Goal: Task Accomplishment & Management: Use online tool/utility

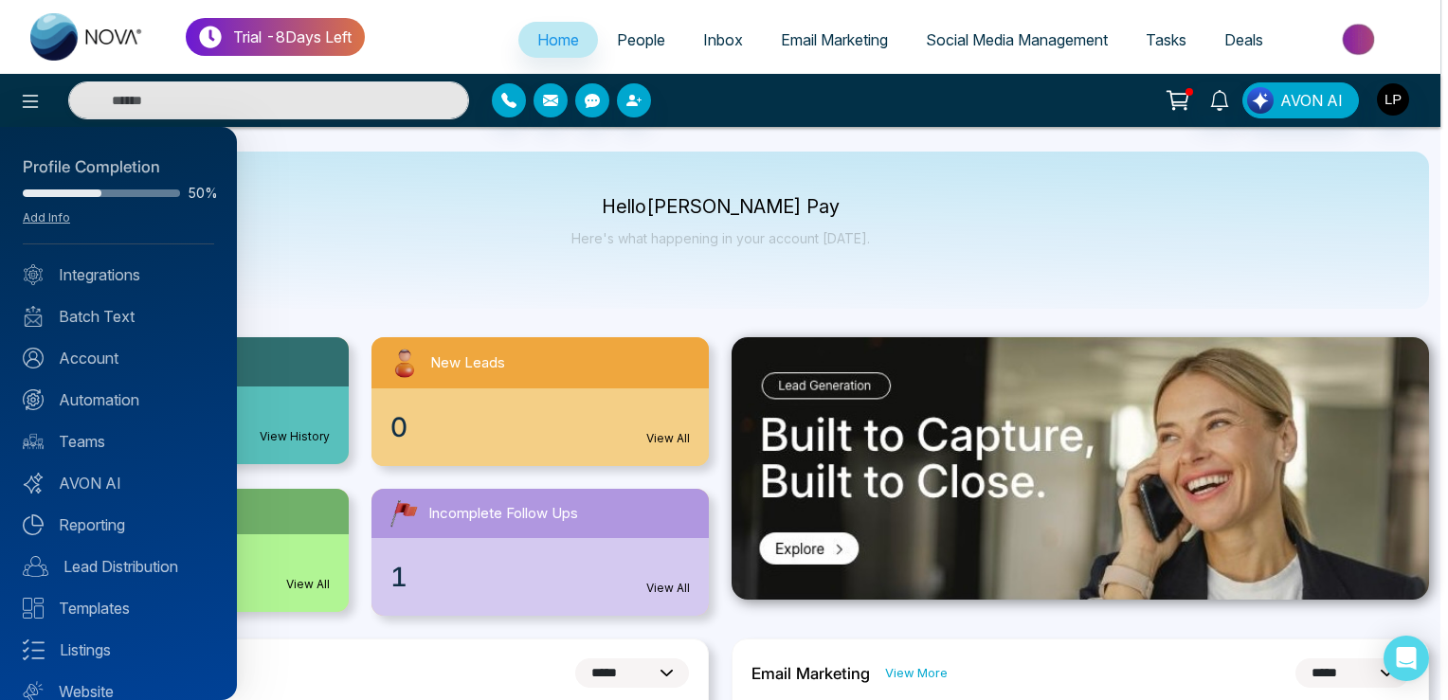
select select "*"
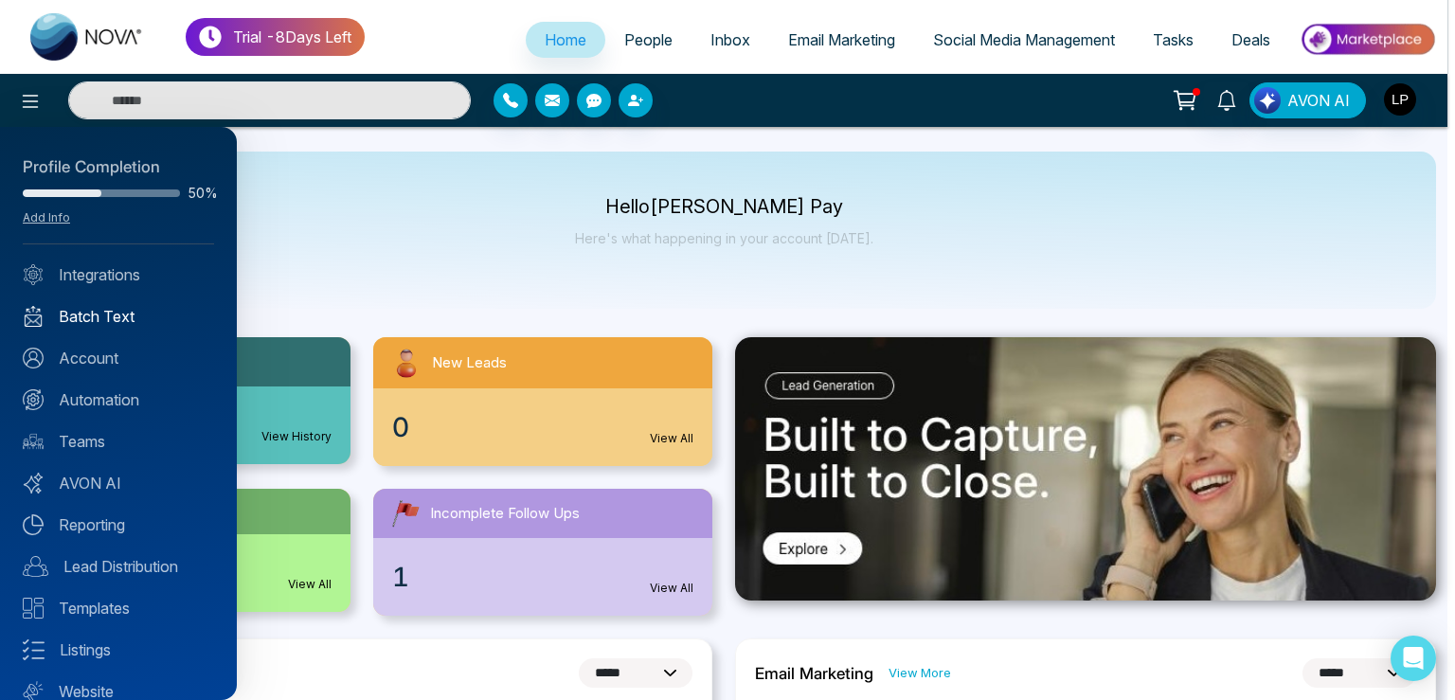
click at [97, 309] on link "Batch Text" at bounding box center [118, 316] width 191 height 23
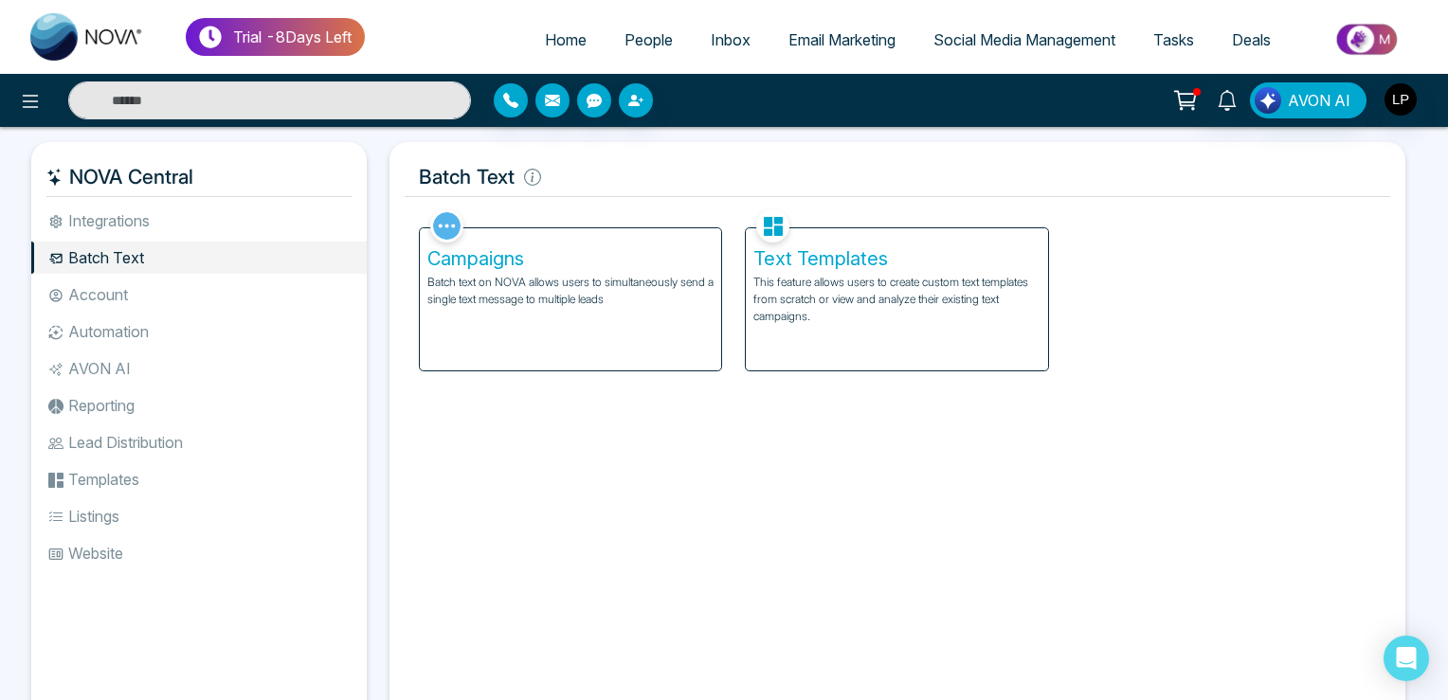
click at [890, 337] on div "Text Templates This feature allows users to create custom text templates from s…" at bounding box center [897, 299] width 302 height 142
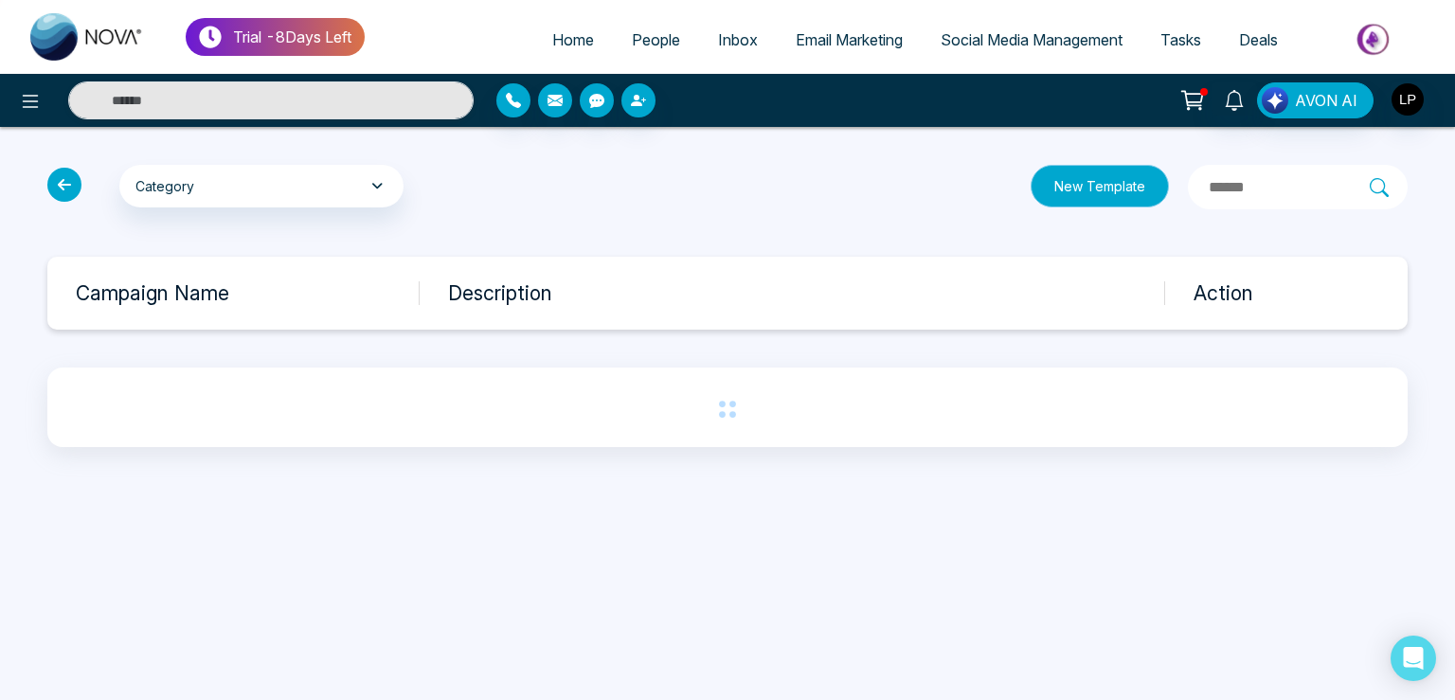
click at [1031, 184] on button "New Template" at bounding box center [1100, 186] width 138 height 43
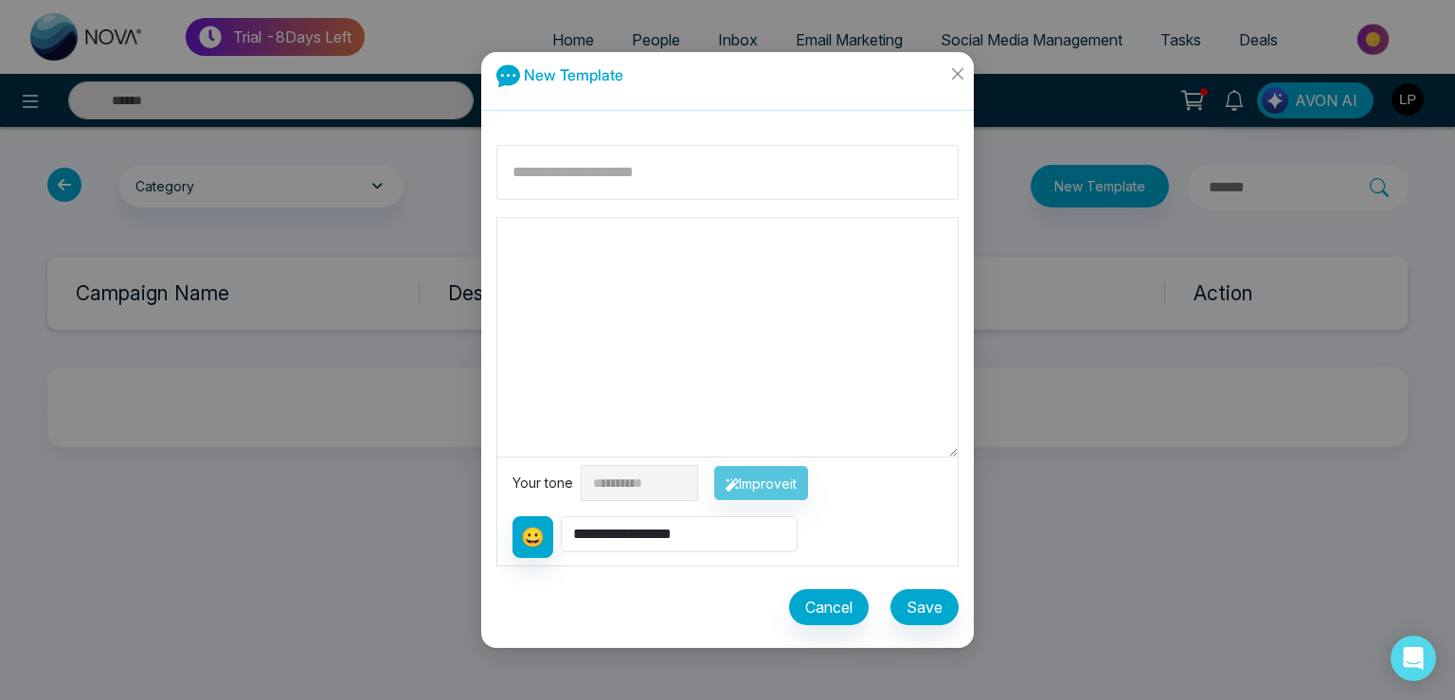
click at [612, 183] on input at bounding box center [728, 172] width 462 height 55
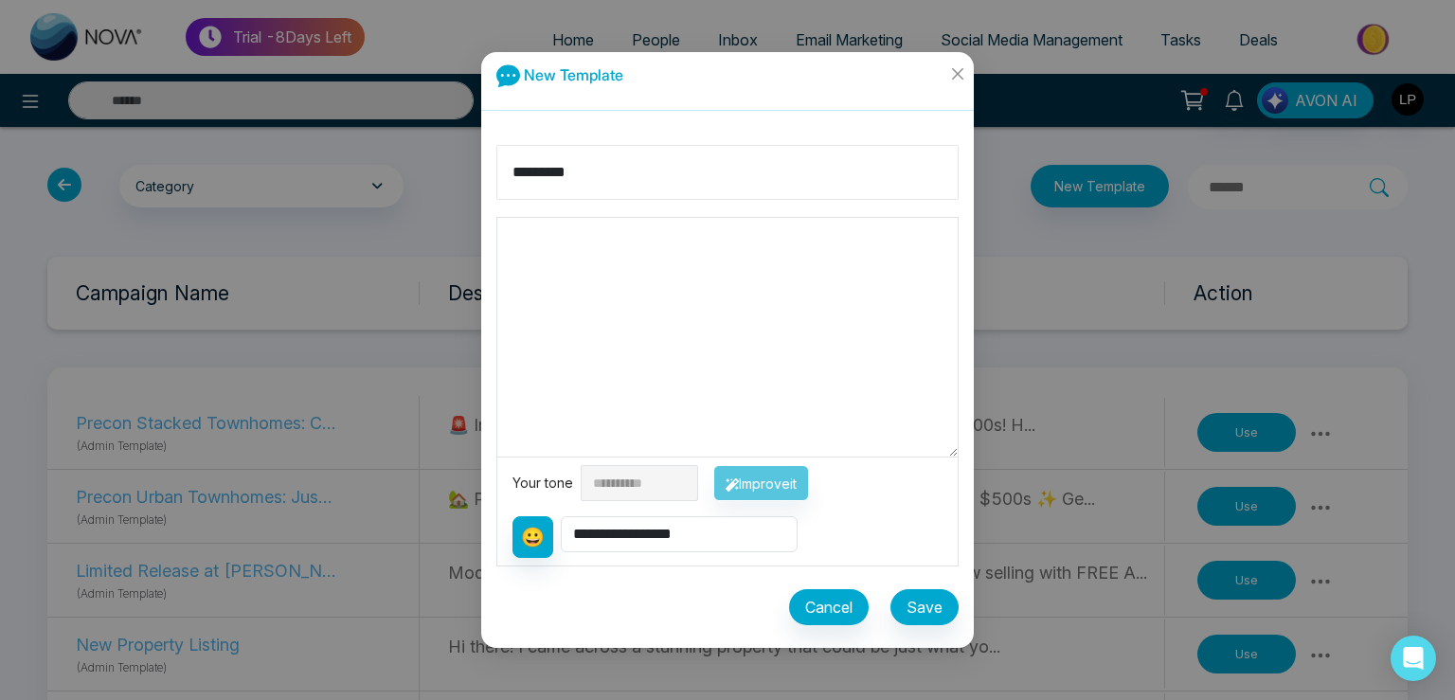
type input "********"
click at [606, 255] on textarea at bounding box center [727, 337] width 461 height 239
type textarea "***"
click at [930, 613] on button "Save" at bounding box center [925, 607] width 68 height 36
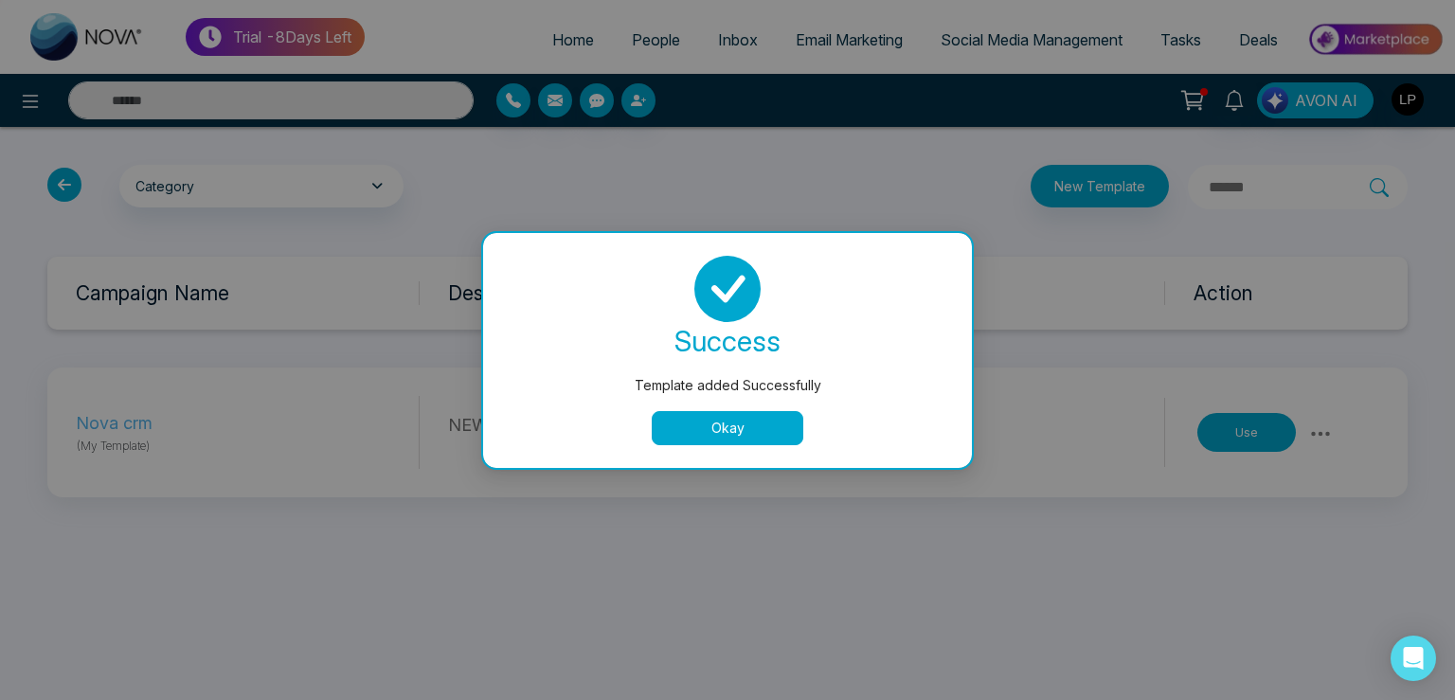
click at [714, 421] on button "Okay" at bounding box center [728, 428] width 152 height 34
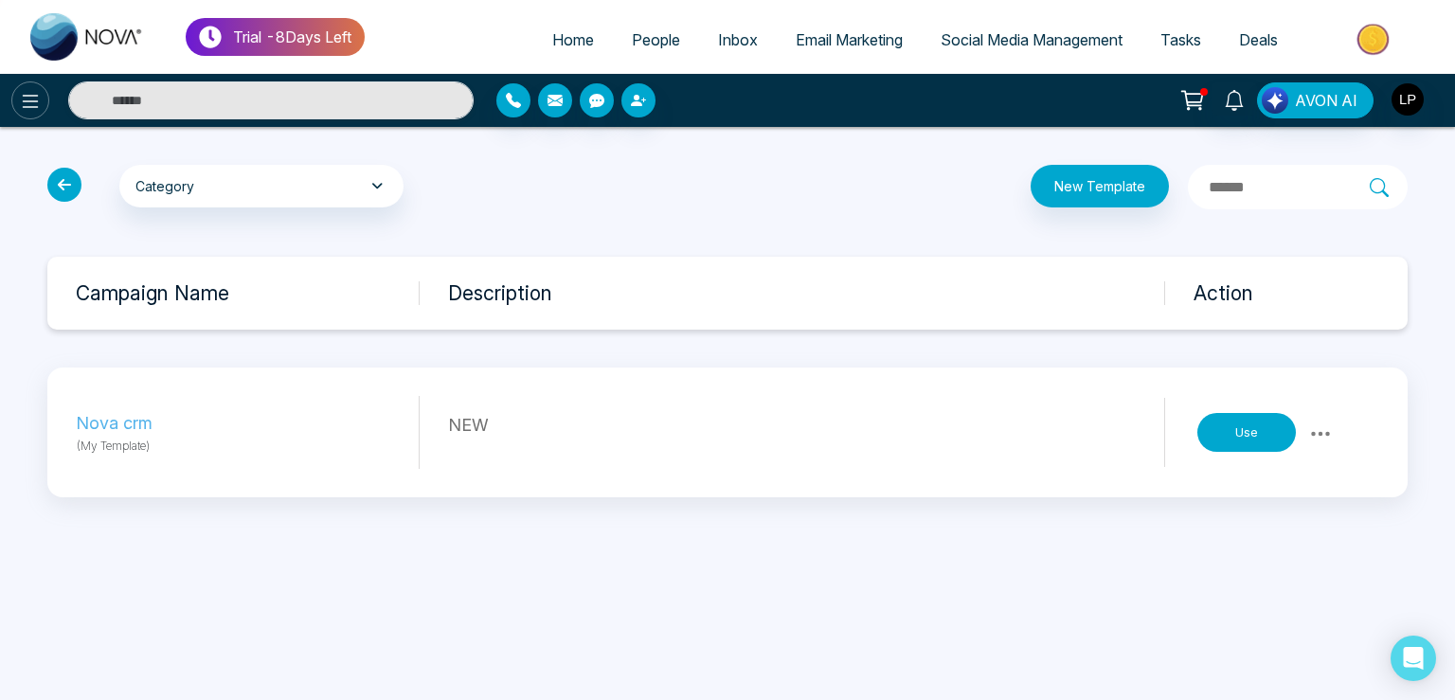
click at [36, 100] on icon at bounding box center [31, 101] width 16 height 13
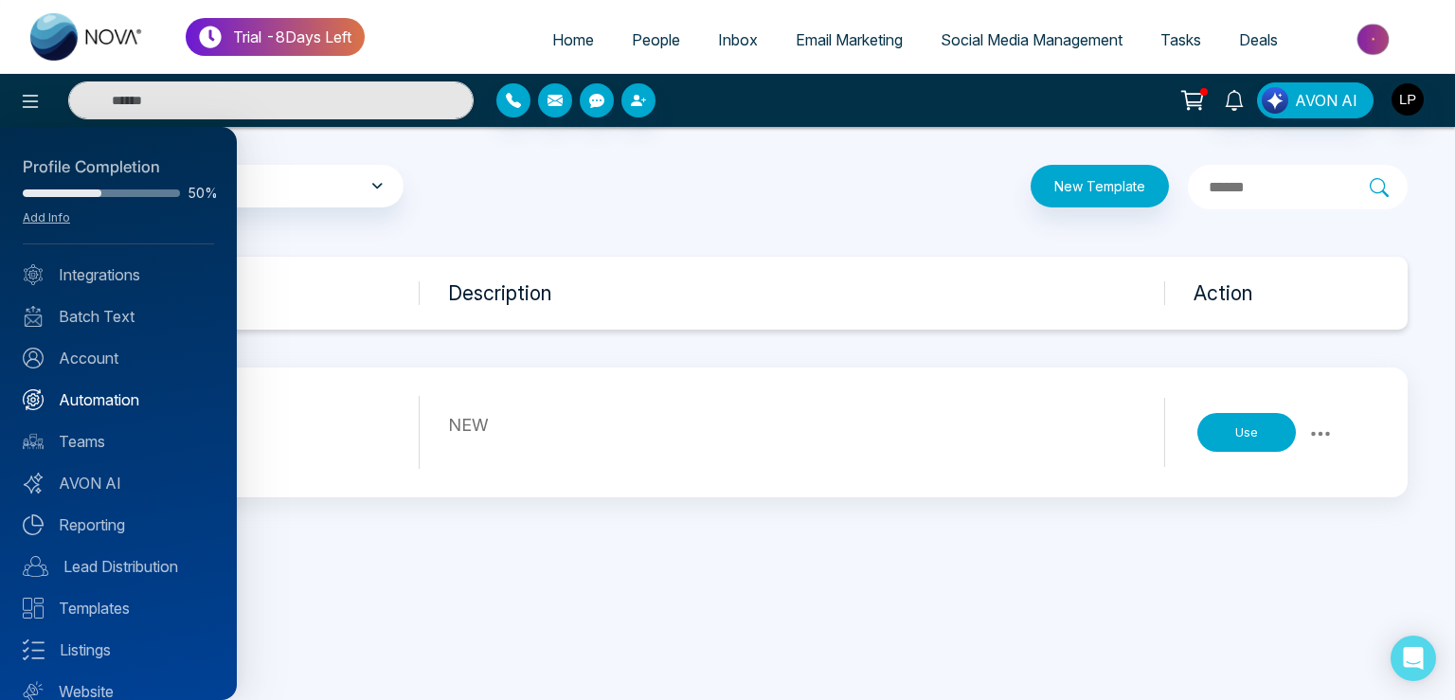
click at [104, 392] on link "Automation" at bounding box center [118, 399] width 191 height 23
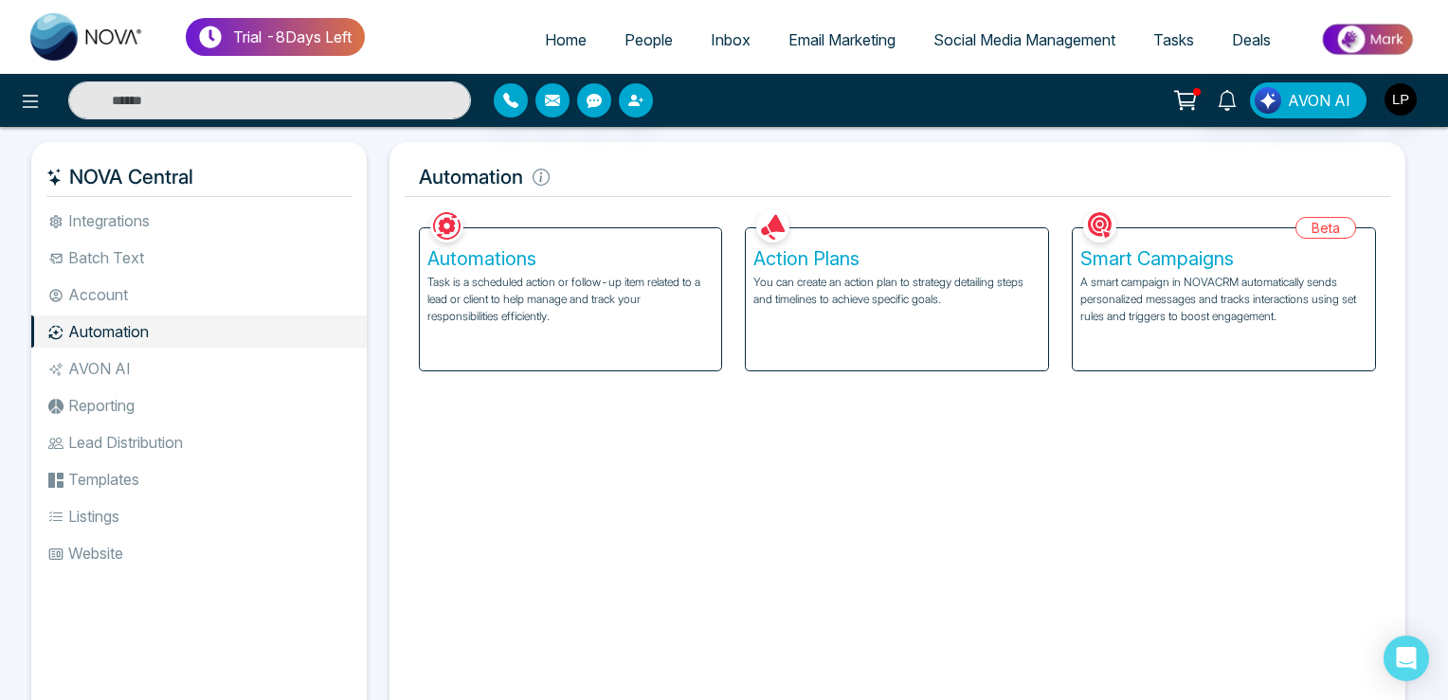
click at [839, 307] on p "You can create an action plan to strategy detailing steps and timelines to achi…" at bounding box center [896, 291] width 287 height 34
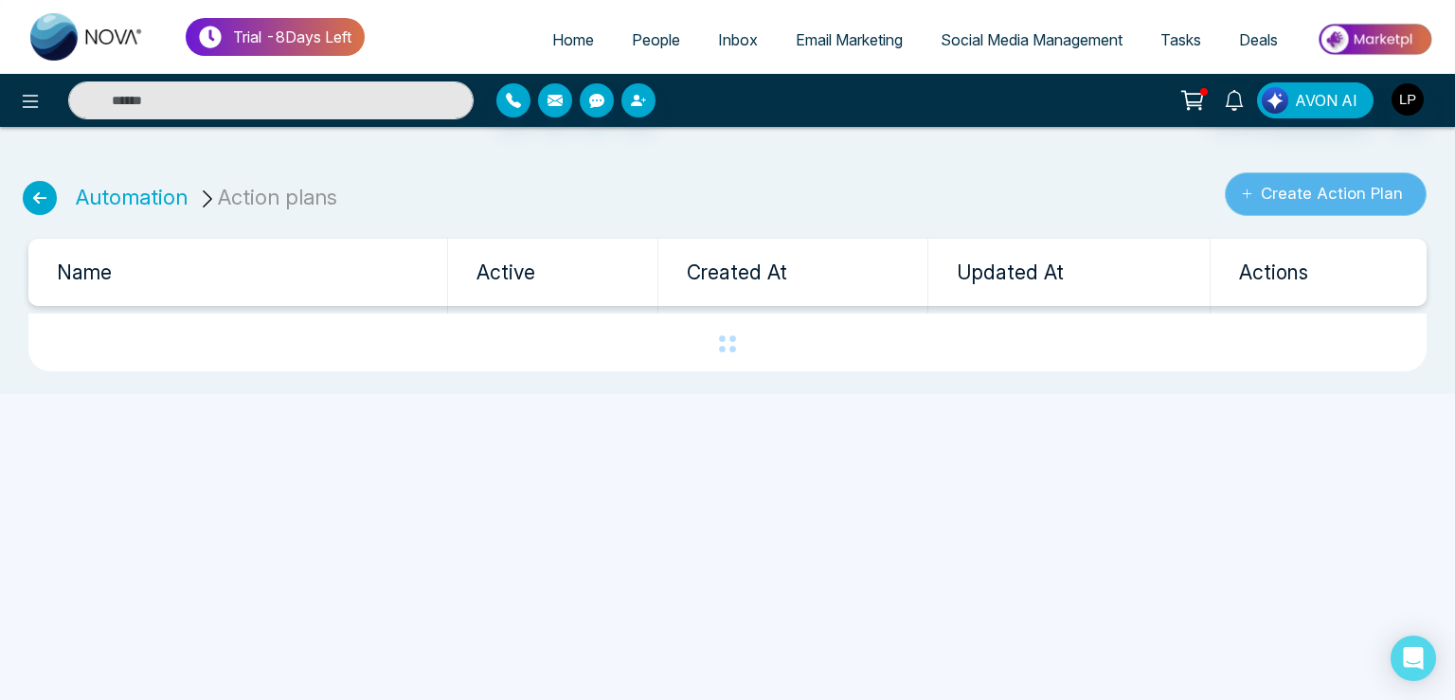
click at [1302, 192] on button "Create Action Plan" at bounding box center [1326, 194] width 202 height 44
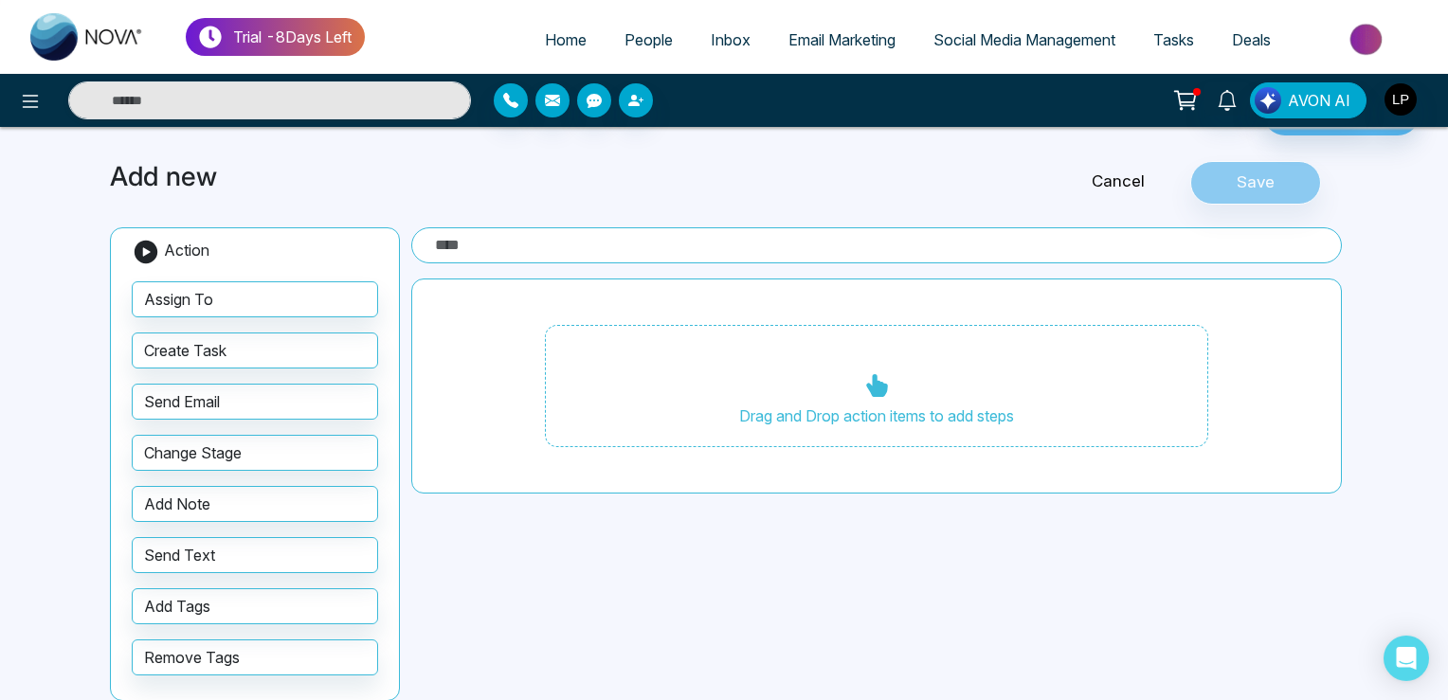
scroll to position [75, 0]
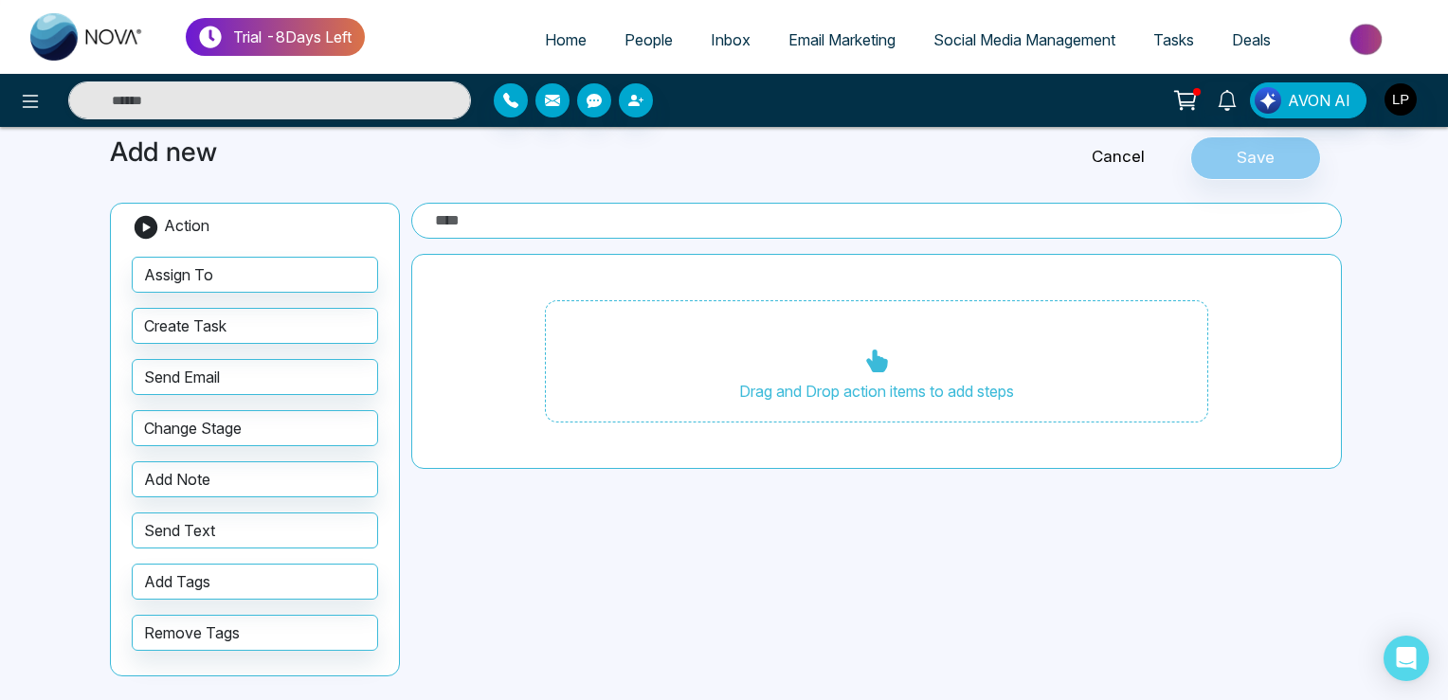
drag, startPoint x: 271, startPoint y: 534, endPoint x: 760, endPoint y: 379, distance: 513.0
click at [760, 379] on div "Add new Cancel Save Action Assign To Create Task Send Email Change Stage Add No…" at bounding box center [724, 409] width 1251 height 591
drag, startPoint x: 235, startPoint y: 524, endPoint x: 835, endPoint y: 362, distance: 621.3
click at [835, 362] on div "Add new Cancel Save Action Assign To Create Task Send Email Change Stage Add No…" at bounding box center [724, 409] width 1251 height 591
drag, startPoint x: 246, startPoint y: 531, endPoint x: 823, endPoint y: 335, distance: 609.2
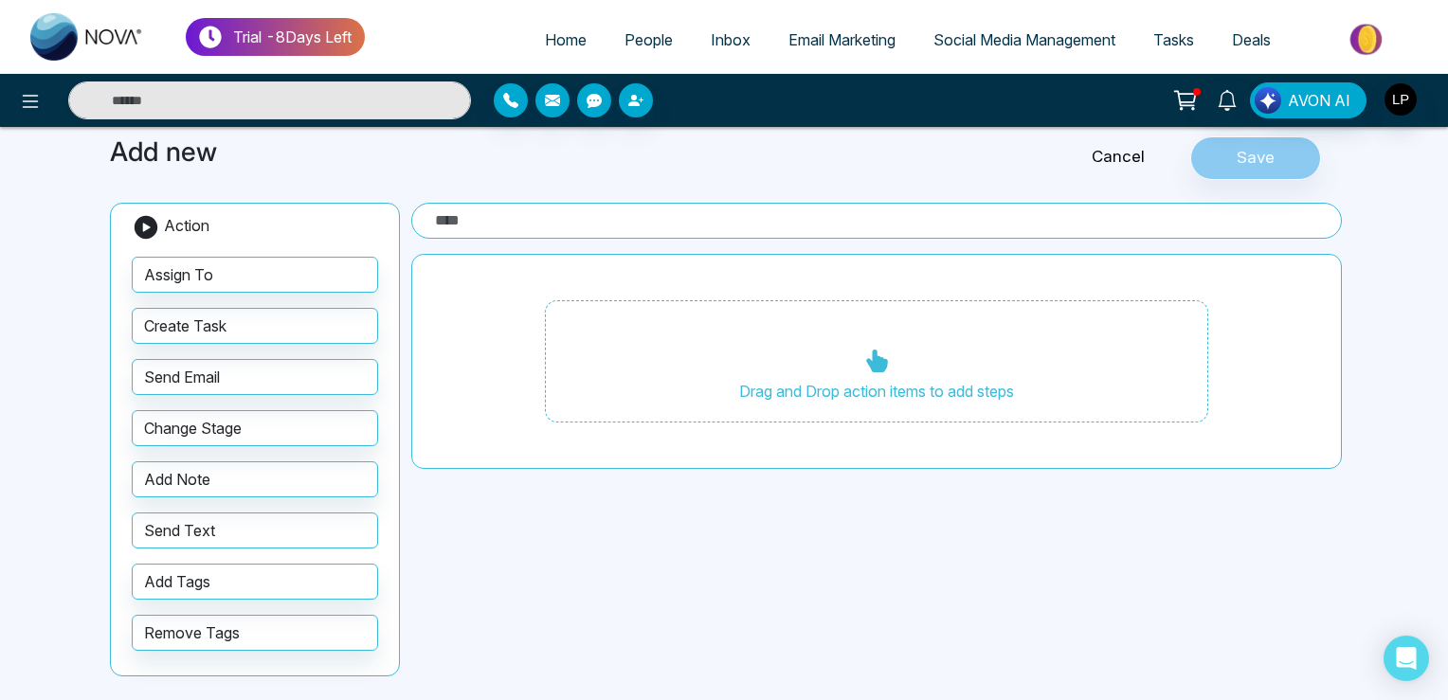
click at [823, 335] on div "Add new Cancel Save Action Assign To Create Task Send Email Change Stage Add No…" at bounding box center [724, 409] width 1251 height 591
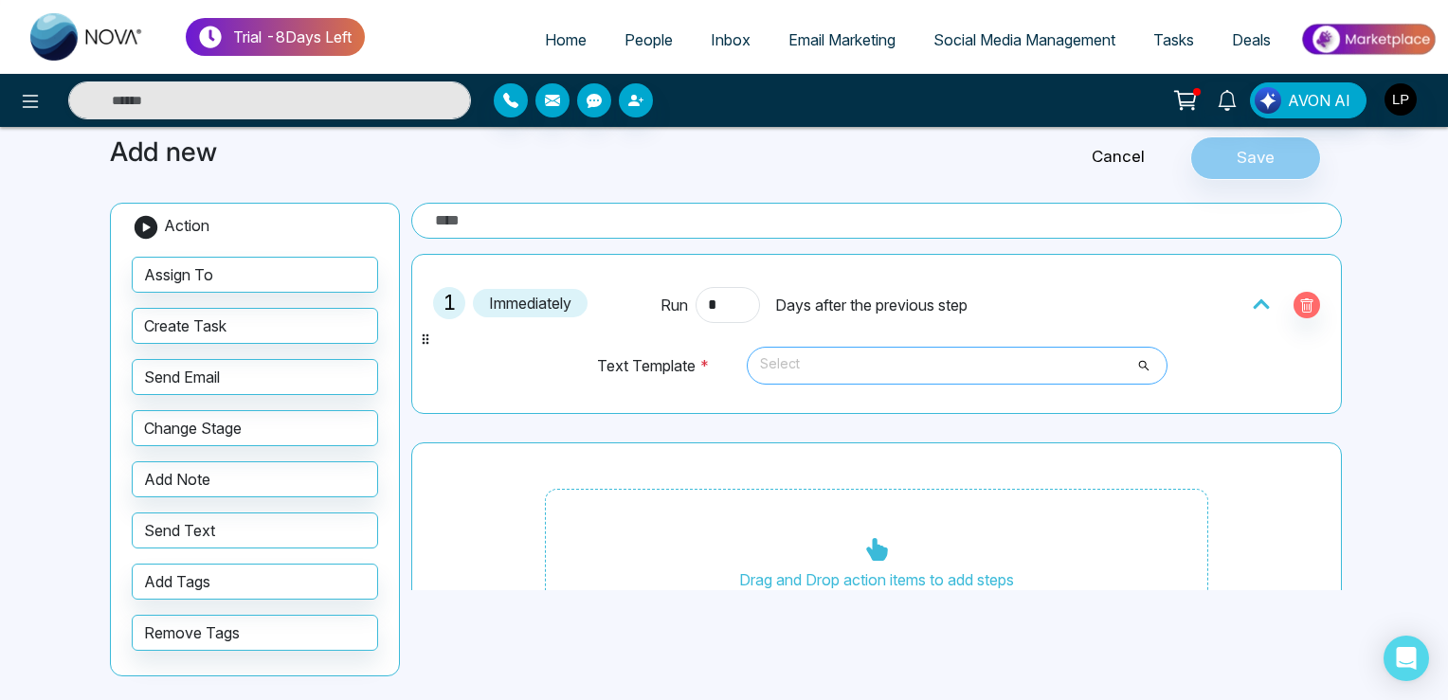
click at [844, 372] on span "Select" at bounding box center [957, 366] width 394 height 32
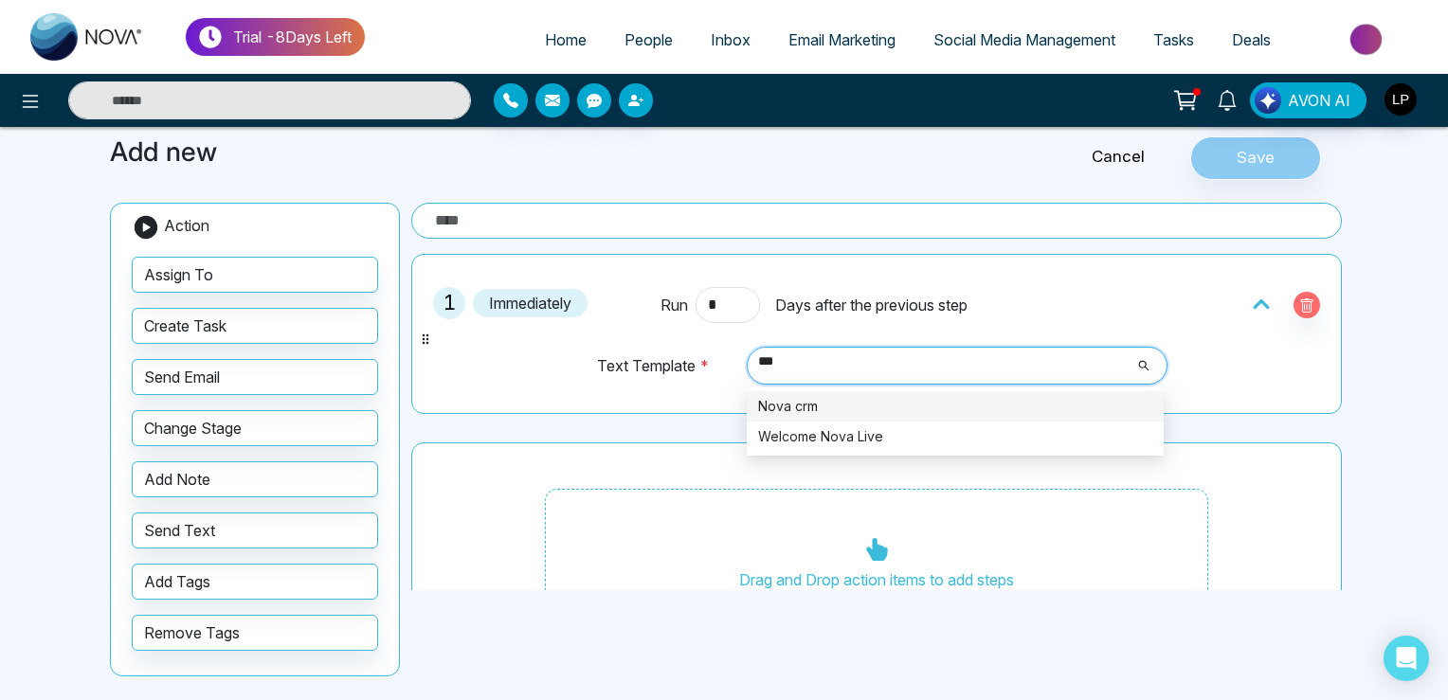
type input "****"
click at [802, 410] on div "Nova crm" at bounding box center [955, 406] width 394 height 21
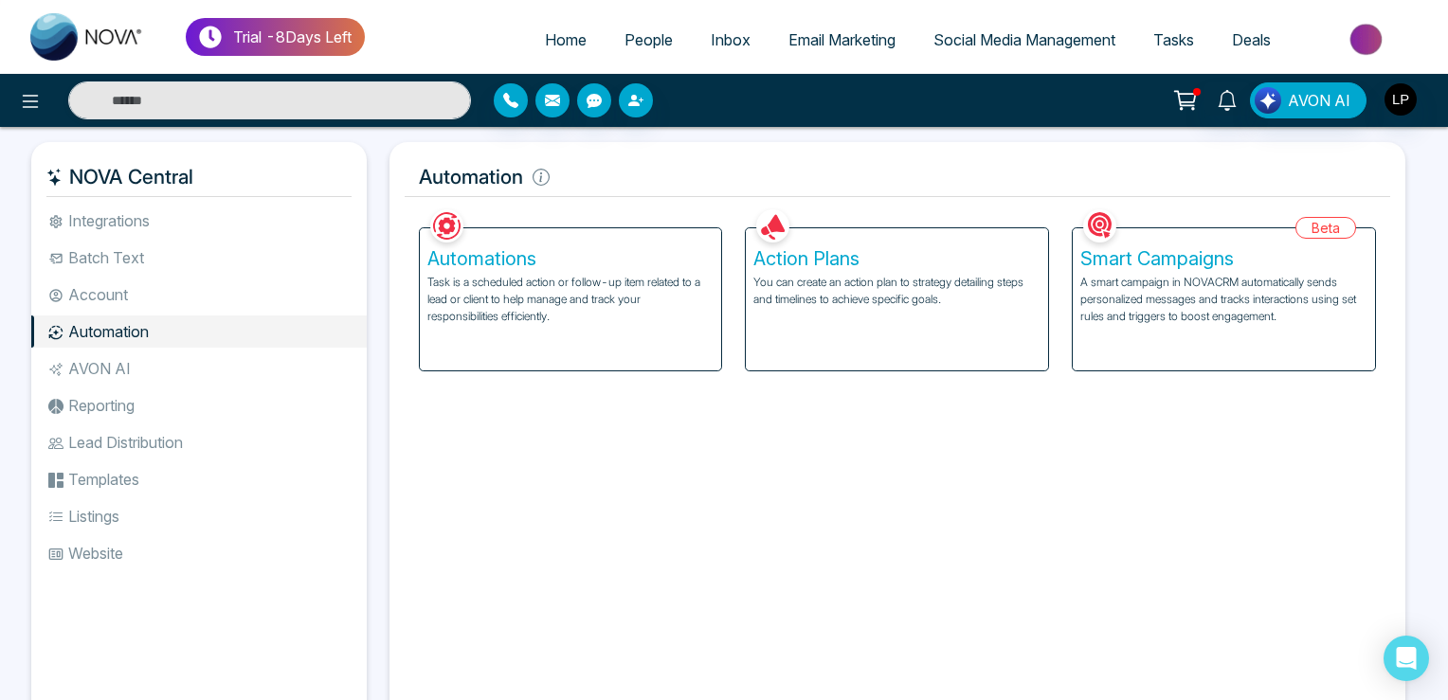
click at [116, 248] on li "Batch Text" at bounding box center [198, 258] width 335 height 32
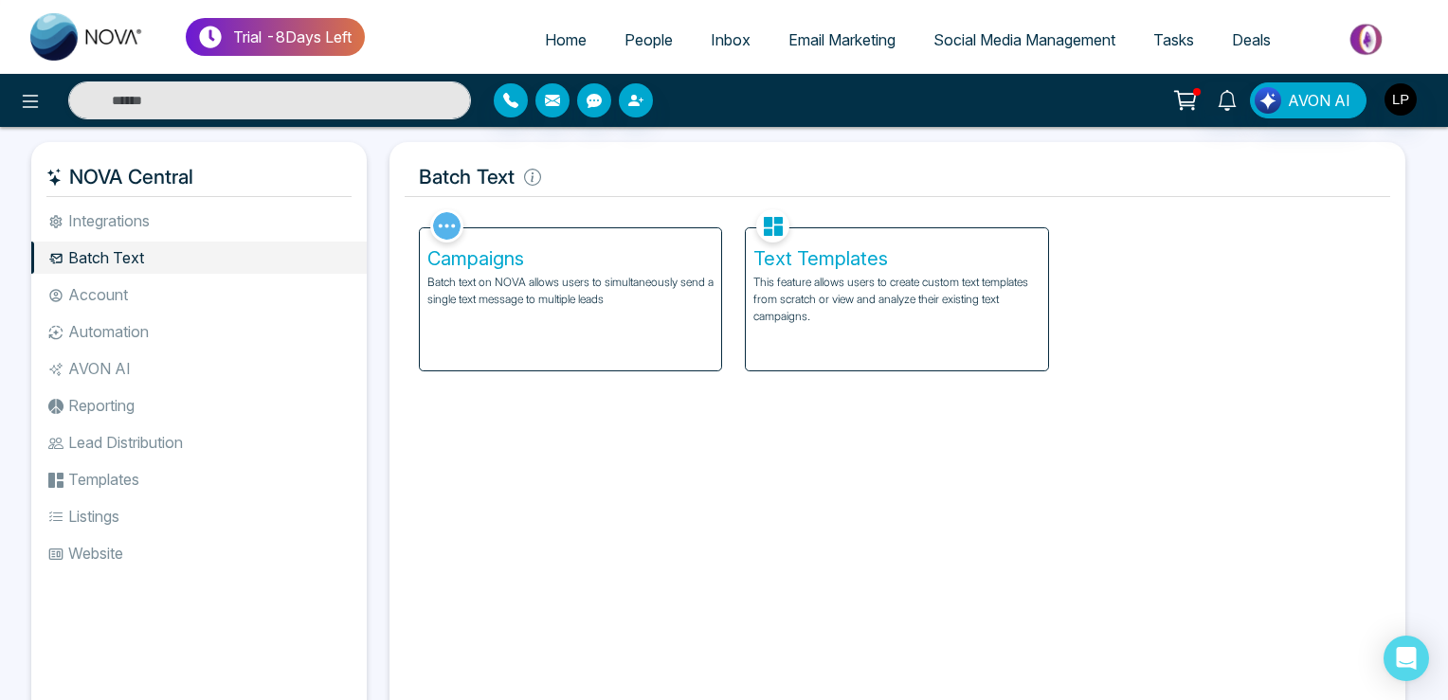
click at [839, 317] on p "This feature allows users to create custom text templates from scratch or view …" at bounding box center [896, 299] width 287 height 51
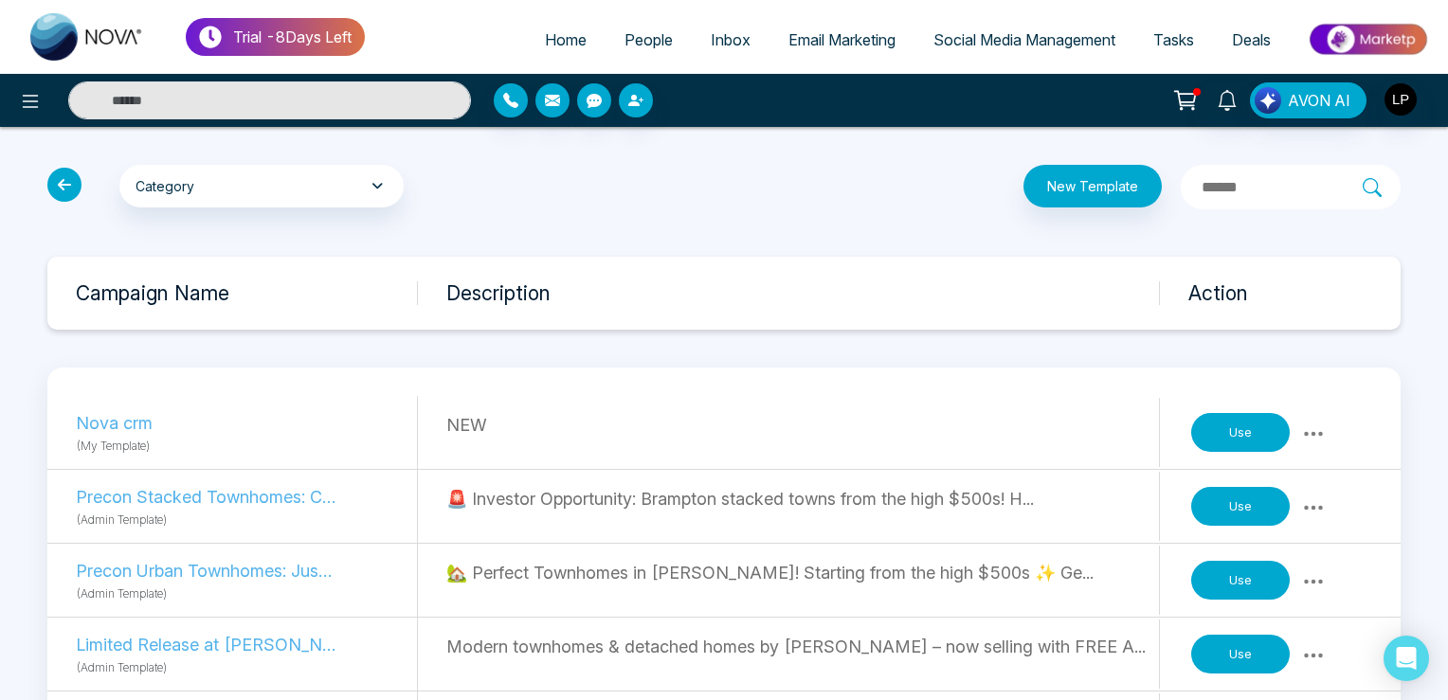
click at [1315, 432] on icon at bounding box center [1314, 433] width 19 height 5
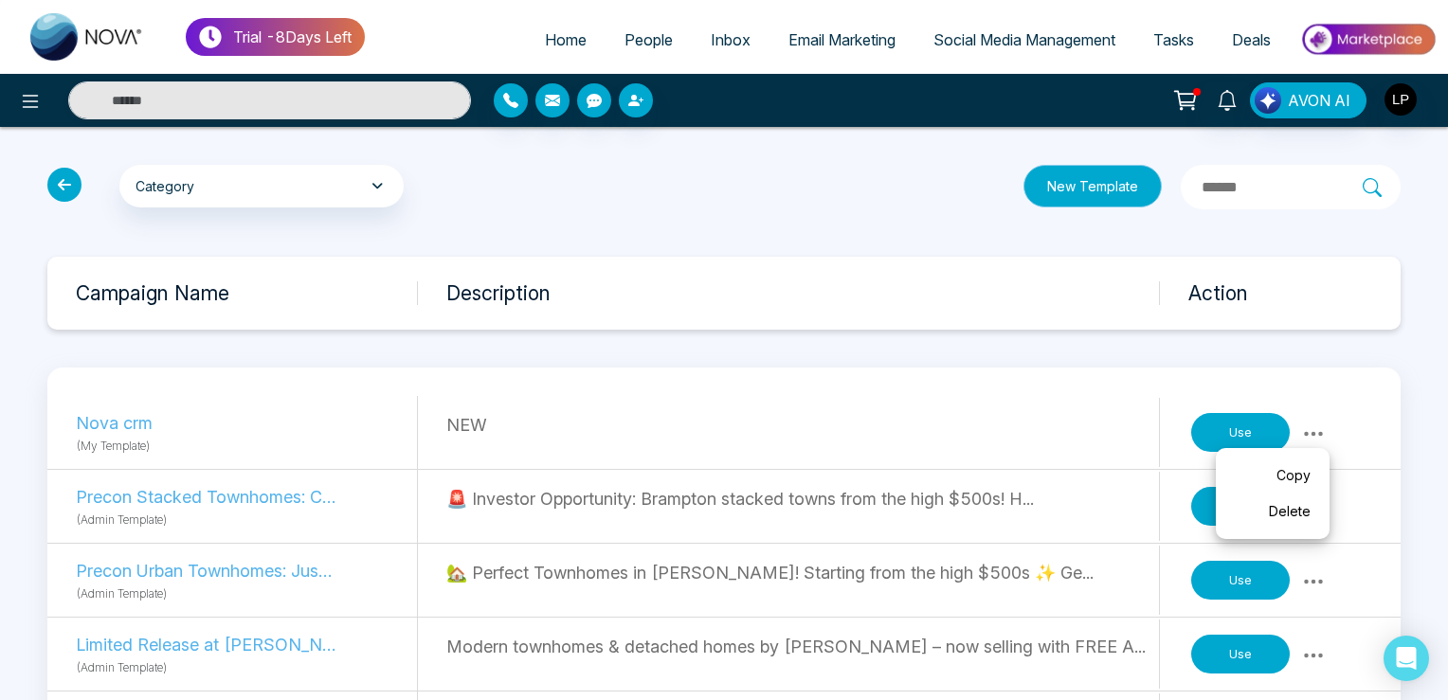
click at [1023, 199] on button "New Template" at bounding box center [1092, 186] width 138 height 43
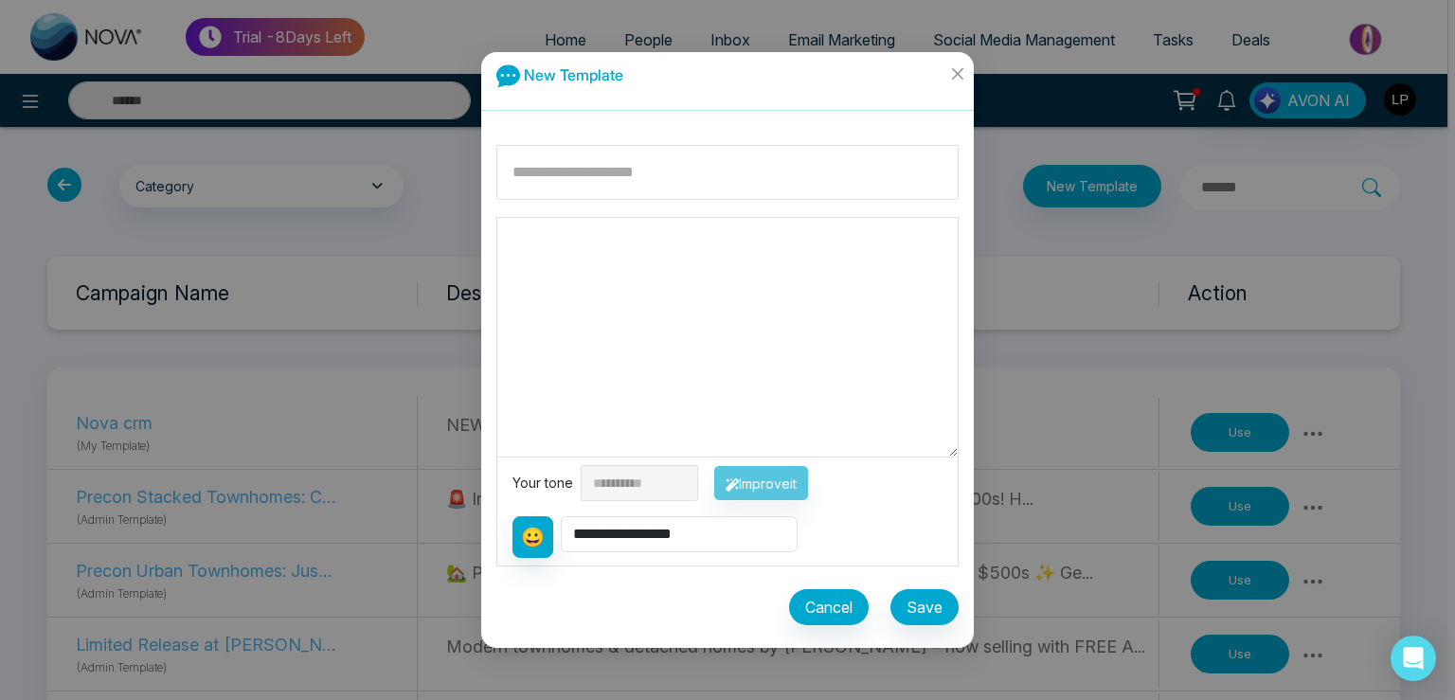
click at [1022, 193] on div "**********" at bounding box center [727, 350] width 1455 height 700
click at [652, 189] on input at bounding box center [728, 172] width 462 height 55
type input "***"
click at [553, 264] on textarea at bounding box center [727, 337] width 461 height 239
click at [754, 477] on button "Improve it" at bounding box center [762, 483] width 96 height 36
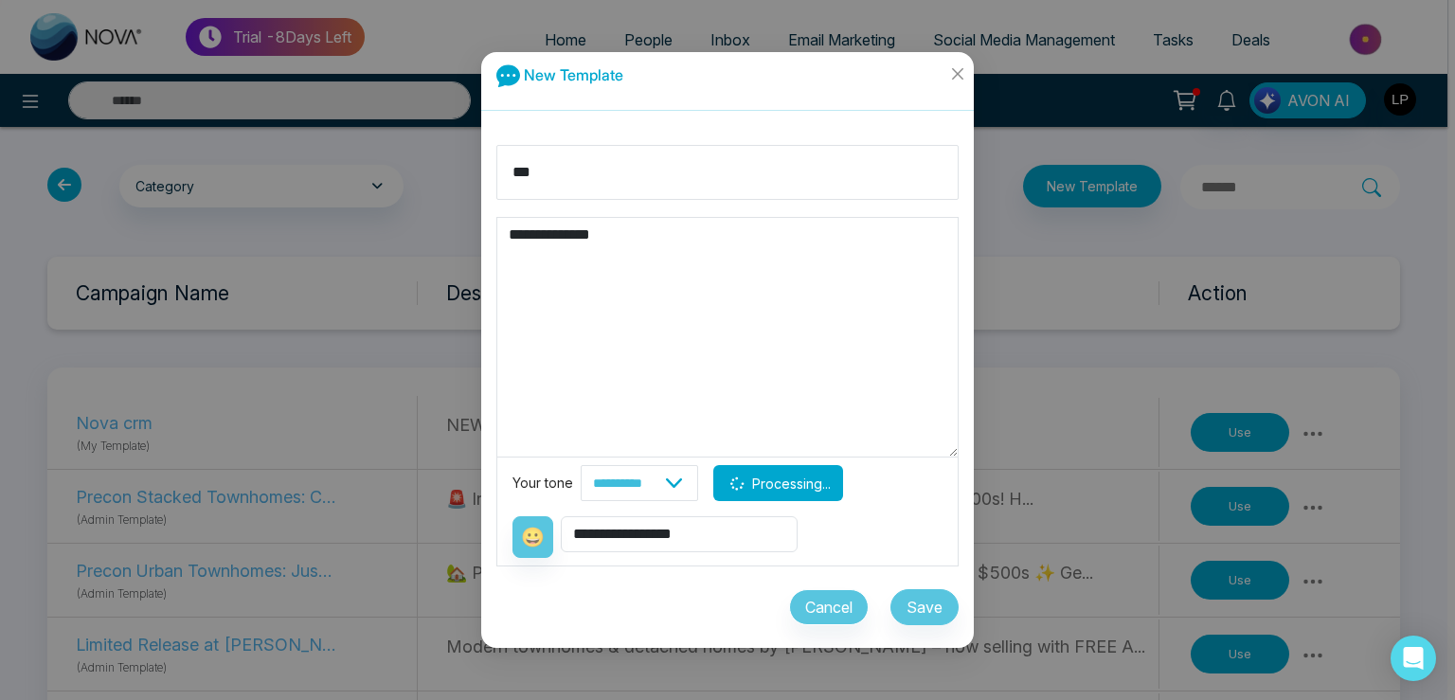
type textarea "**********"
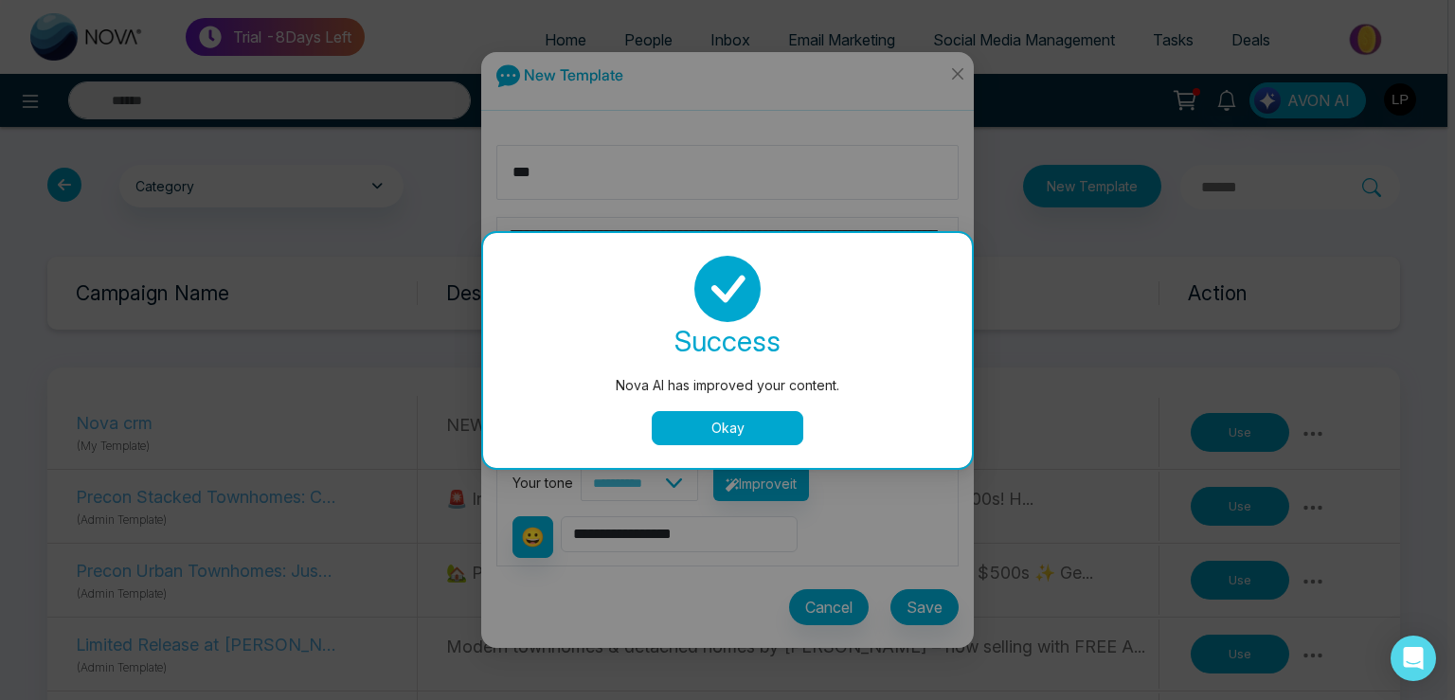
click at [705, 419] on button "Okay" at bounding box center [728, 428] width 152 height 34
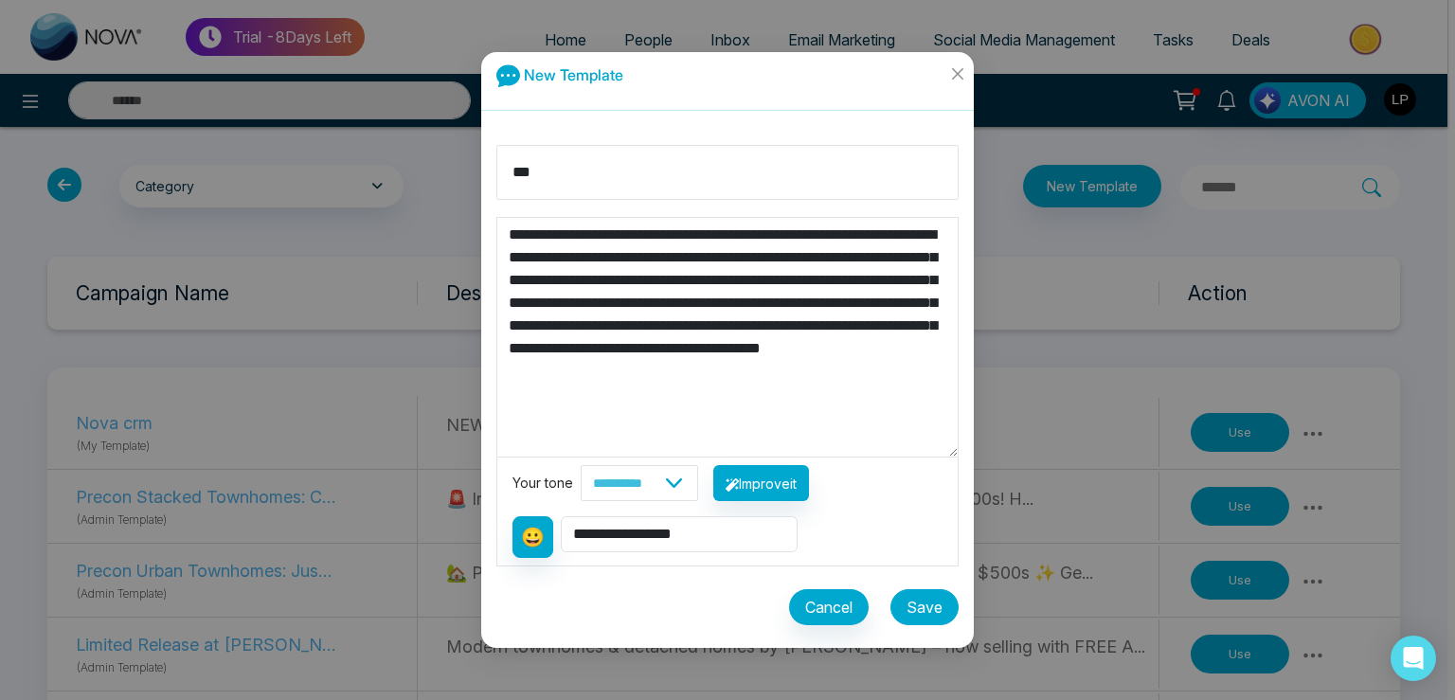
click at [934, 605] on button "Save" at bounding box center [925, 607] width 68 height 36
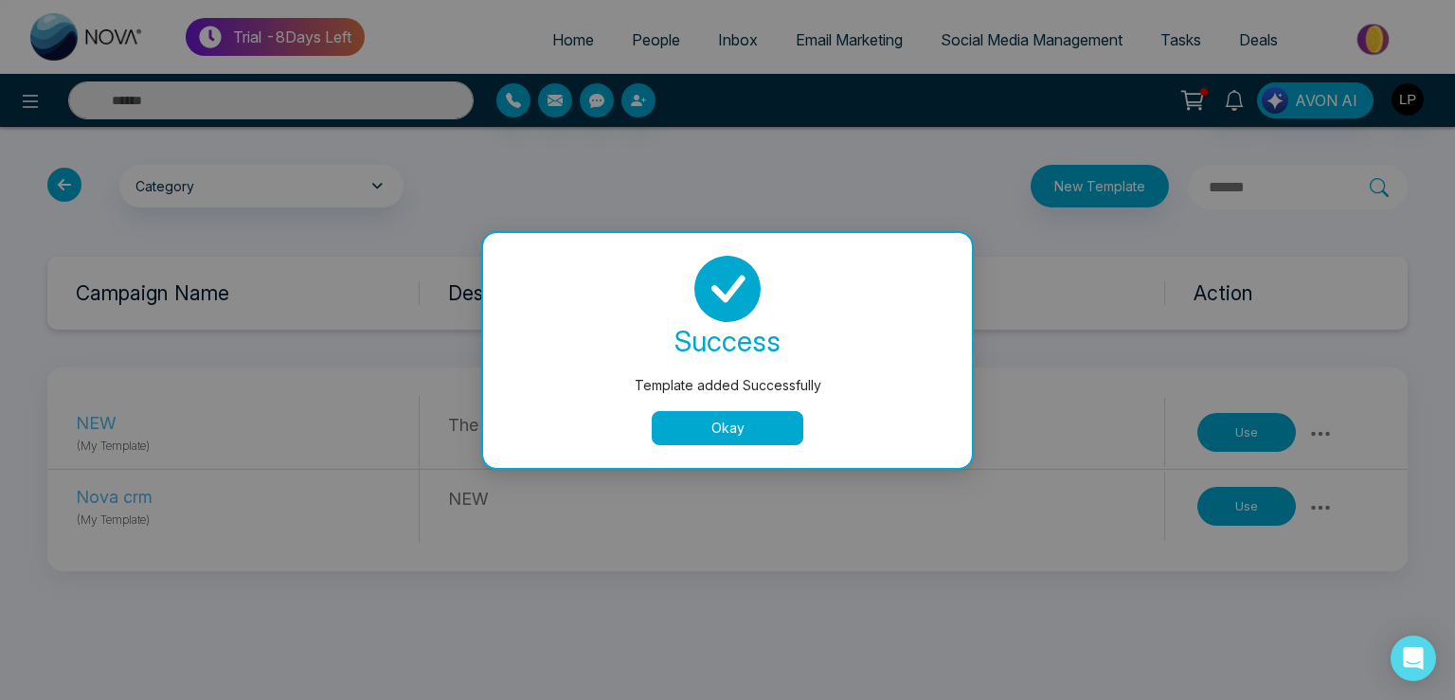
click at [704, 430] on button "Okay" at bounding box center [728, 428] width 152 height 34
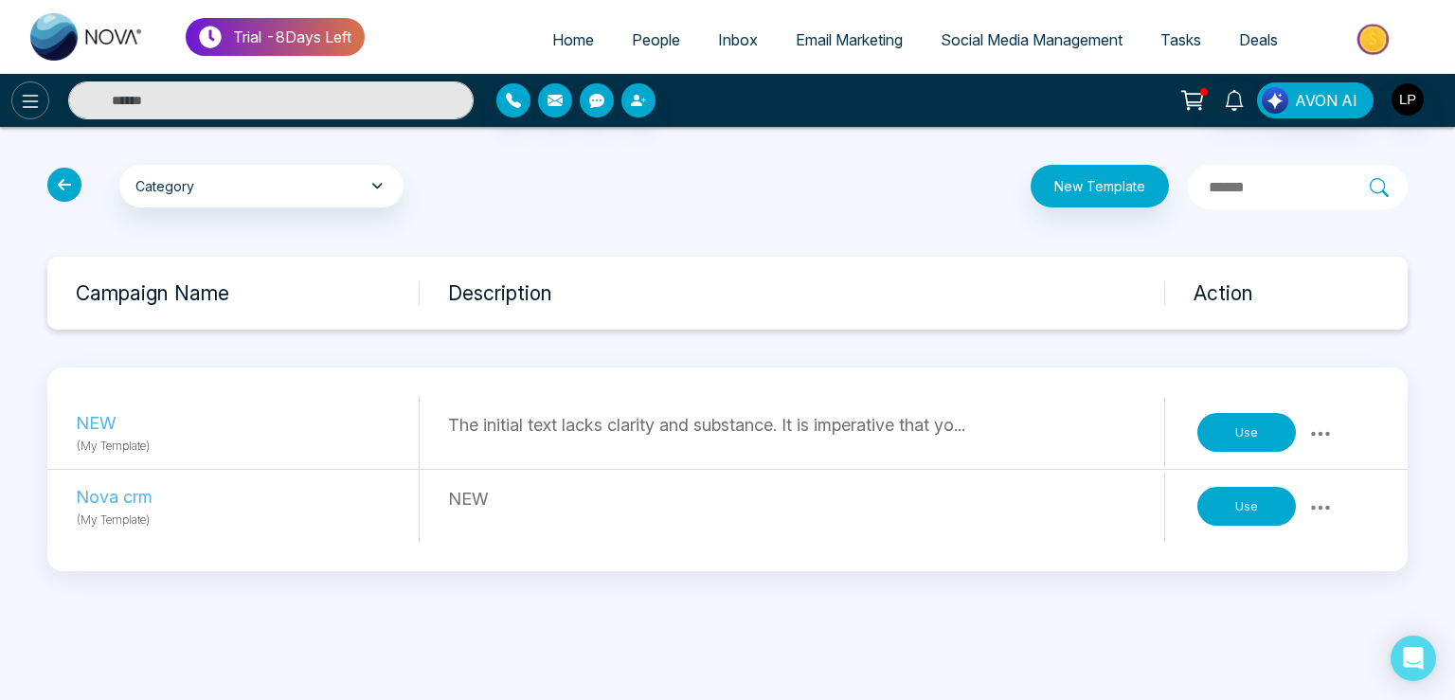
click at [27, 107] on icon at bounding box center [31, 101] width 16 height 13
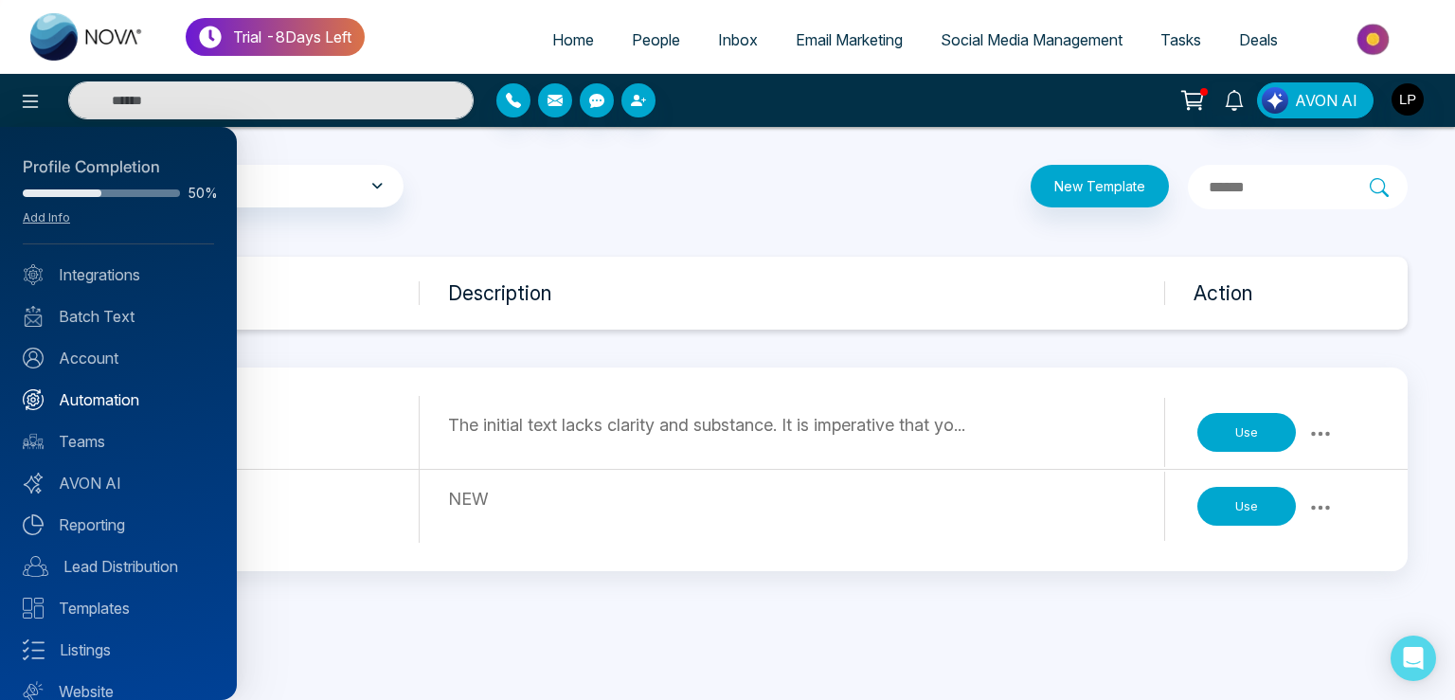
click at [101, 402] on link "Automation" at bounding box center [118, 399] width 191 height 23
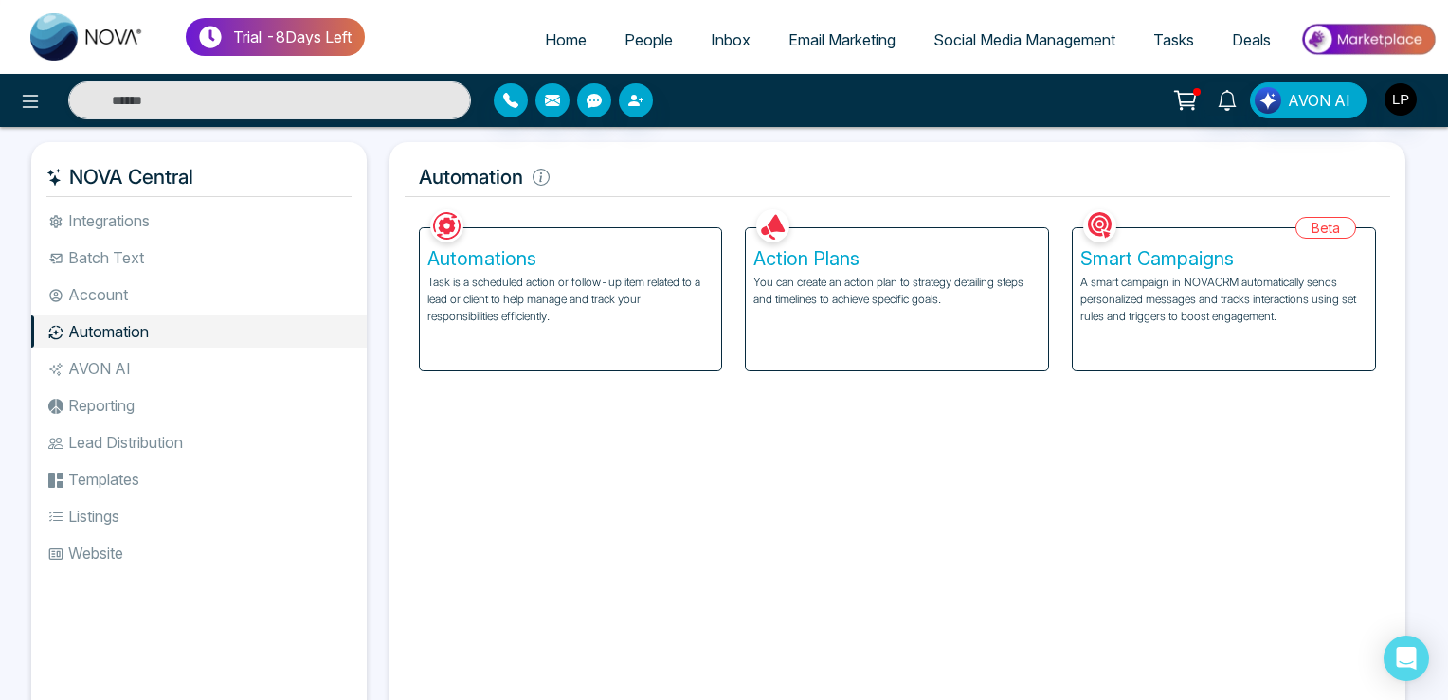
click at [866, 307] on p "You can create an action plan to strategy detailing steps and timelines to achi…" at bounding box center [896, 291] width 287 height 34
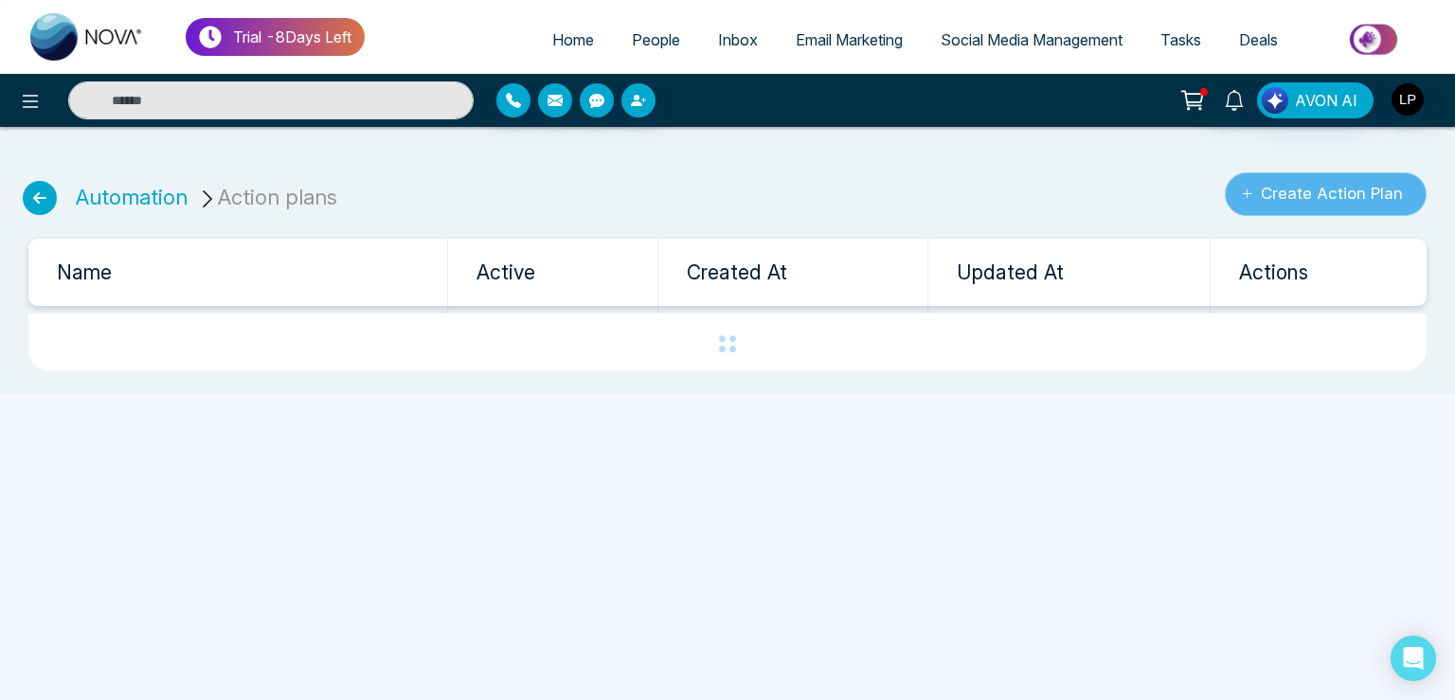
click at [1320, 200] on button "Create Action Plan" at bounding box center [1326, 194] width 202 height 44
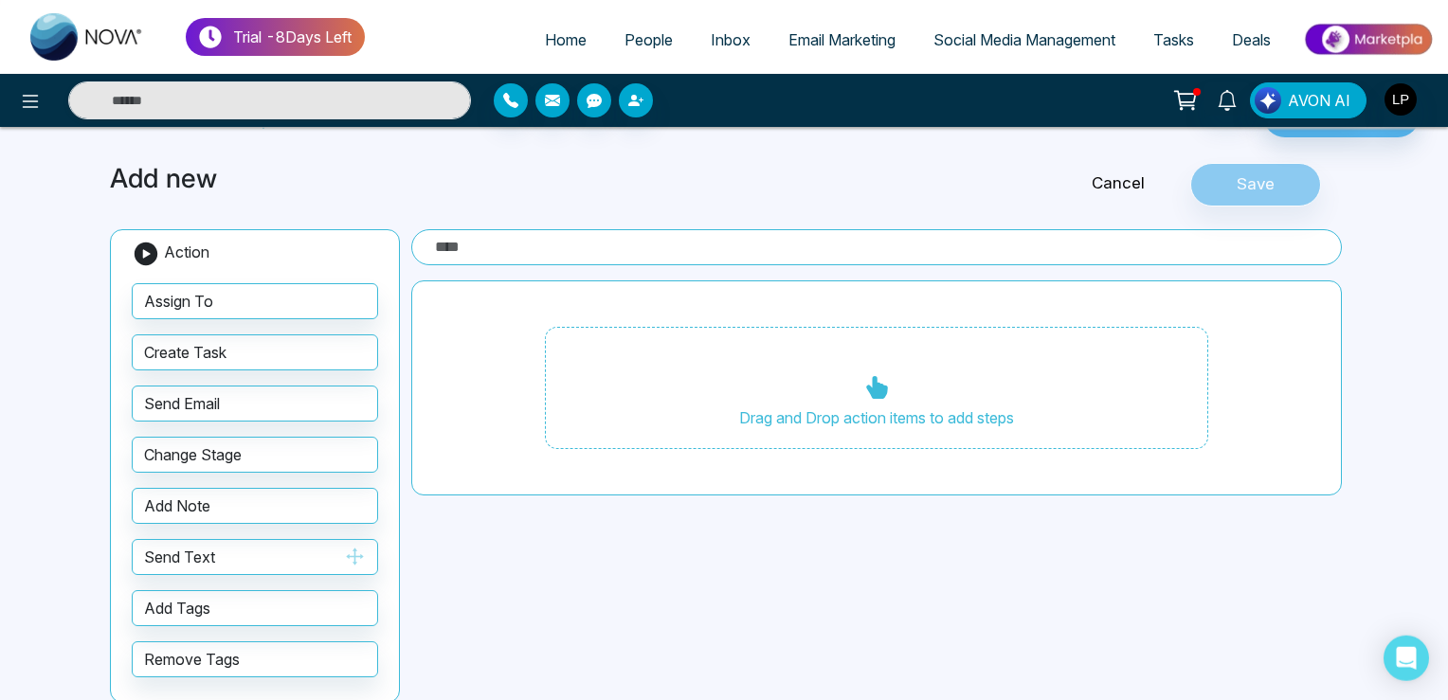
scroll to position [75, 0]
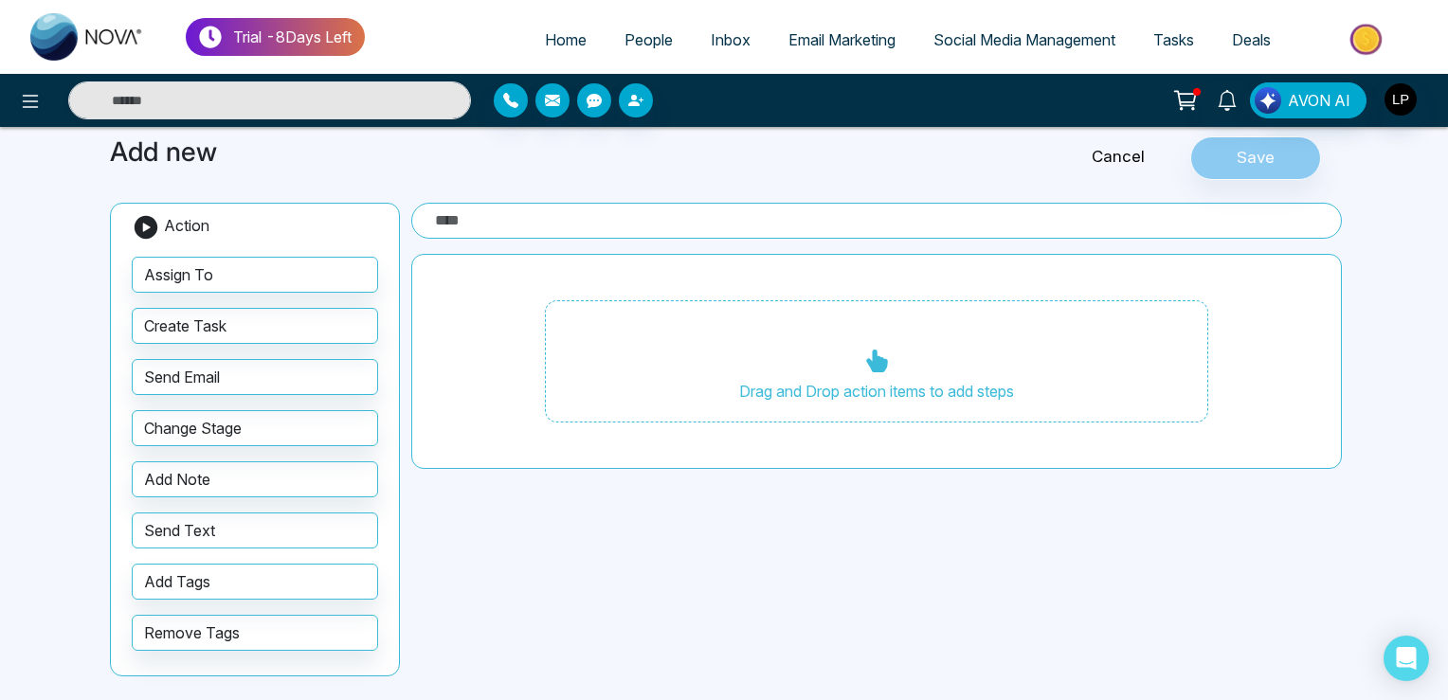
drag, startPoint x: 218, startPoint y: 520, endPoint x: 823, endPoint y: 343, distance: 630.9
click at [823, 343] on div "Add new Cancel Save Action Assign To Create Task Send Email Change Stage Add No…" at bounding box center [724, 409] width 1251 height 591
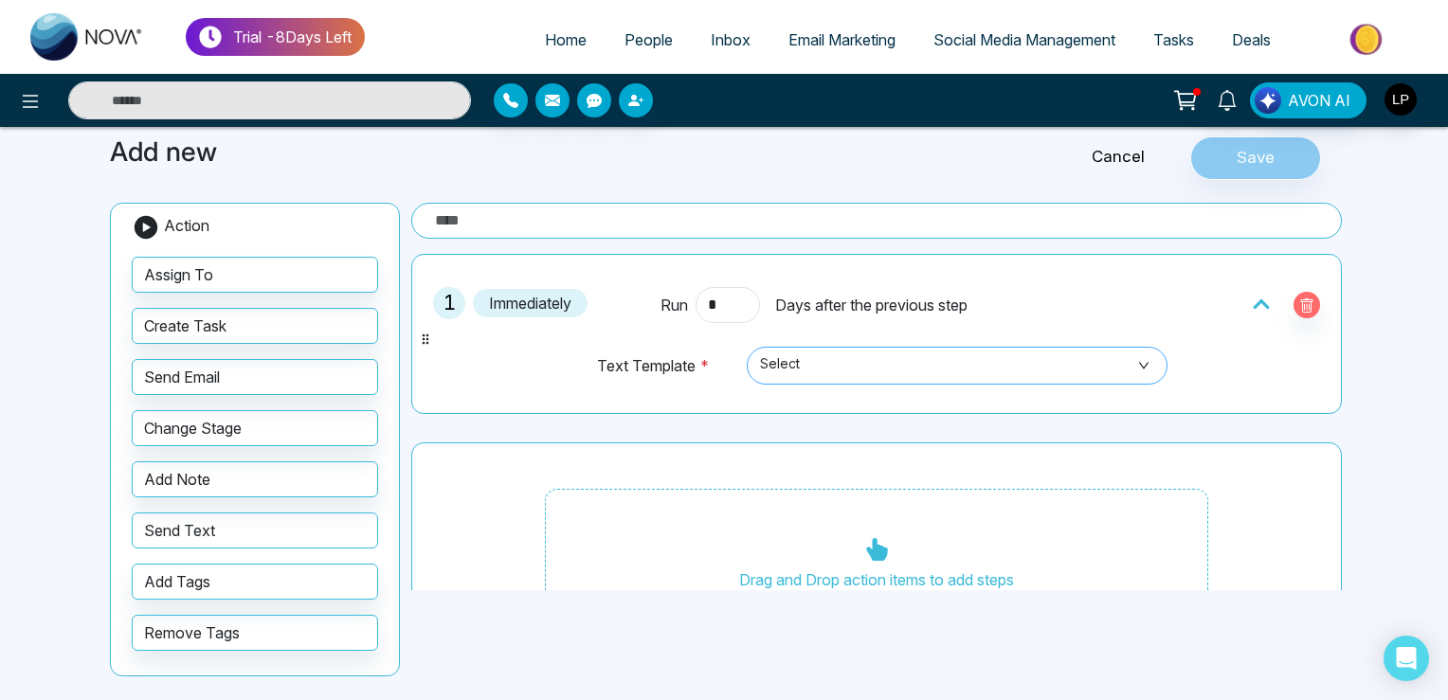
click at [834, 362] on span "Select" at bounding box center [957, 366] width 394 height 32
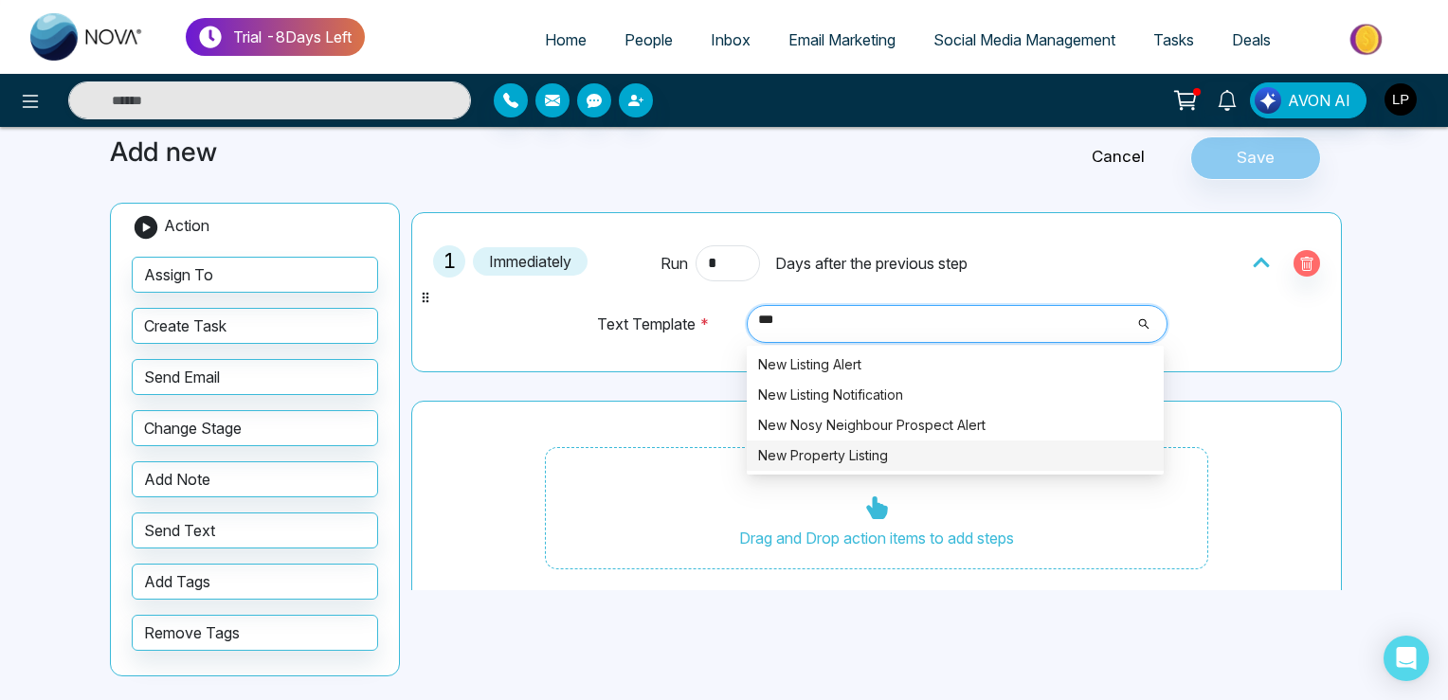
scroll to position [64, 0]
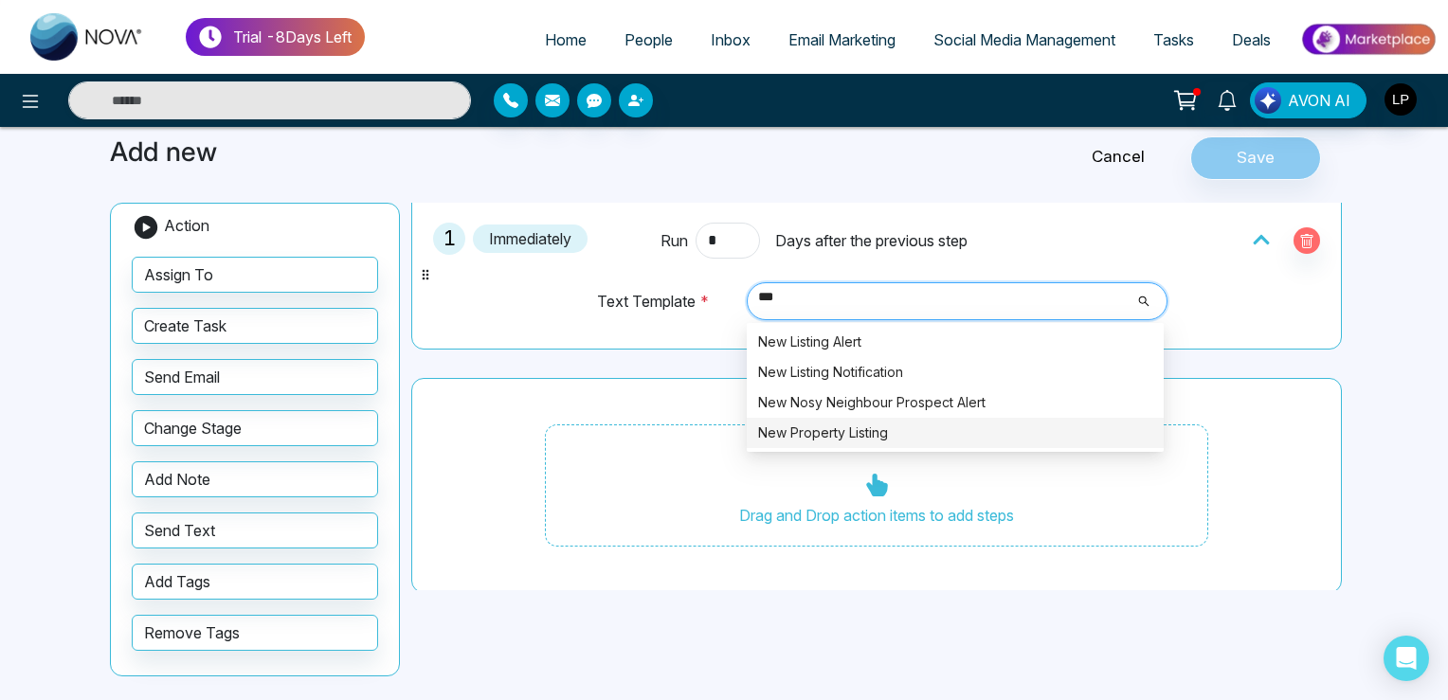
type input "***"
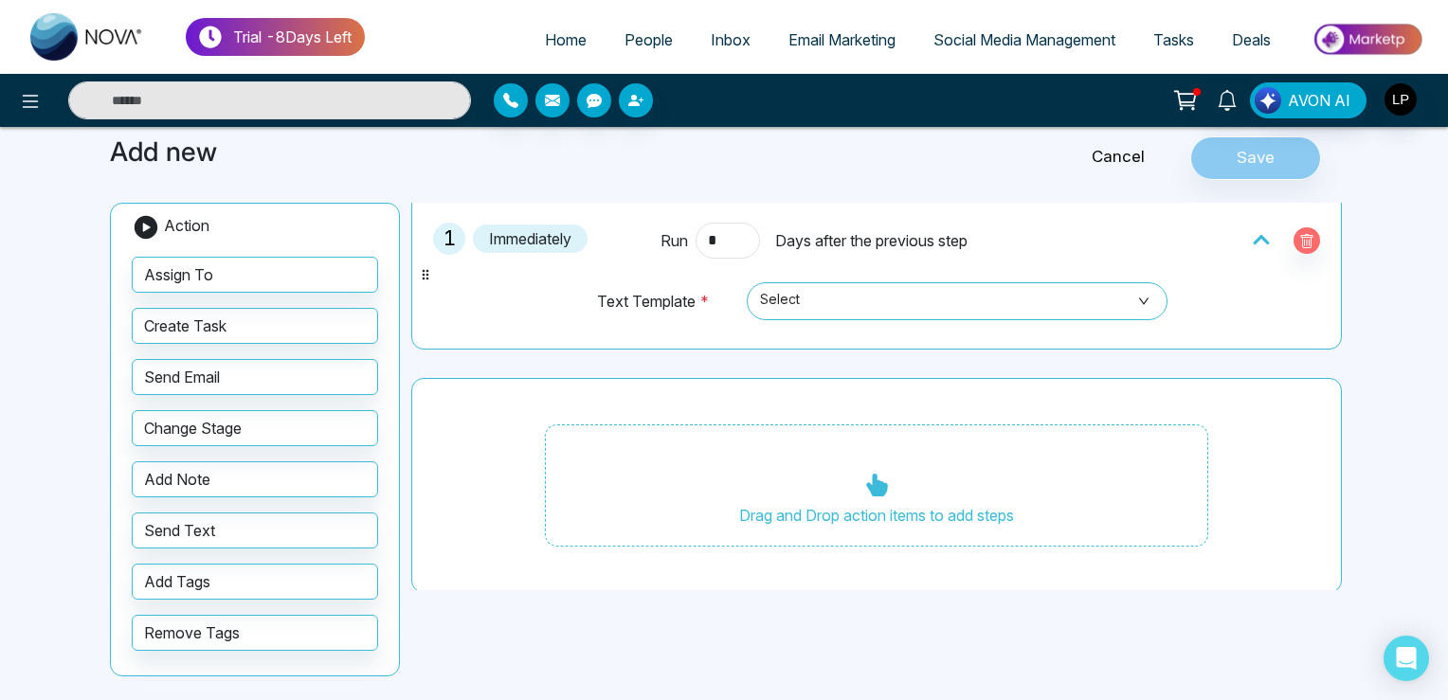
drag, startPoint x: 582, startPoint y: 627, endPoint x: 608, endPoint y: 642, distance: 30.6
click at [603, 638] on div "Add new Cancel Save Action Assign To Create Task Send Email Change Stage Add No…" at bounding box center [724, 409] width 1251 height 591
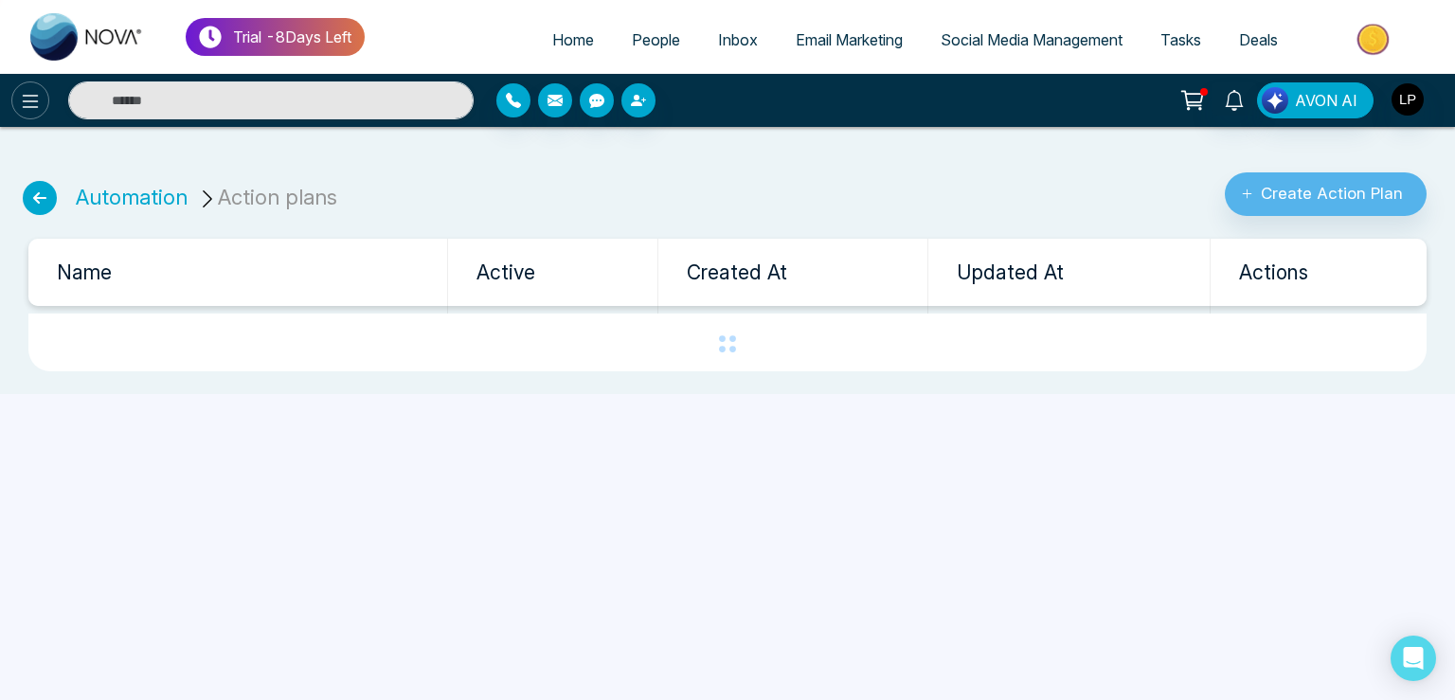
click at [32, 104] on icon at bounding box center [30, 101] width 23 height 23
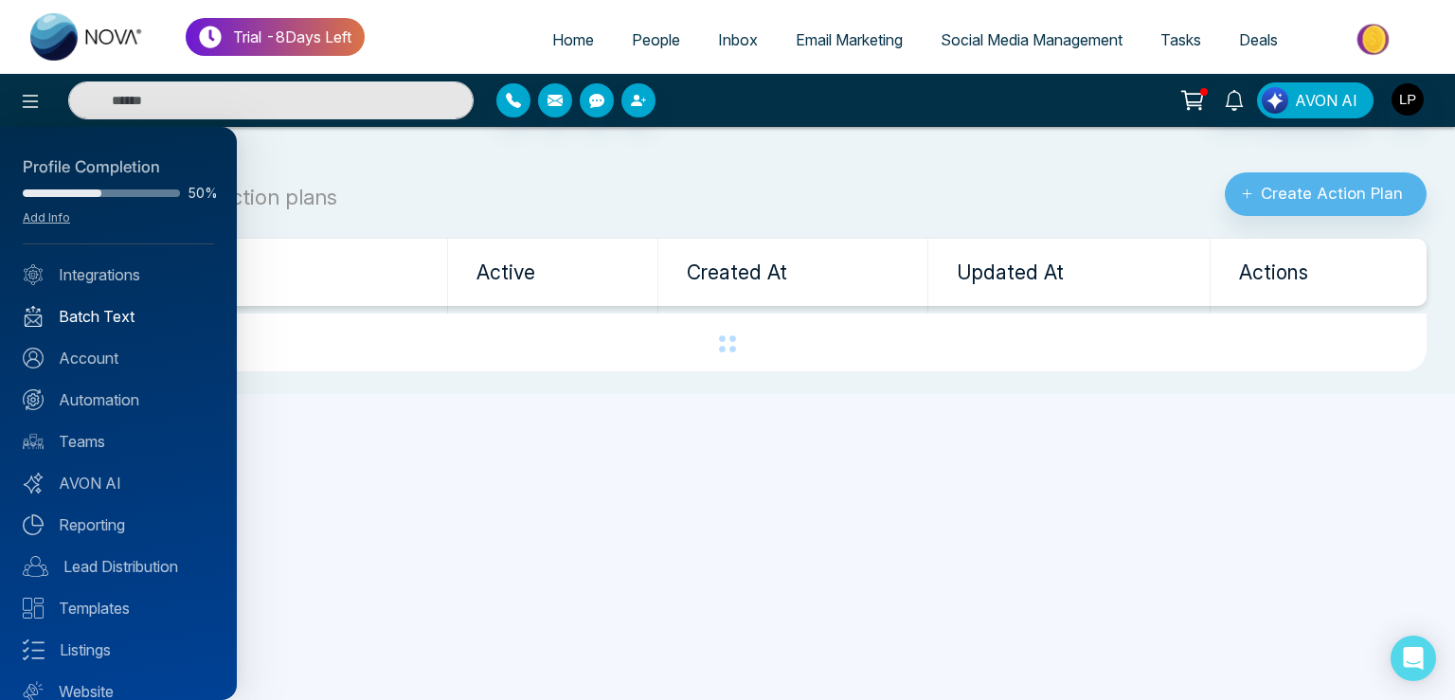
click at [116, 323] on link "Batch Text" at bounding box center [118, 316] width 191 height 23
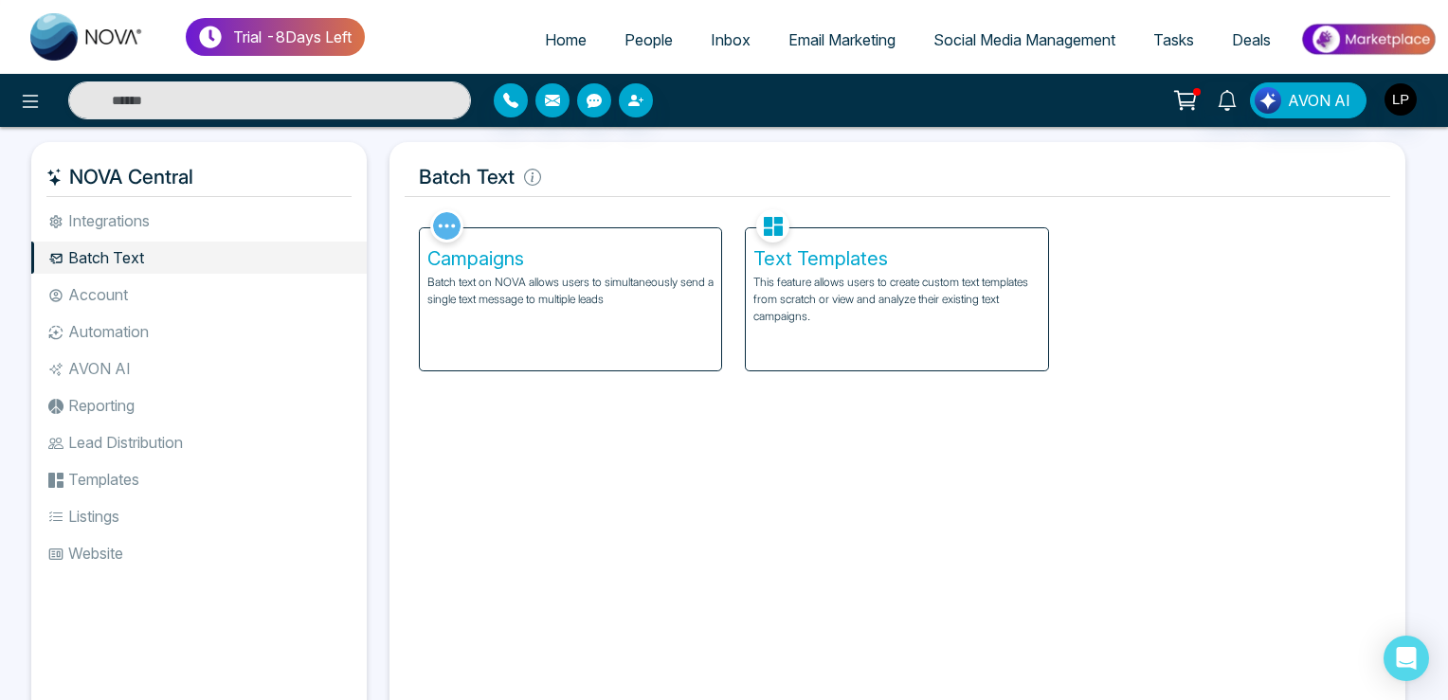
click at [845, 265] on h5 "Text Templates" at bounding box center [896, 258] width 287 height 23
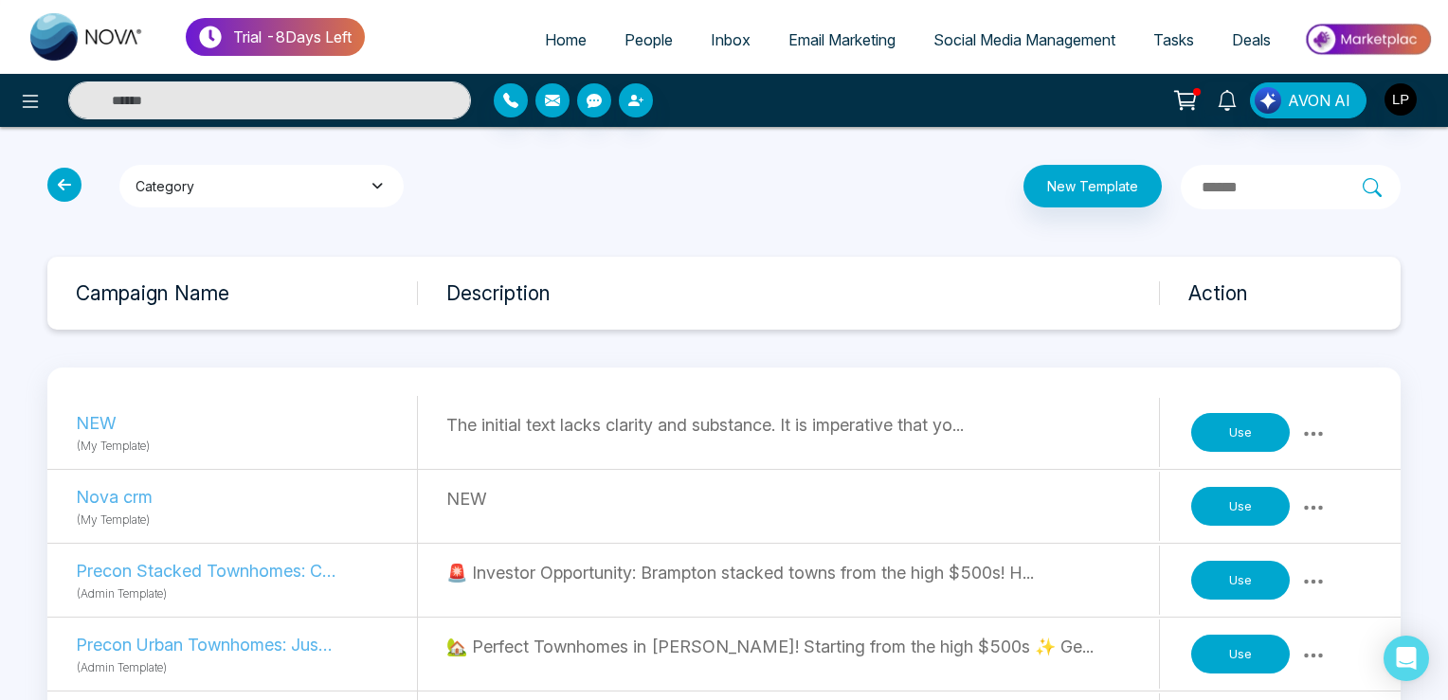
click at [344, 201] on button "Category" at bounding box center [261, 186] width 284 height 43
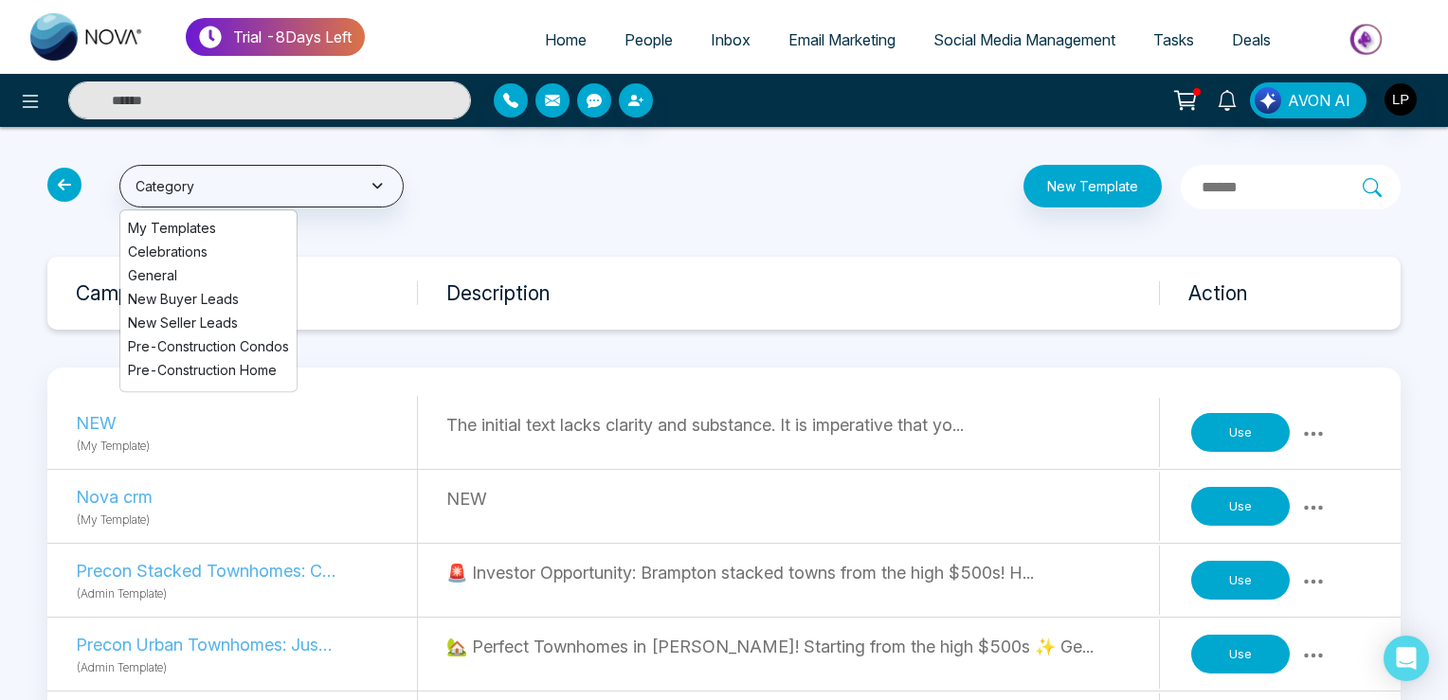
click at [177, 226] on span "My Templates" at bounding box center [208, 228] width 161 height 20
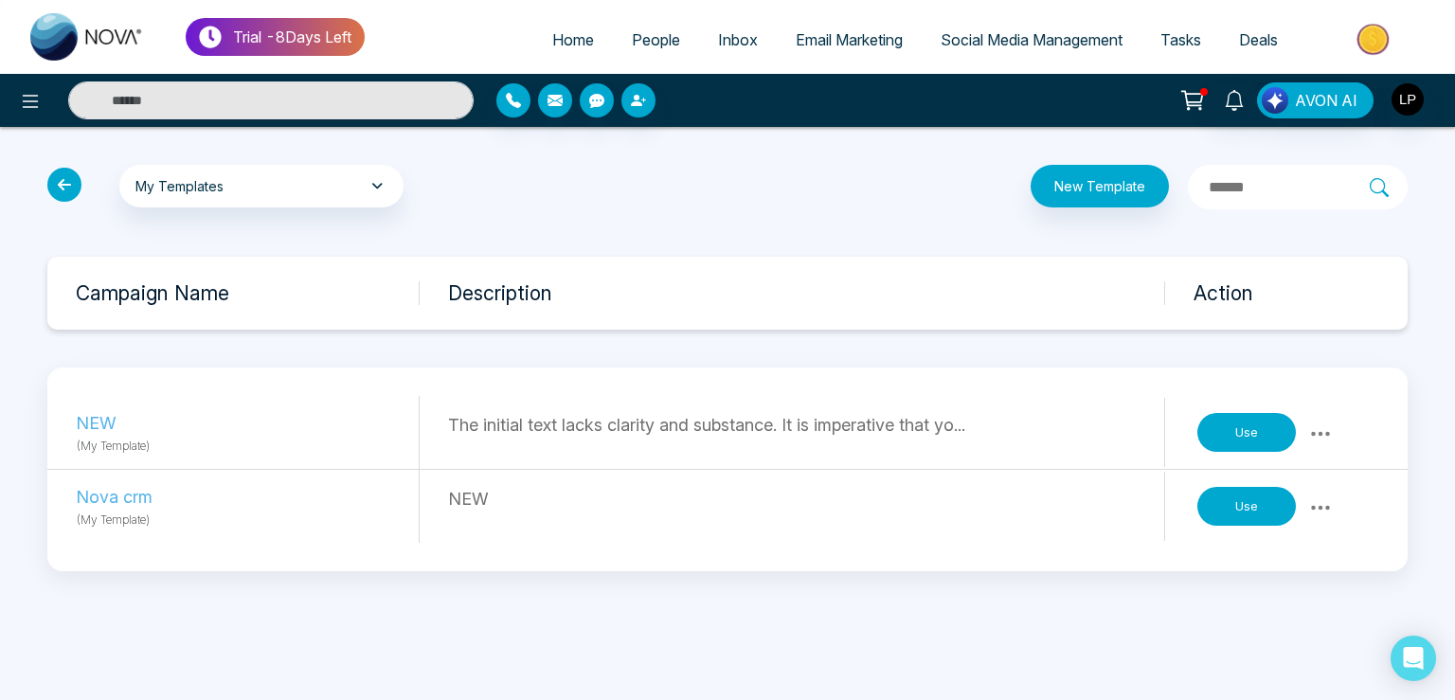
click at [1322, 430] on icon at bounding box center [1321, 434] width 23 height 23
click at [1296, 509] on link "Delete" at bounding box center [1280, 512] width 95 height 36
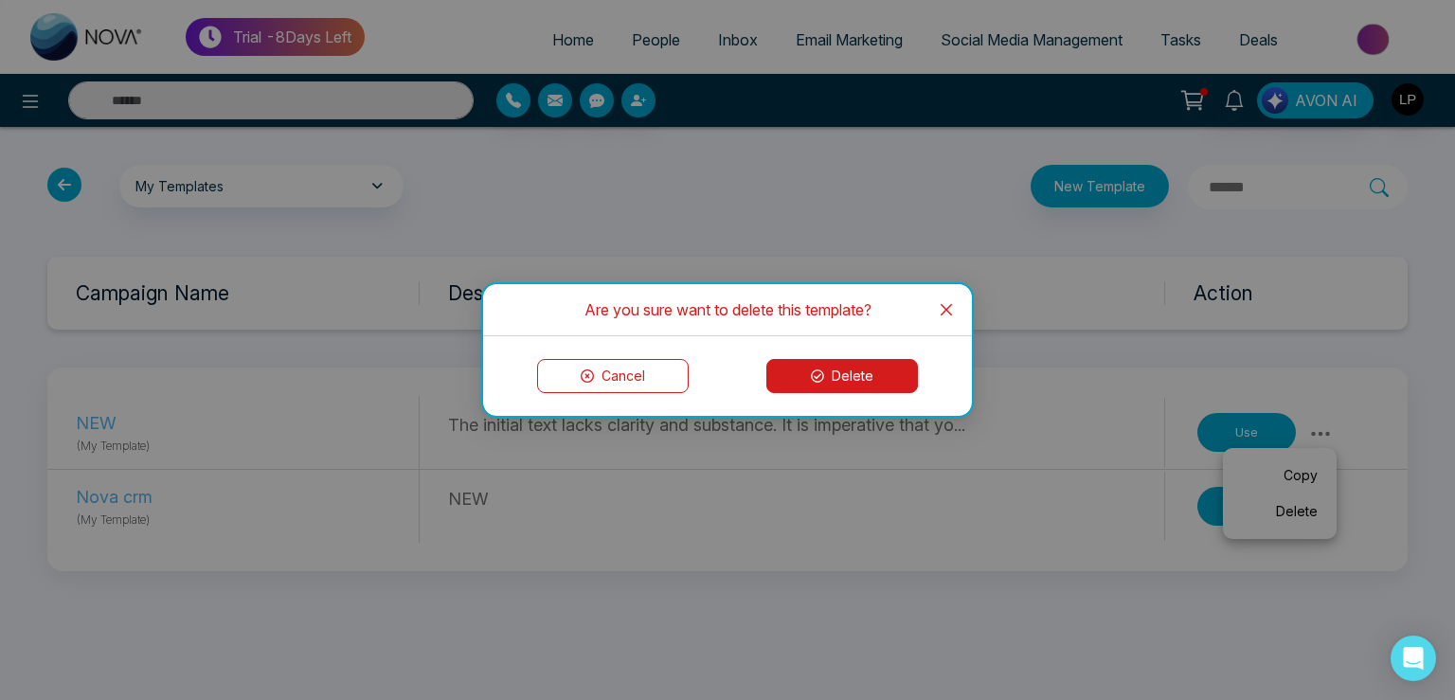
click at [830, 365] on button "Delete" at bounding box center [843, 376] width 152 height 34
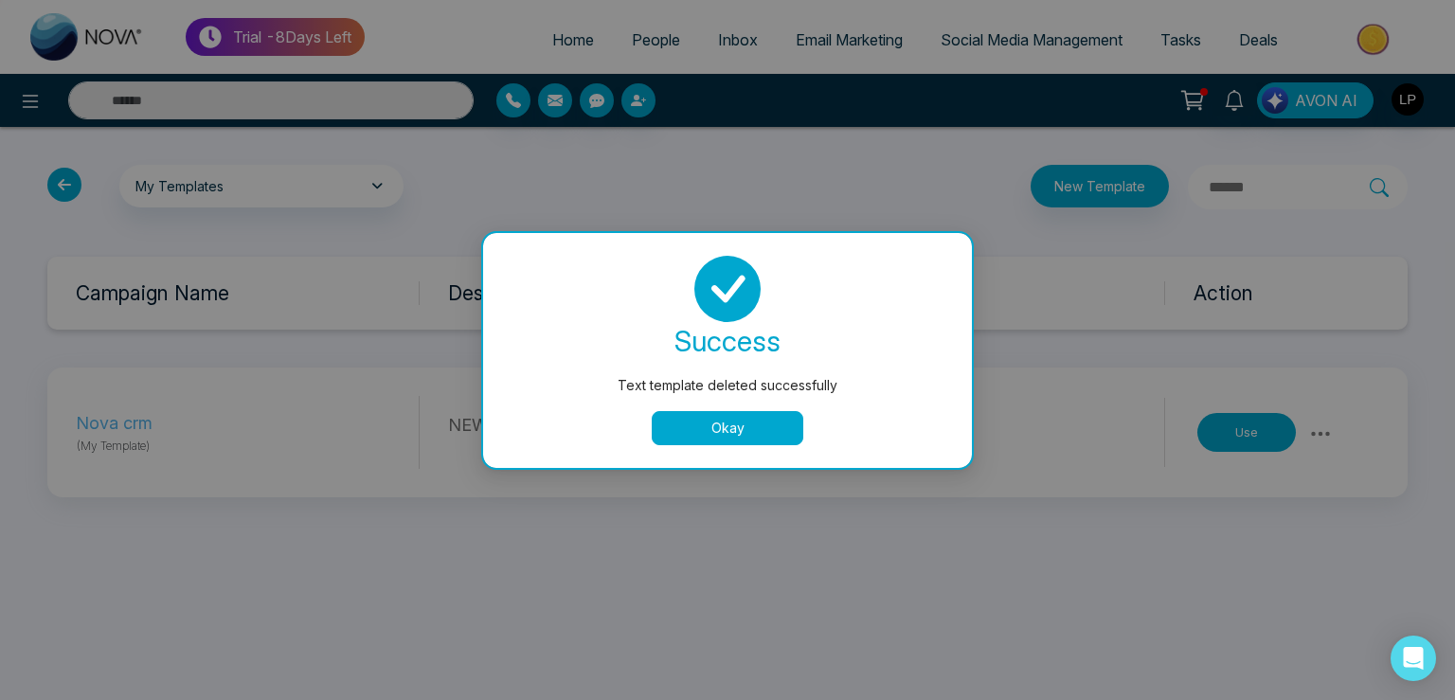
click at [760, 418] on button "Okay" at bounding box center [728, 428] width 152 height 34
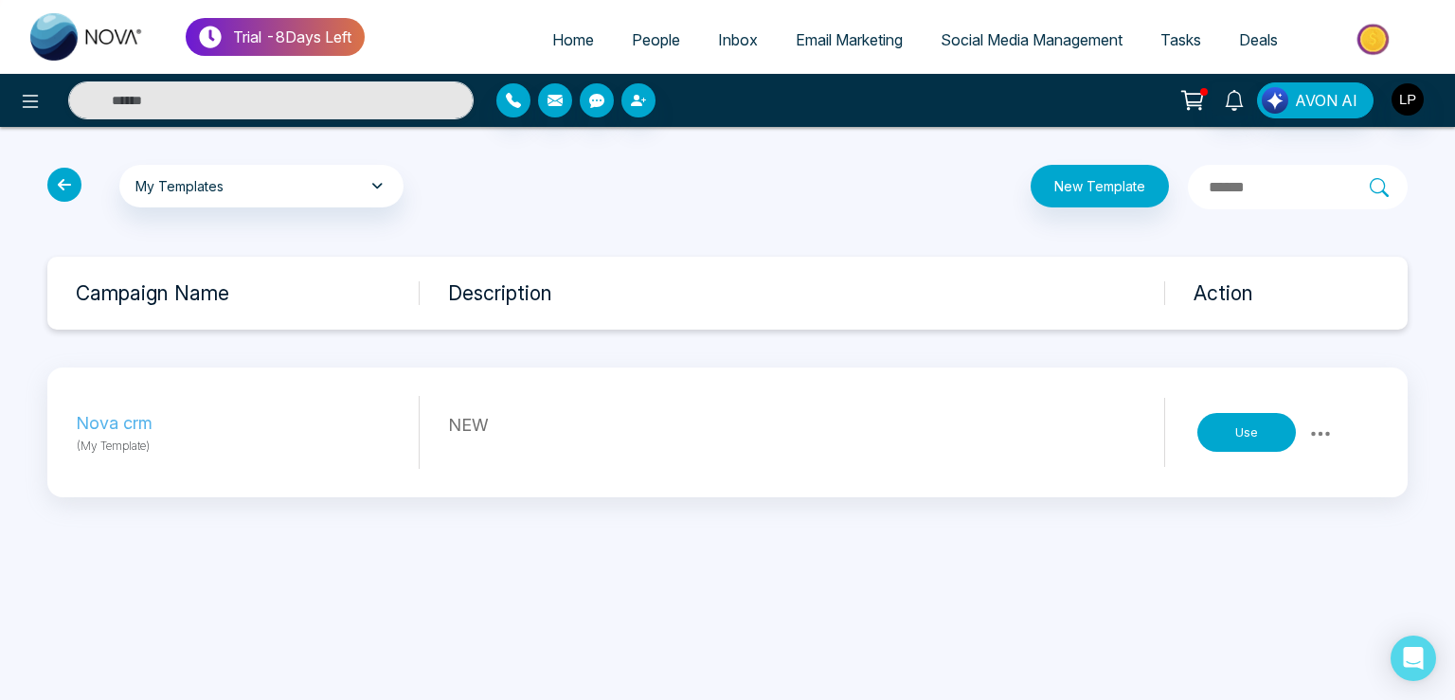
click at [1320, 436] on icon at bounding box center [1321, 434] width 23 height 23
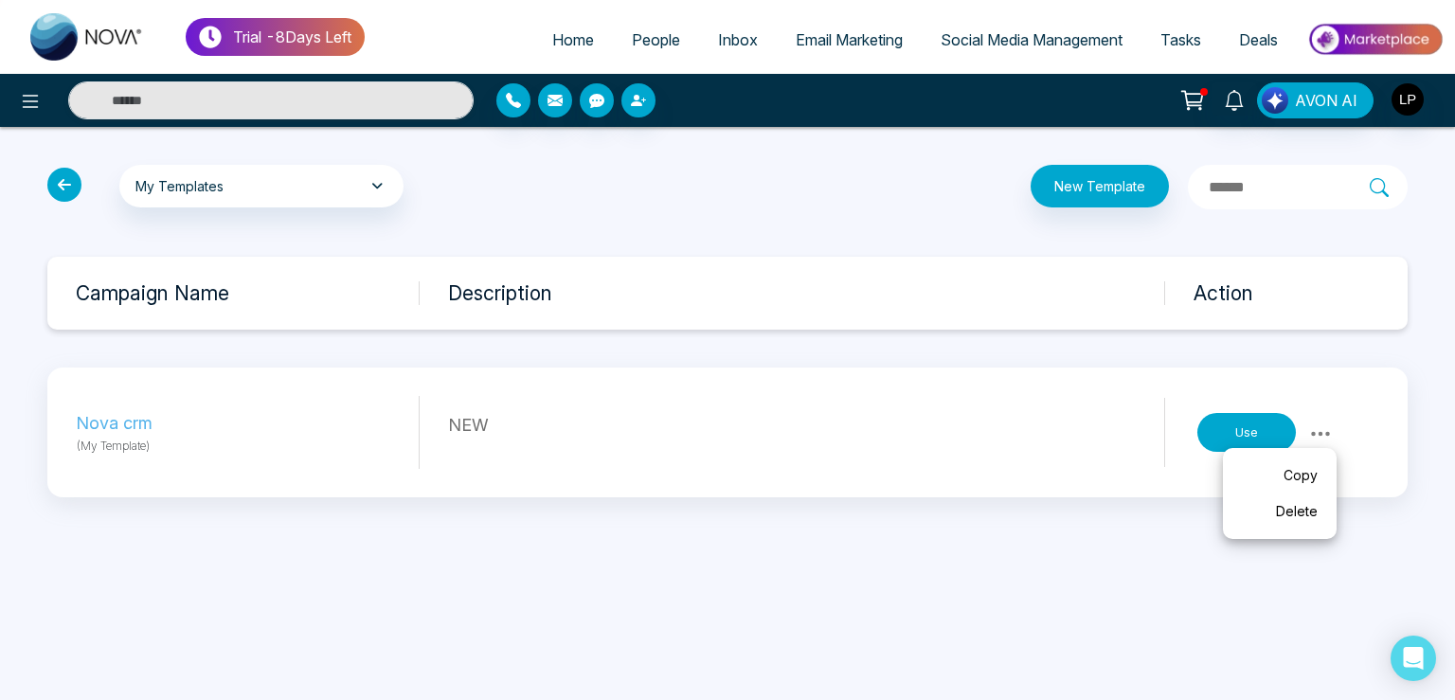
click at [1291, 502] on link "Delete" at bounding box center [1280, 512] width 95 height 36
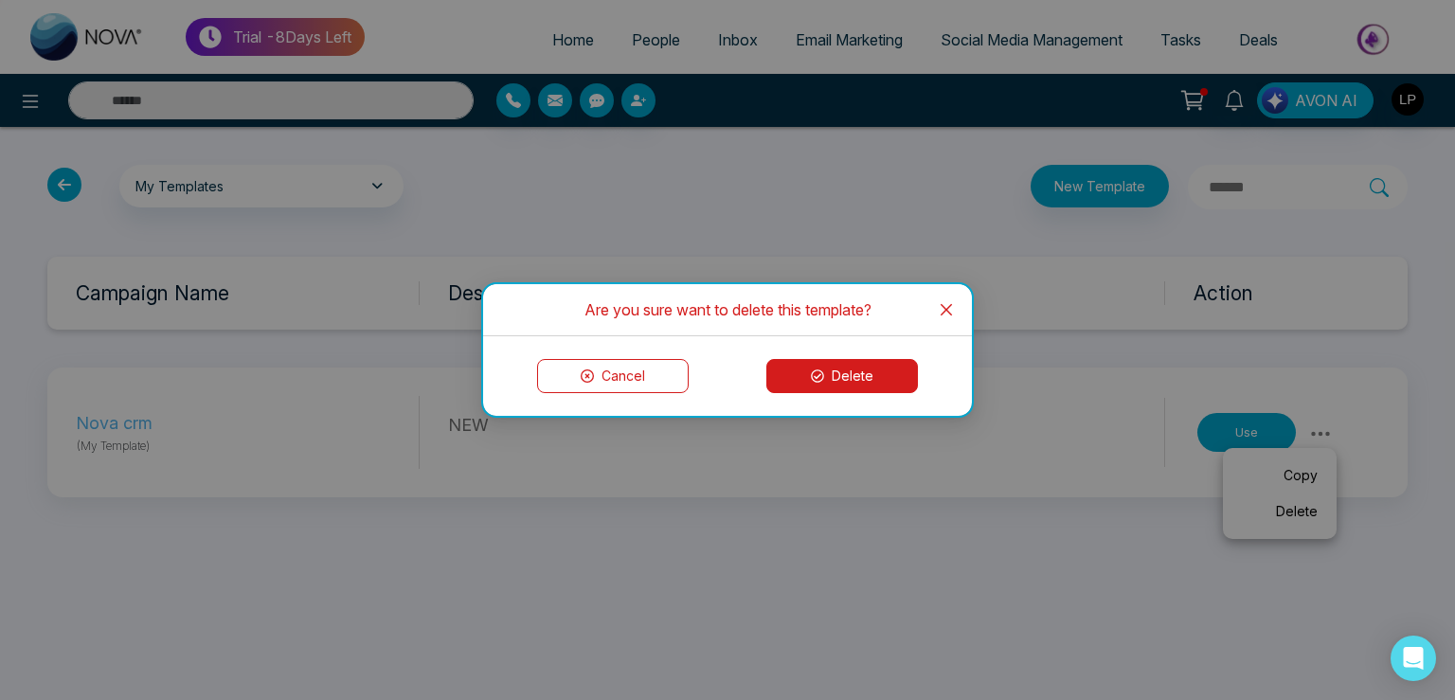
click at [825, 366] on button "Delete" at bounding box center [843, 376] width 152 height 34
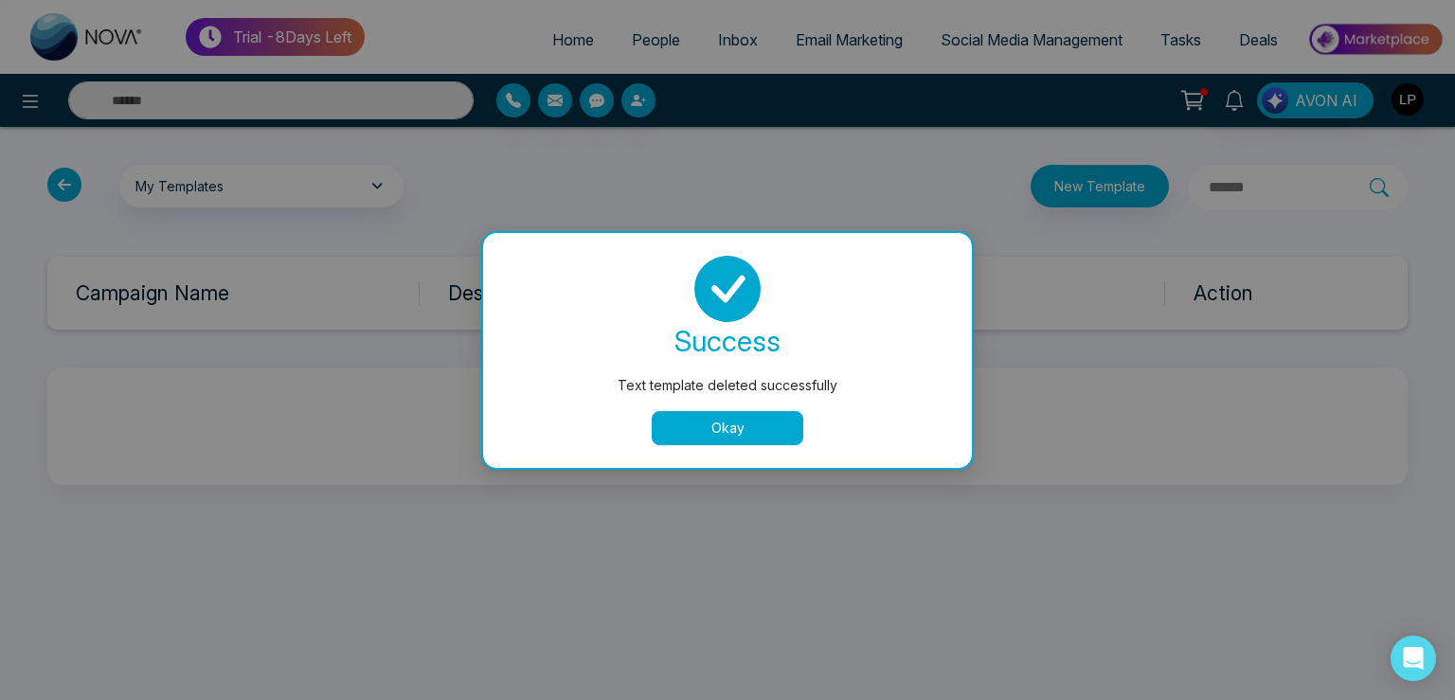
click at [730, 426] on button "Okay" at bounding box center [728, 428] width 152 height 34
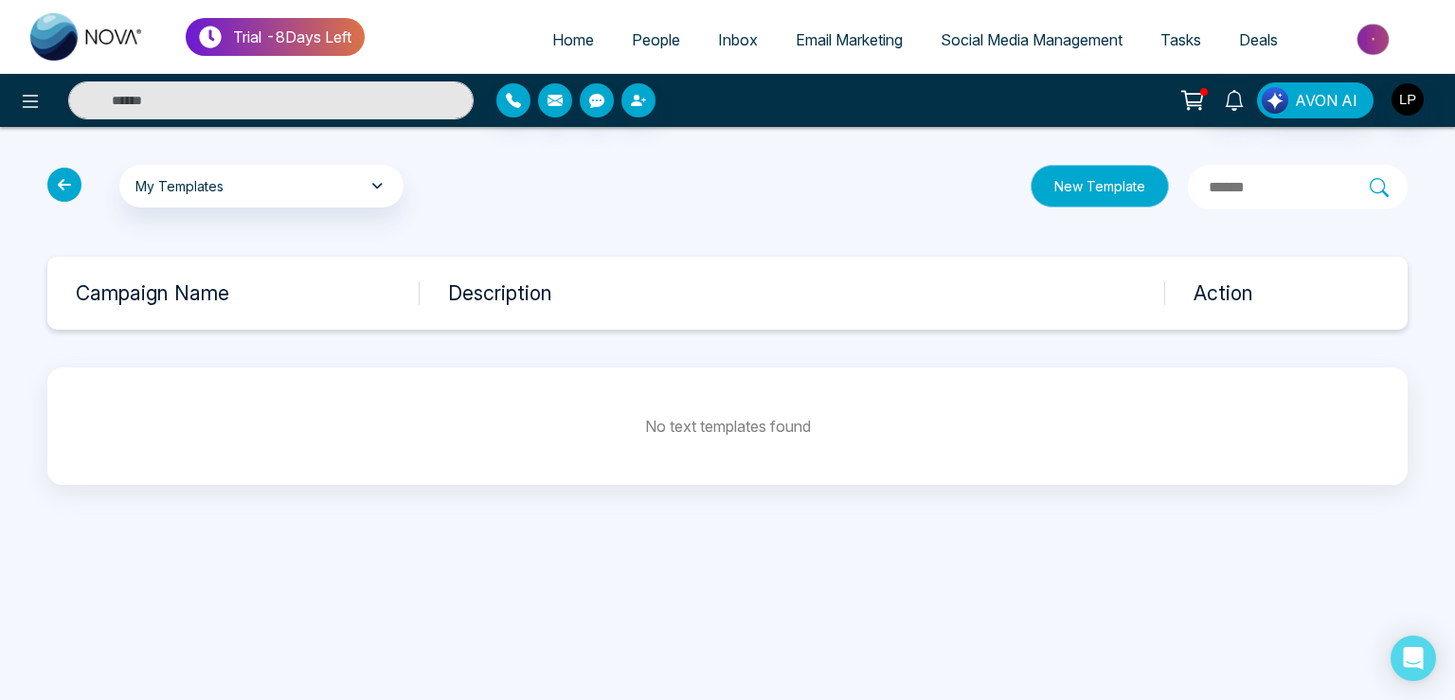
click at [1031, 191] on button "New Template" at bounding box center [1100, 186] width 138 height 43
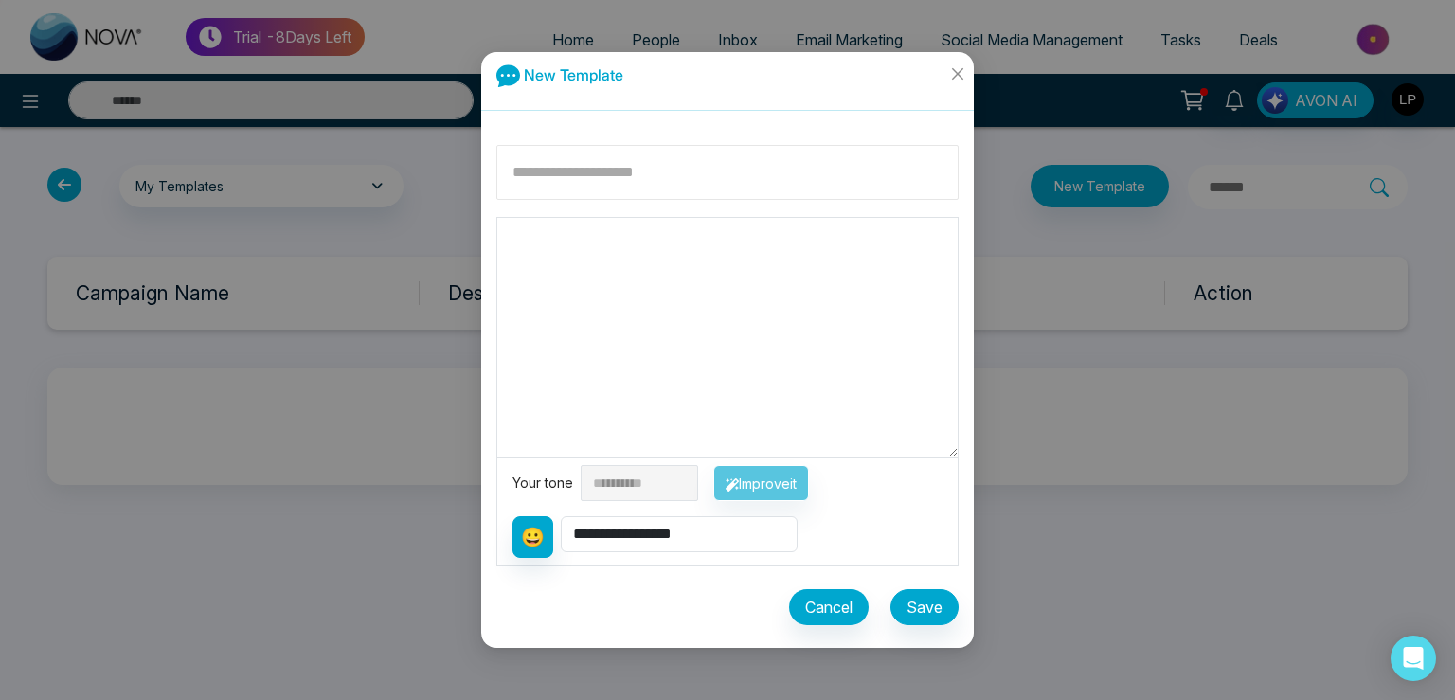
click at [548, 177] on input at bounding box center [728, 172] width 462 height 55
type input "**********"
click at [563, 298] on textarea at bounding box center [727, 337] width 461 height 239
type textarea "***"
click at [941, 601] on button "Save" at bounding box center [925, 607] width 68 height 36
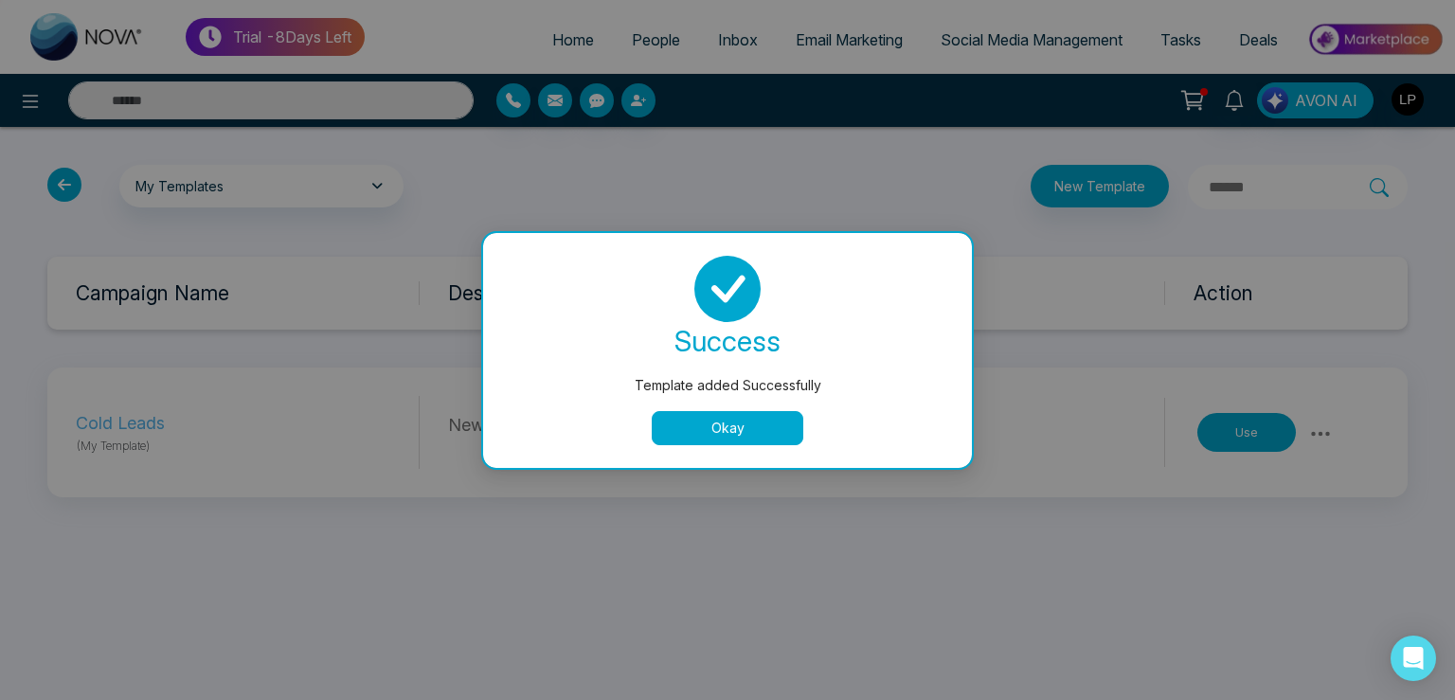
click at [699, 426] on button "Okay" at bounding box center [728, 428] width 152 height 34
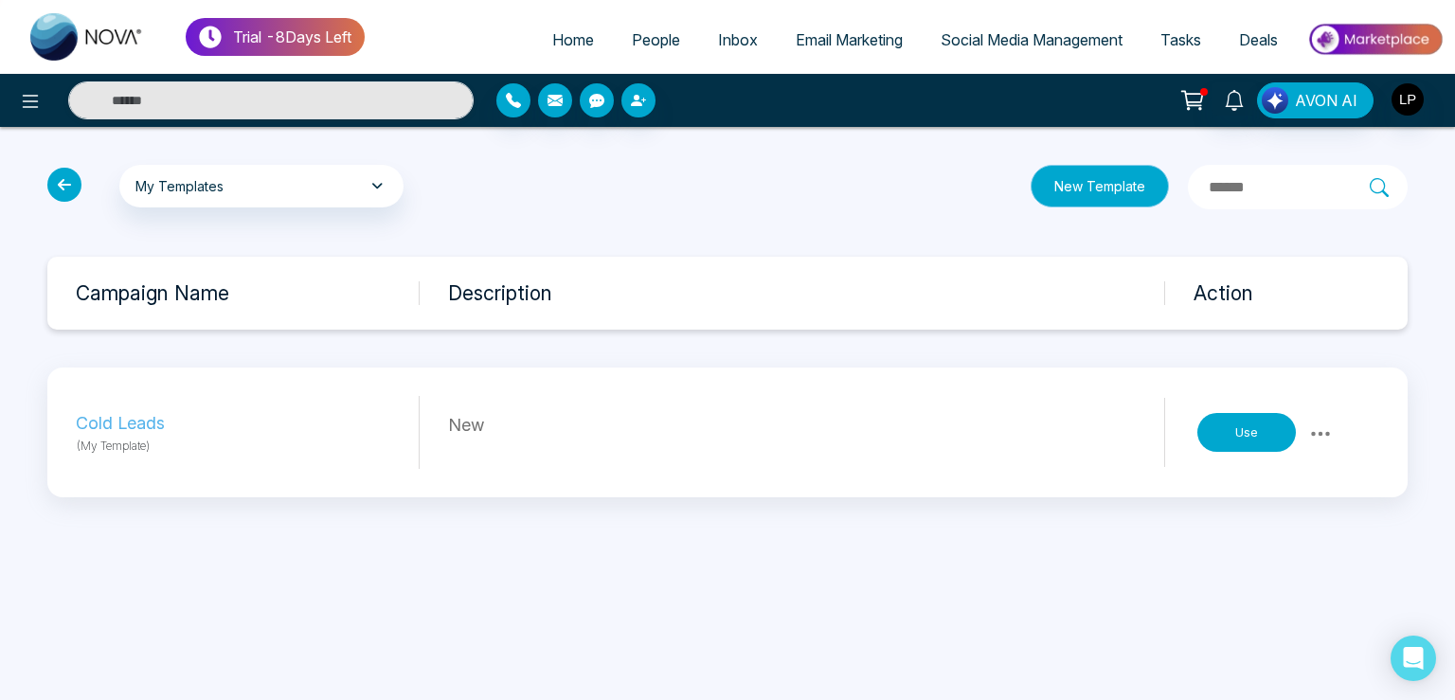
click at [1031, 199] on button "New Template" at bounding box center [1100, 186] width 138 height 43
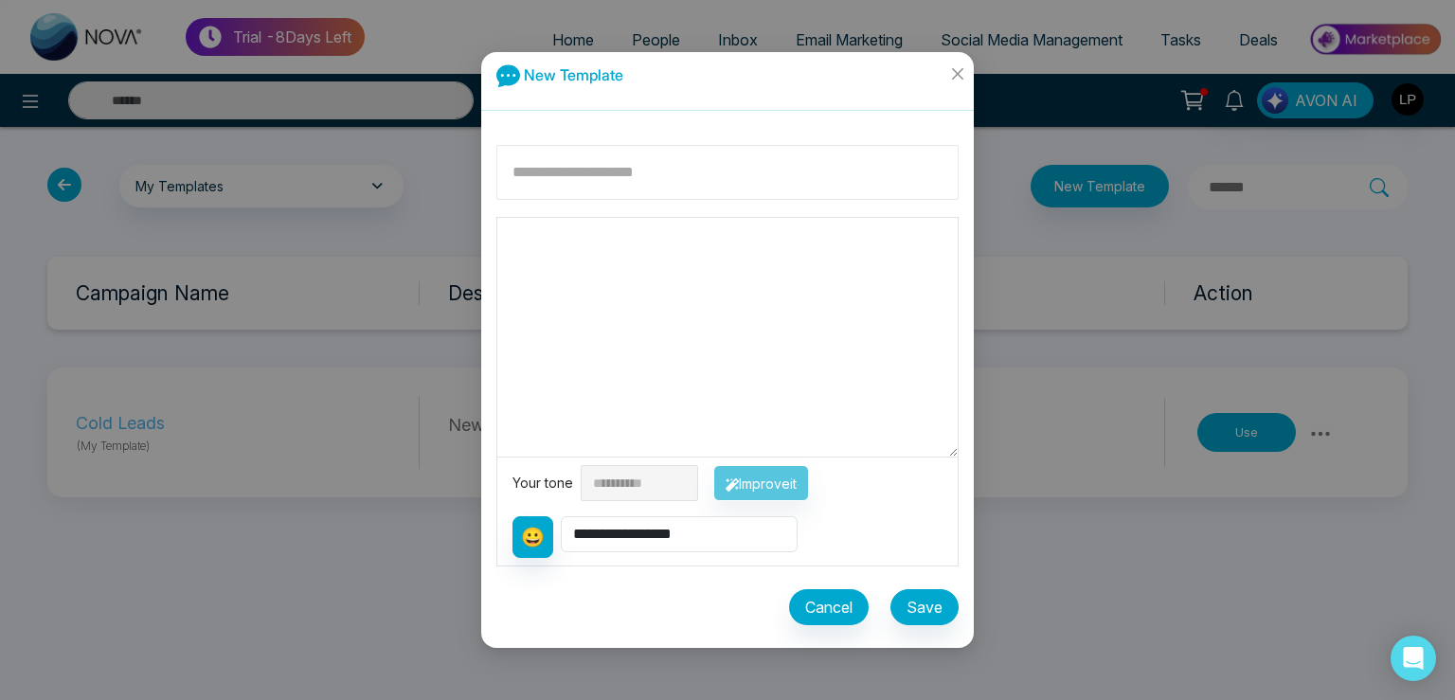
click at [570, 171] on input at bounding box center [728, 172] width 462 height 55
type input "*********"
click at [529, 231] on textarea at bounding box center [727, 337] width 461 height 239
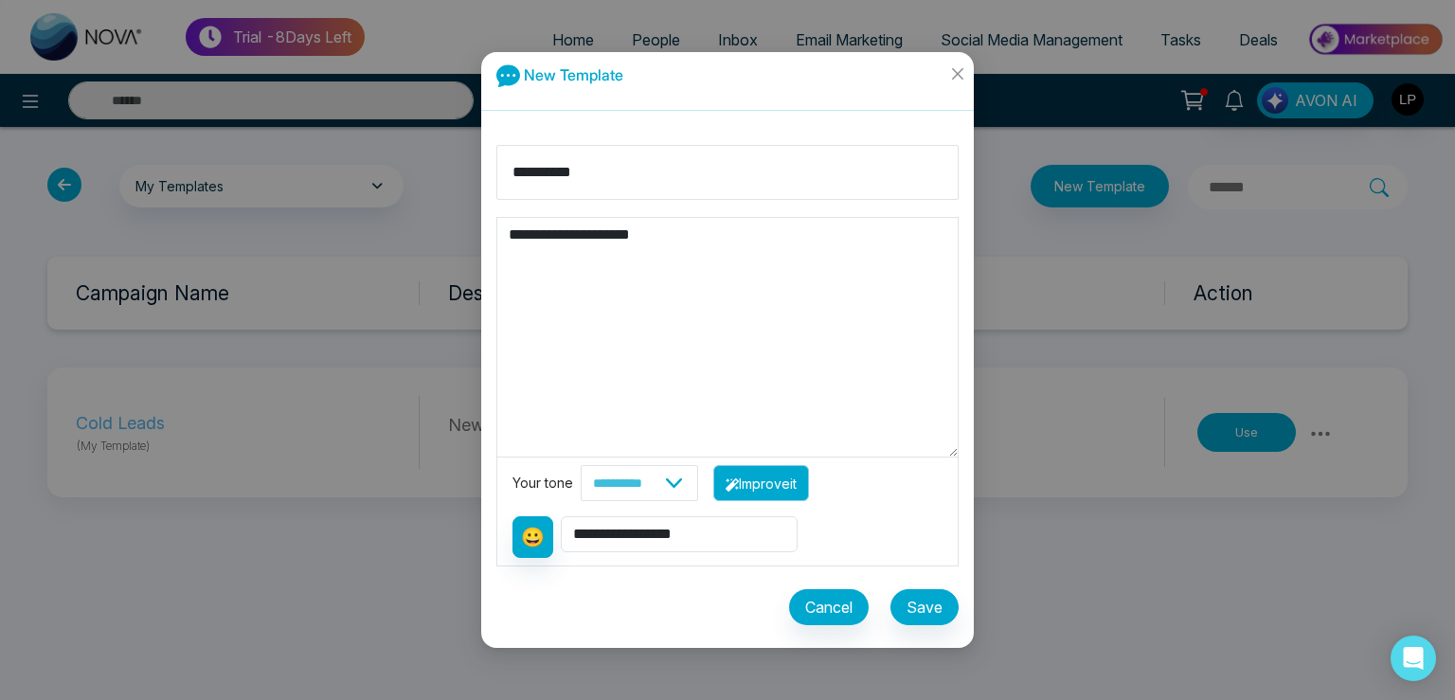
click at [771, 479] on button "Improve it" at bounding box center [762, 483] width 96 height 36
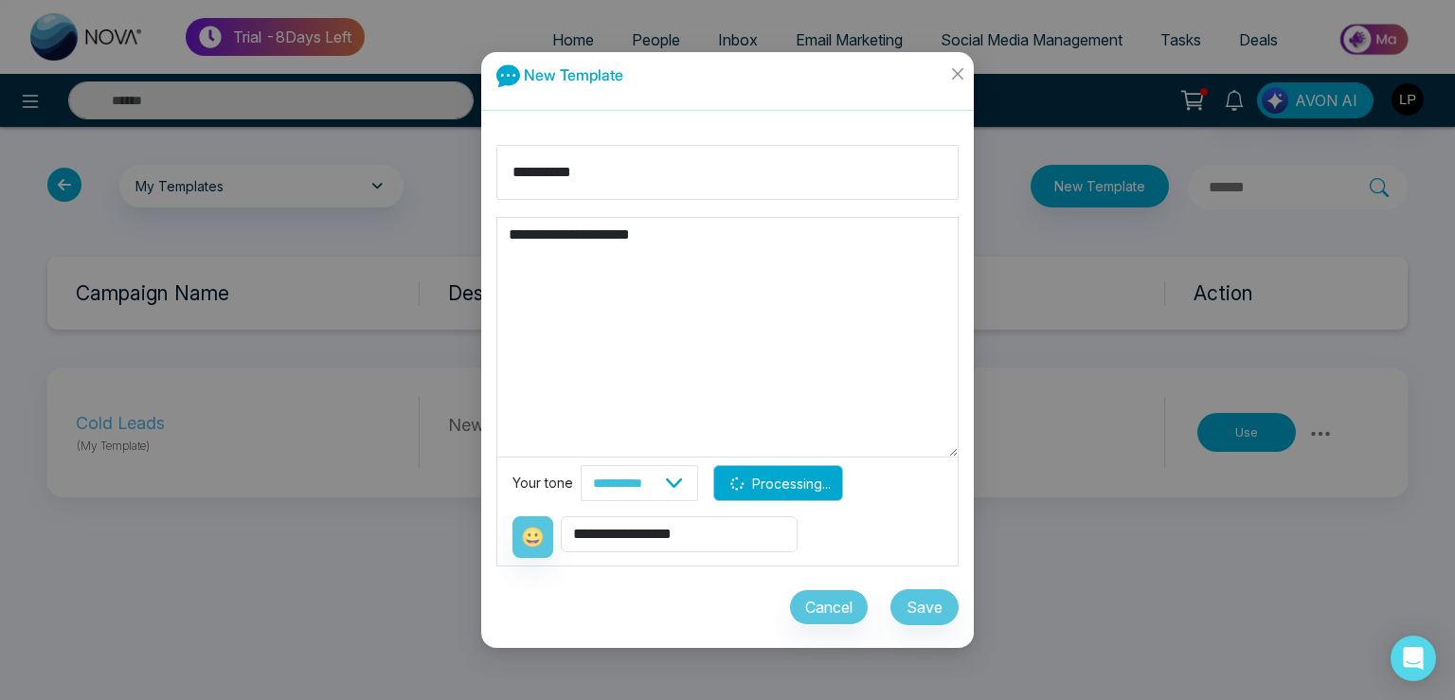
type textarea "**********"
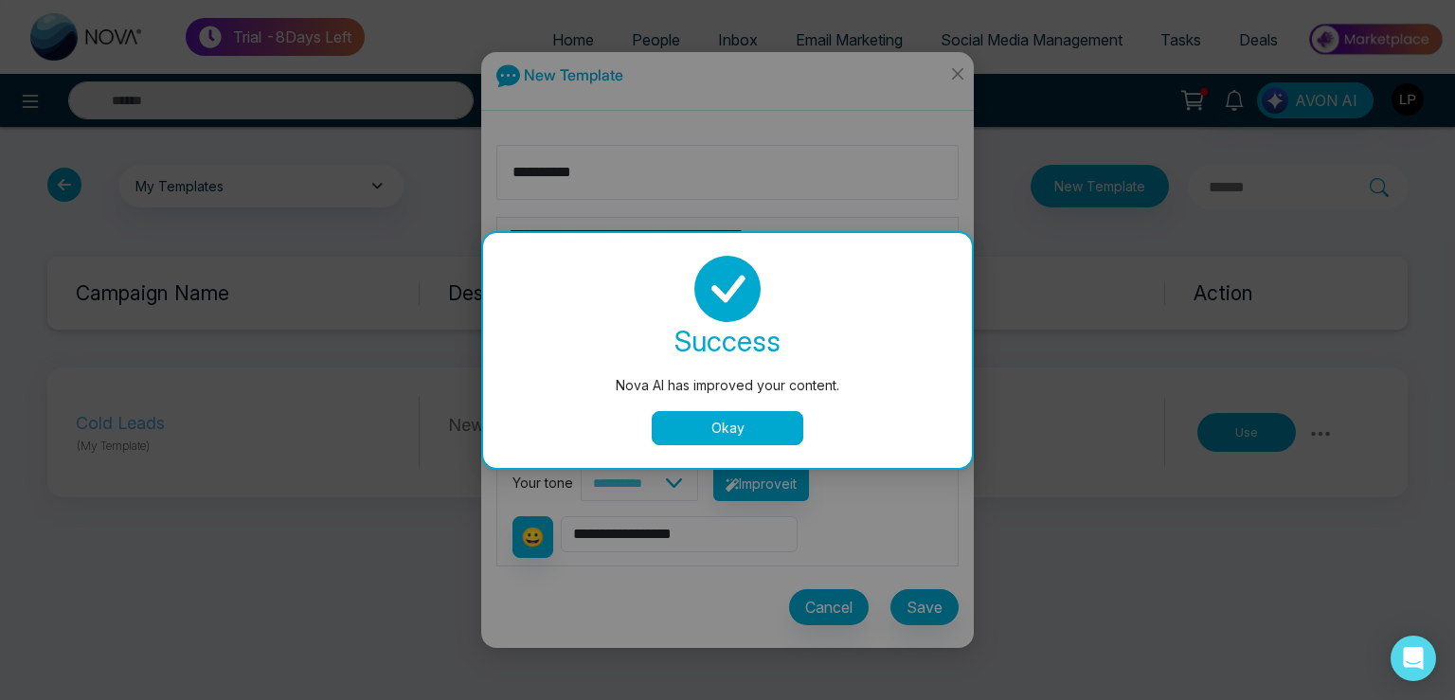
click at [719, 410] on div "success Nova AI has improved your content. Okay" at bounding box center [727, 351] width 443 height 190
click at [764, 449] on div "success Nova AI has improved your content. Okay" at bounding box center [727, 350] width 489 height 235
click at [749, 427] on button "Okay" at bounding box center [728, 428] width 152 height 34
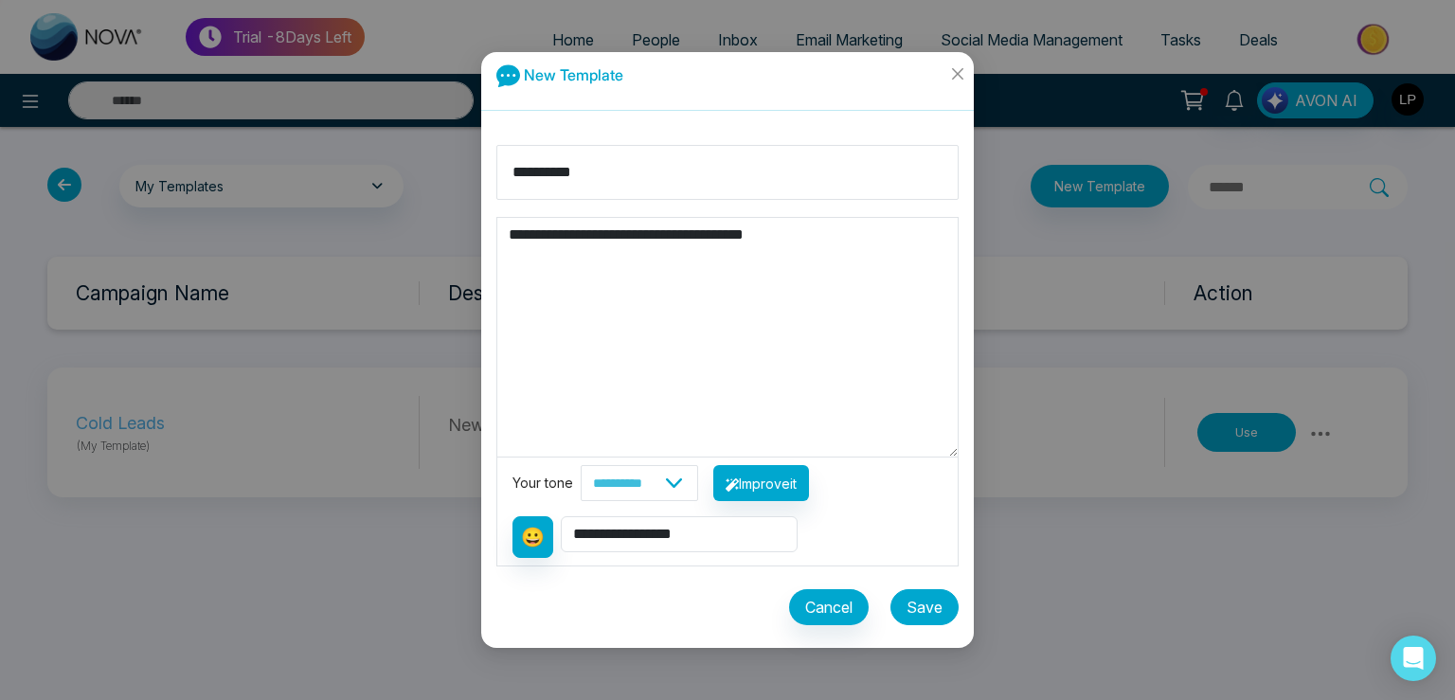
click at [938, 605] on button "Save" at bounding box center [925, 607] width 68 height 36
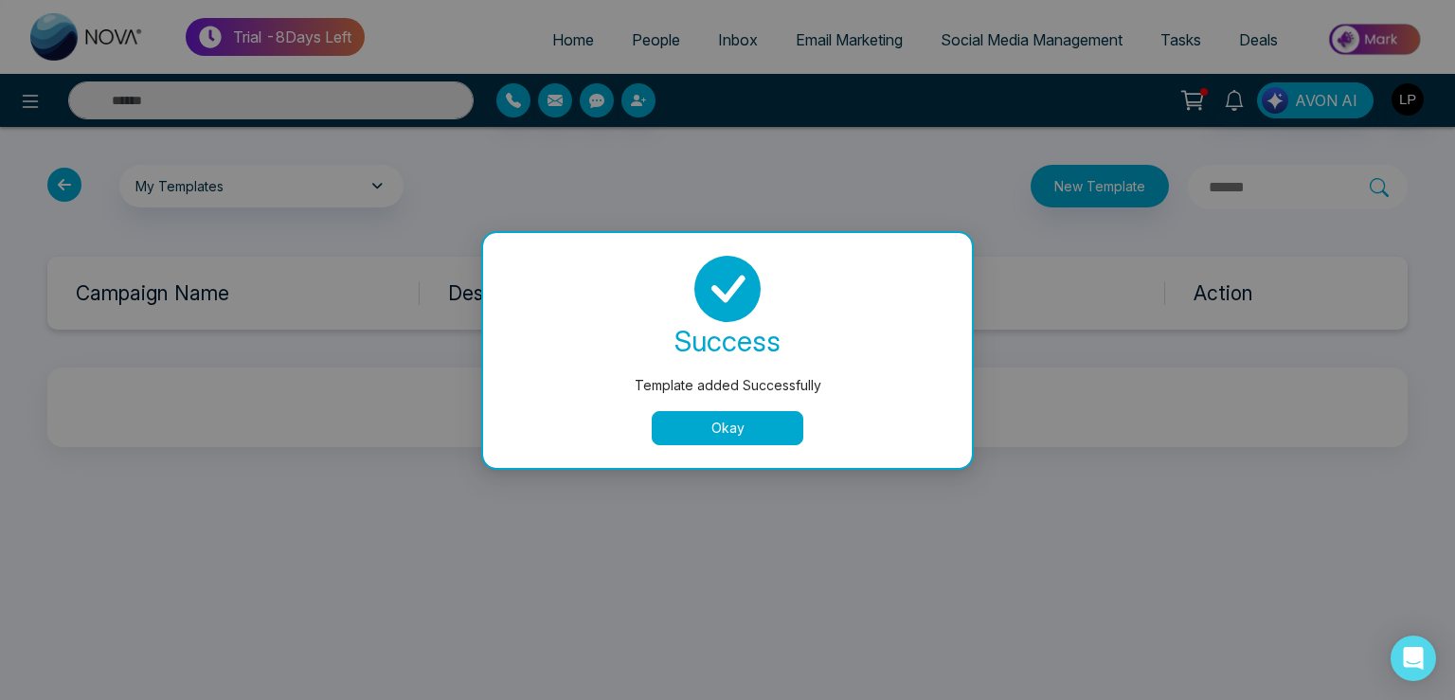
click at [722, 438] on button "Okay" at bounding box center [728, 428] width 152 height 34
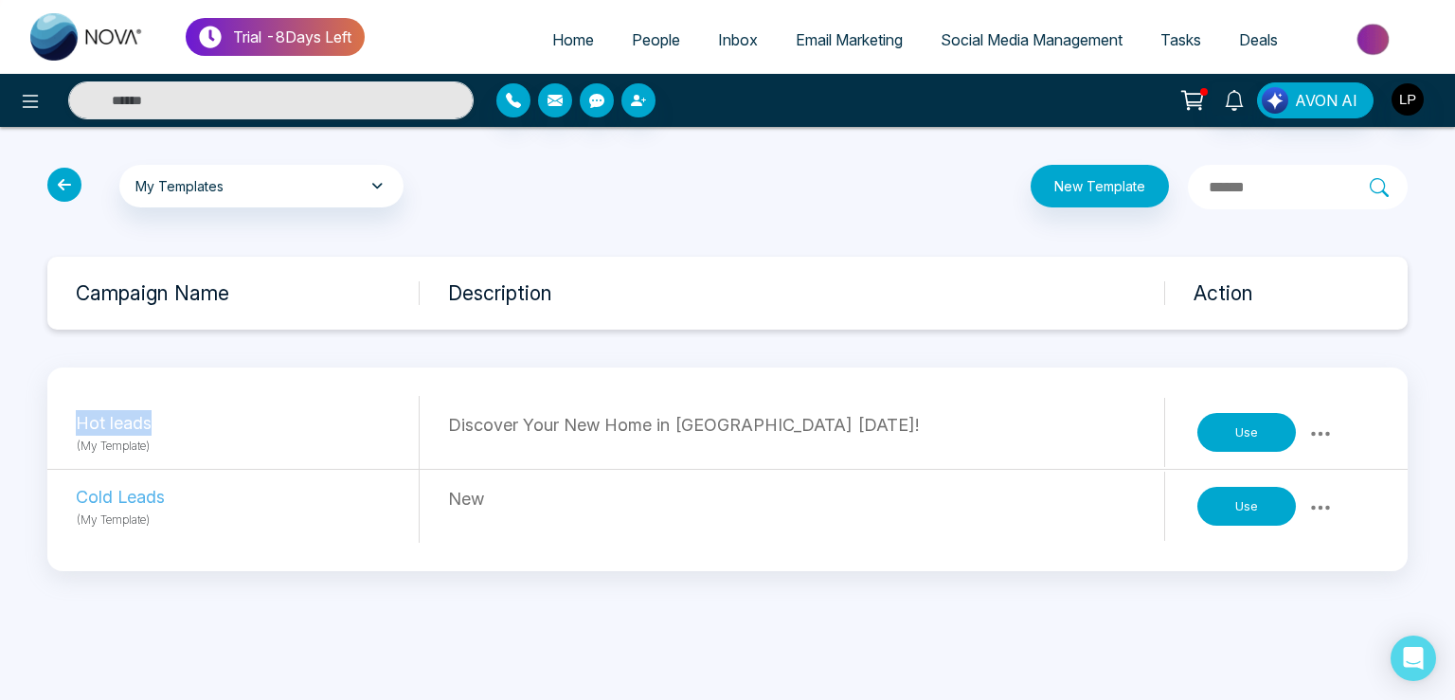
drag, startPoint x: 70, startPoint y: 425, endPoint x: 158, endPoint y: 425, distance: 88.1
click at [158, 425] on div "Hot leads (My Template) Discover Your New Home in [GEOGRAPHIC_DATA] [DATE]! Use" at bounding box center [727, 433] width 1361 height 74
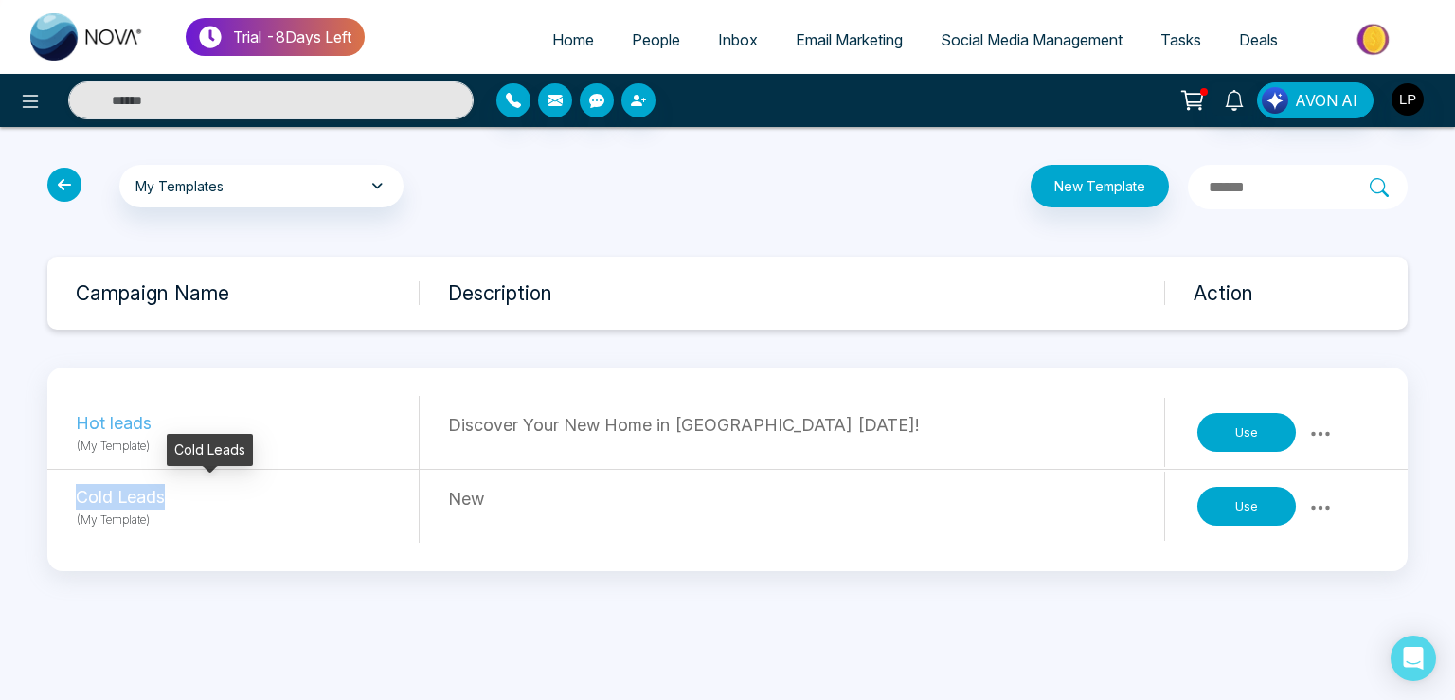
drag, startPoint x: 55, startPoint y: 506, endPoint x: 182, endPoint y: 493, distance: 127.7
click at [182, 504] on div "Cold Leads (My Template) New Use" at bounding box center [727, 506] width 1361 height 73
click at [21, 104] on icon at bounding box center [30, 101] width 23 height 23
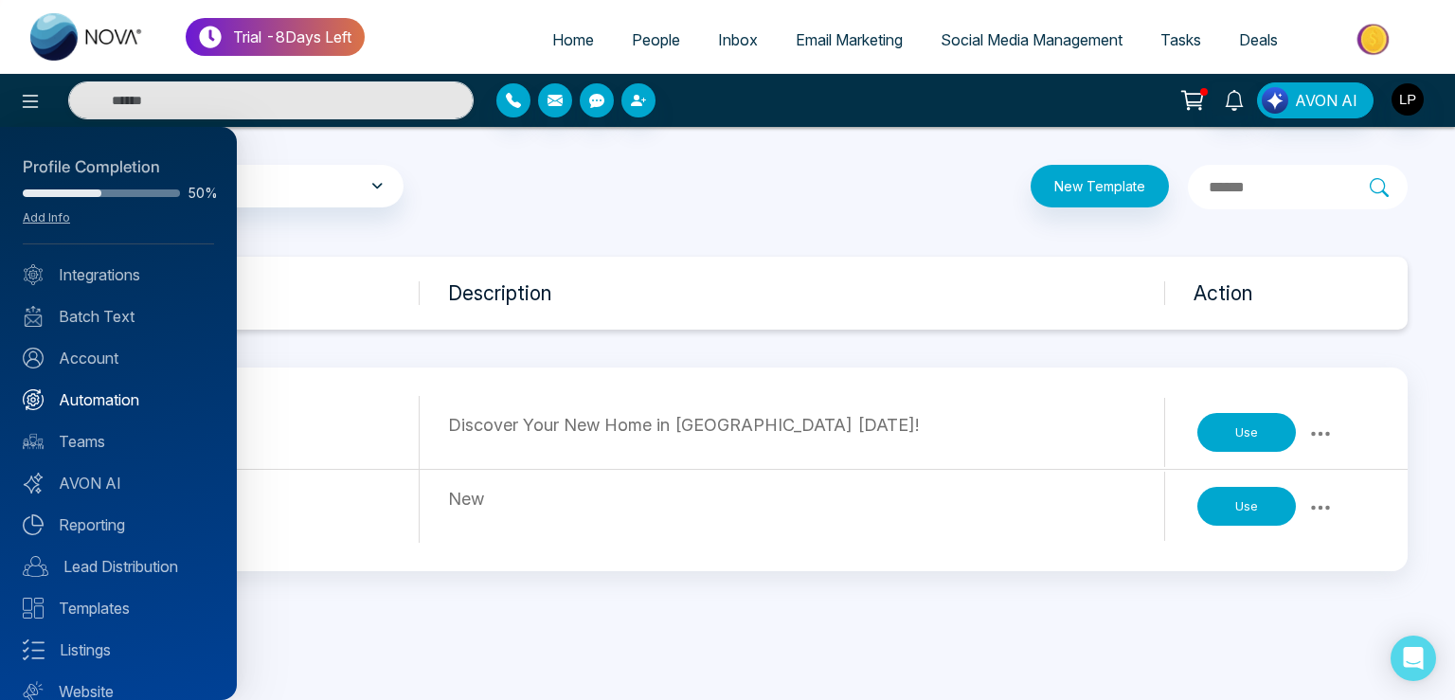
click at [87, 396] on link "Automation" at bounding box center [118, 399] width 191 height 23
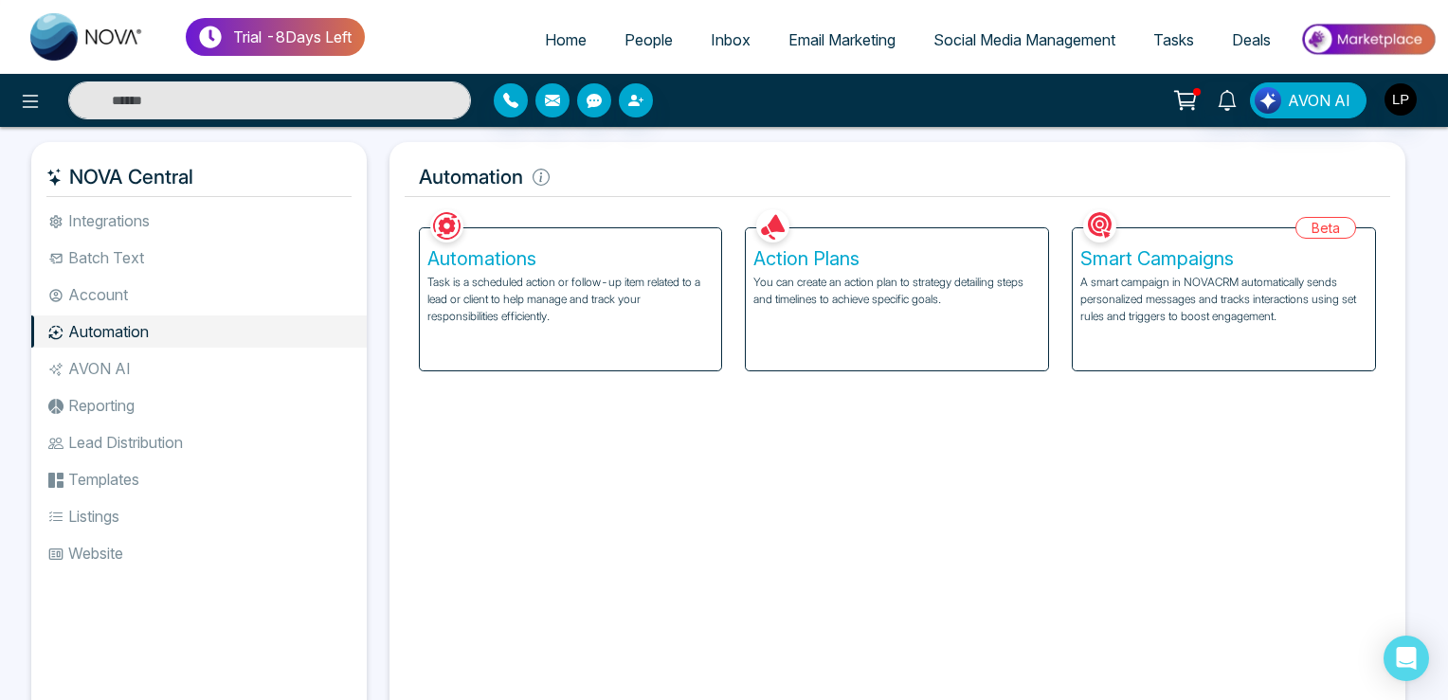
click at [898, 251] on h5 "Action Plans" at bounding box center [896, 258] width 287 height 23
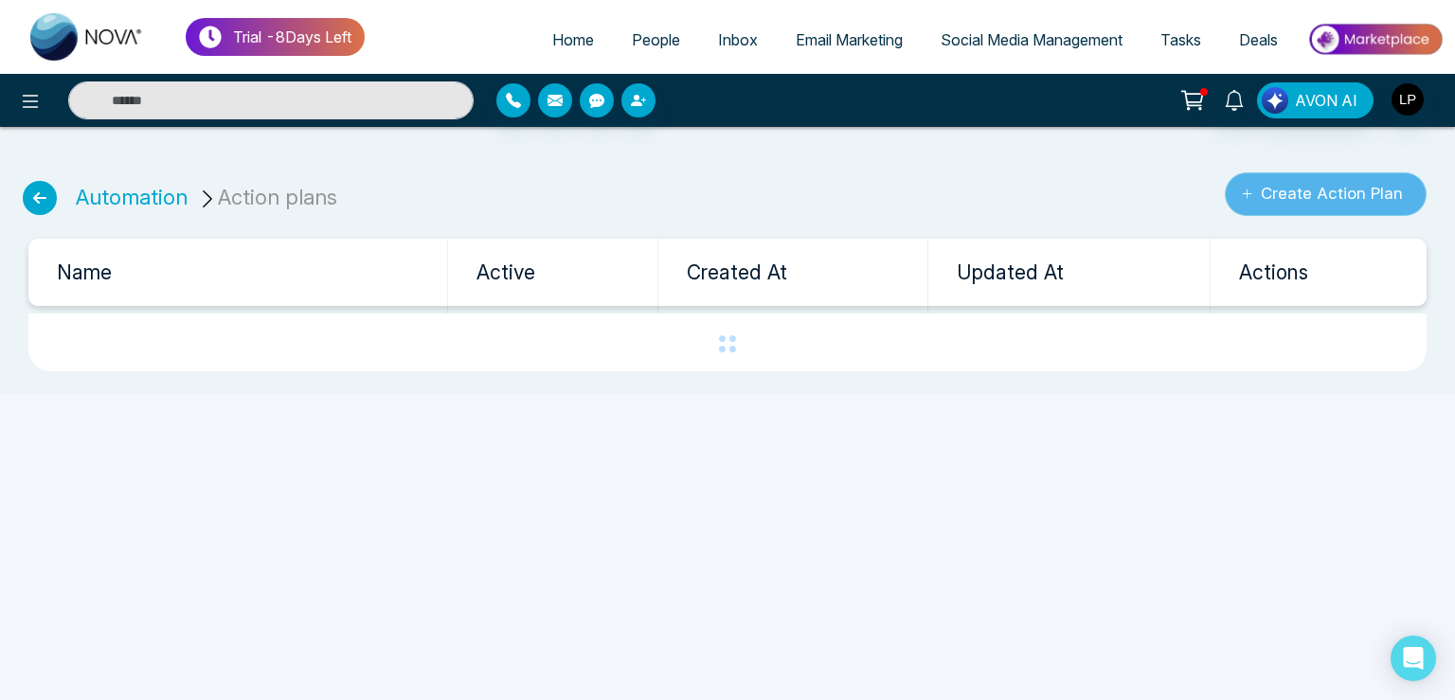
click at [1312, 190] on button "Create Action Plan" at bounding box center [1326, 194] width 202 height 44
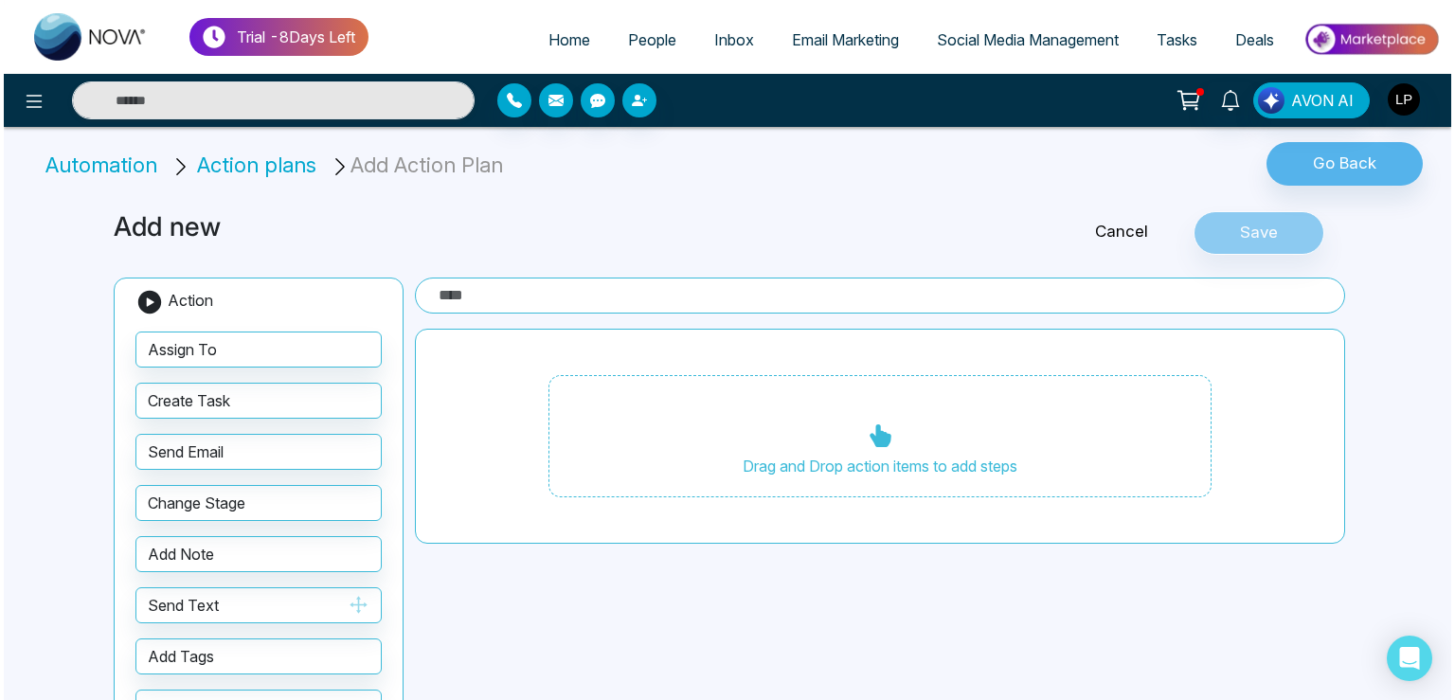
scroll to position [75, 0]
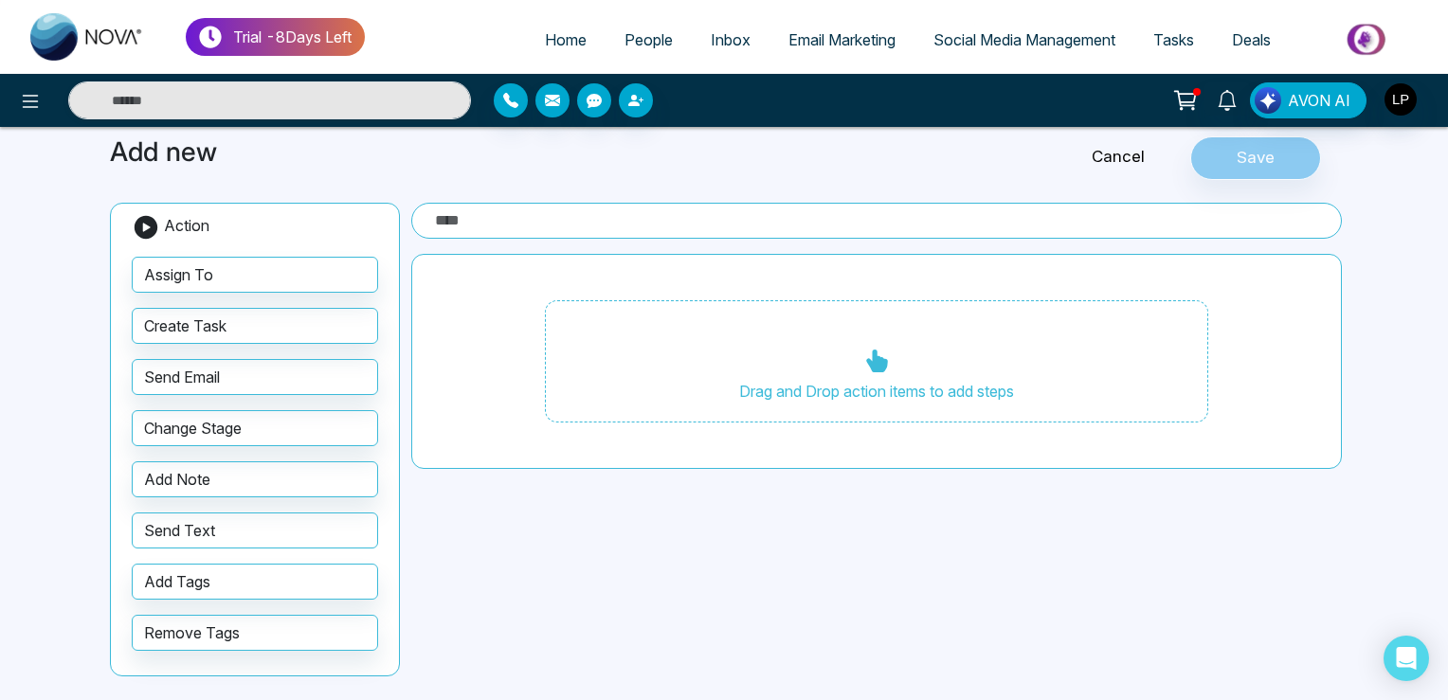
drag, startPoint x: 218, startPoint y: 533, endPoint x: 758, endPoint y: 406, distance: 555.0
click at [758, 406] on div "Add new Cancel Save Action Assign To Create Task Send Email Change Stage Add No…" at bounding box center [724, 409] width 1251 height 591
drag, startPoint x: 267, startPoint y: 526, endPoint x: 820, endPoint y: 353, distance: 578.7
click at [820, 353] on div "Add new Cancel Save Action Assign To Create Task Send Email Change Stage Add No…" at bounding box center [724, 409] width 1251 height 591
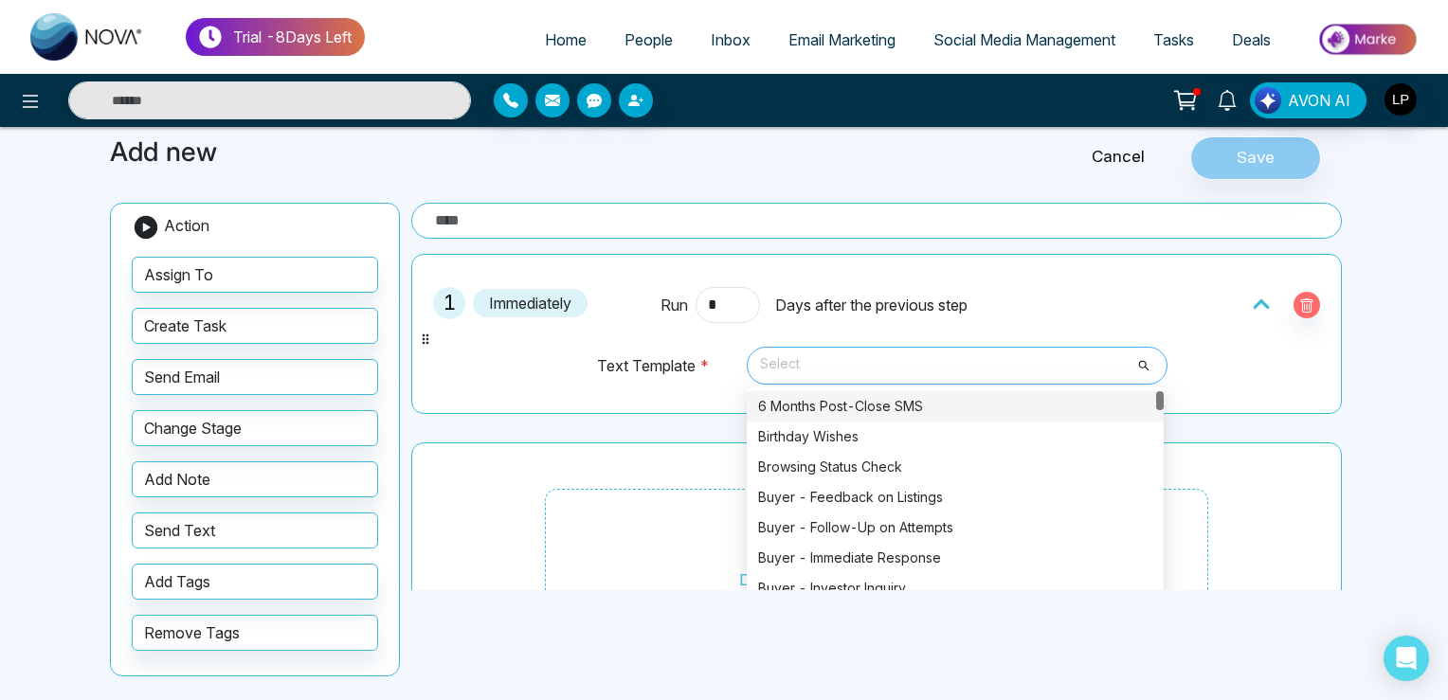
click at [841, 366] on span "Select" at bounding box center [957, 366] width 394 height 32
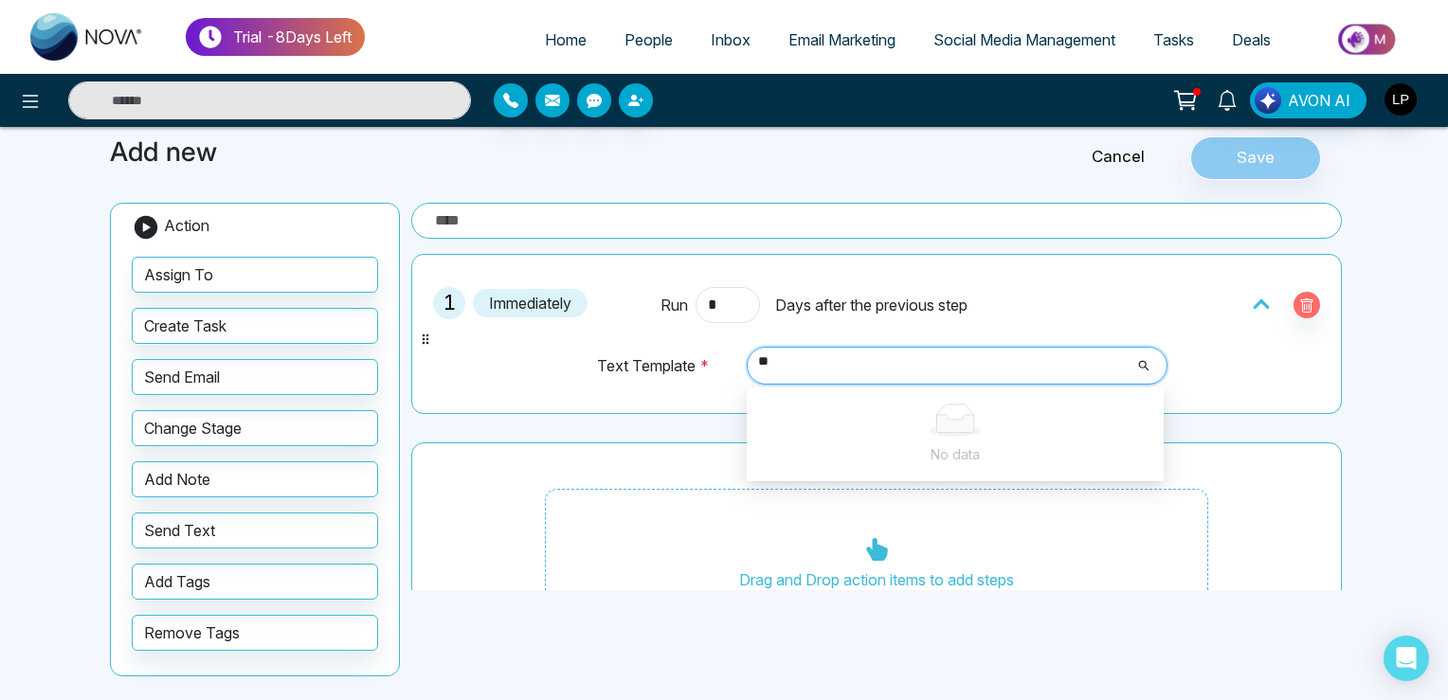
type input "*"
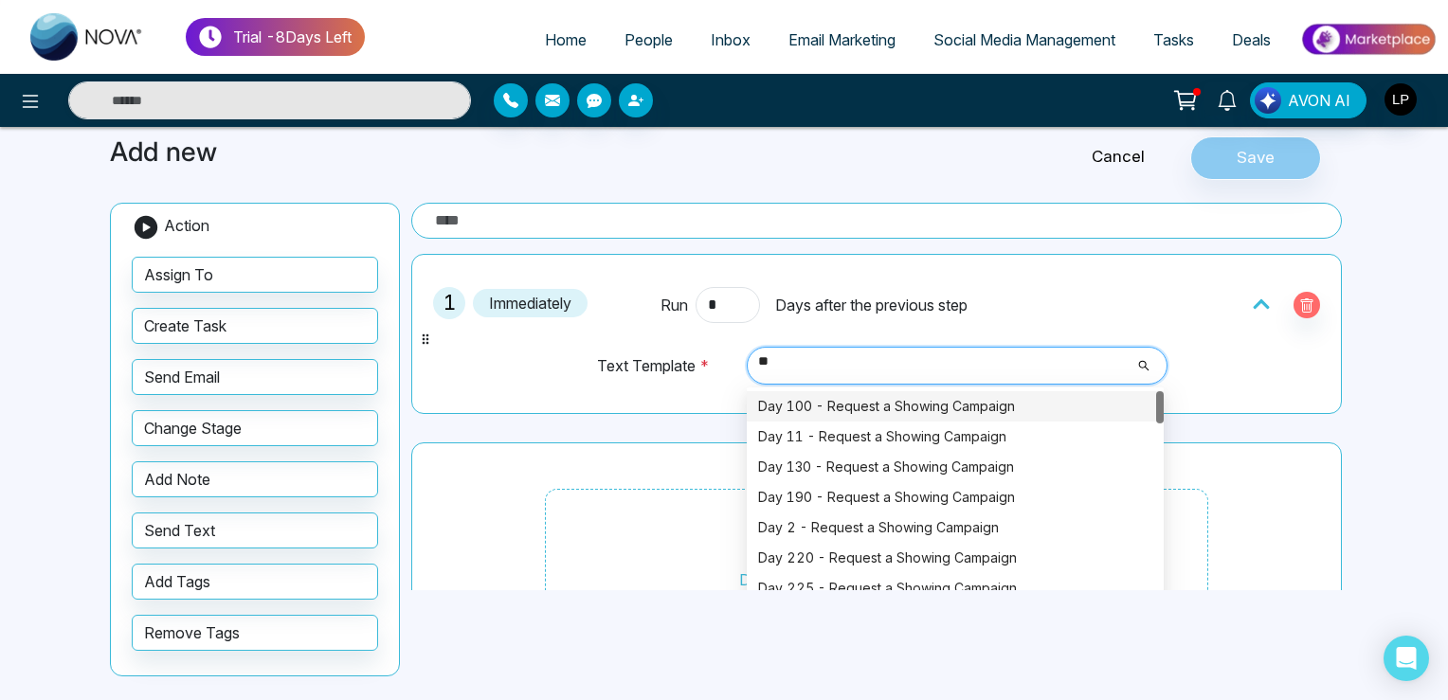
type input "*"
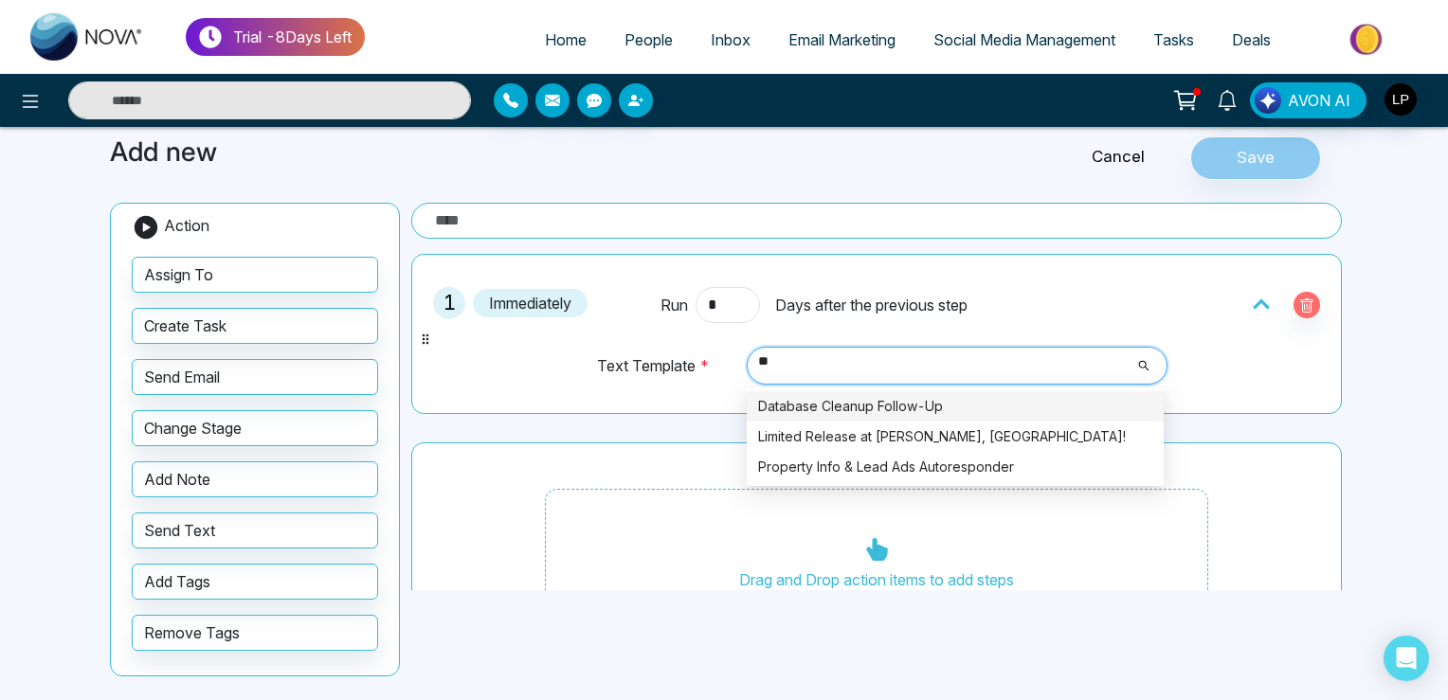
type input "*"
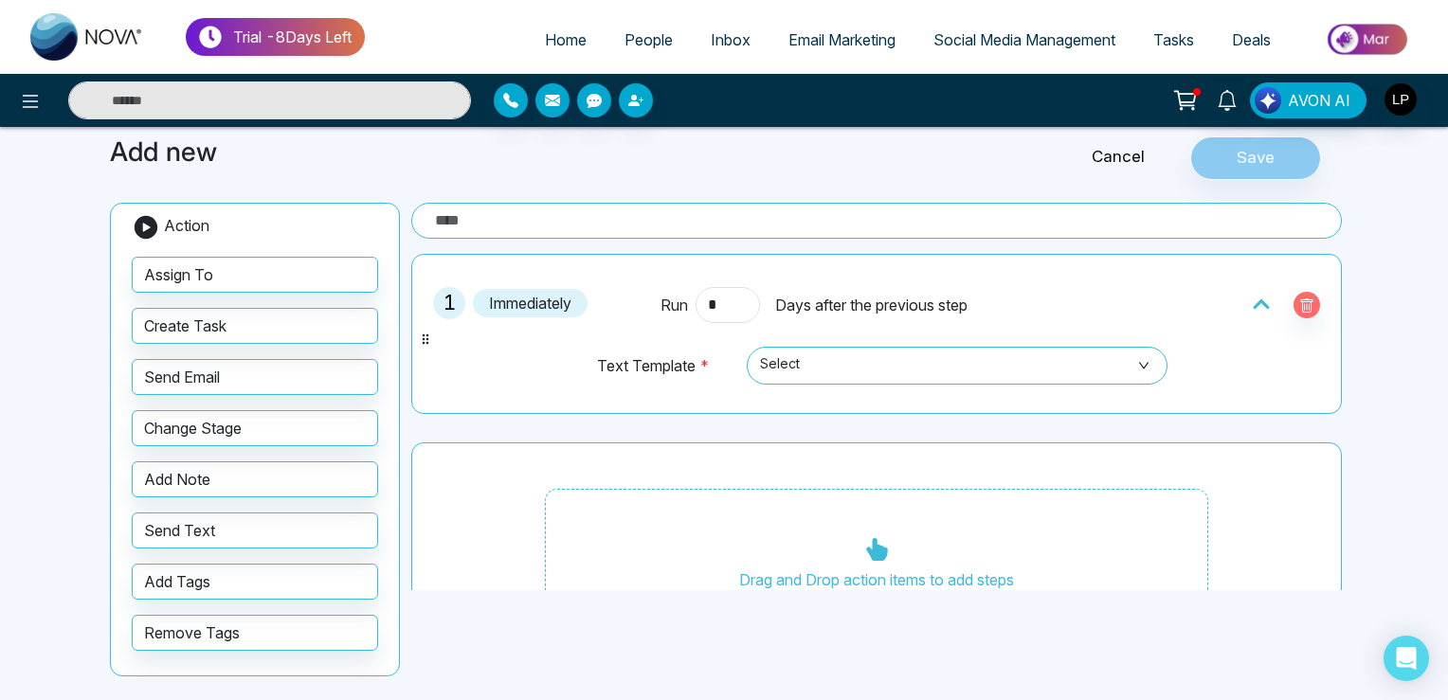
click at [748, 169] on div "Add new" at bounding box center [516, 158] width 834 height 44
click at [784, 370] on span "Select" at bounding box center [957, 366] width 394 height 32
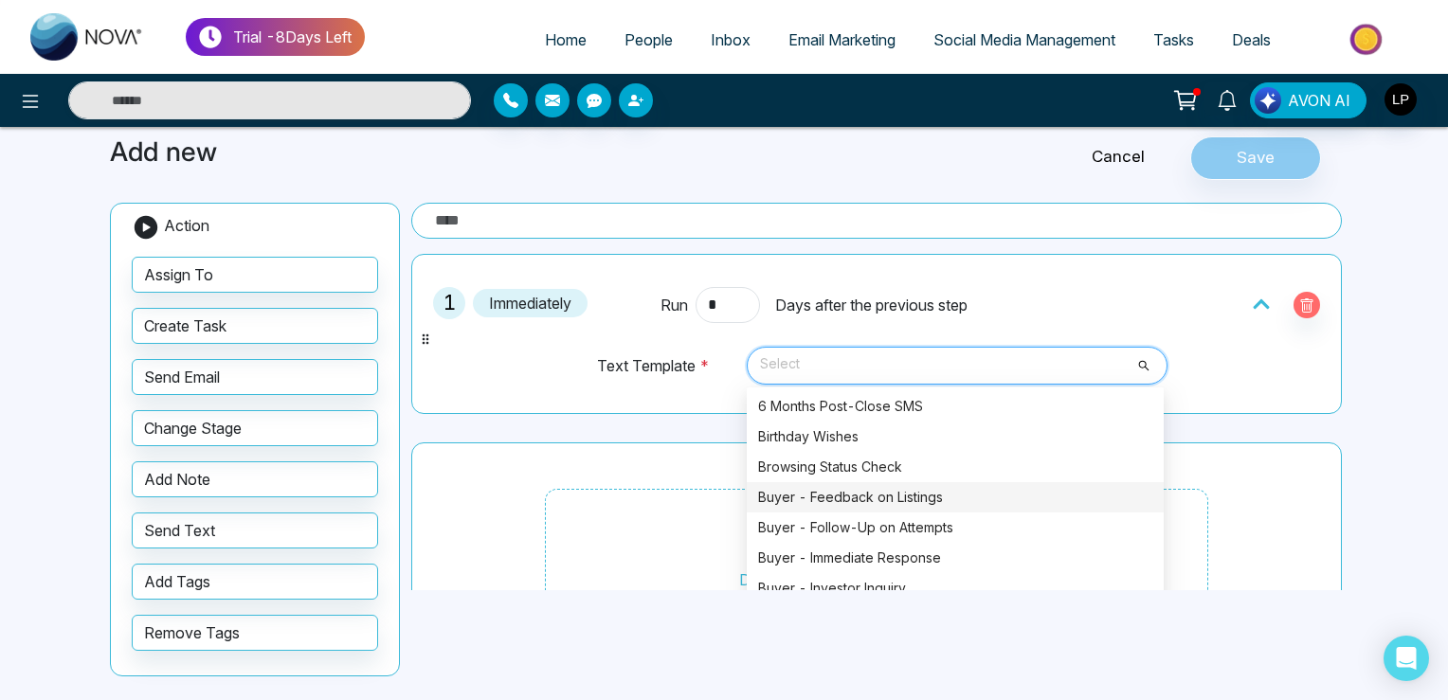
click at [529, 423] on div "1 Immediately Run * Days after the previous step Text Template * Select 386 294…" at bounding box center [876, 456] width 930 height 405
click at [849, 358] on span "Select" at bounding box center [957, 366] width 394 height 32
click at [831, 497] on div "Buyer - Feedback on Listings" at bounding box center [955, 497] width 394 height 21
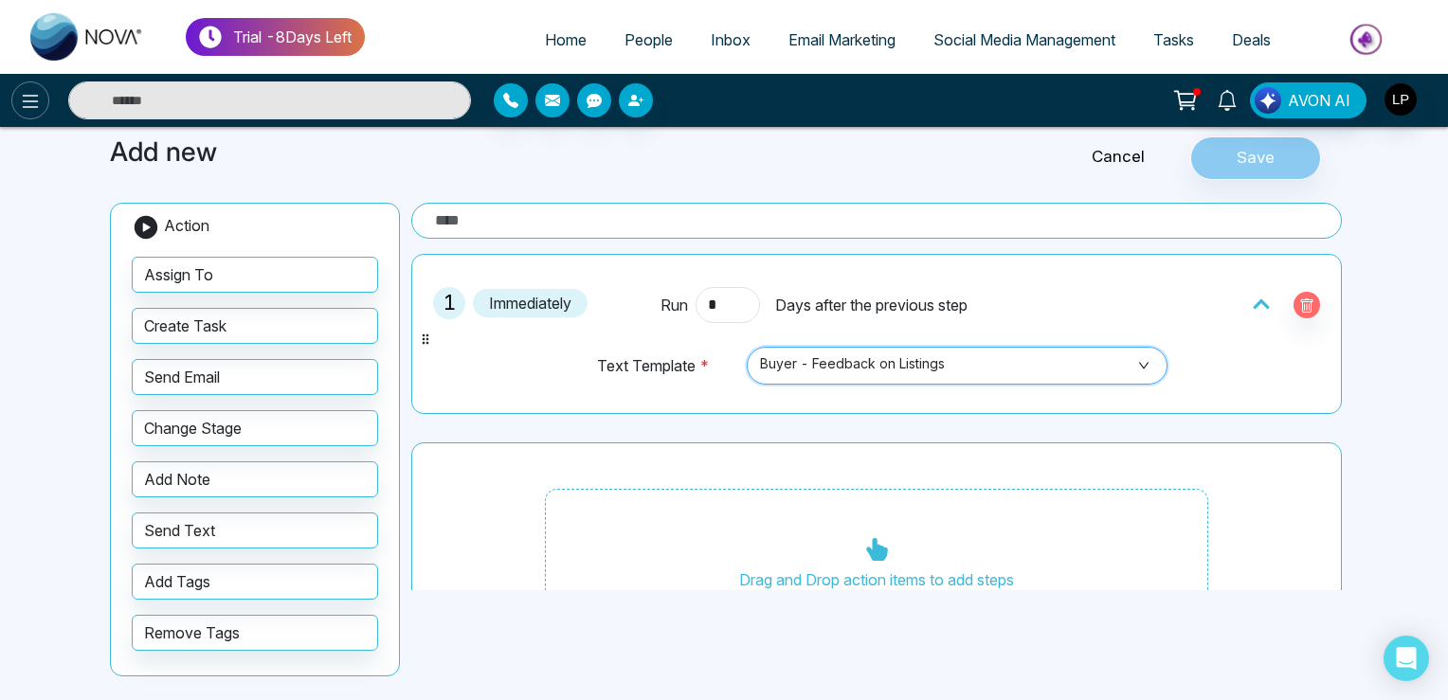
click at [23, 97] on icon at bounding box center [30, 101] width 23 height 23
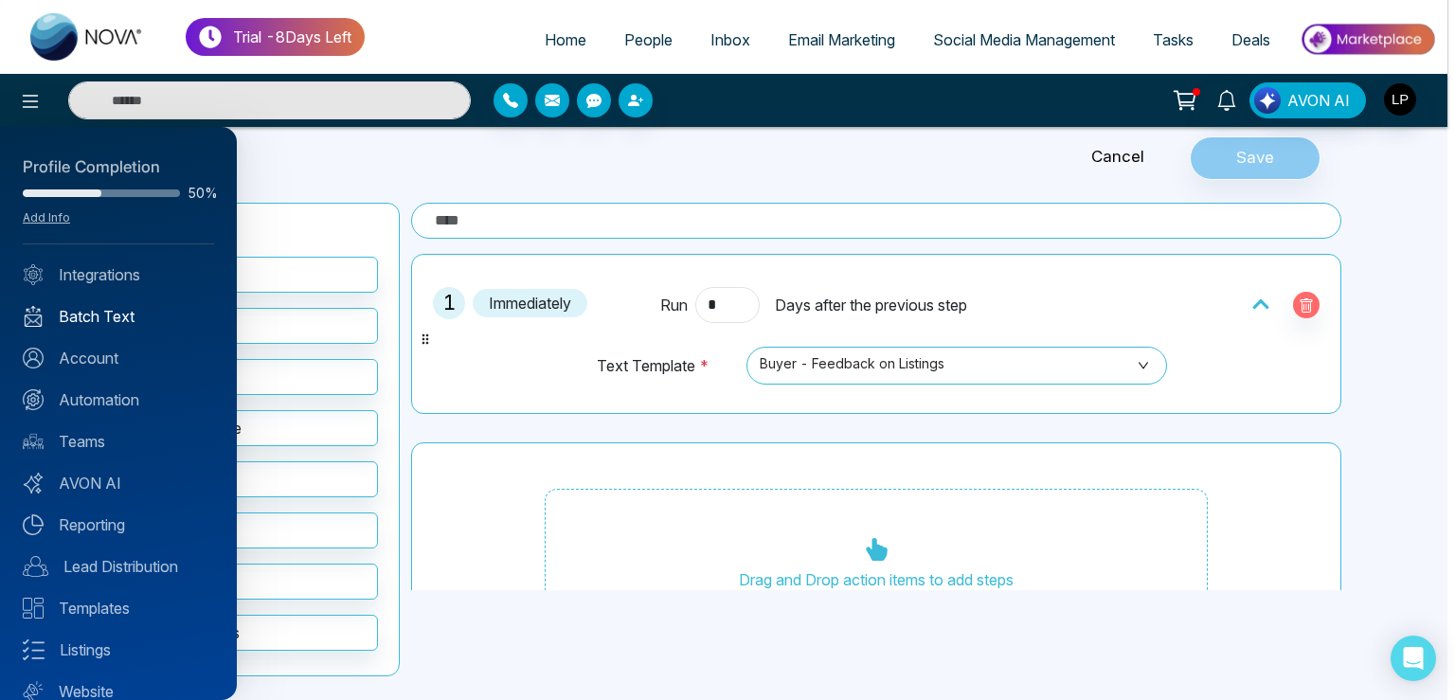
click at [99, 307] on link "Batch Text" at bounding box center [118, 316] width 191 height 23
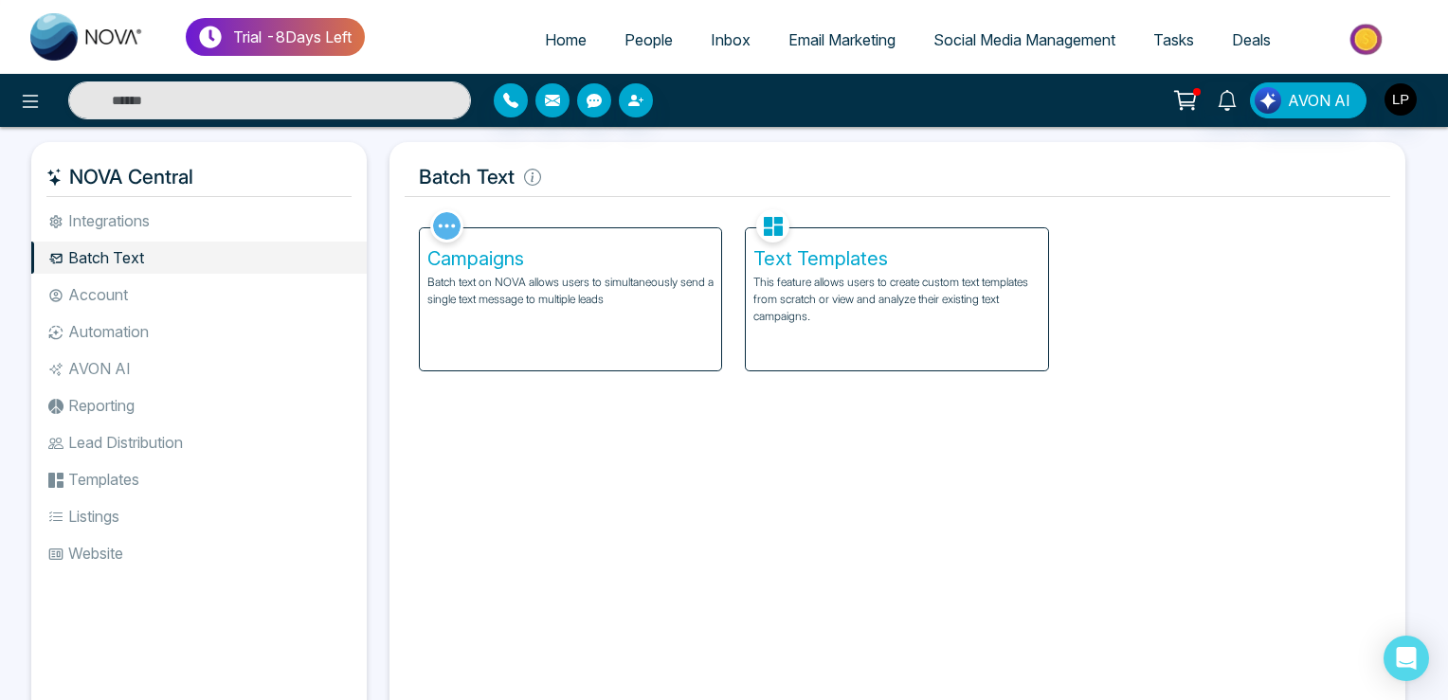
click at [856, 293] on p "This feature allows users to create custom text templates from scratch or view …" at bounding box center [896, 299] width 287 height 51
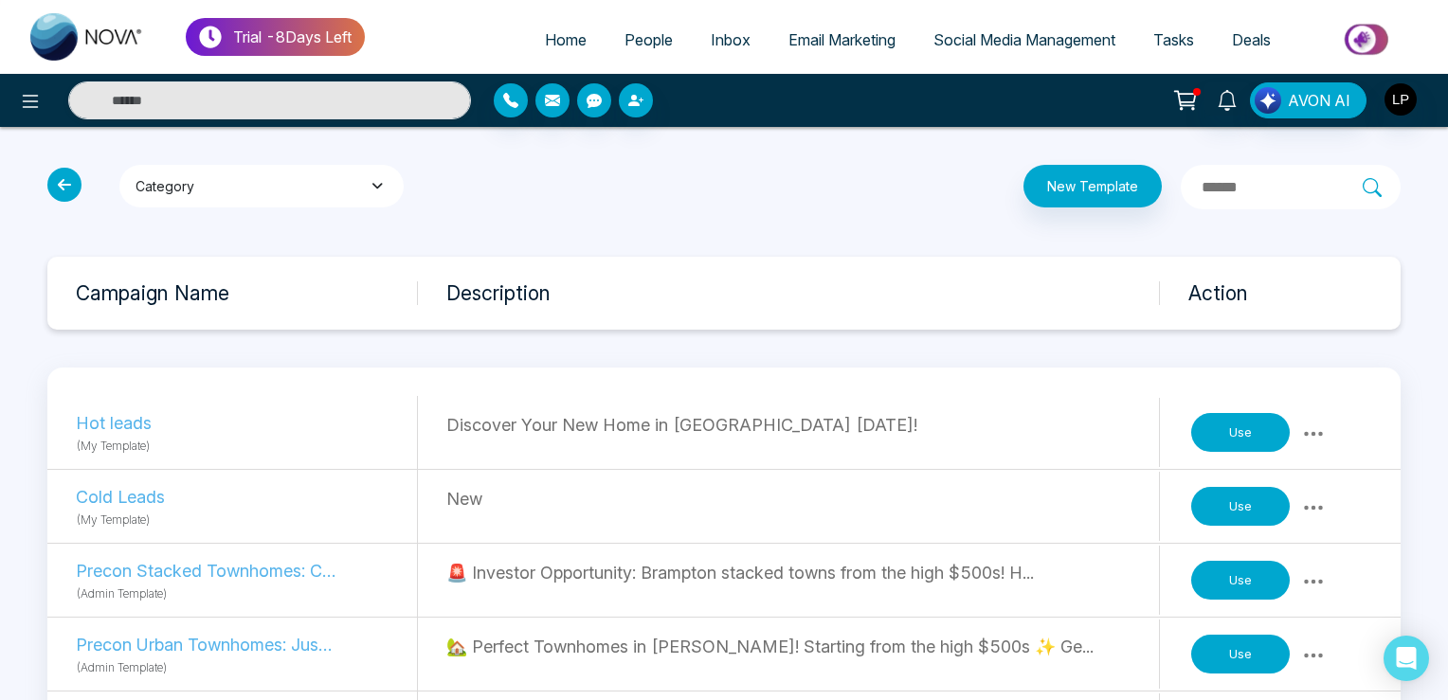
click at [333, 190] on button "Category" at bounding box center [261, 186] width 284 height 43
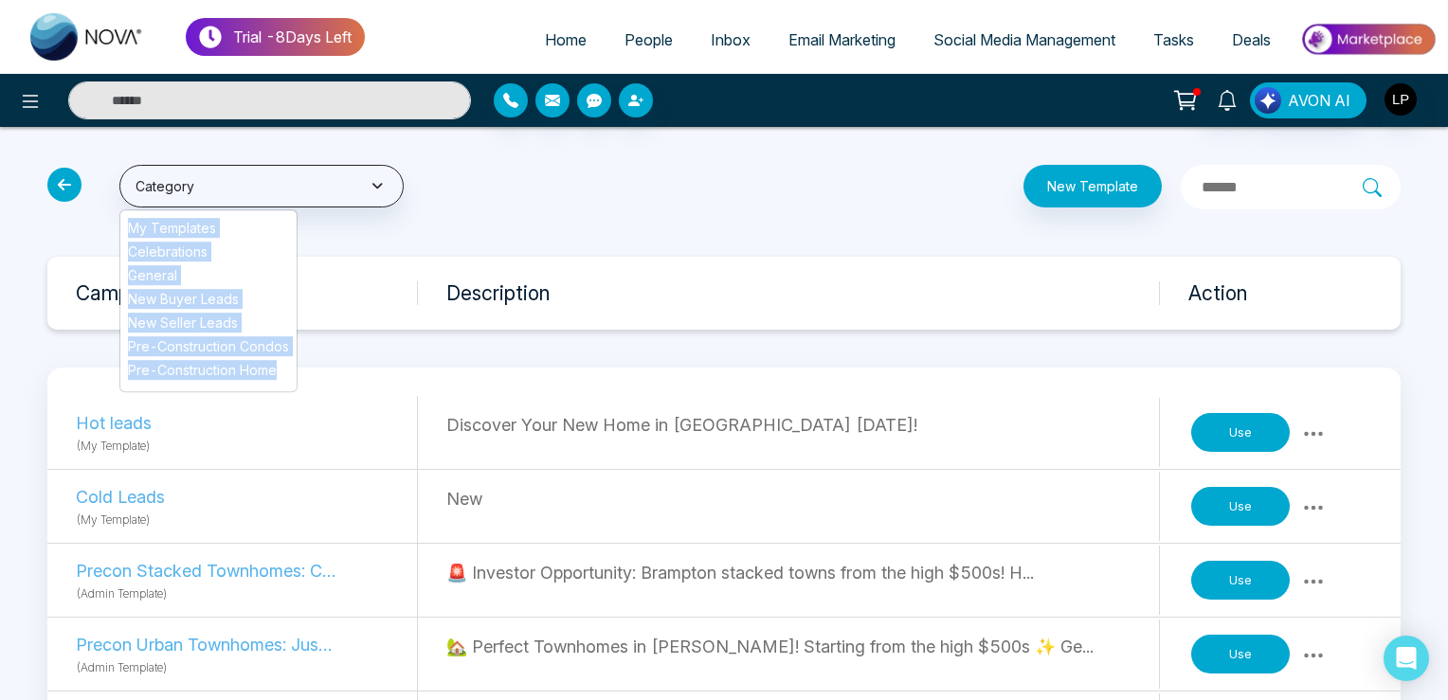
drag, startPoint x: 124, startPoint y: 222, endPoint x: 286, endPoint y: 380, distance: 226.5
click at [286, 380] on ul "My Templates Celebrations General New Buyer Leads New Seller Leads Pre-Construc…" at bounding box center [208, 300] width 178 height 183
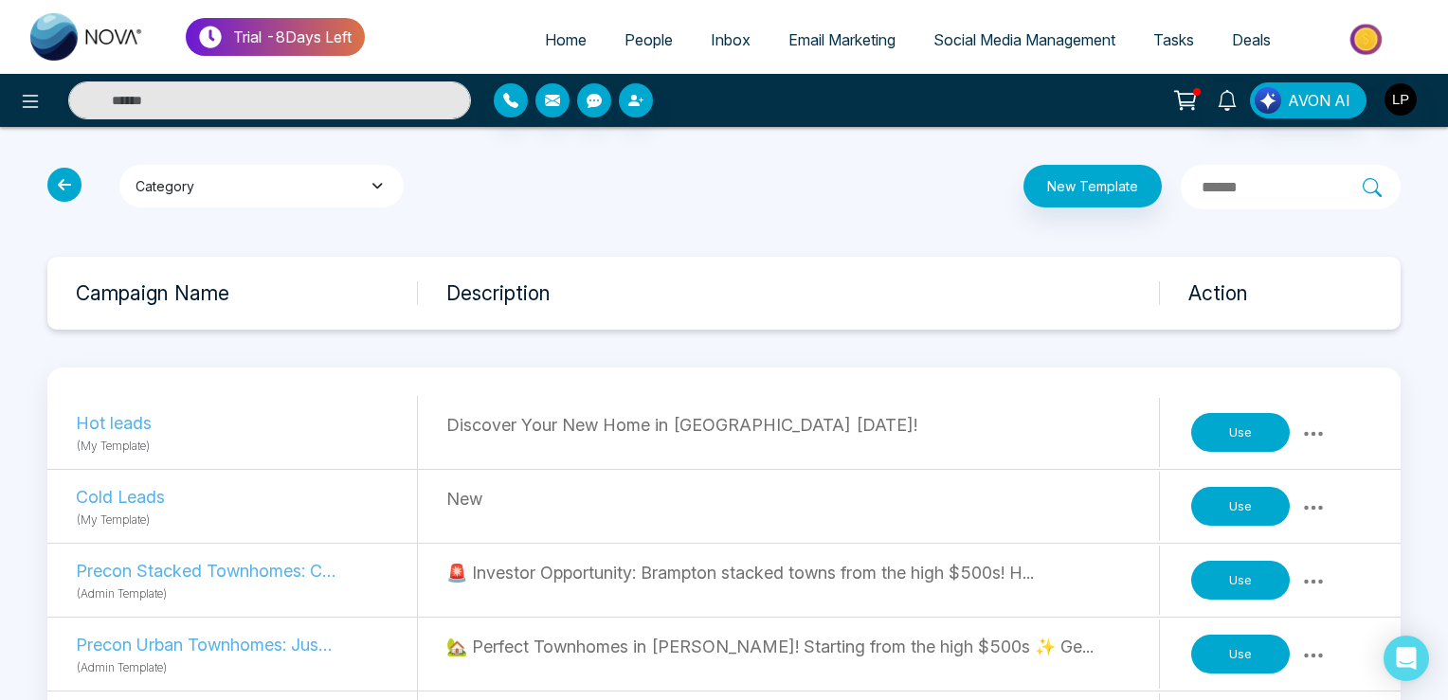
click at [214, 180] on button "Category" at bounding box center [261, 186] width 284 height 43
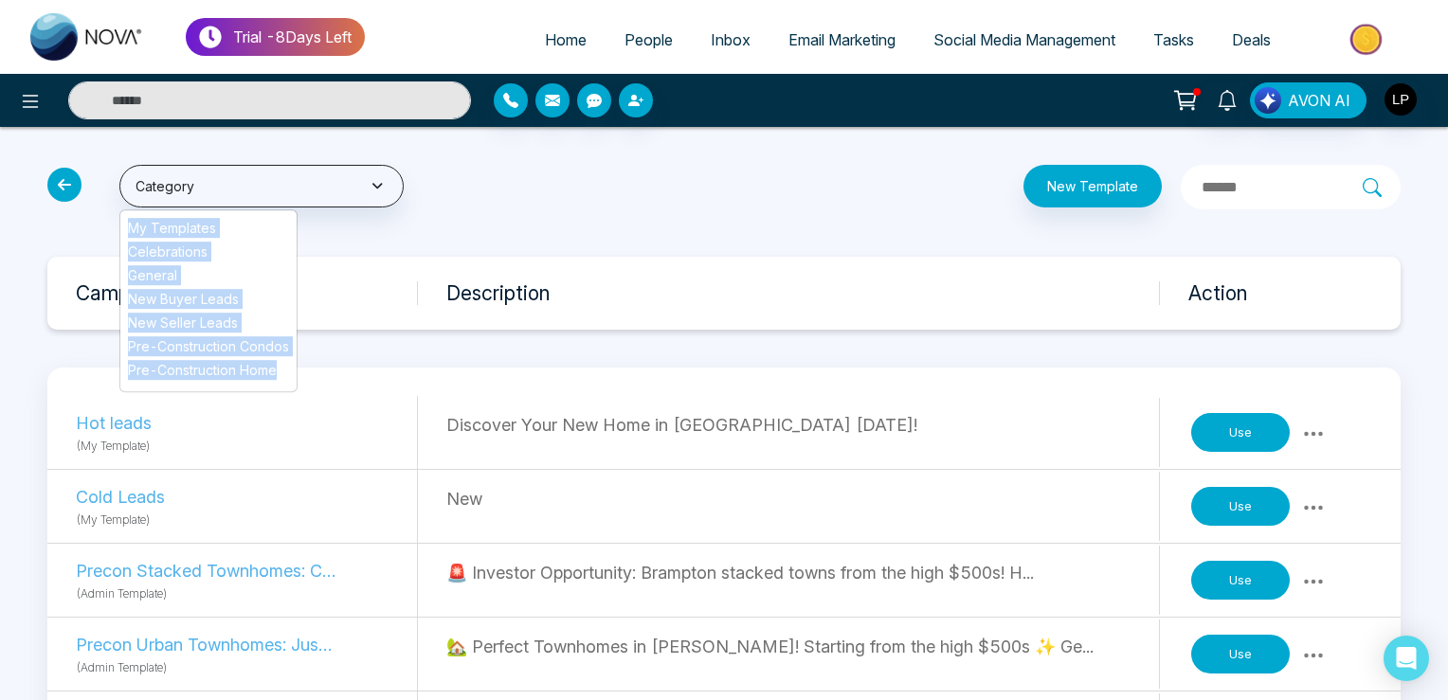
click at [243, 272] on span "General" at bounding box center [208, 275] width 161 height 20
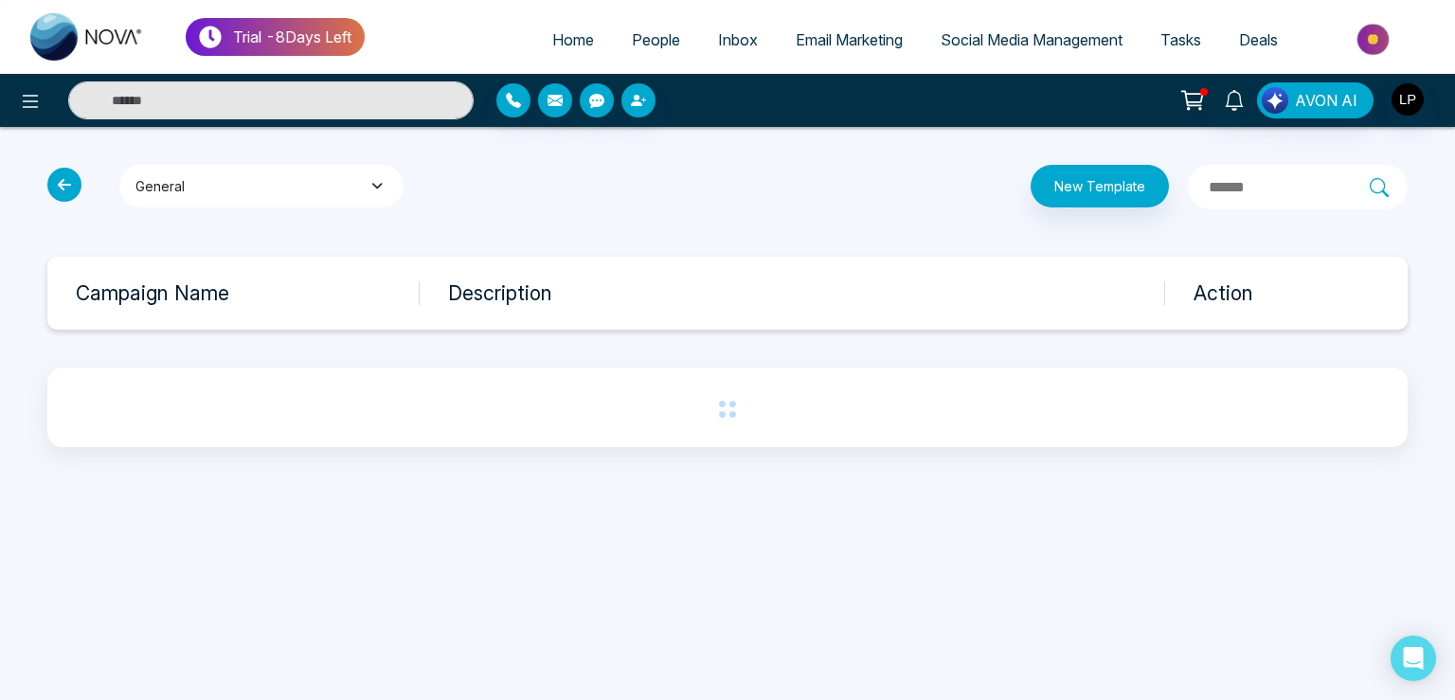
click at [204, 181] on button "General" at bounding box center [261, 186] width 284 height 43
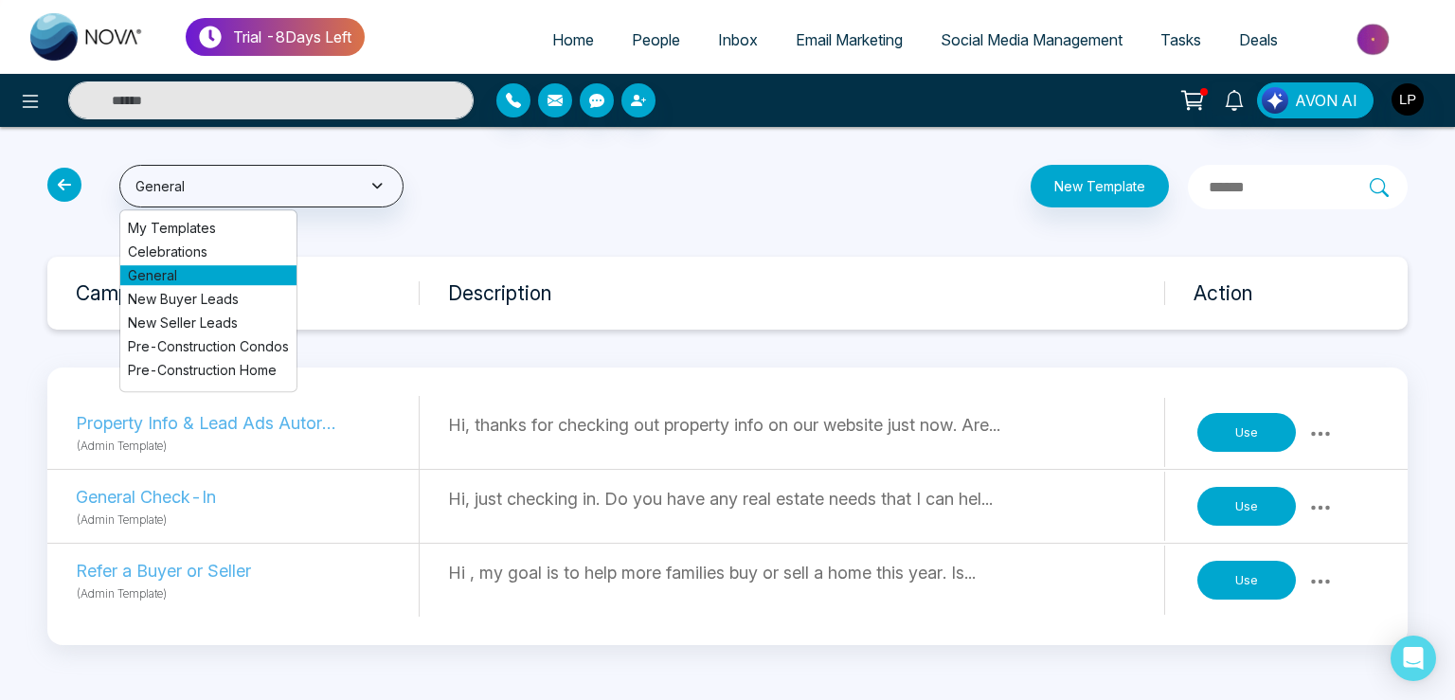
click at [659, 30] on link "People" at bounding box center [656, 40] width 86 height 36
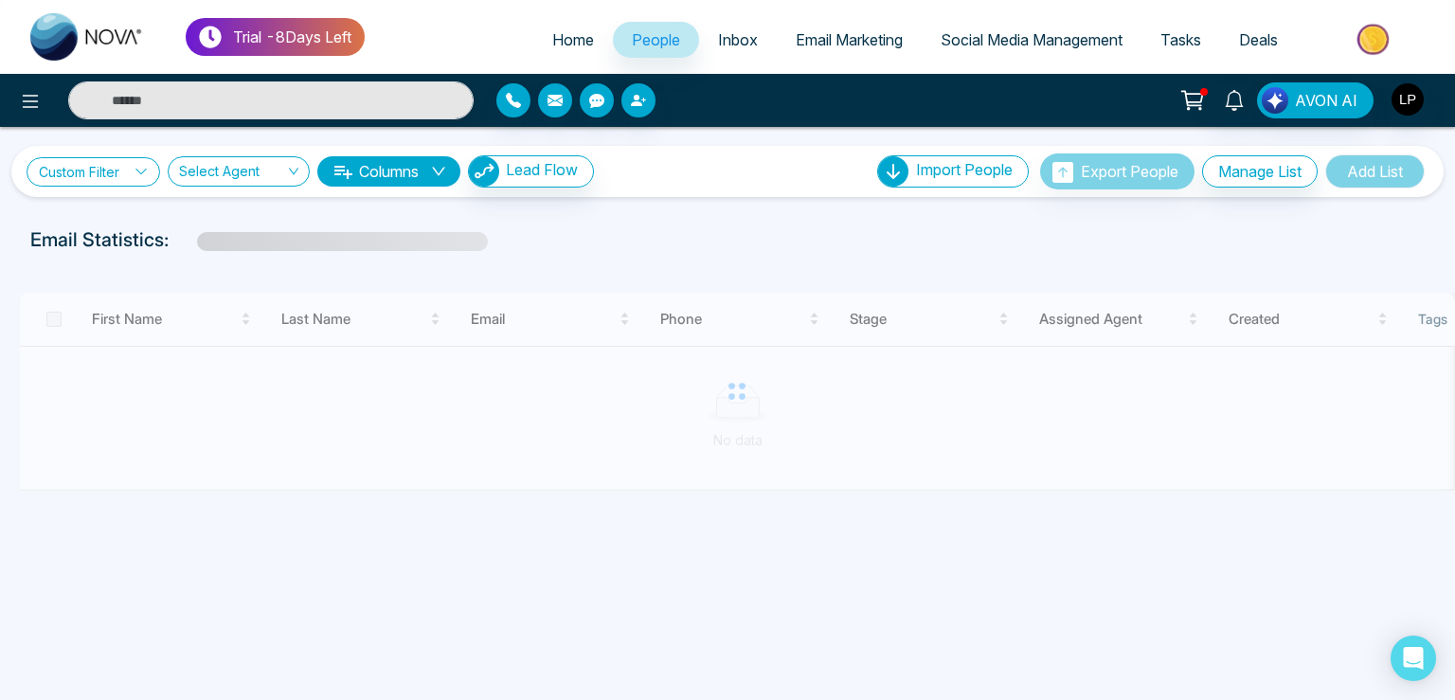
click at [98, 171] on link "Custom Filter" at bounding box center [94, 171] width 134 height 29
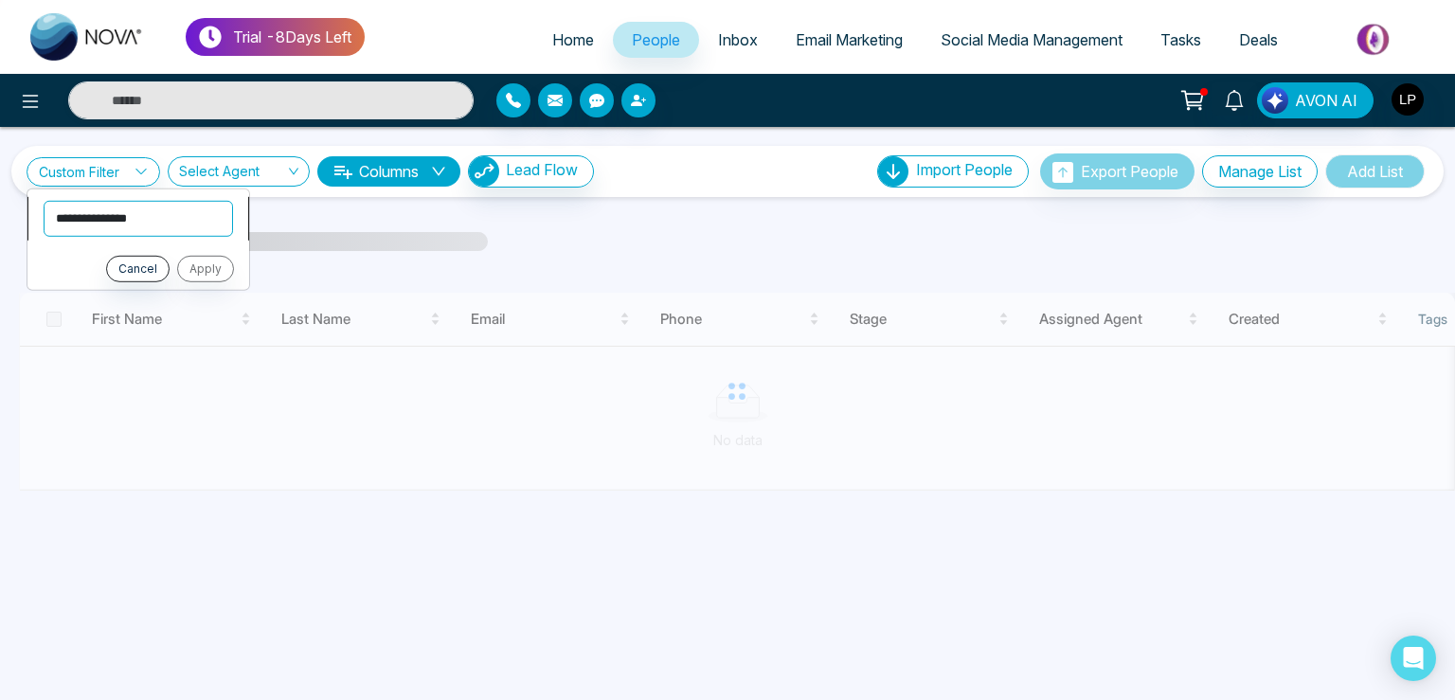
click at [44, 200] on select "**********" at bounding box center [139, 218] width 190 height 36
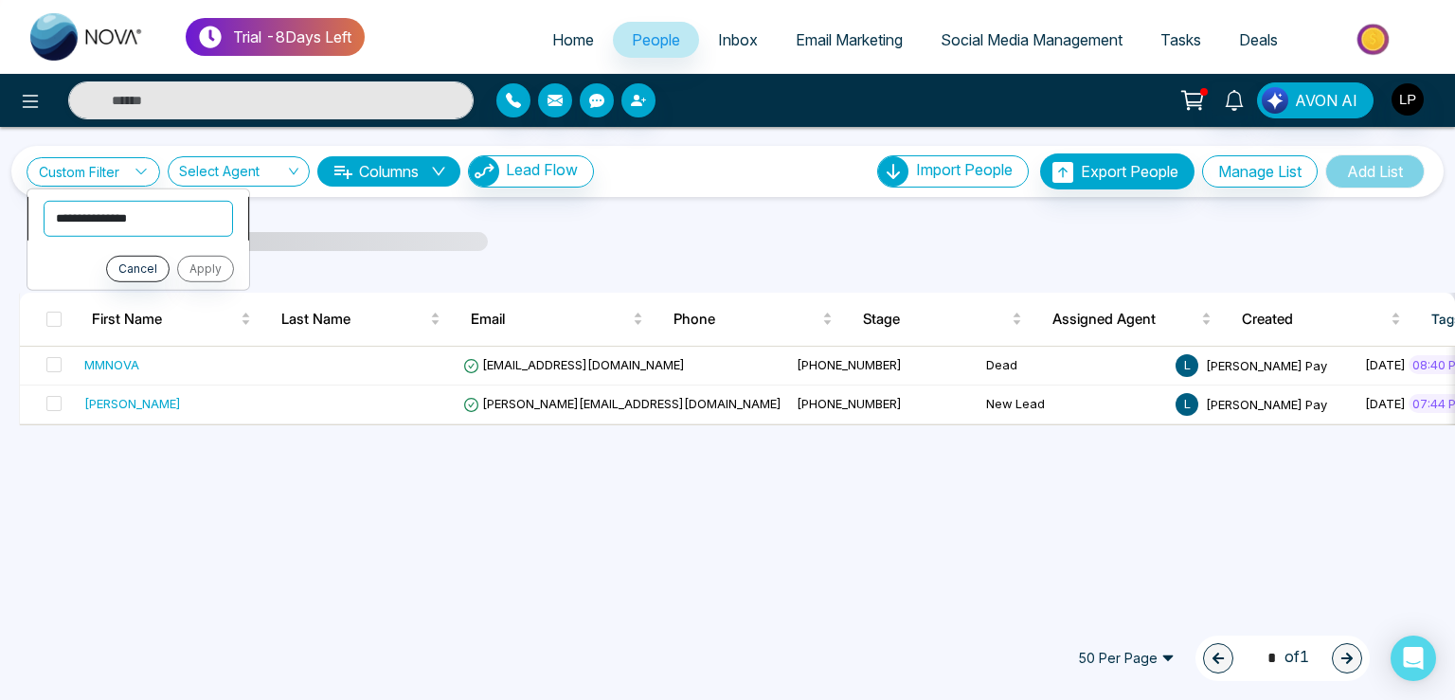
select select "**********"
click option "**********" at bounding box center [0, 0] width 0 height 0
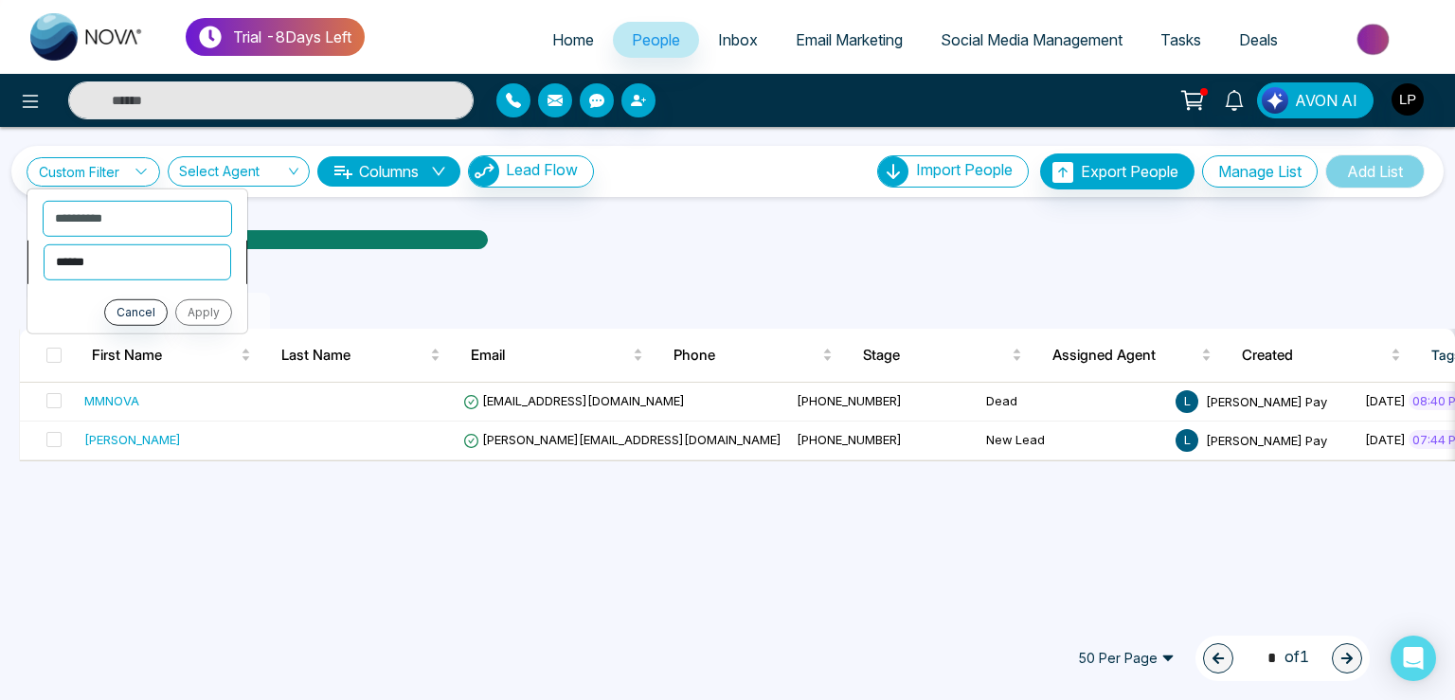
click at [44, 244] on select "**********" at bounding box center [138, 262] width 188 height 36
select select "********"
click option "*******" at bounding box center [0, 0] width 0 height 0
click at [96, 302] on input "text" at bounding box center [138, 309] width 190 height 36
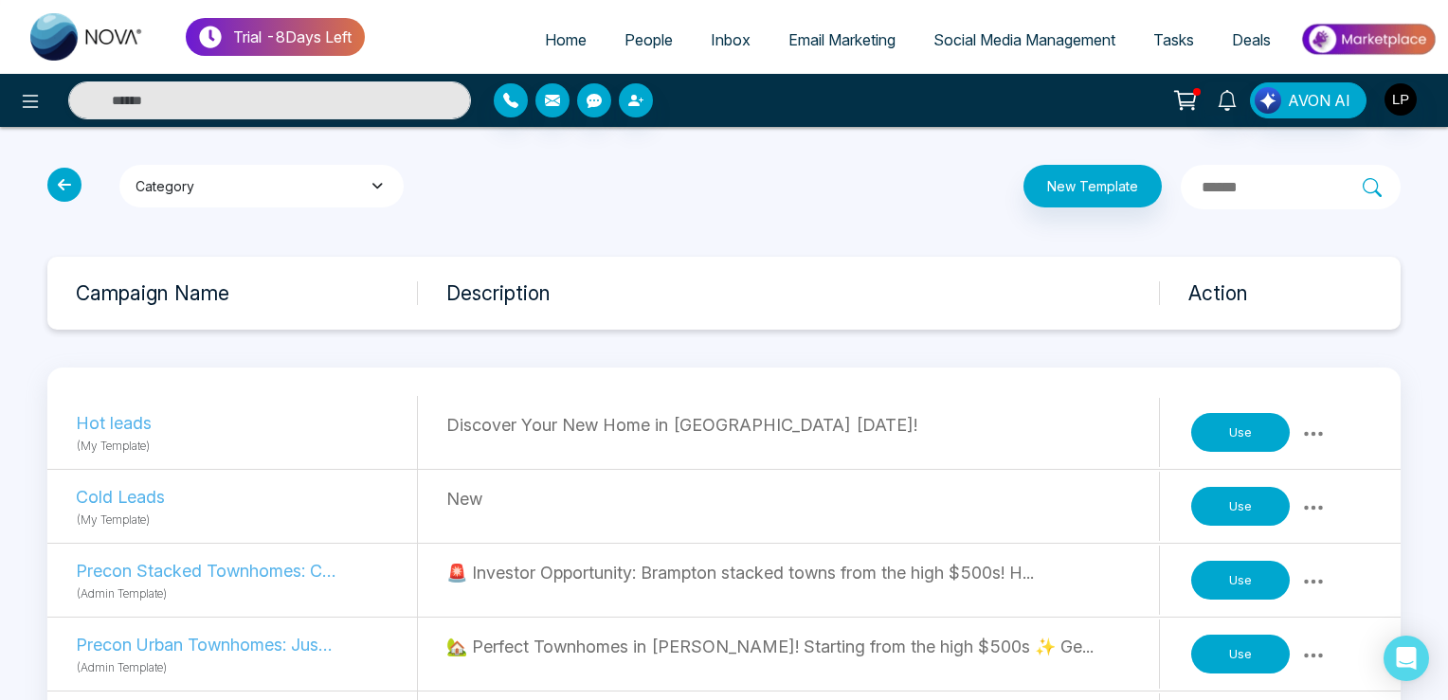
click at [237, 186] on button "Category" at bounding box center [261, 186] width 284 height 43
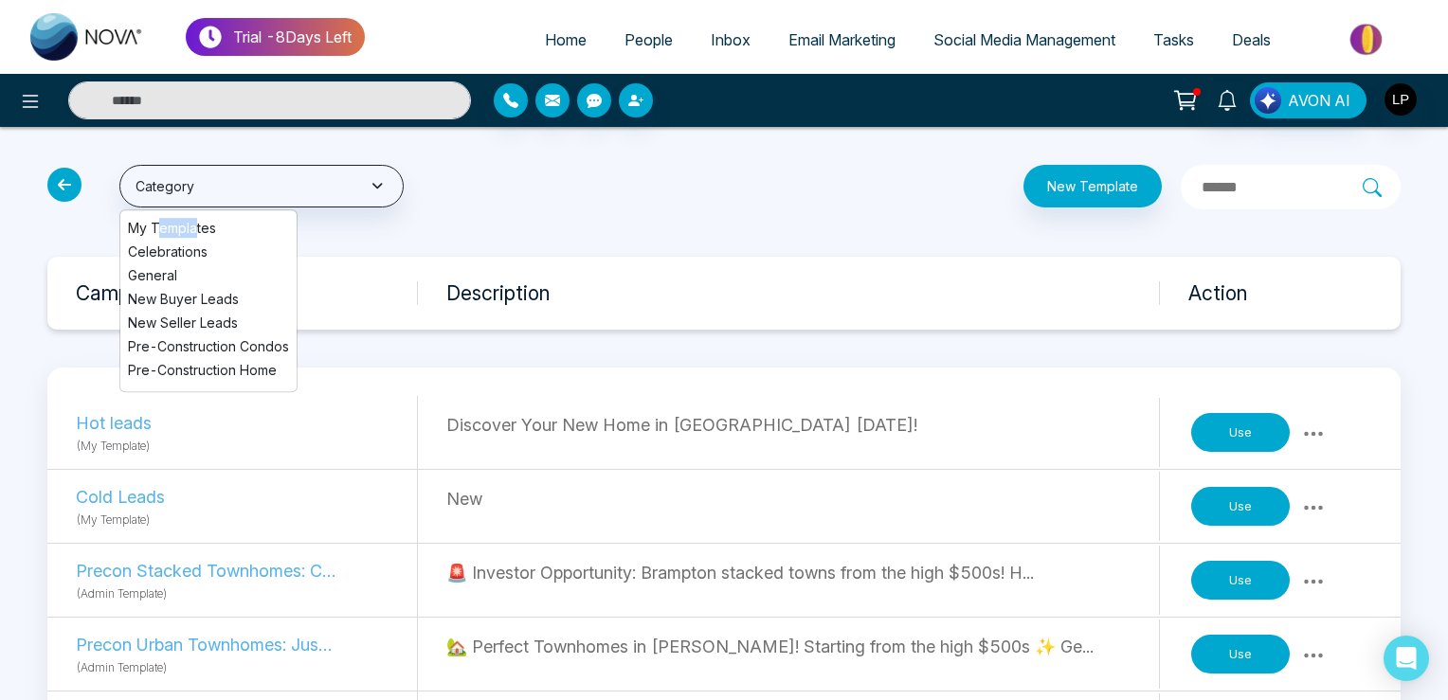
drag, startPoint x: 158, startPoint y: 226, endPoint x: 196, endPoint y: 229, distance: 38.1
click at [196, 229] on span "My Templates" at bounding box center [208, 228] width 161 height 20
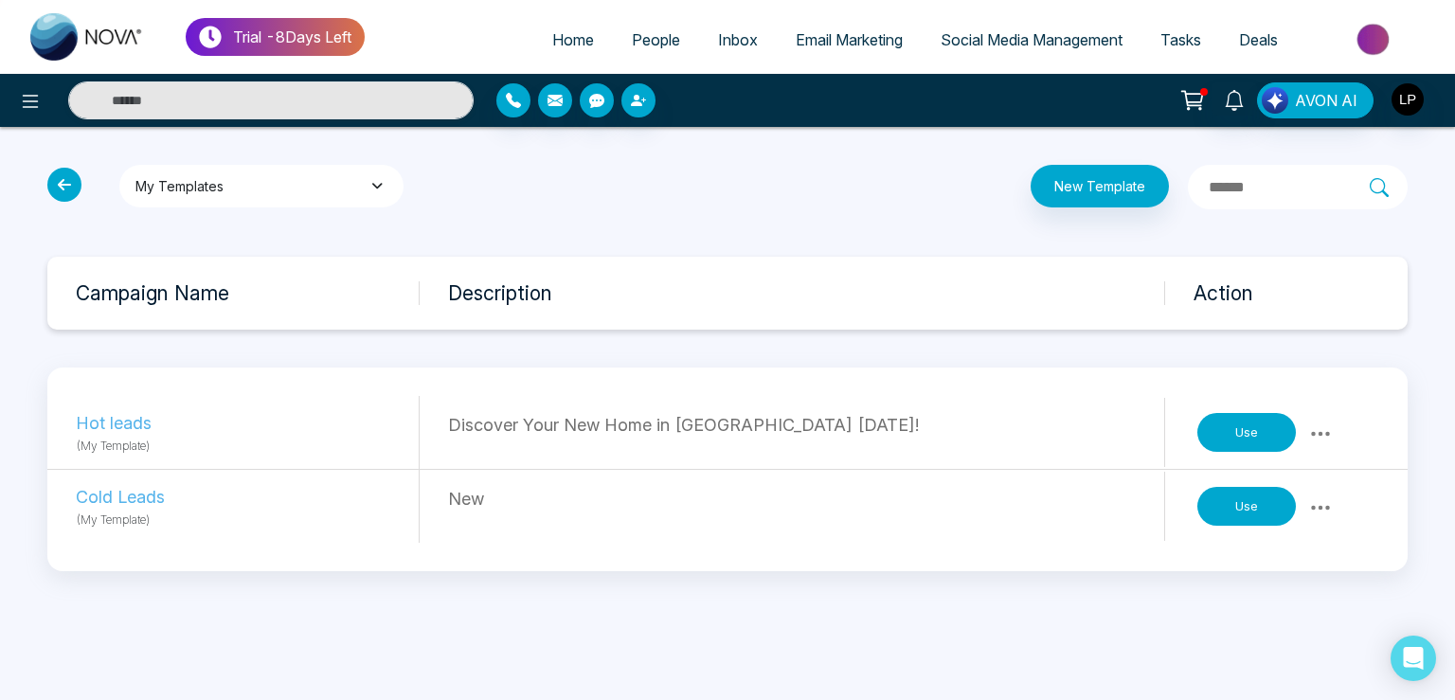
click at [262, 181] on button "My Templates" at bounding box center [261, 186] width 284 height 43
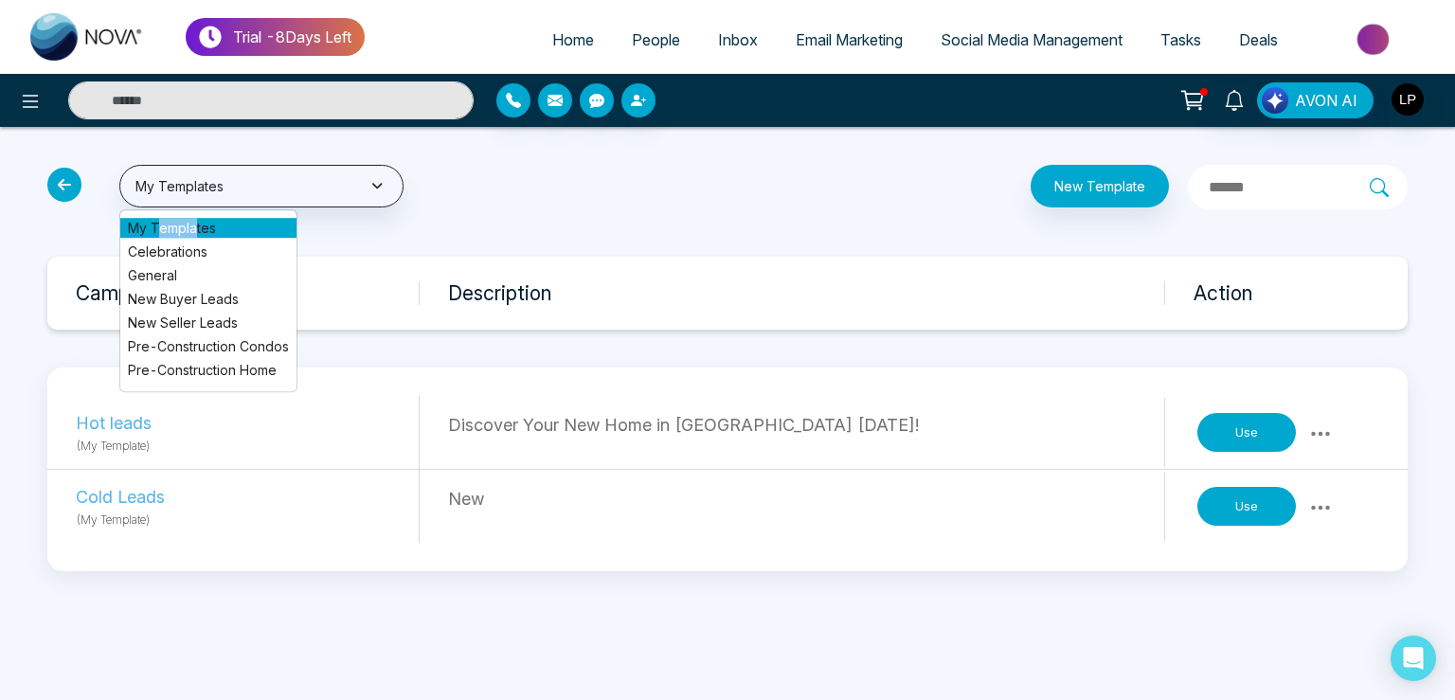
click at [1313, 431] on icon at bounding box center [1320, 433] width 19 height 5
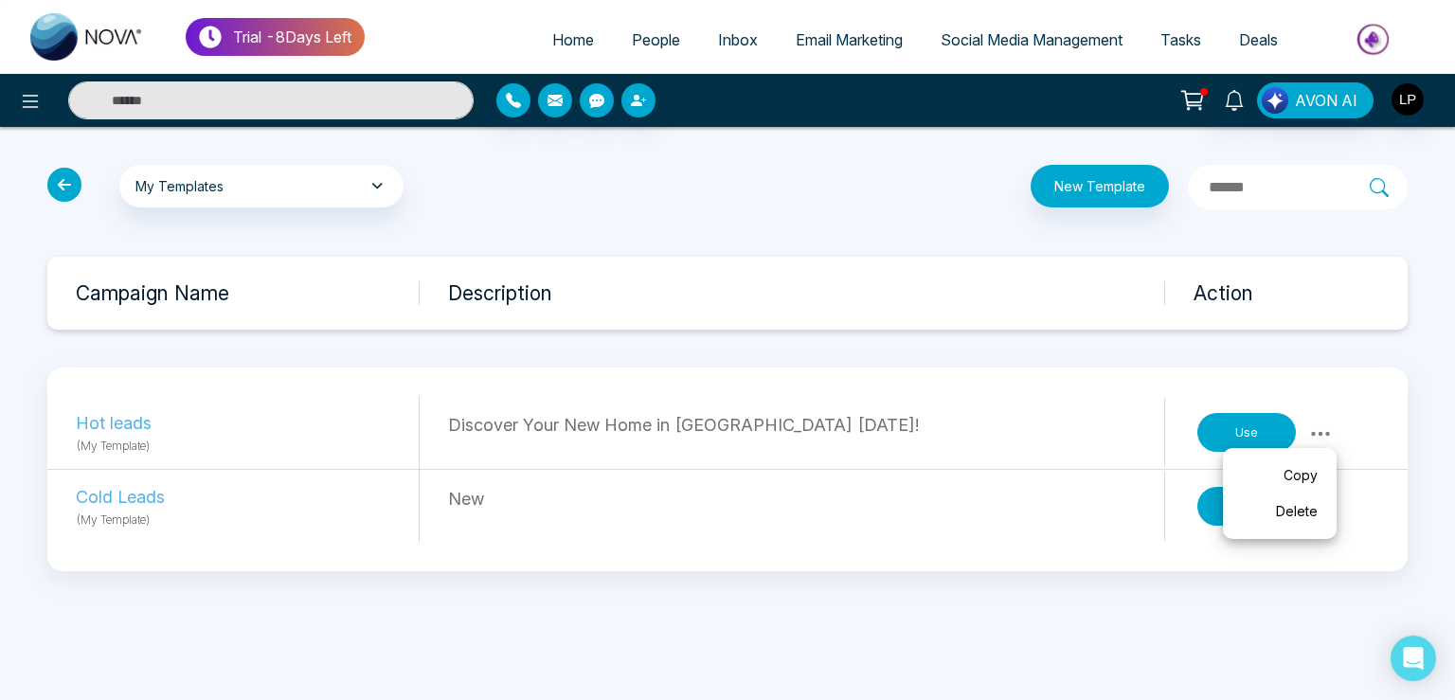
click at [1311, 525] on link "Delete" at bounding box center [1280, 512] width 95 height 36
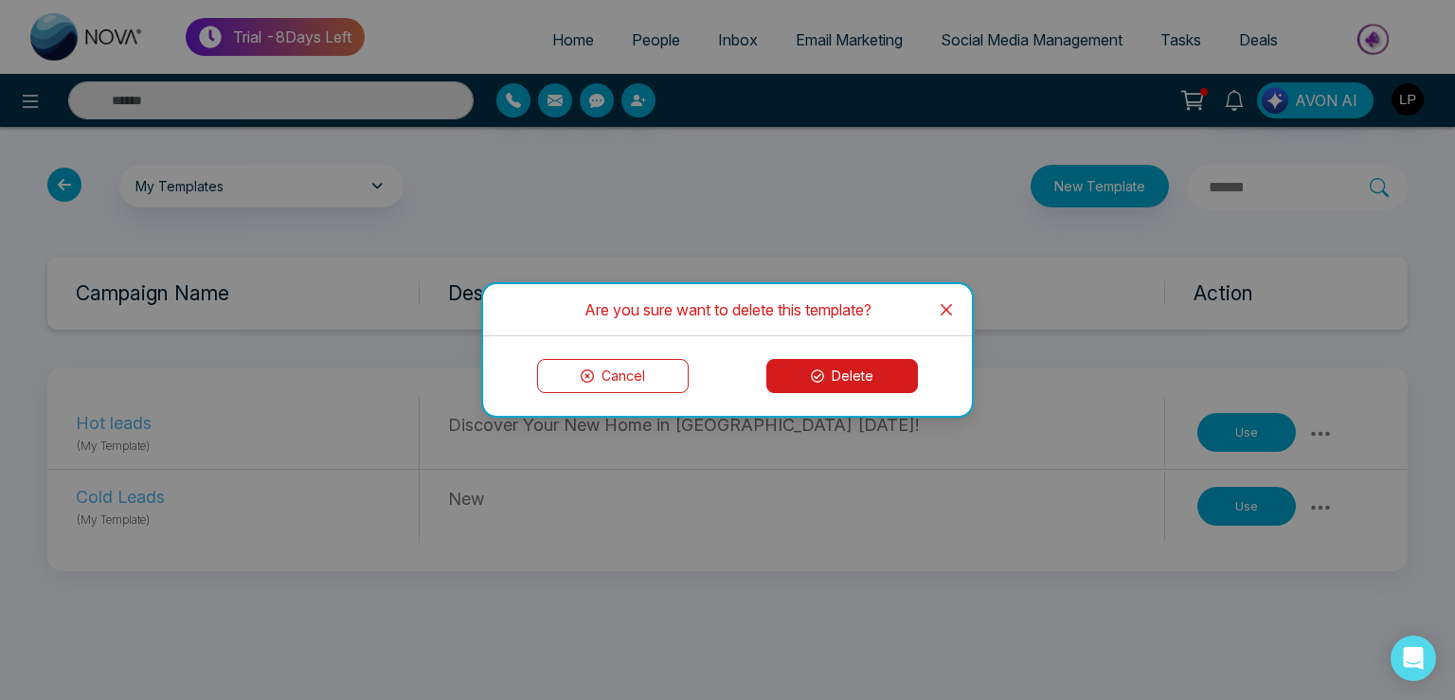
click at [892, 378] on button "Delete" at bounding box center [843, 376] width 152 height 34
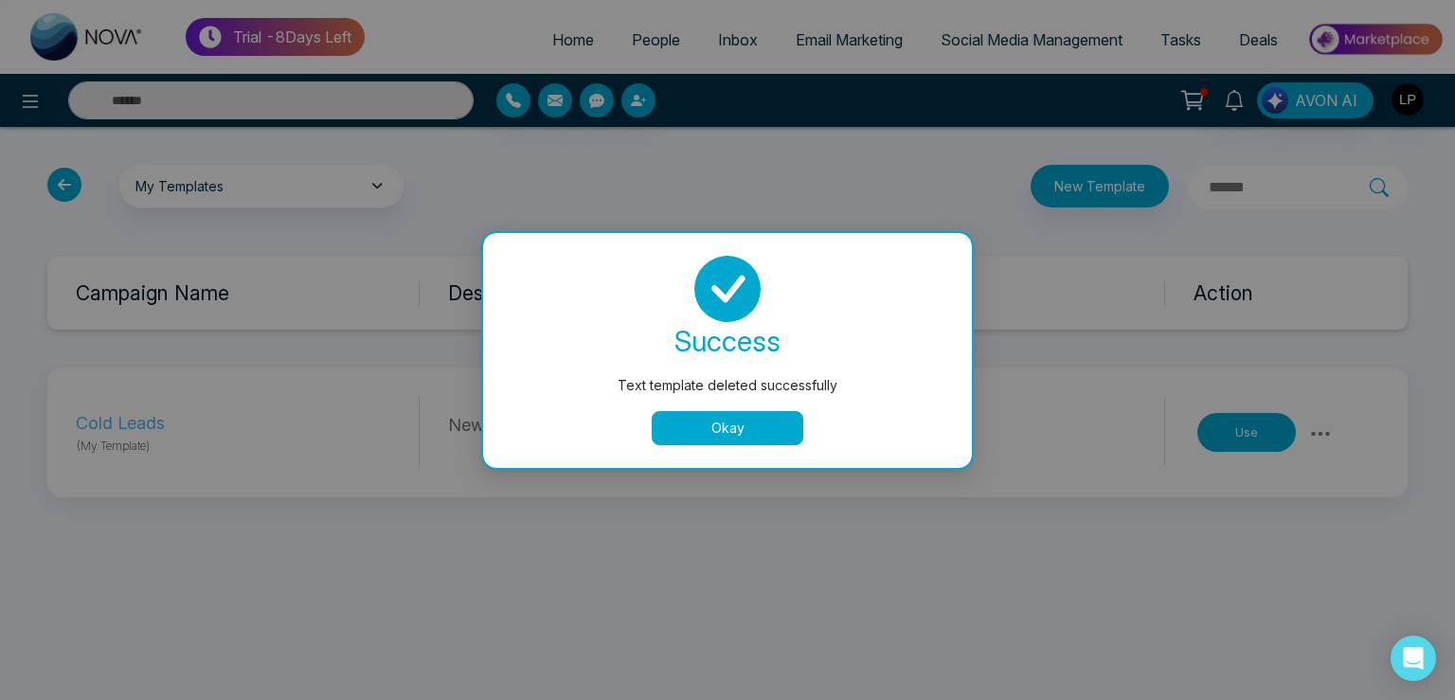
drag, startPoint x: 709, startPoint y: 411, endPoint x: 707, endPoint y: 425, distance: 14.3
click at [707, 425] on div "success Text template deleted successfully Okay" at bounding box center [727, 351] width 443 height 190
click at [738, 435] on button "Okay" at bounding box center [728, 428] width 152 height 34
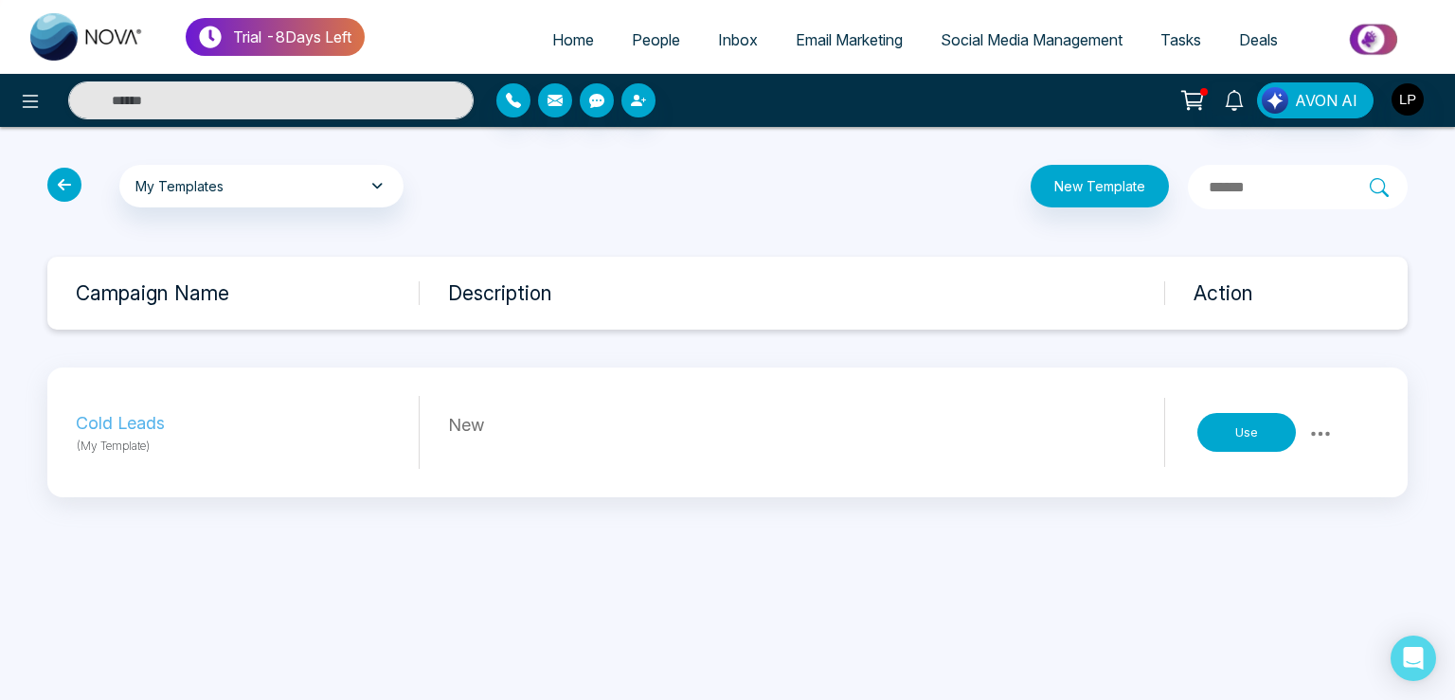
click at [1338, 429] on div "Use" at bounding box center [1268, 433] width 148 height 59
drag, startPoint x: 1310, startPoint y: 434, endPoint x: 1307, endPoint y: 443, distance: 10.2
click at [1311, 434] on icon at bounding box center [1321, 434] width 23 height 23
click at [1295, 514] on link "Delete" at bounding box center [1280, 512] width 95 height 36
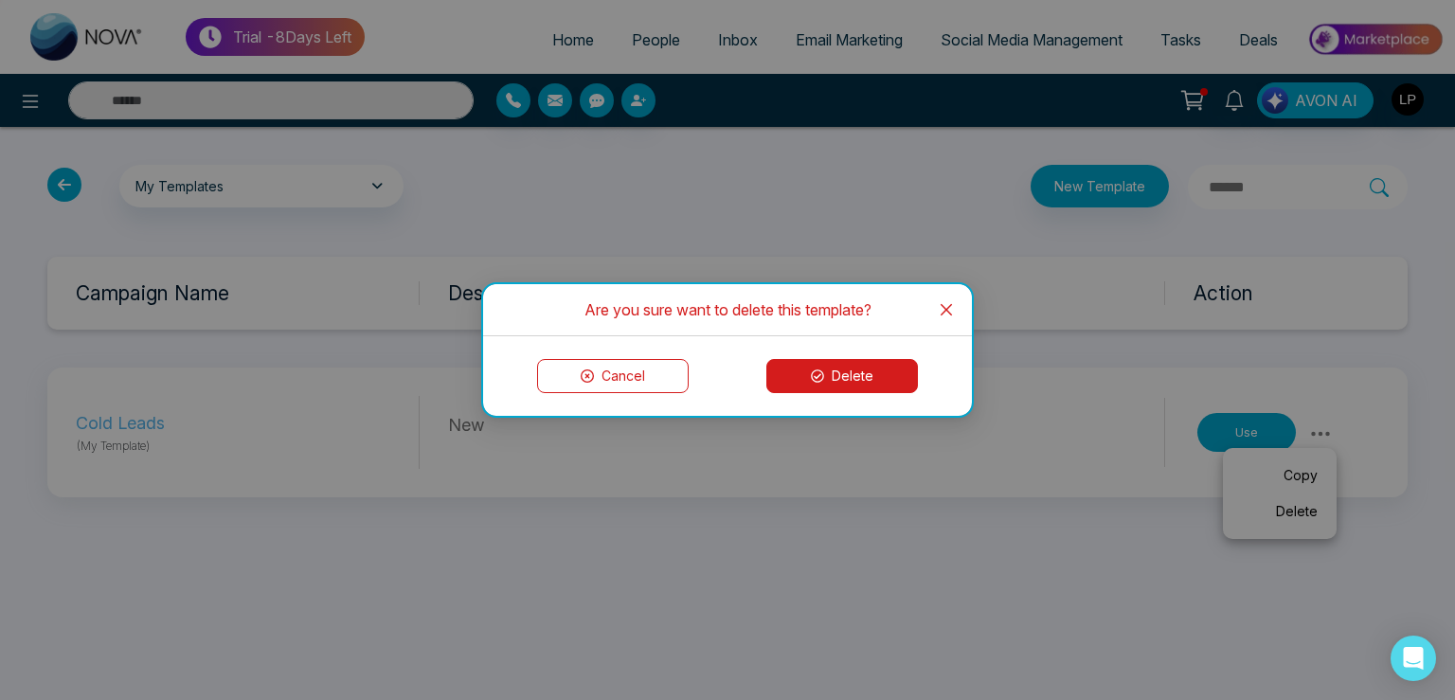
click at [836, 379] on button "Delete" at bounding box center [843, 376] width 152 height 34
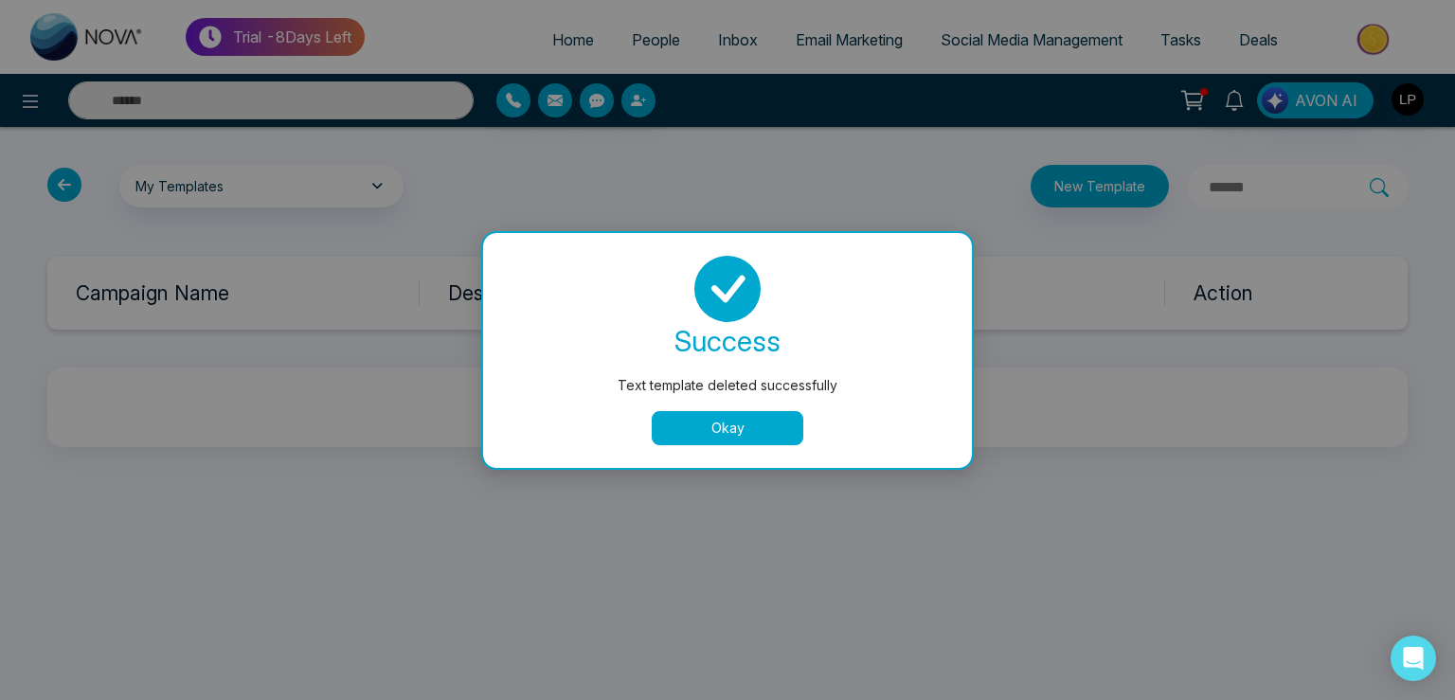
click at [507, 188] on div "Text template deleted successfully success Text template deleted successfully O…" at bounding box center [727, 350] width 1455 height 700
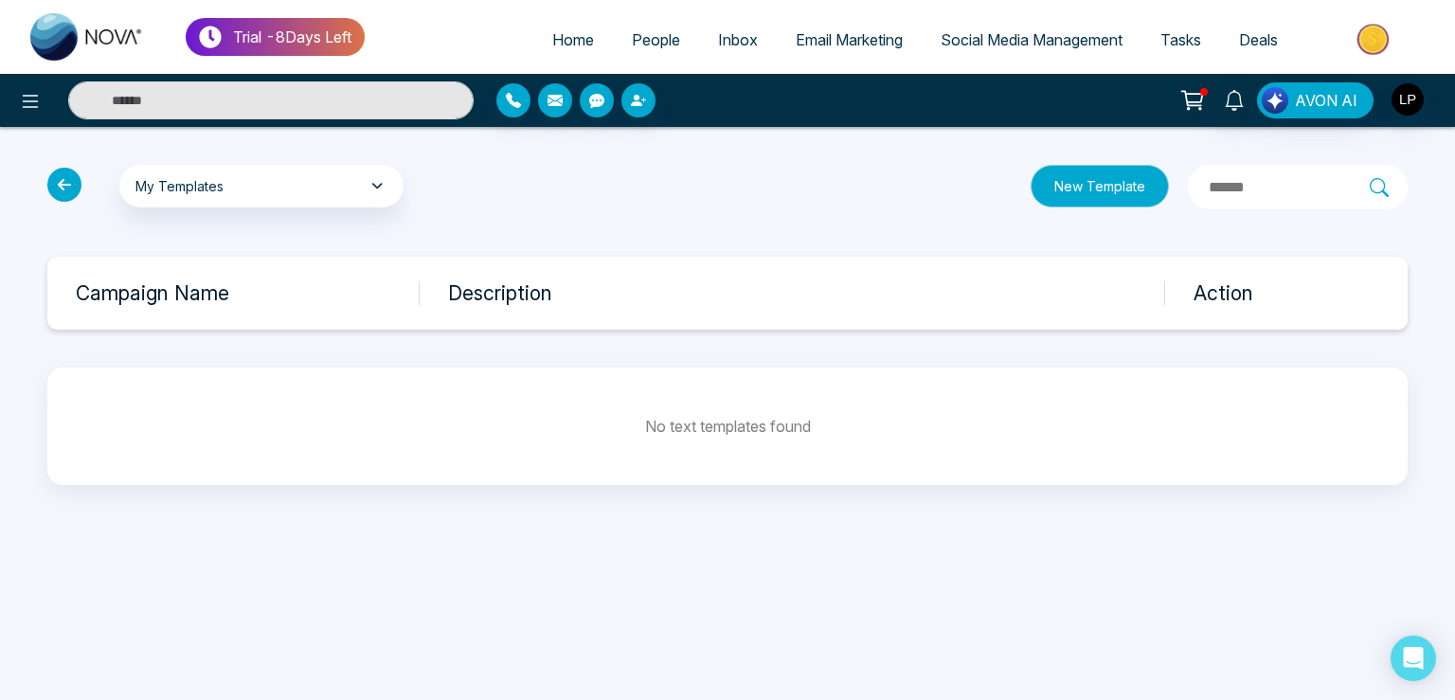
click at [1046, 182] on button "New Template" at bounding box center [1100, 186] width 138 height 43
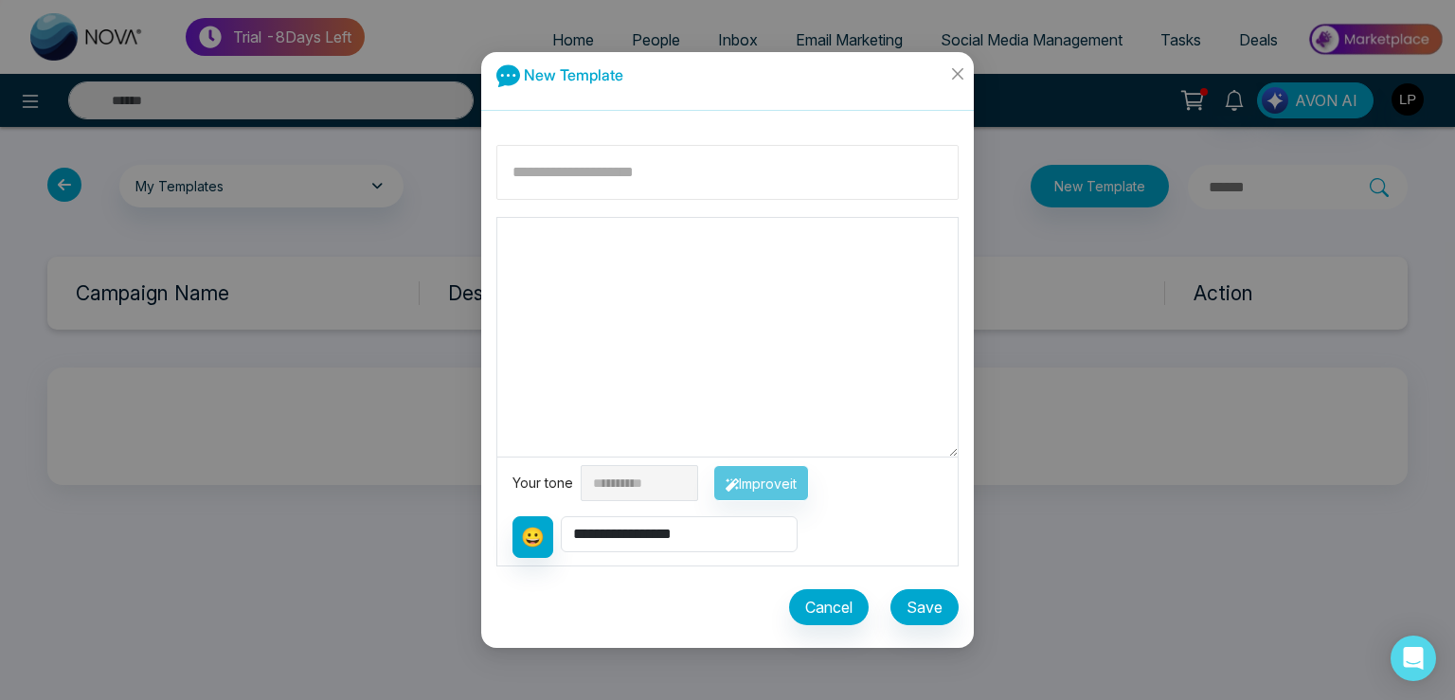
click at [551, 173] on input at bounding box center [728, 172] width 462 height 55
type input "**********"
click at [551, 294] on textarea at bounding box center [727, 337] width 461 height 239
type textarea "***"
click at [919, 613] on button "Save" at bounding box center [925, 607] width 68 height 36
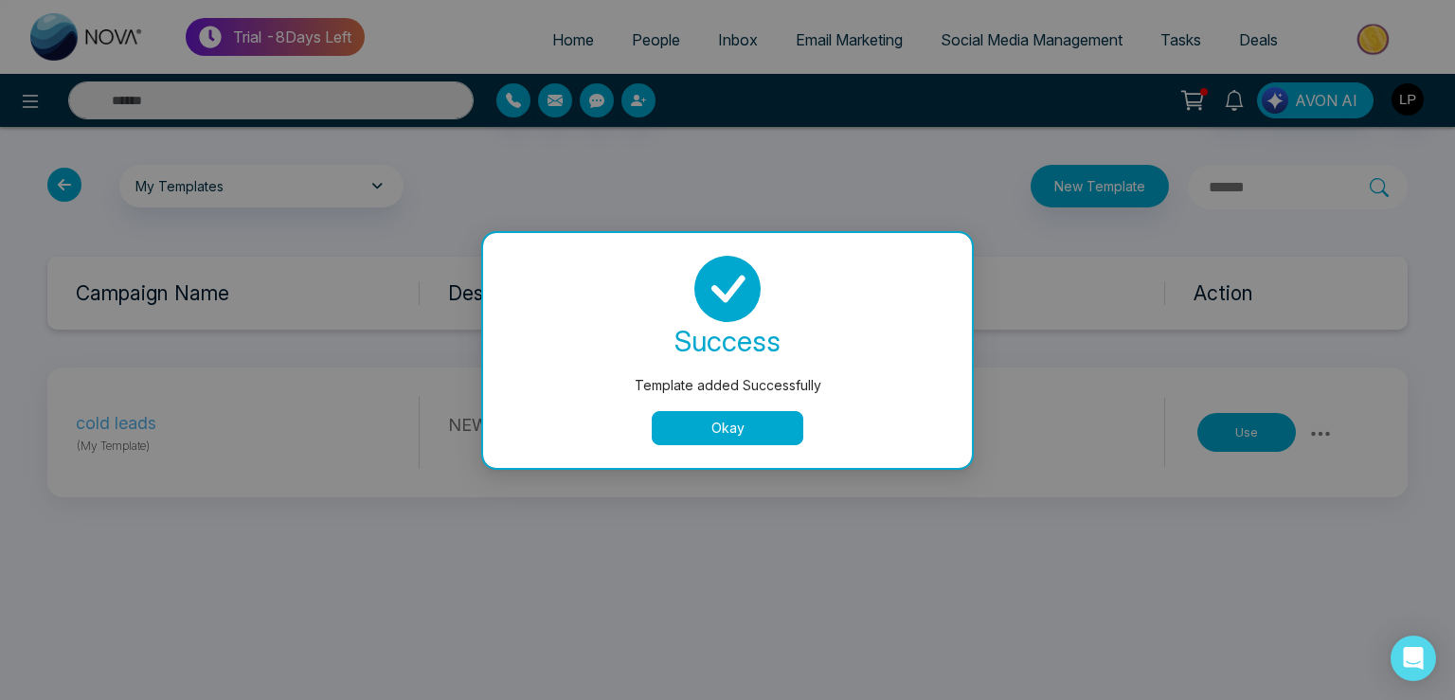
click at [677, 421] on button "Okay" at bounding box center [728, 428] width 152 height 34
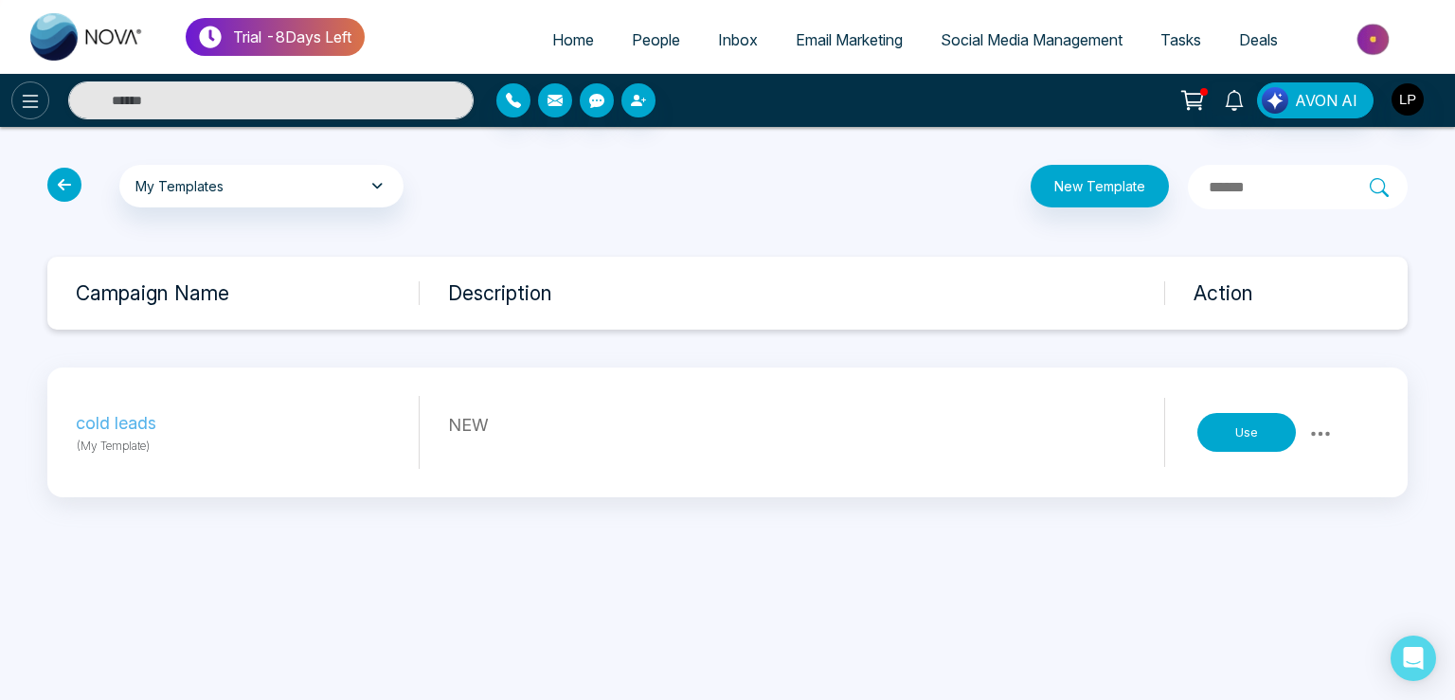
click at [14, 103] on button at bounding box center [30, 100] width 38 height 38
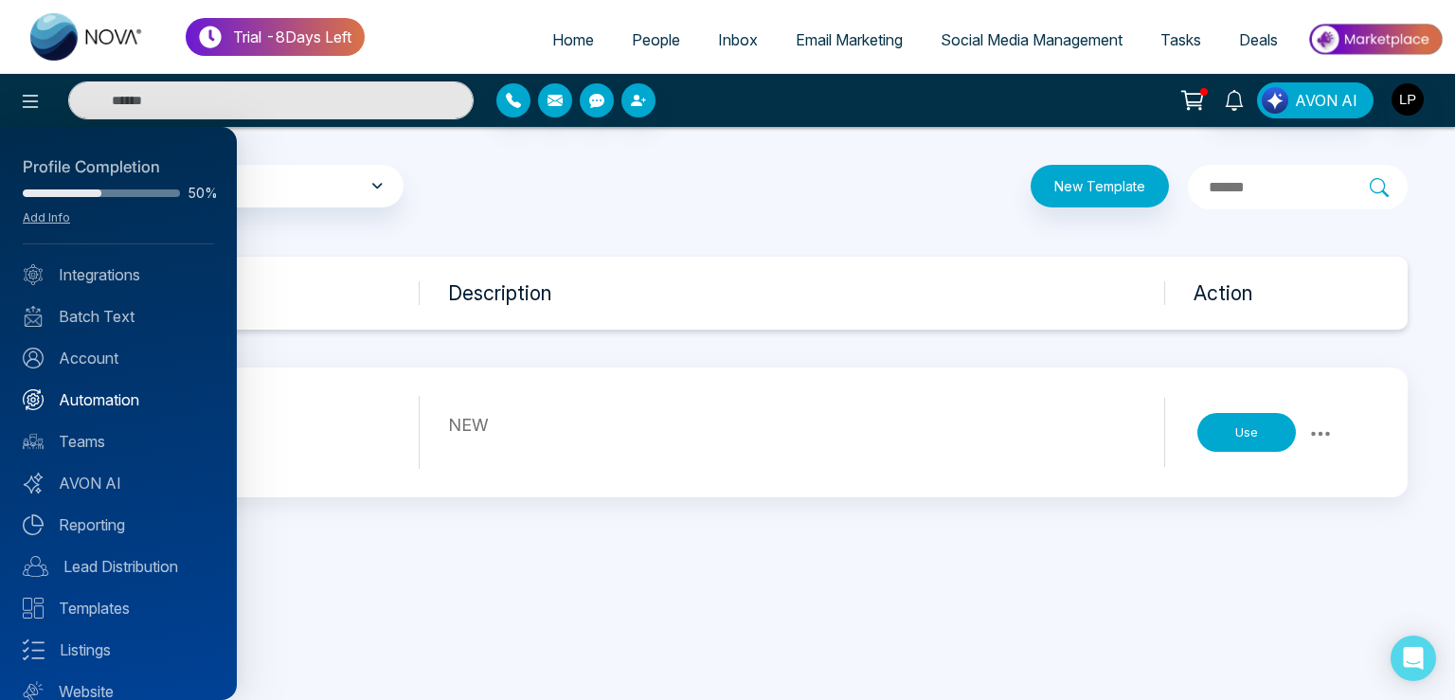
click at [93, 404] on link "Automation" at bounding box center [118, 399] width 191 height 23
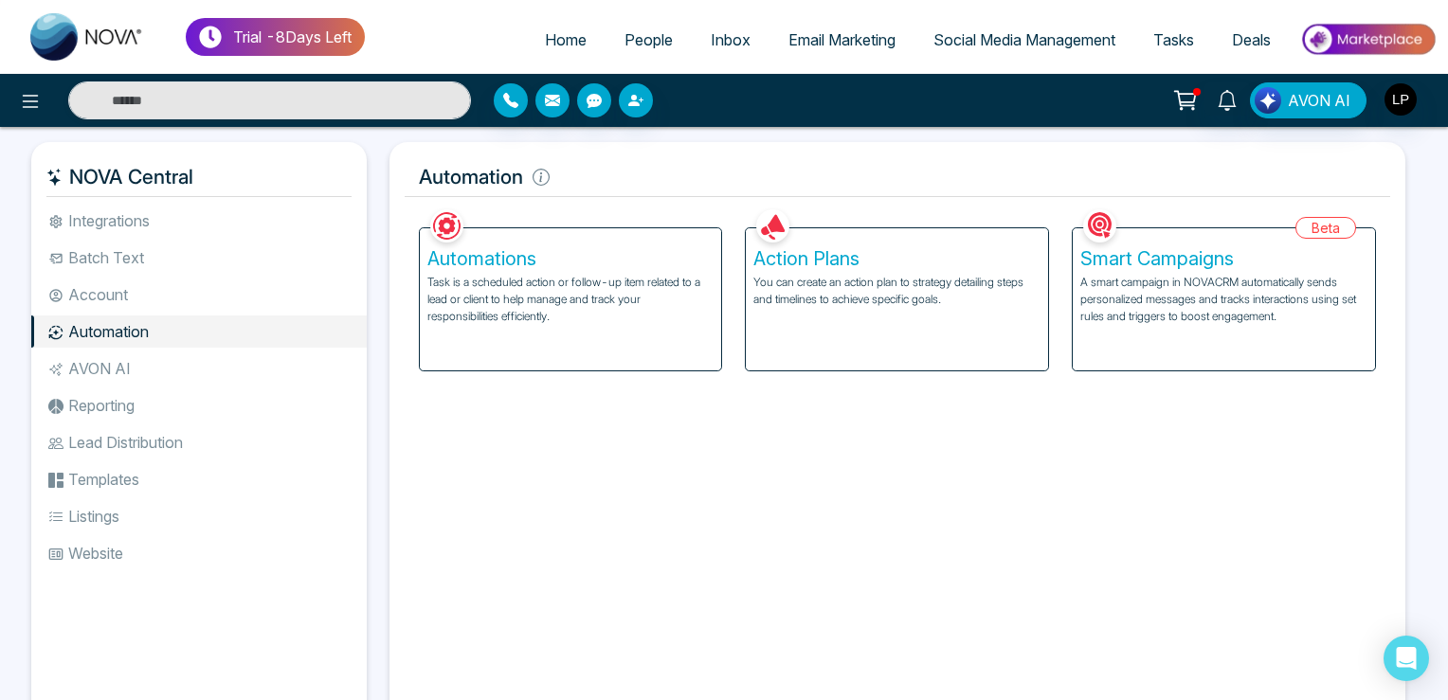
click at [808, 285] on p "You can create an action plan to strategy detailing steps and timelines to achi…" at bounding box center [896, 291] width 287 height 34
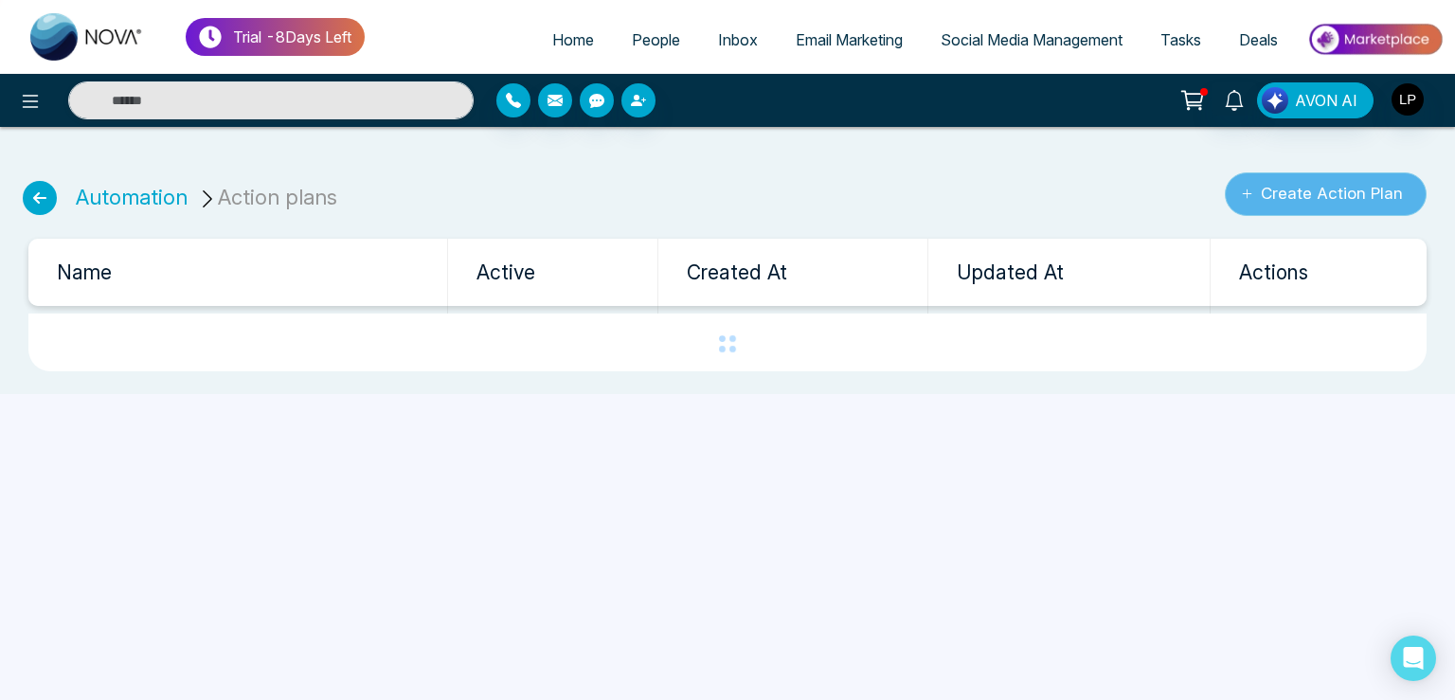
click at [1260, 200] on button "Create Action Plan" at bounding box center [1326, 194] width 202 height 44
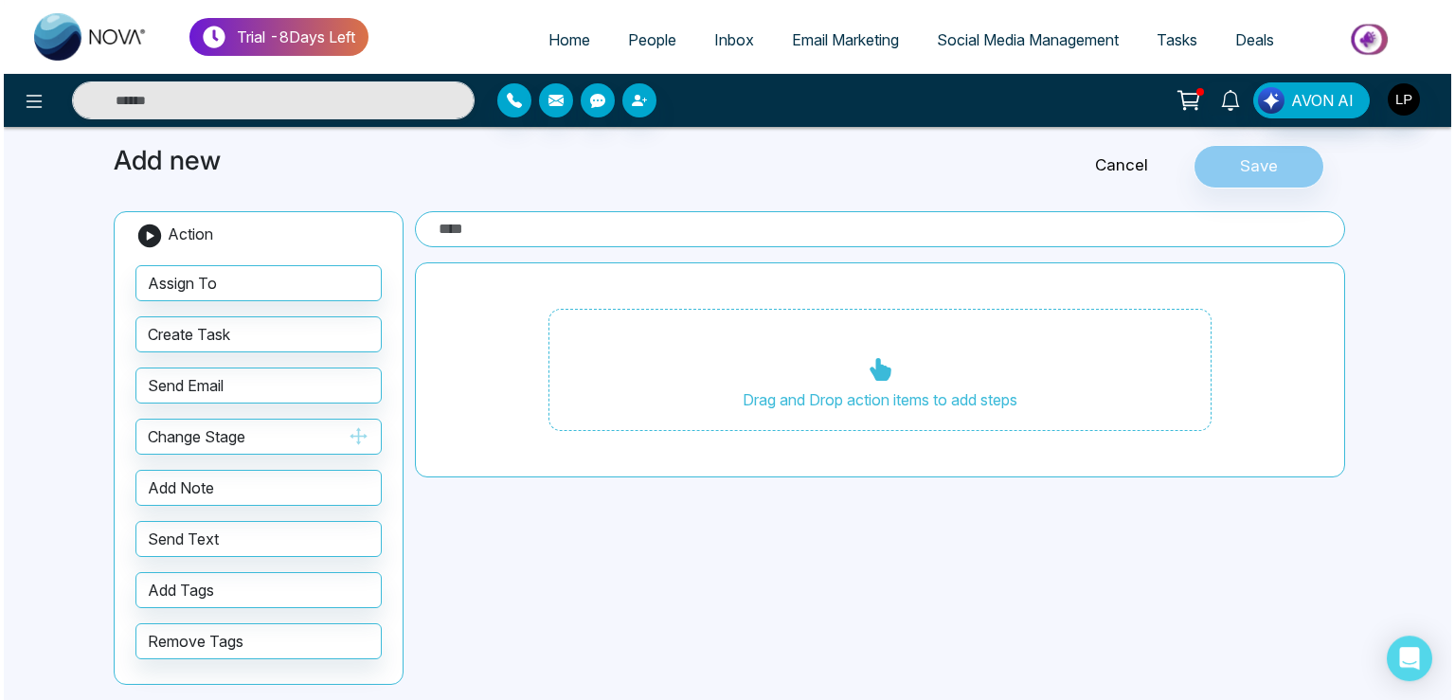
scroll to position [75, 0]
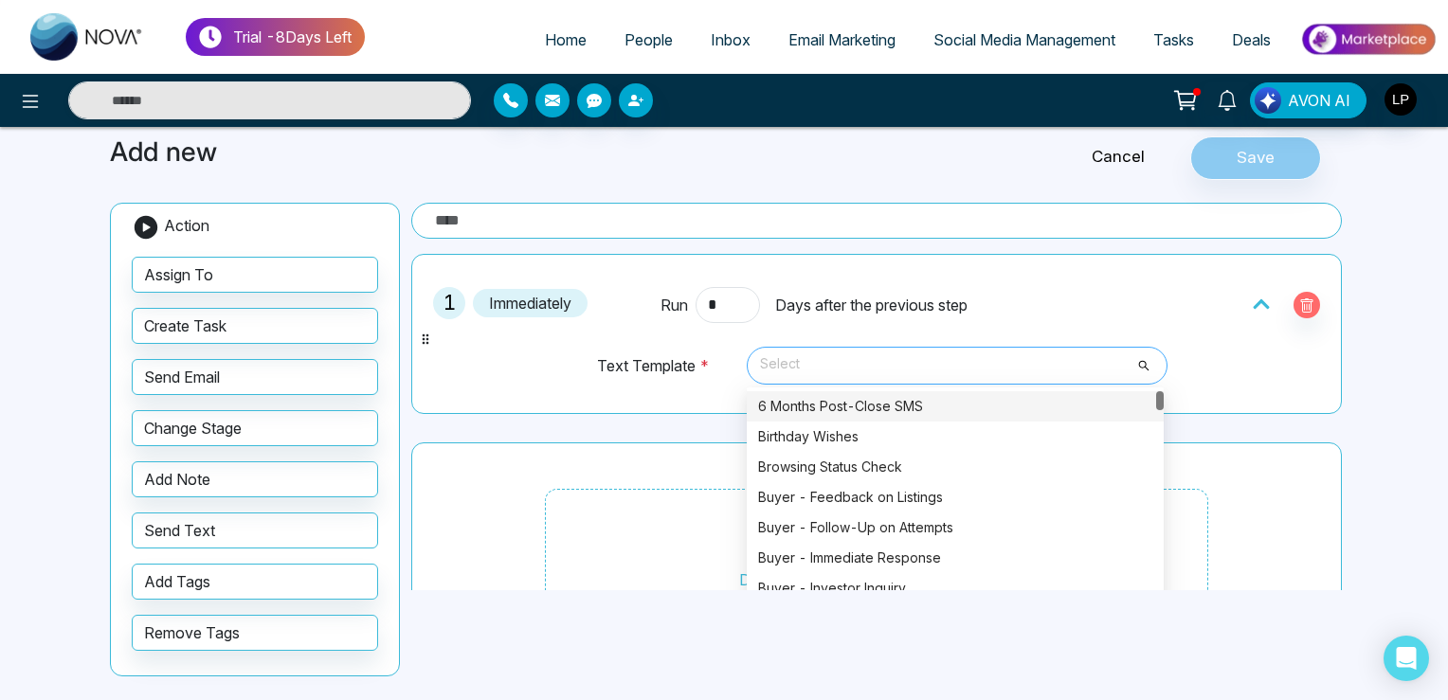
click at [813, 361] on span "Select" at bounding box center [957, 366] width 394 height 32
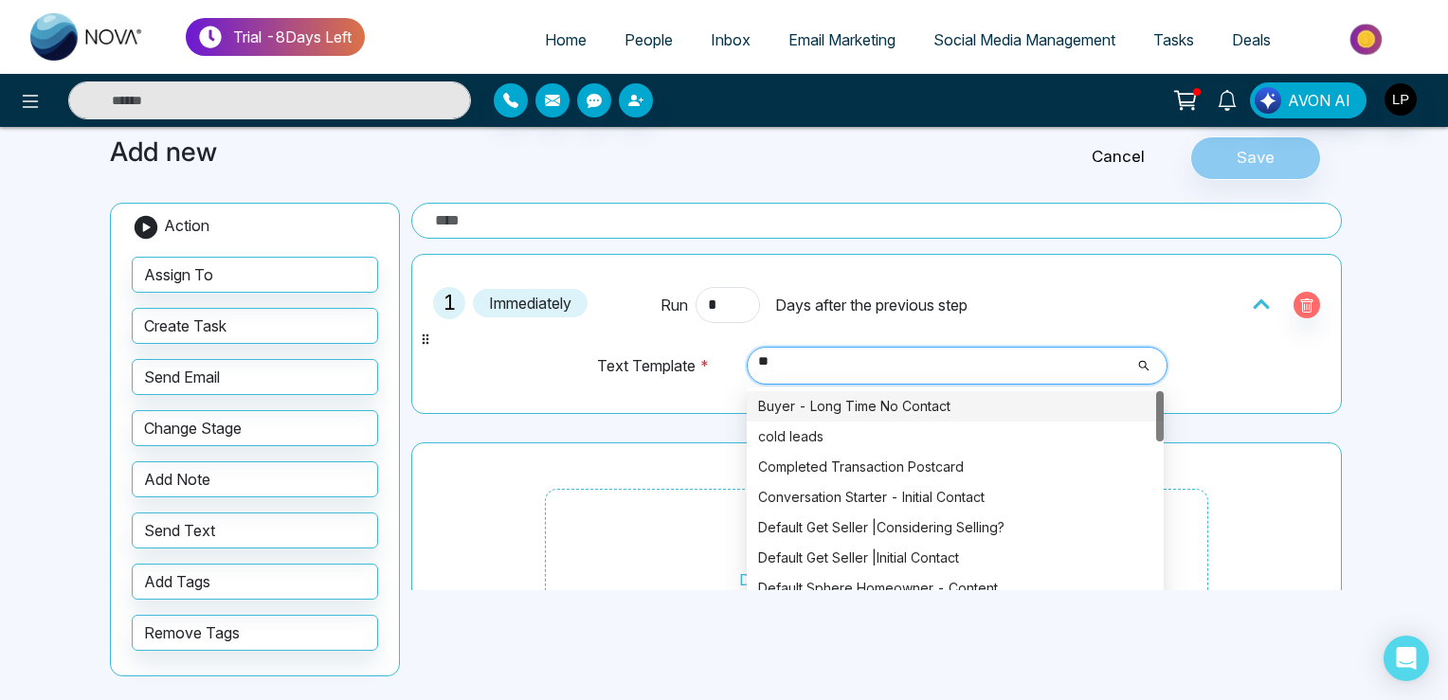
type input "***"
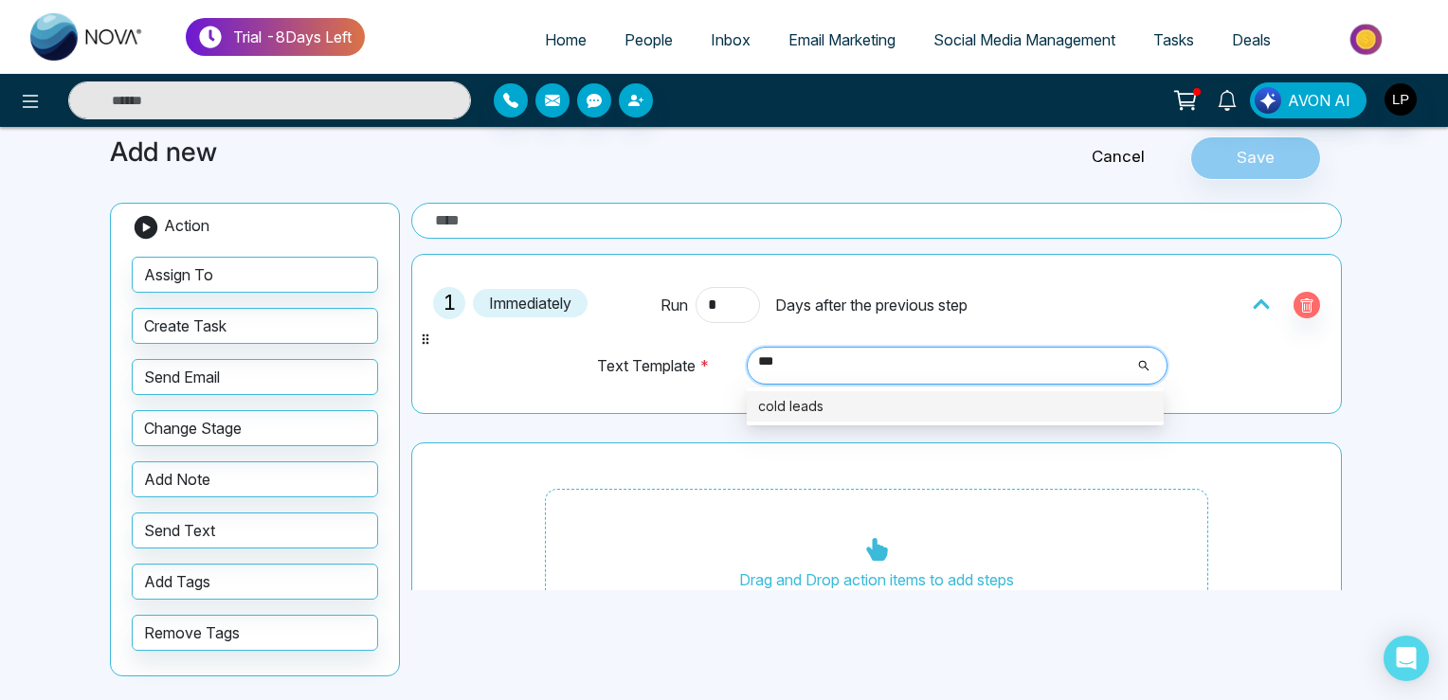
click at [782, 406] on div "cold leads" at bounding box center [955, 406] width 394 height 21
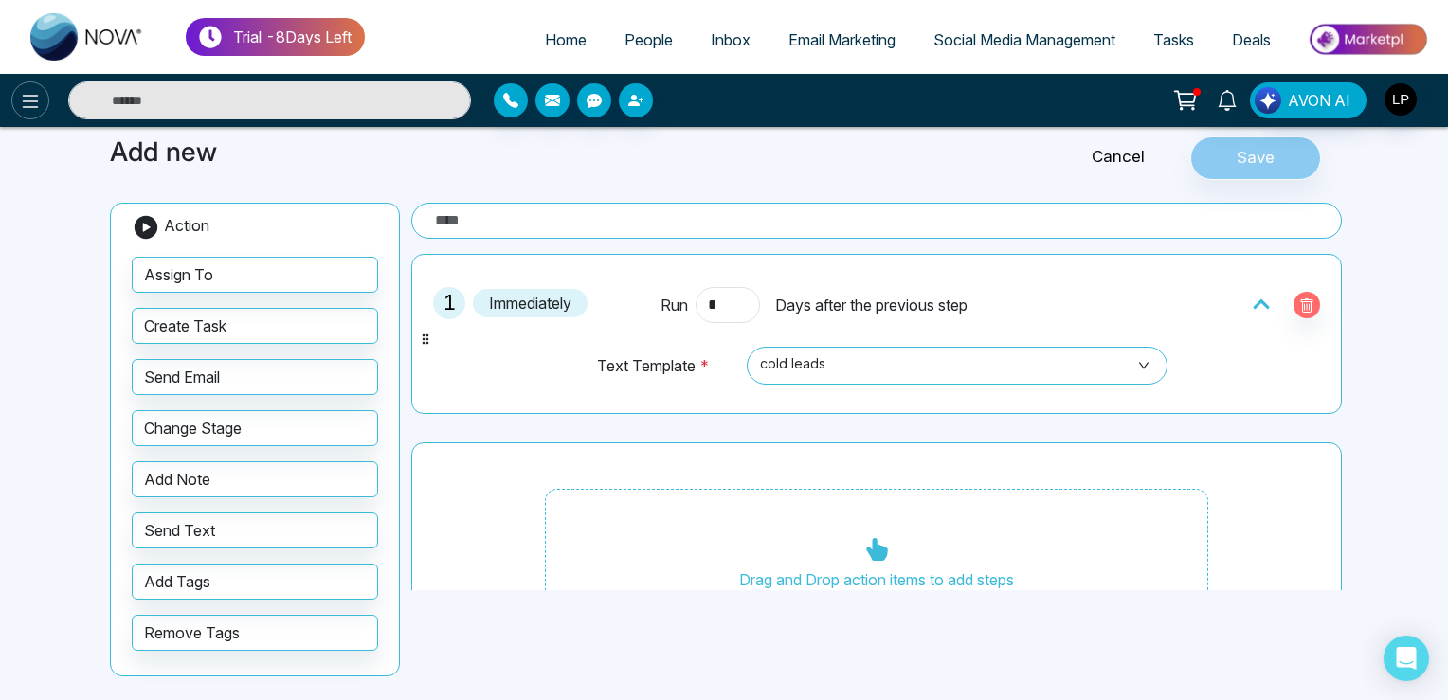
click at [35, 108] on icon at bounding box center [30, 101] width 23 height 23
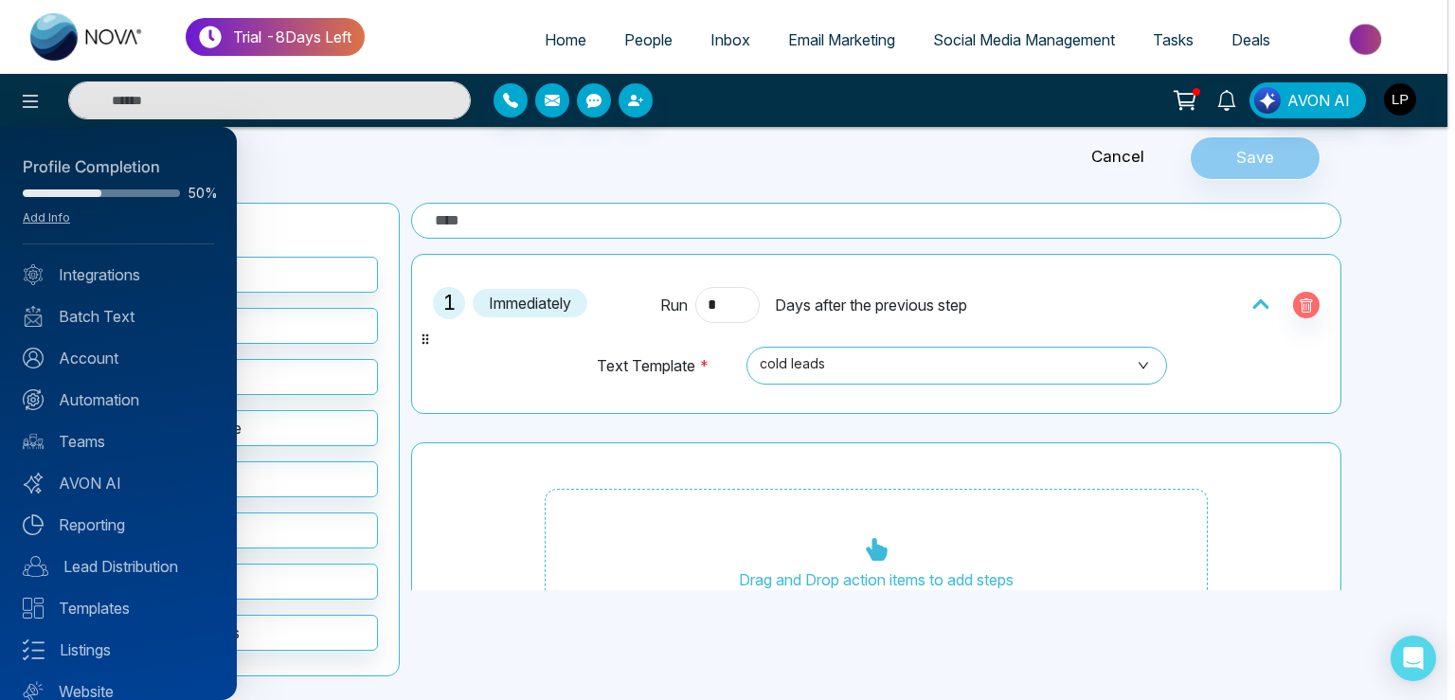
click at [96, 301] on div "Profile Completion 50% Add Info Integrations Batch Text Account Automation Team…" at bounding box center [118, 413] width 237 height 573
click at [104, 311] on link "Batch Text" at bounding box center [118, 316] width 191 height 23
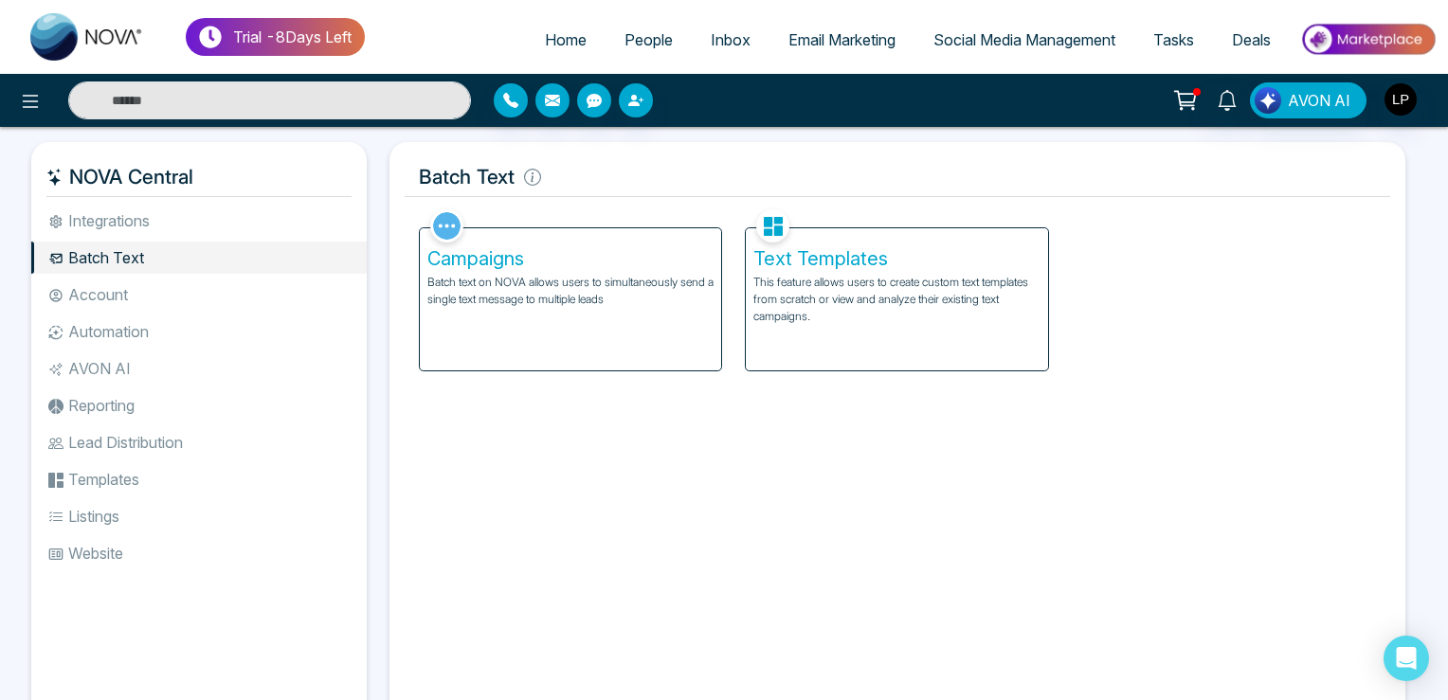
click at [885, 298] on p "This feature allows users to create custom text templates from scratch or view …" at bounding box center [896, 299] width 287 height 51
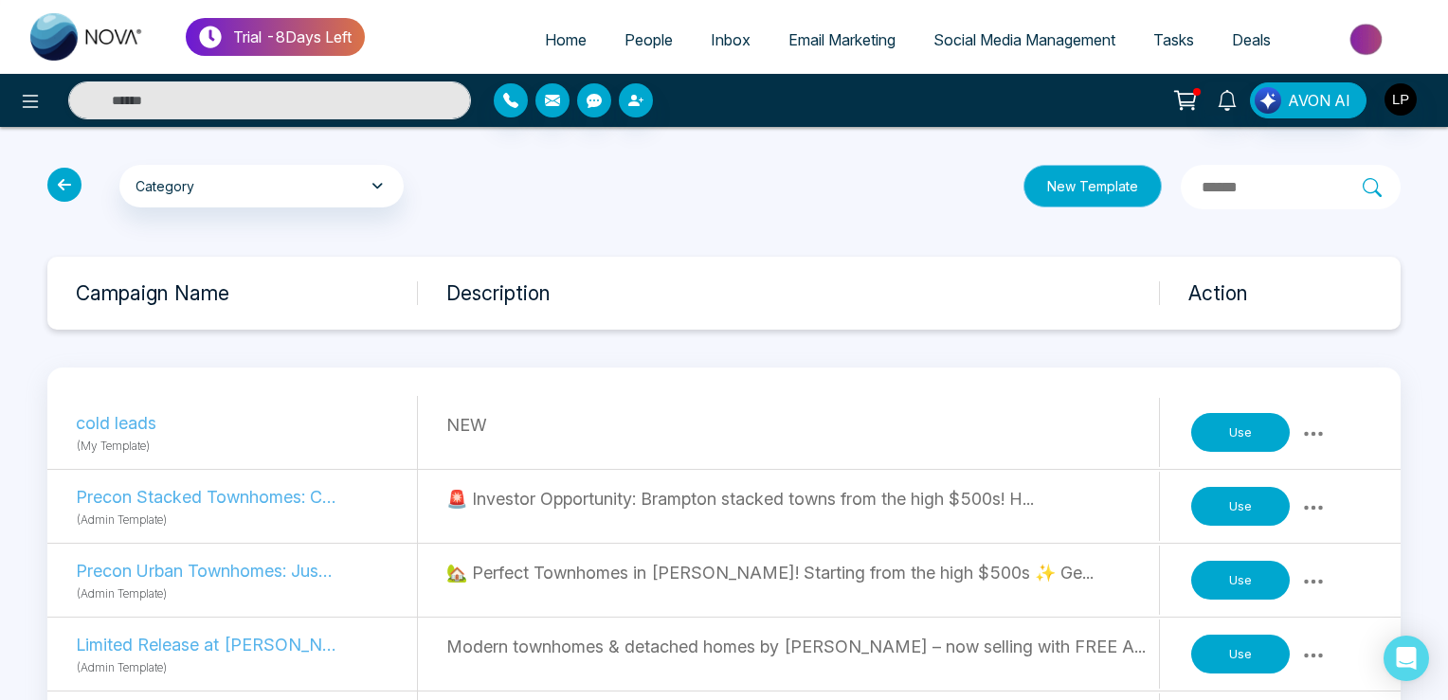
click at [1048, 179] on button "New Template" at bounding box center [1092, 186] width 138 height 43
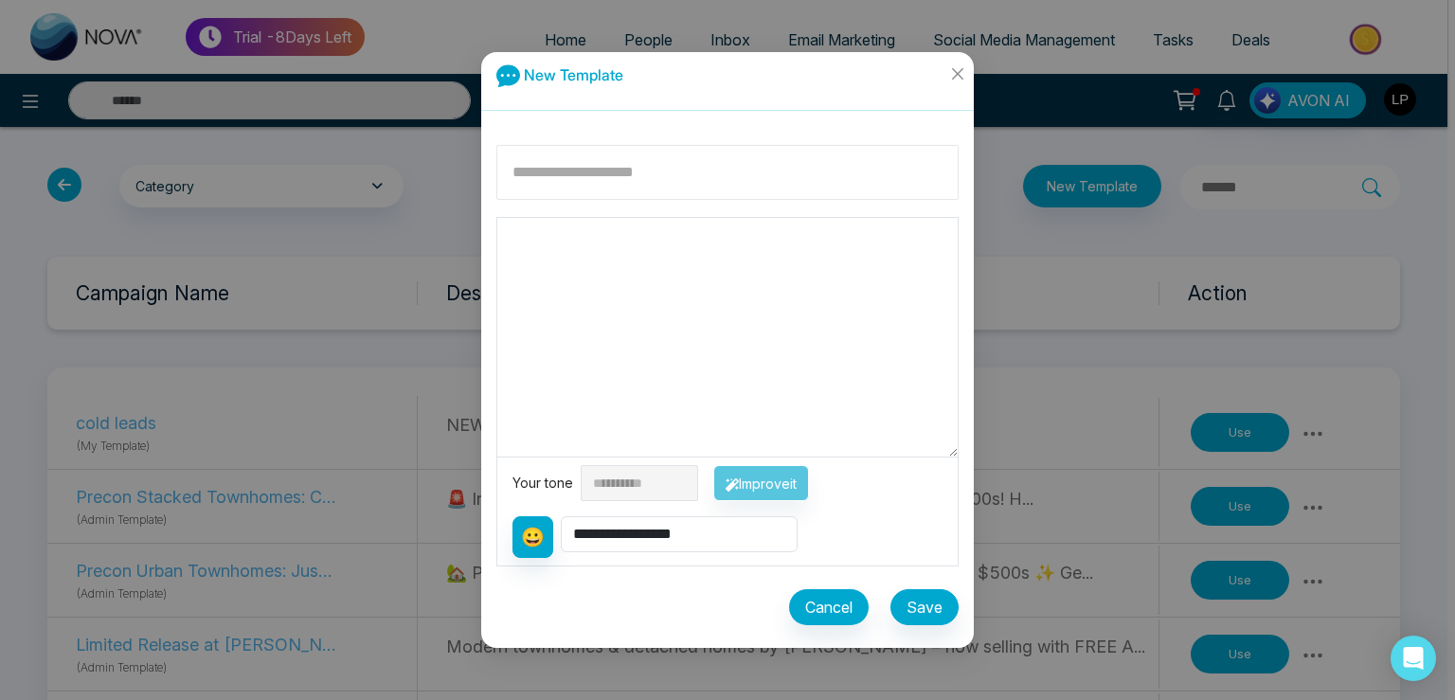
click at [588, 193] on input at bounding box center [728, 172] width 462 height 55
type input "*********"
click at [620, 232] on textarea at bounding box center [727, 337] width 461 height 239
type textarea "*"
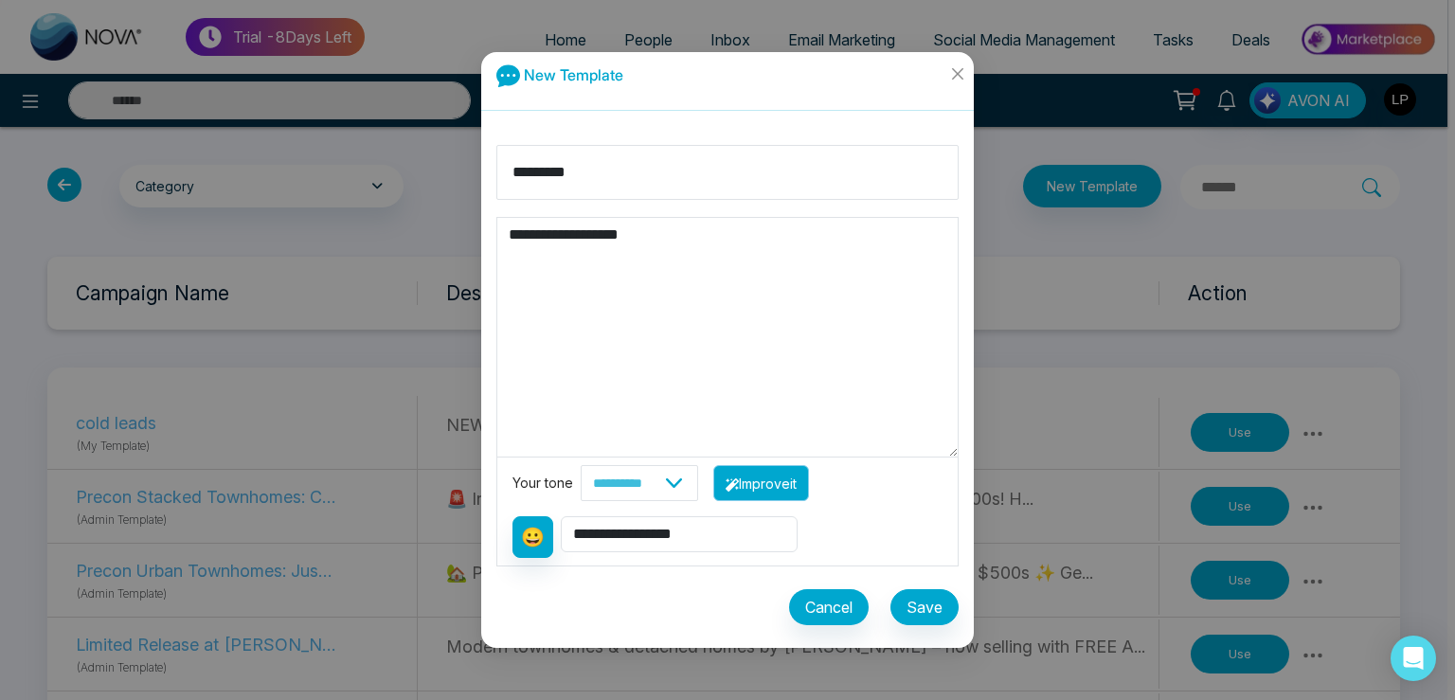
click at [768, 476] on button "Improve it" at bounding box center [762, 483] width 96 height 36
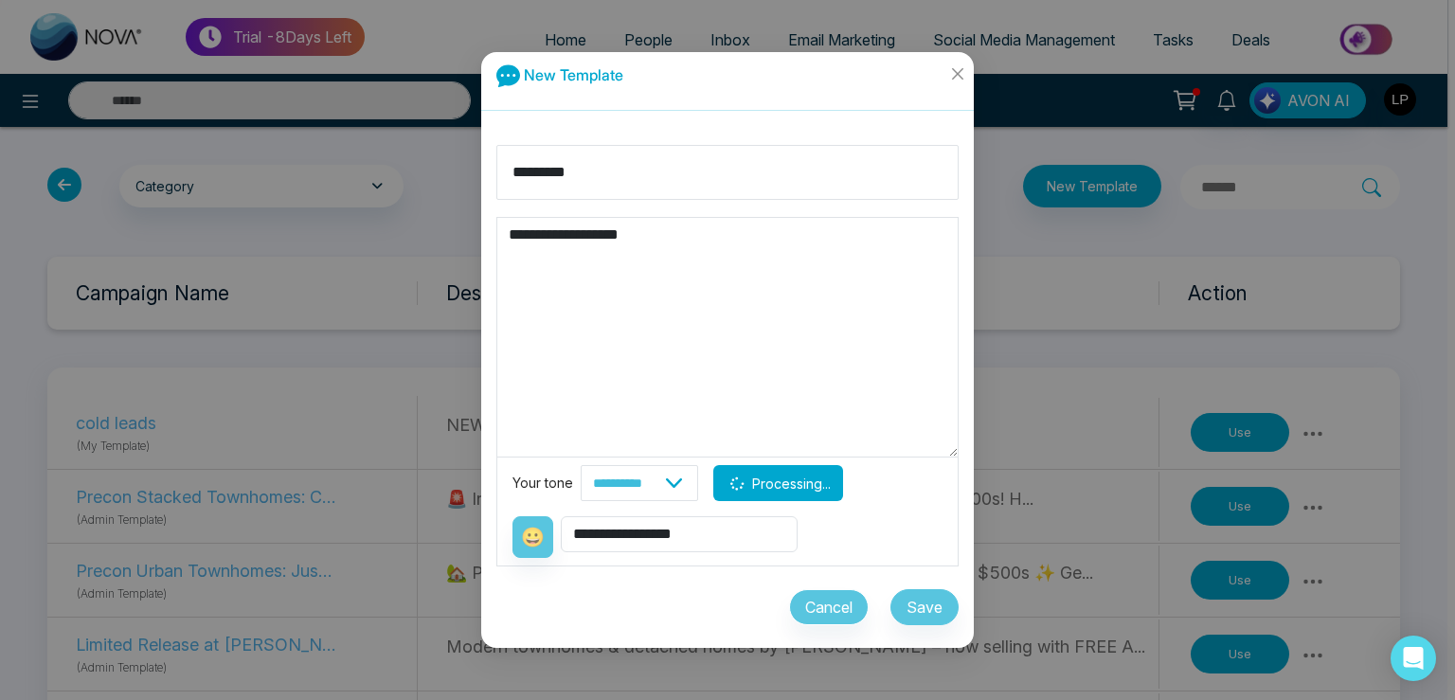
type textarea "**********"
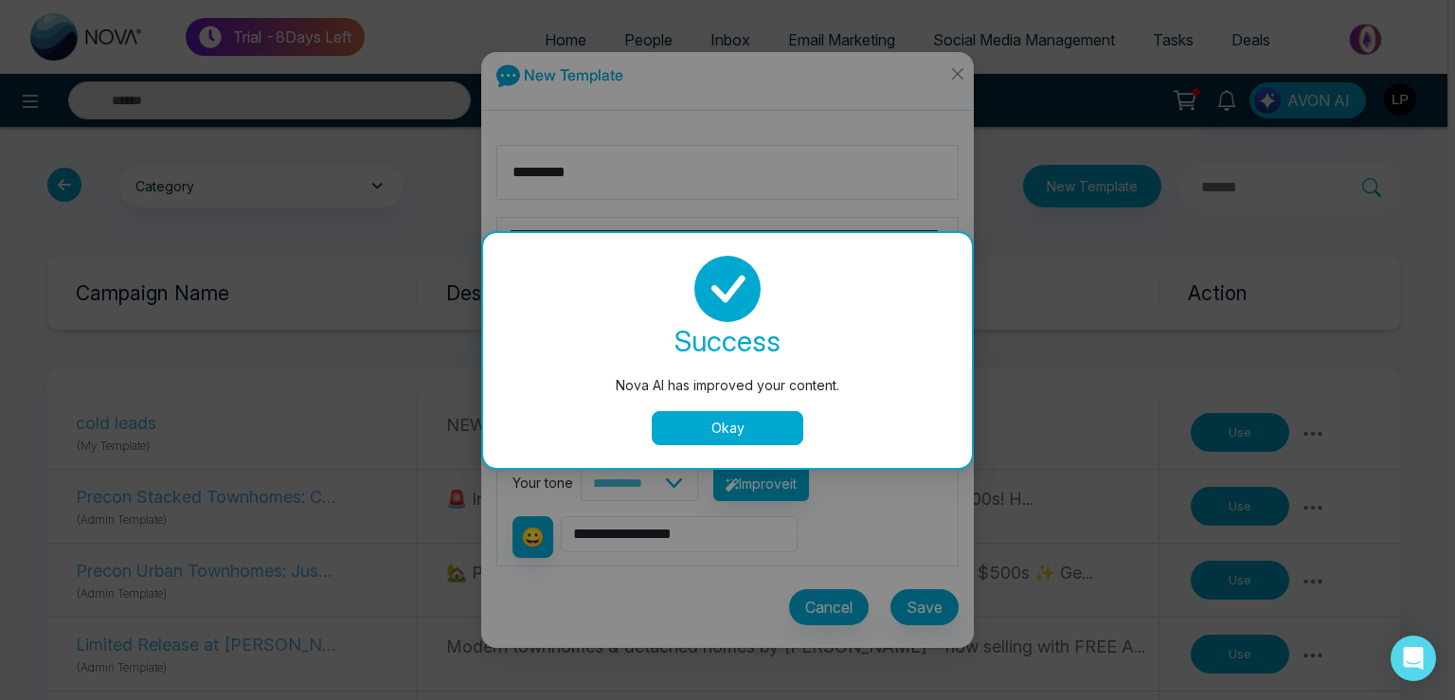
click at [746, 423] on button "Okay" at bounding box center [728, 428] width 152 height 34
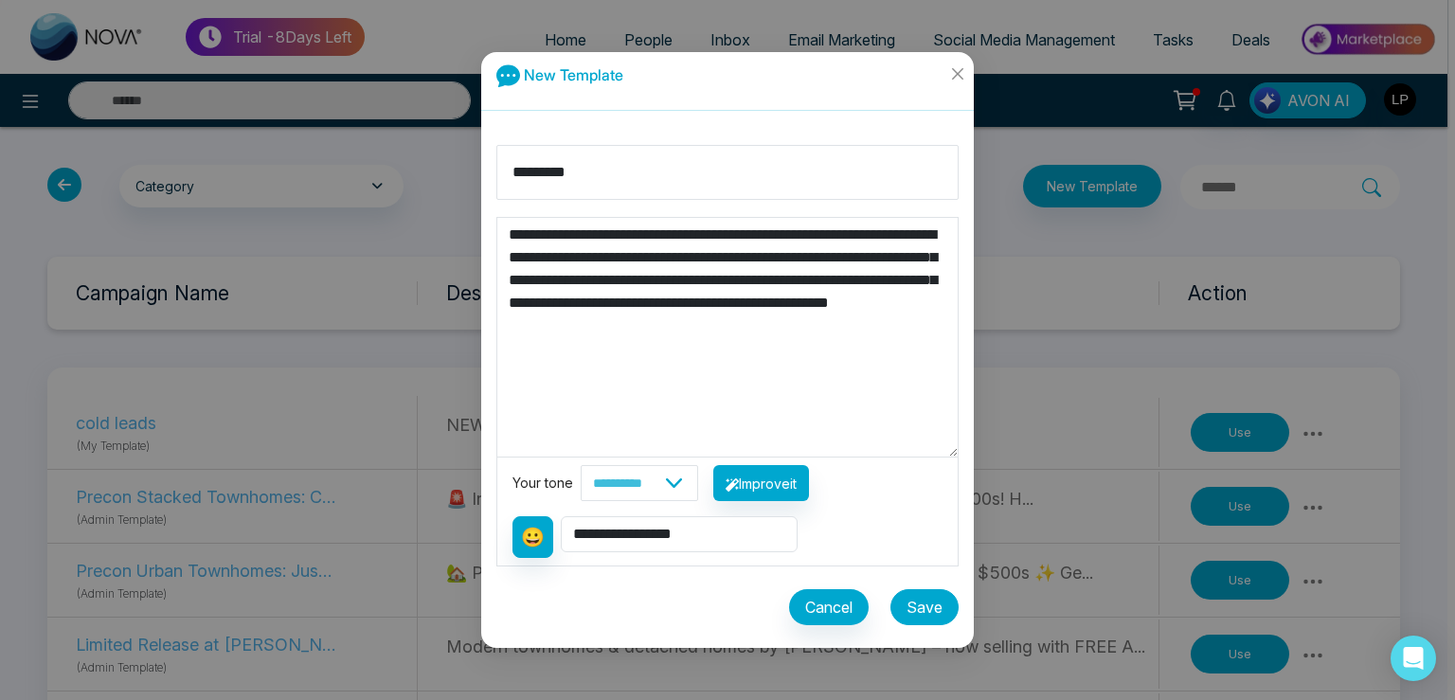
click at [915, 597] on button "Save" at bounding box center [925, 607] width 68 height 36
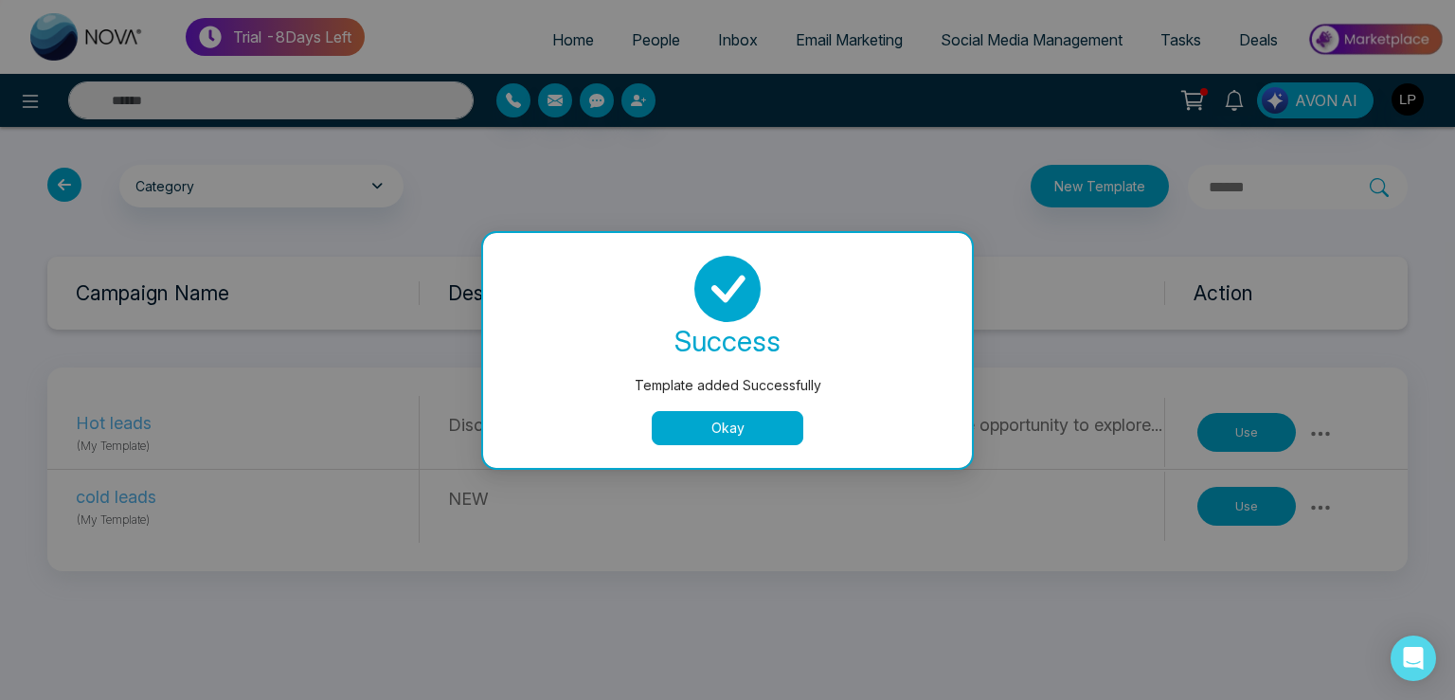
click at [736, 425] on button "Okay" at bounding box center [728, 428] width 152 height 34
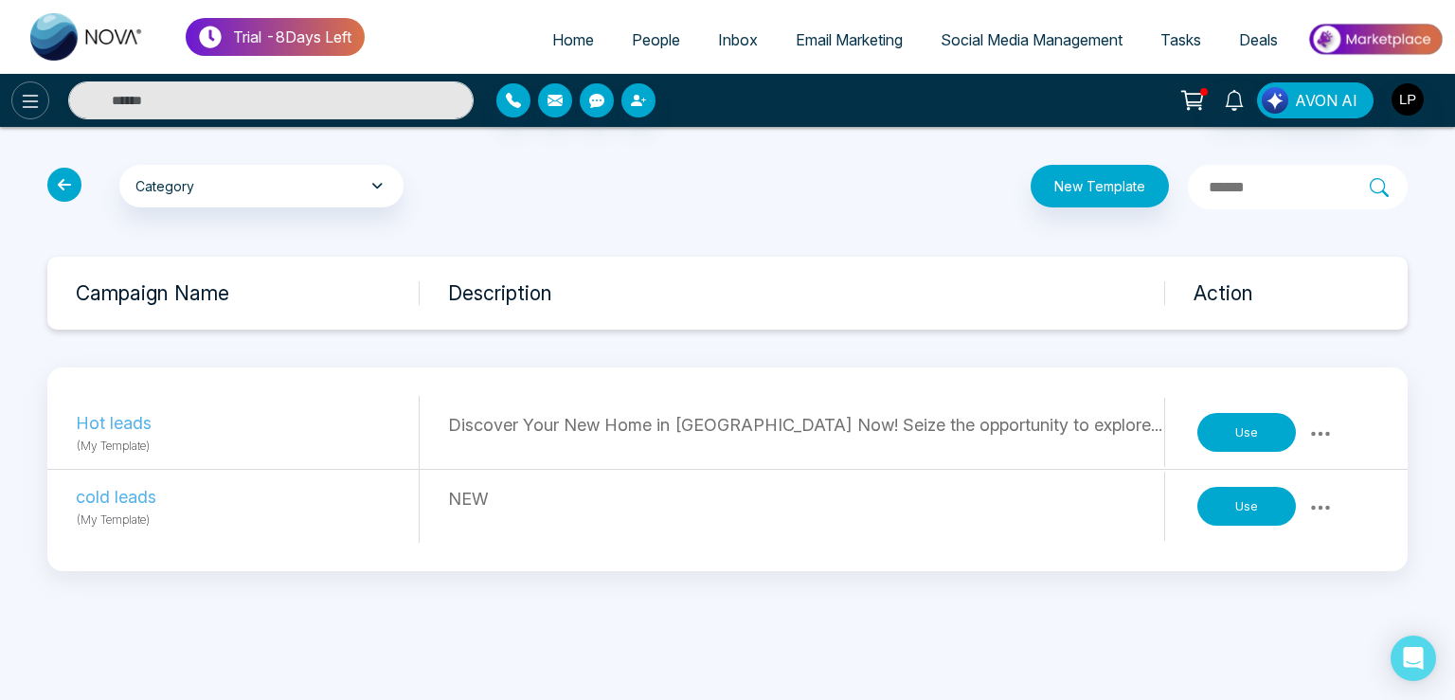
click at [32, 108] on icon at bounding box center [30, 101] width 23 height 23
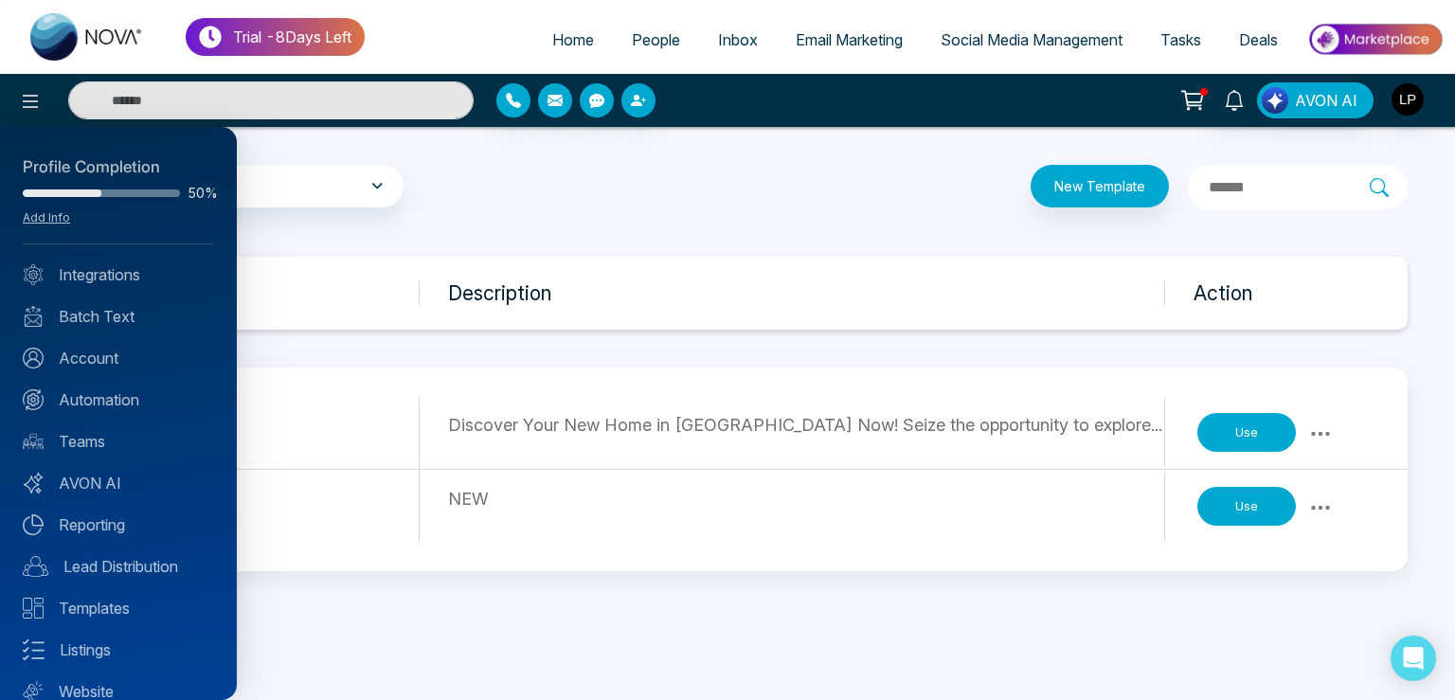
click at [114, 385] on div "Profile Completion 50% Add Info Integrations Batch Text Account Automation Team…" at bounding box center [118, 413] width 237 height 573
click at [134, 404] on link "Automation" at bounding box center [118, 399] width 191 height 23
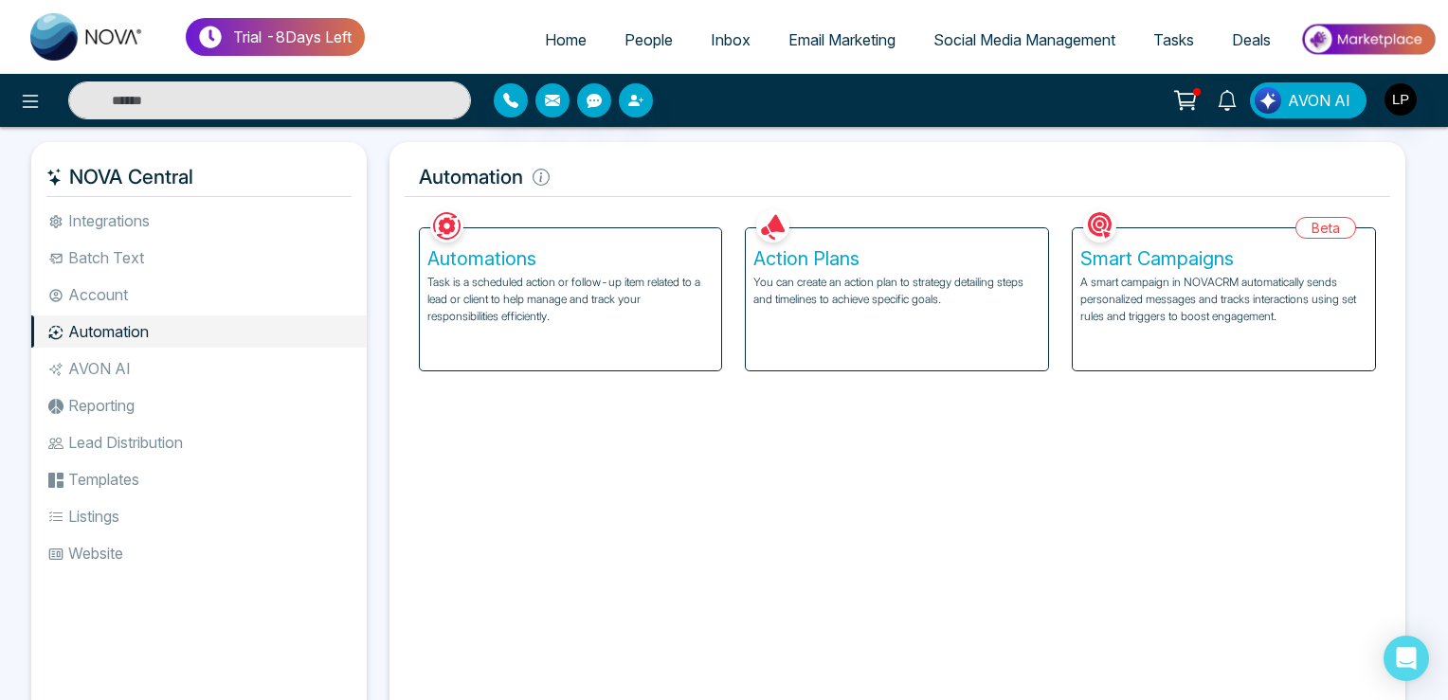
click at [872, 298] on p "You can create an action plan to strategy detailing steps and timelines to achi…" at bounding box center [896, 291] width 287 height 34
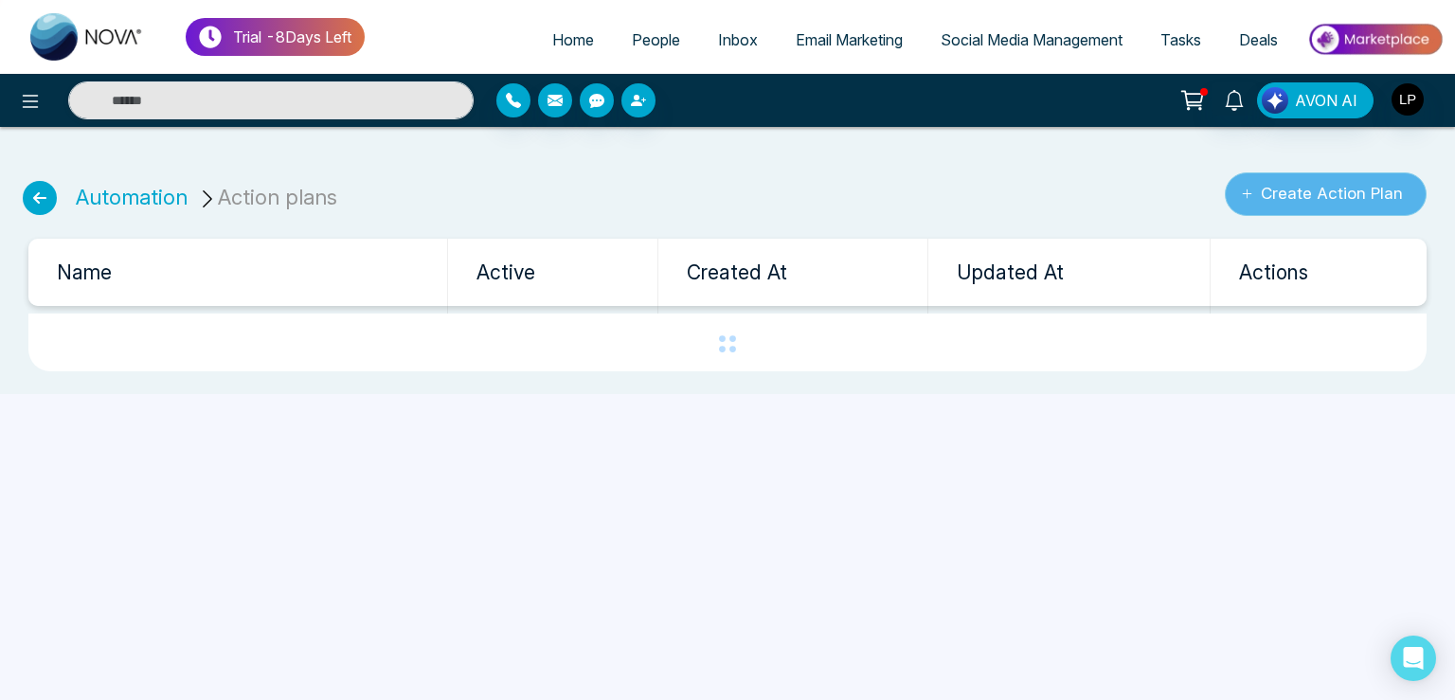
click at [1292, 195] on button "Create Action Plan" at bounding box center [1326, 194] width 202 height 44
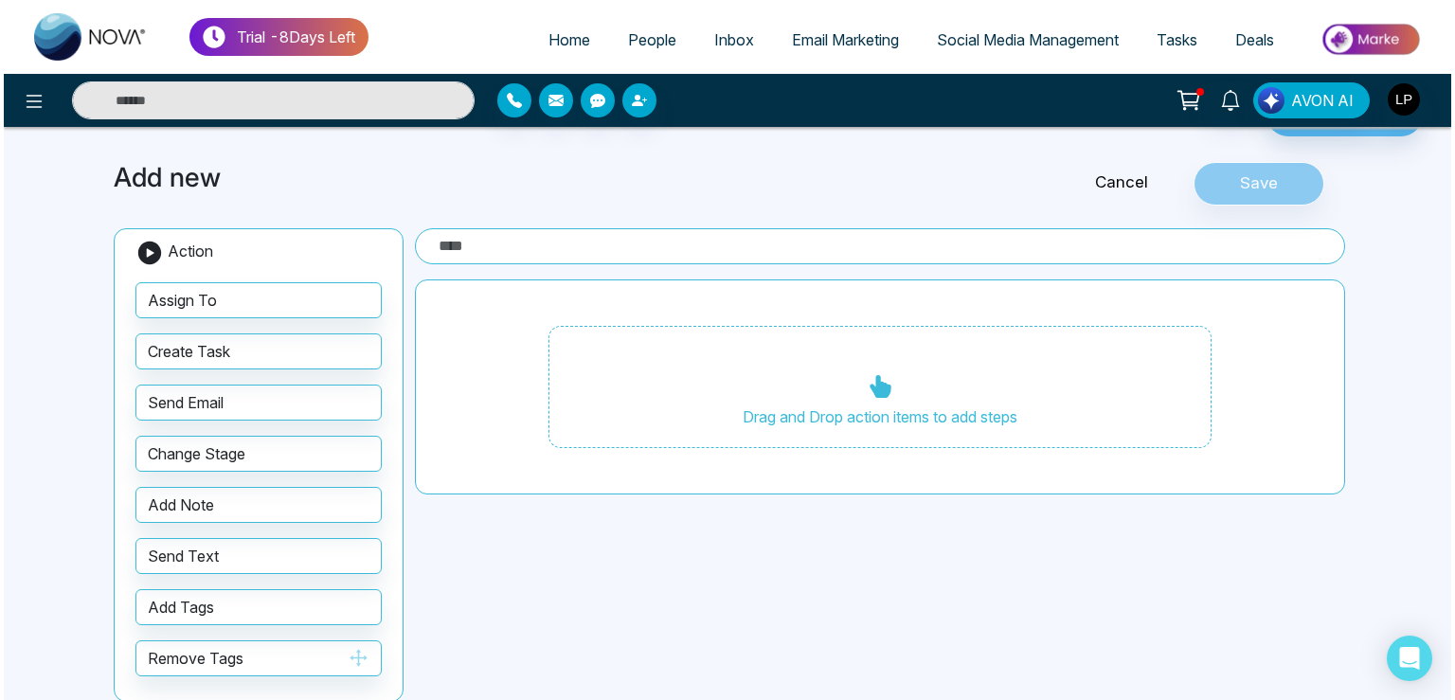
scroll to position [75, 0]
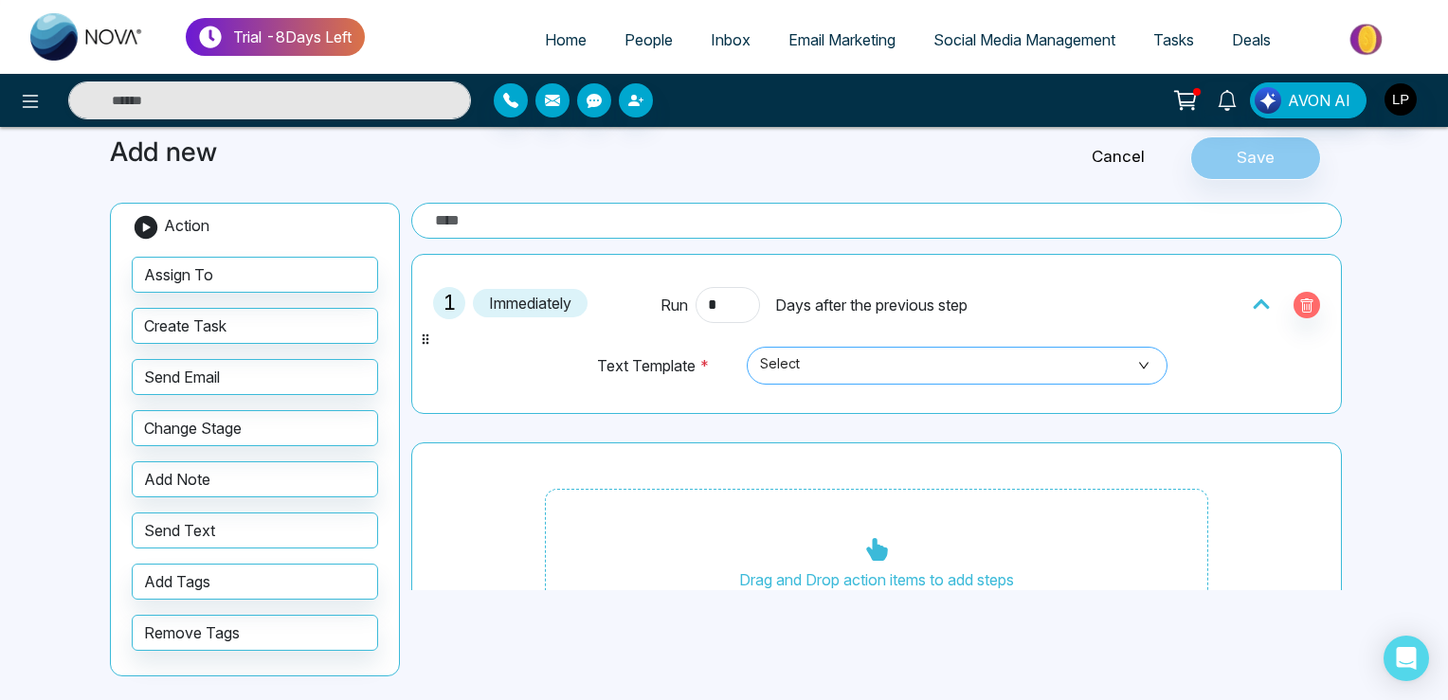
click at [775, 361] on span "Select" at bounding box center [957, 366] width 394 height 32
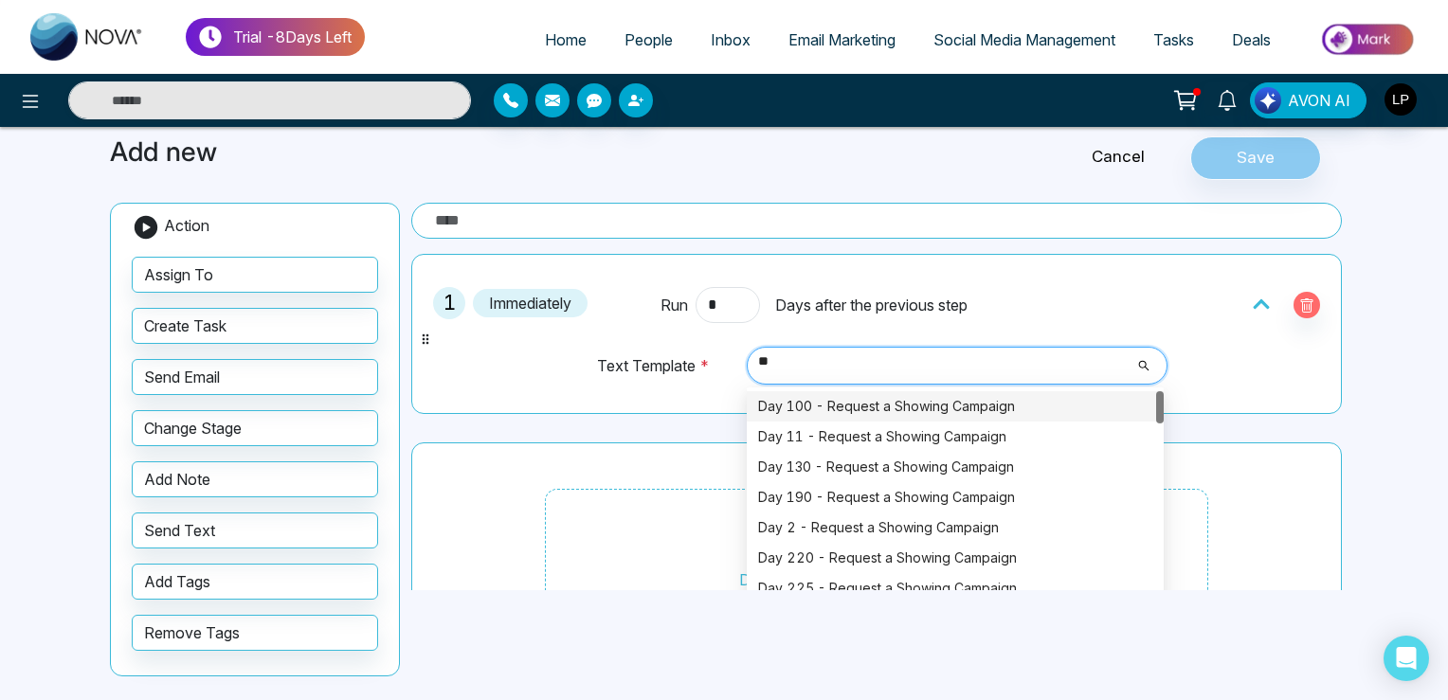
type input "*"
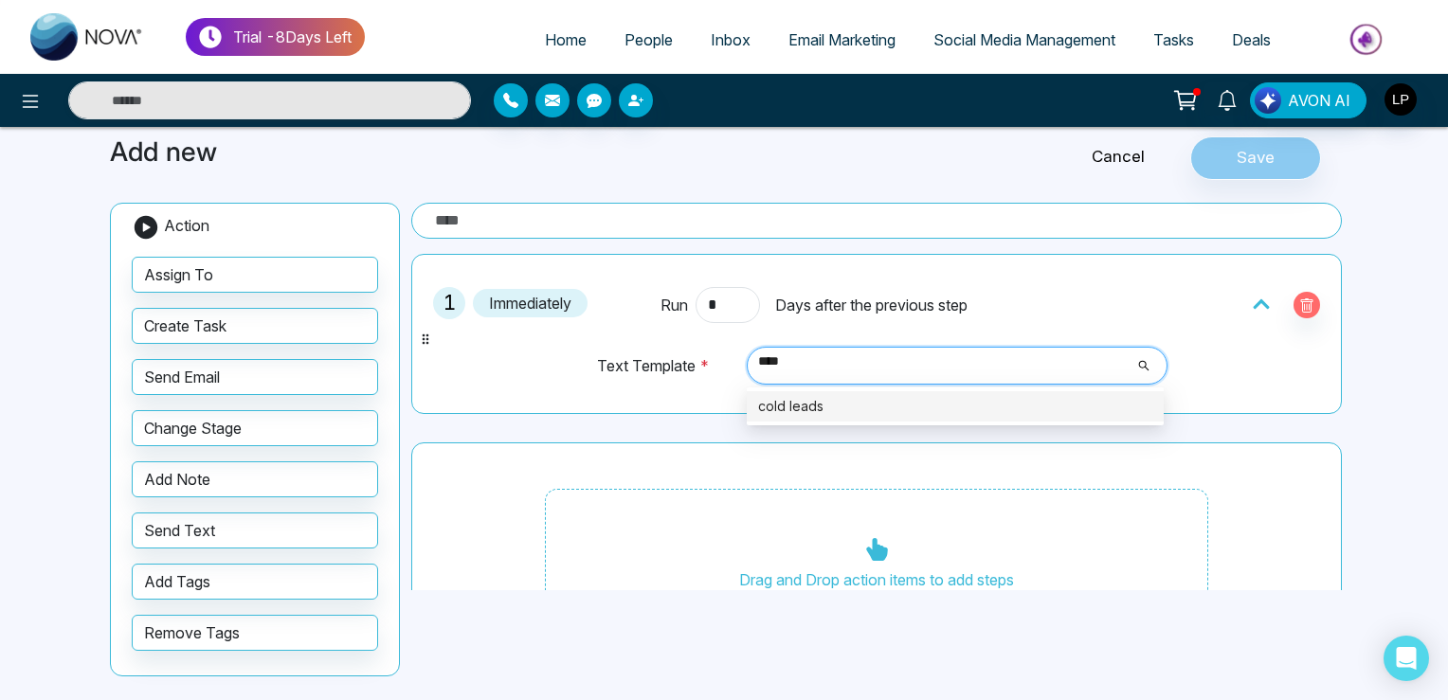
type input "****"
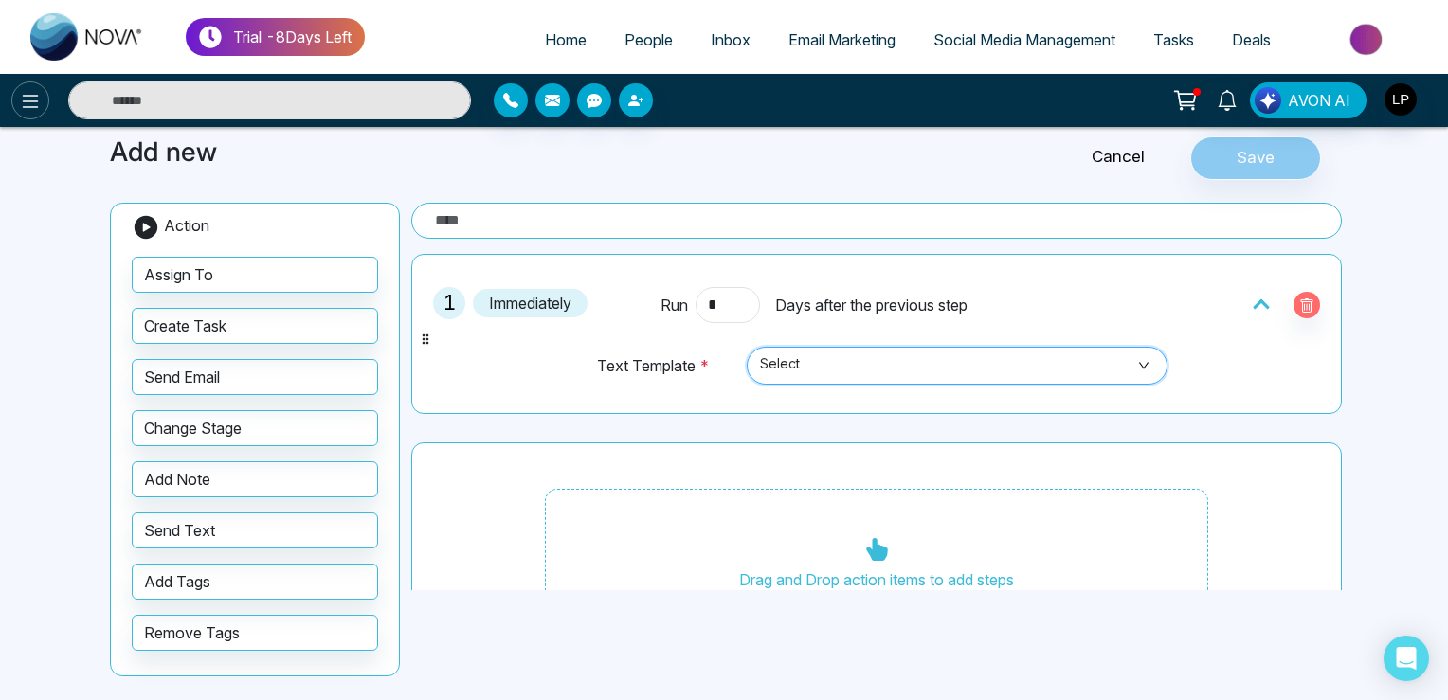
click at [41, 95] on icon at bounding box center [30, 101] width 23 height 23
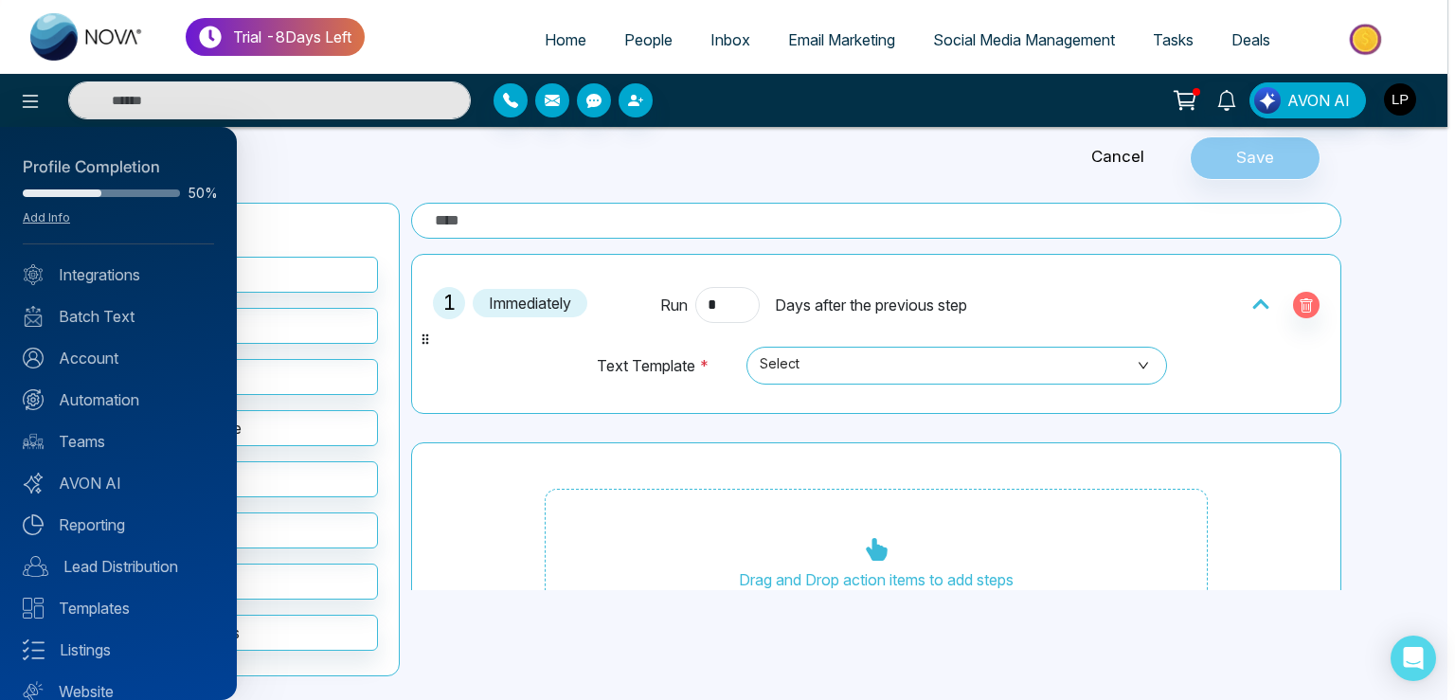
click at [112, 335] on div "Profile Completion 50% Add Info Integrations Batch Text Account Automation Team…" at bounding box center [118, 413] width 237 height 573
click at [111, 315] on link "Batch Text" at bounding box center [118, 316] width 191 height 23
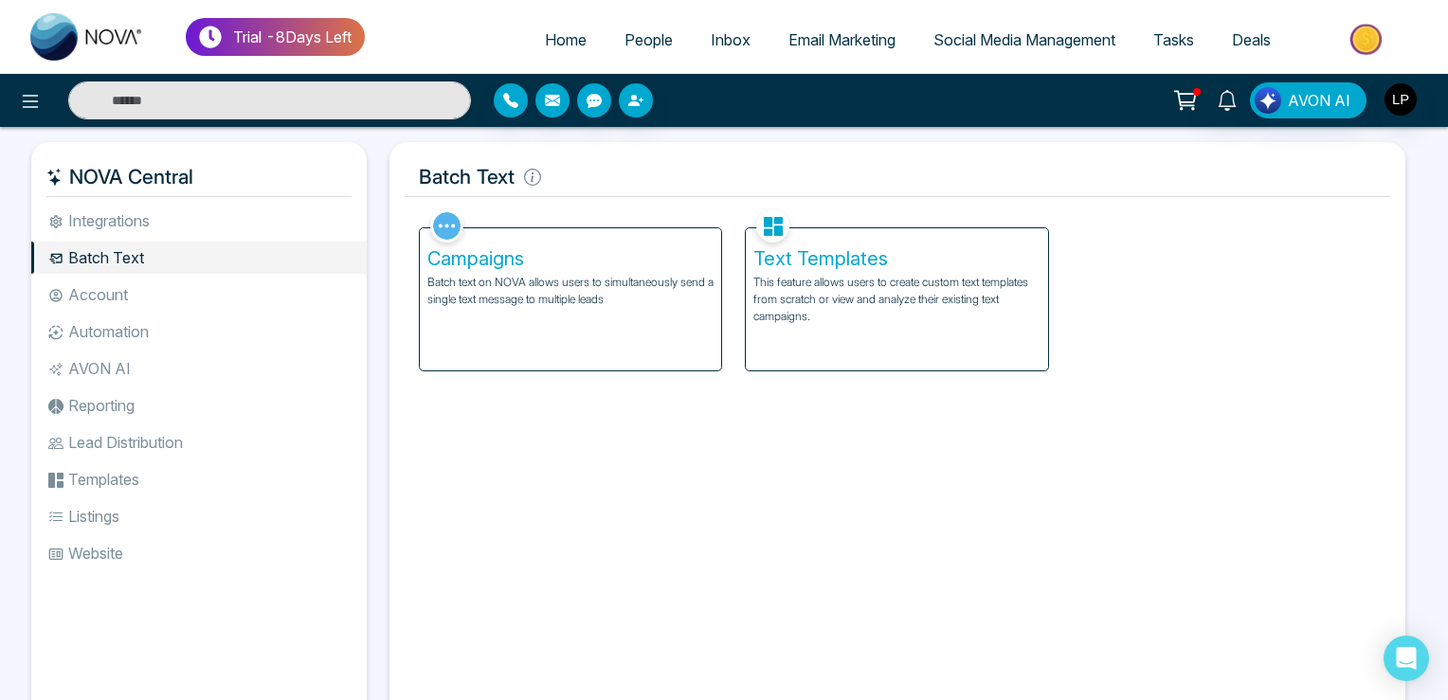
click at [855, 290] on p "This feature allows users to create custom text templates from scratch or view …" at bounding box center [896, 299] width 287 height 51
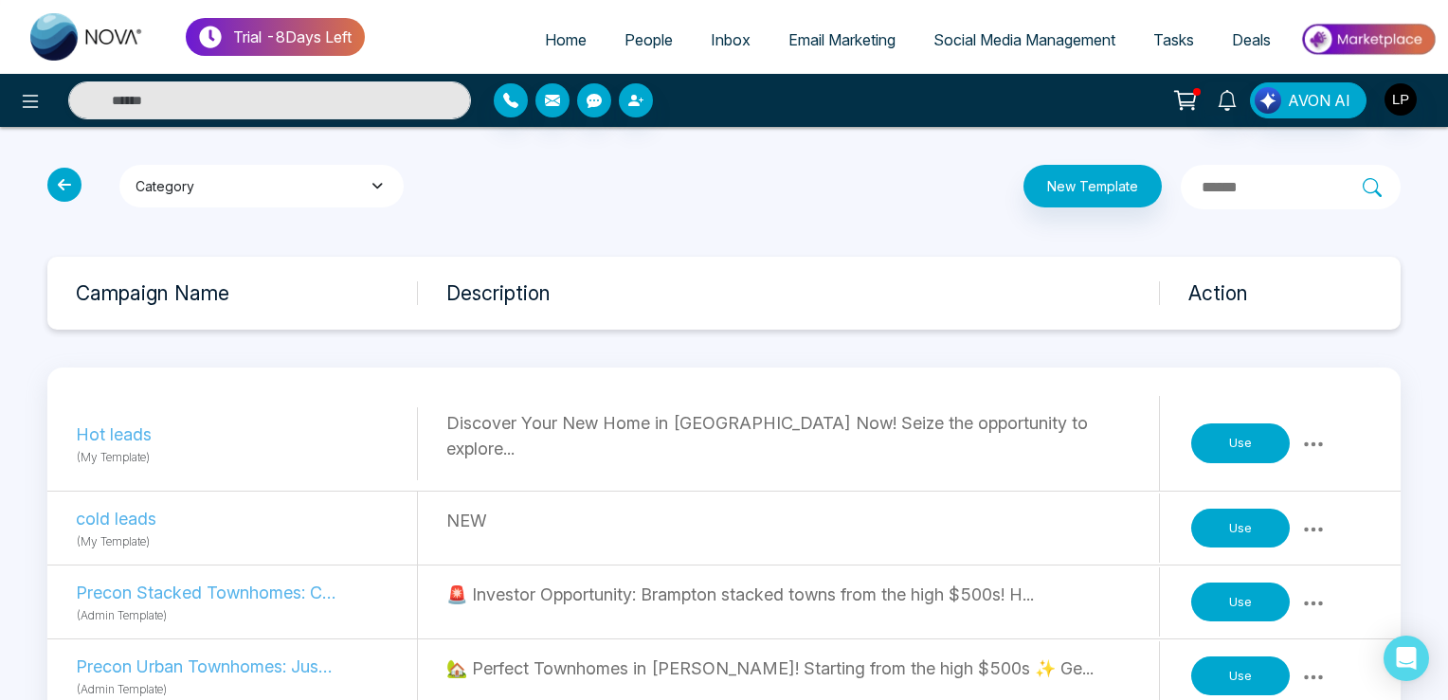
click at [280, 197] on button "Category" at bounding box center [261, 186] width 284 height 43
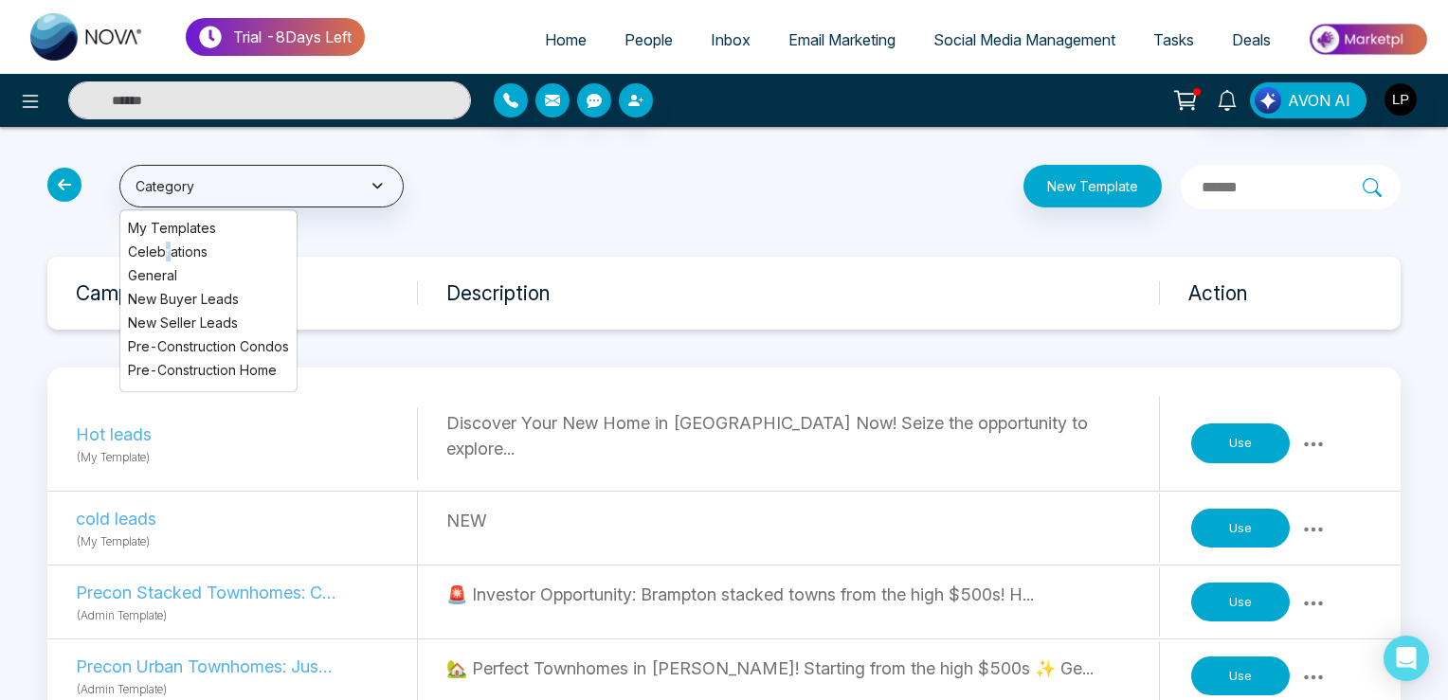
click at [163, 247] on span "Celebrations" at bounding box center [208, 252] width 161 height 20
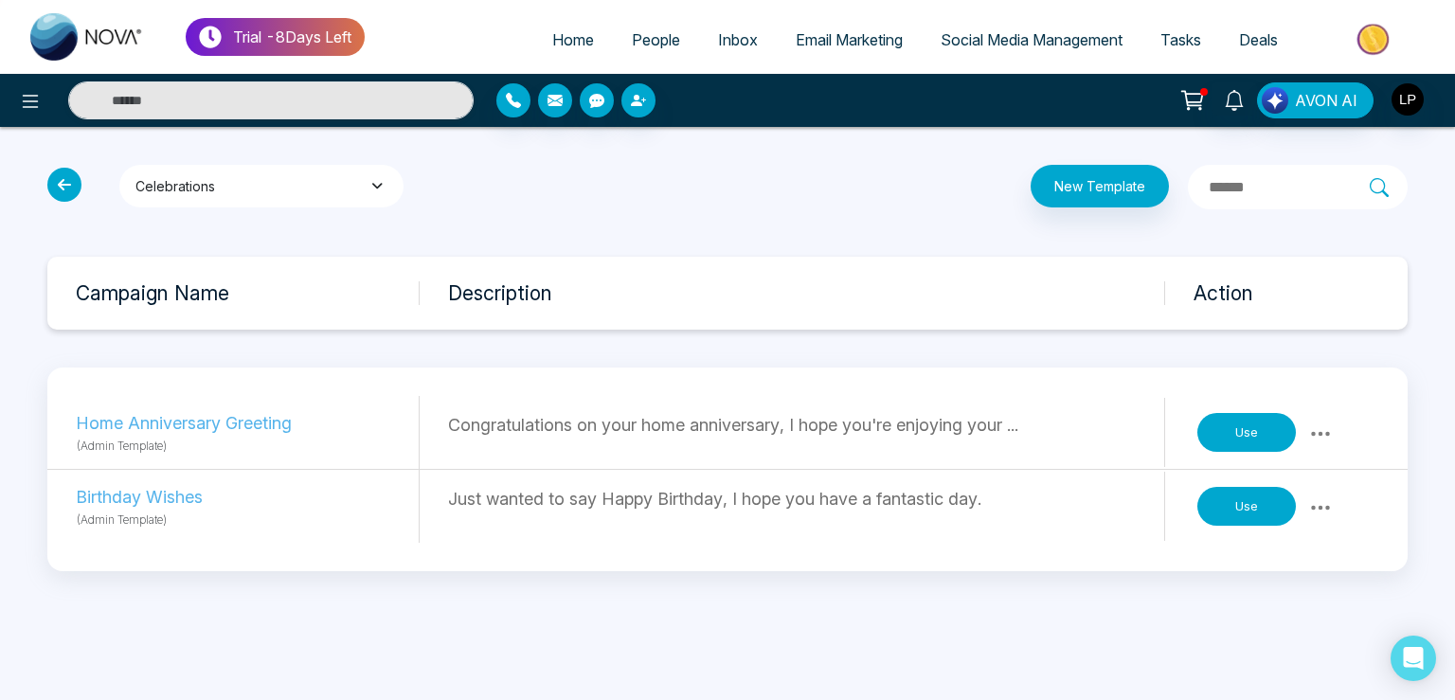
click at [204, 195] on button "Celebrations" at bounding box center [261, 186] width 284 height 43
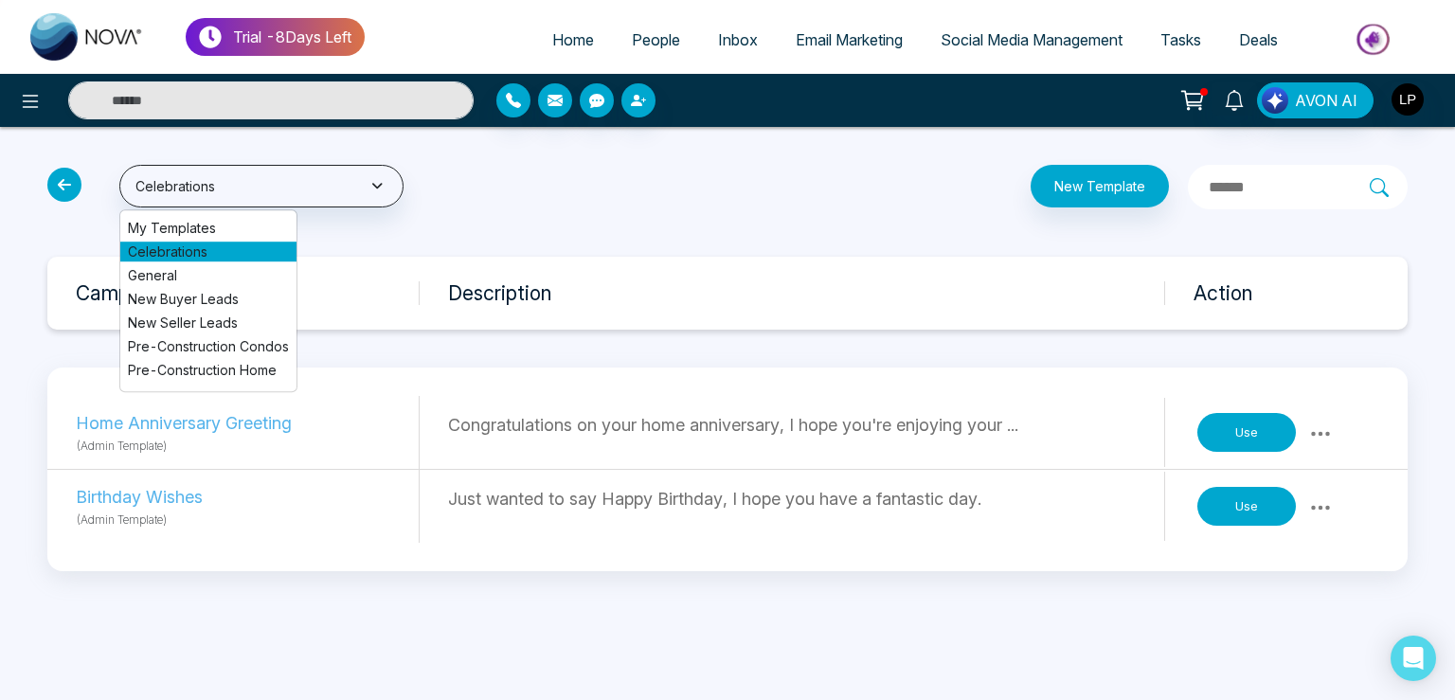
click at [337, 244] on div "Celebrations My Templates Celebrations General New Buyer Leads New Seller Leads…" at bounding box center [727, 368] width 1455 height 482
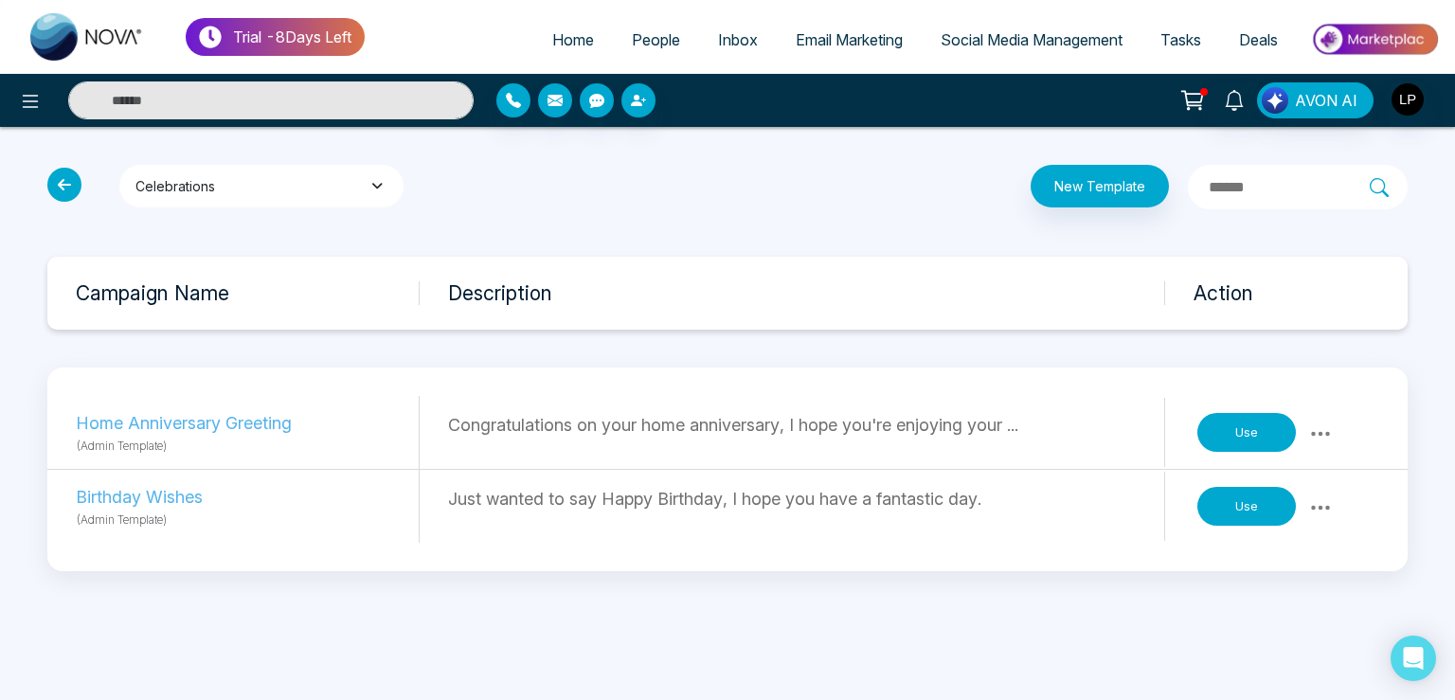
click at [212, 201] on button "Celebrations" at bounding box center [261, 186] width 284 height 43
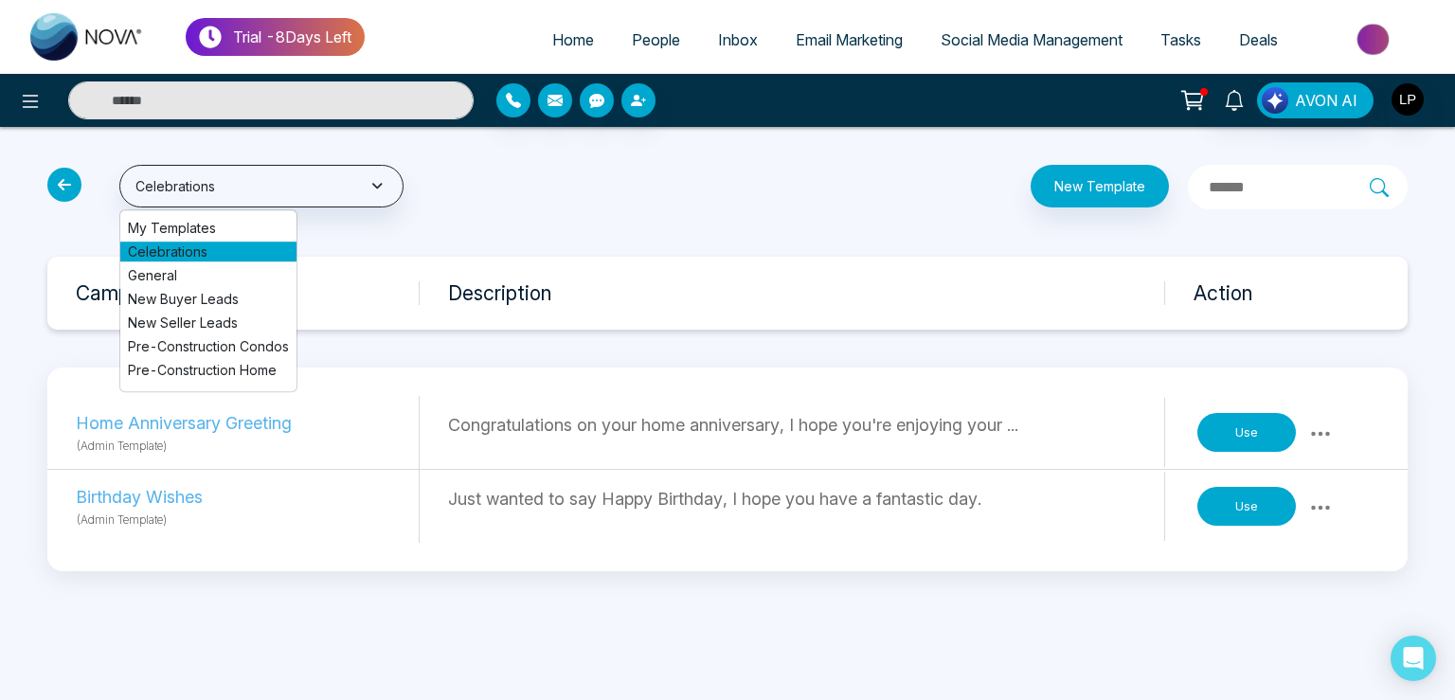
click at [650, 44] on span "People" at bounding box center [656, 39] width 48 height 19
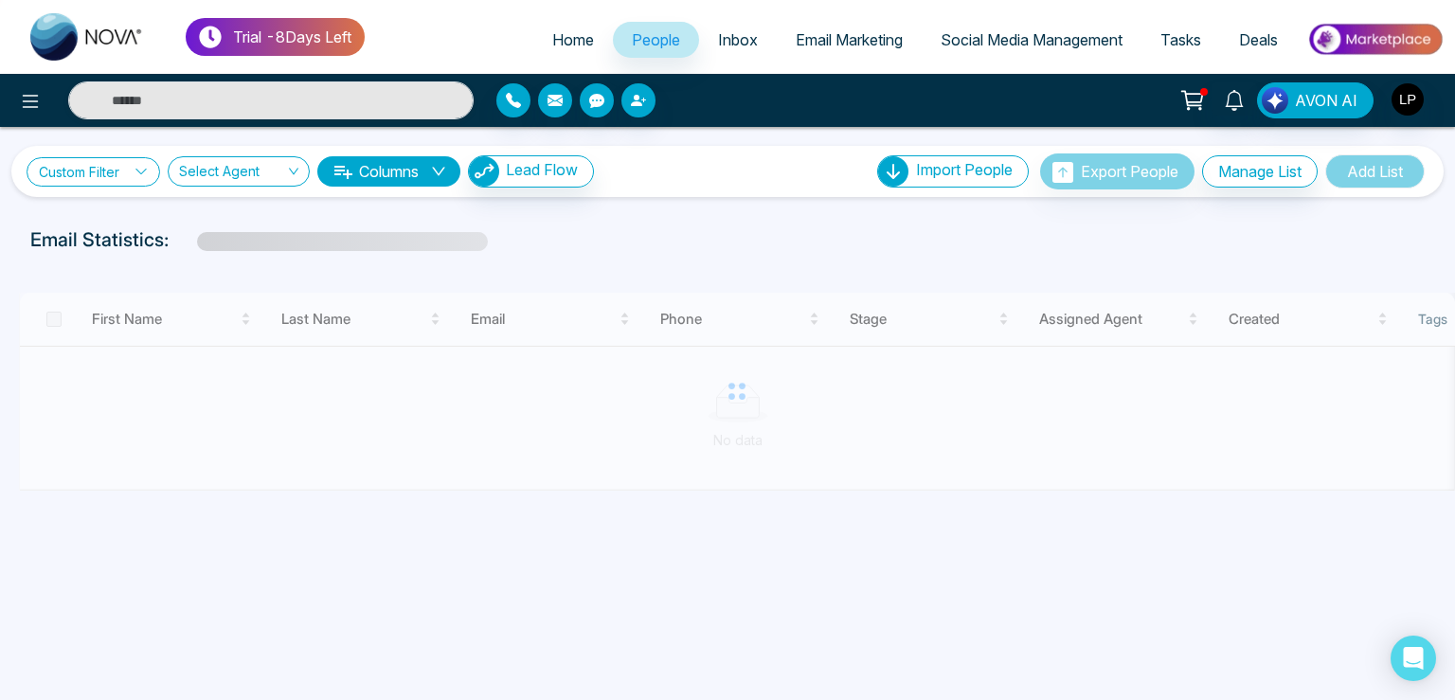
click at [112, 173] on link "Custom Filter" at bounding box center [94, 171] width 134 height 29
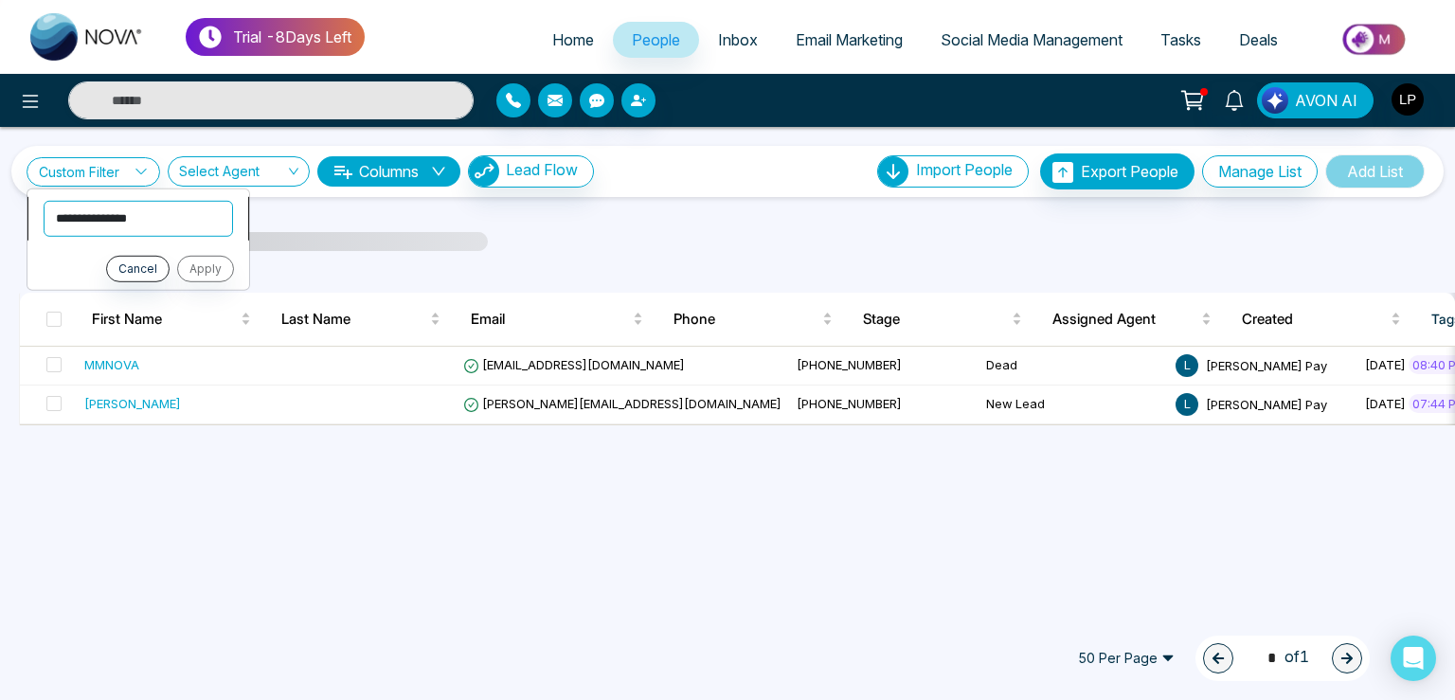
click at [44, 200] on select "**********" at bounding box center [139, 218] width 190 height 36
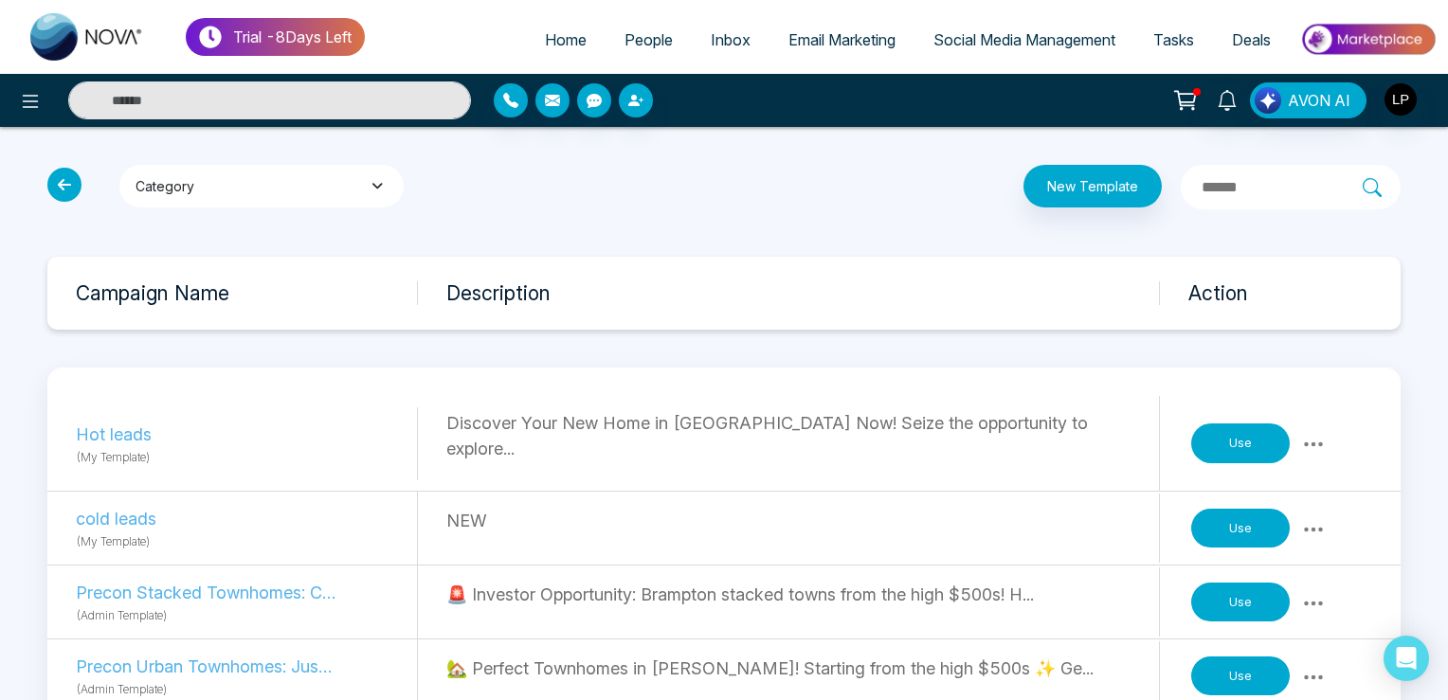
click at [216, 178] on button "Category" at bounding box center [261, 186] width 284 height 43
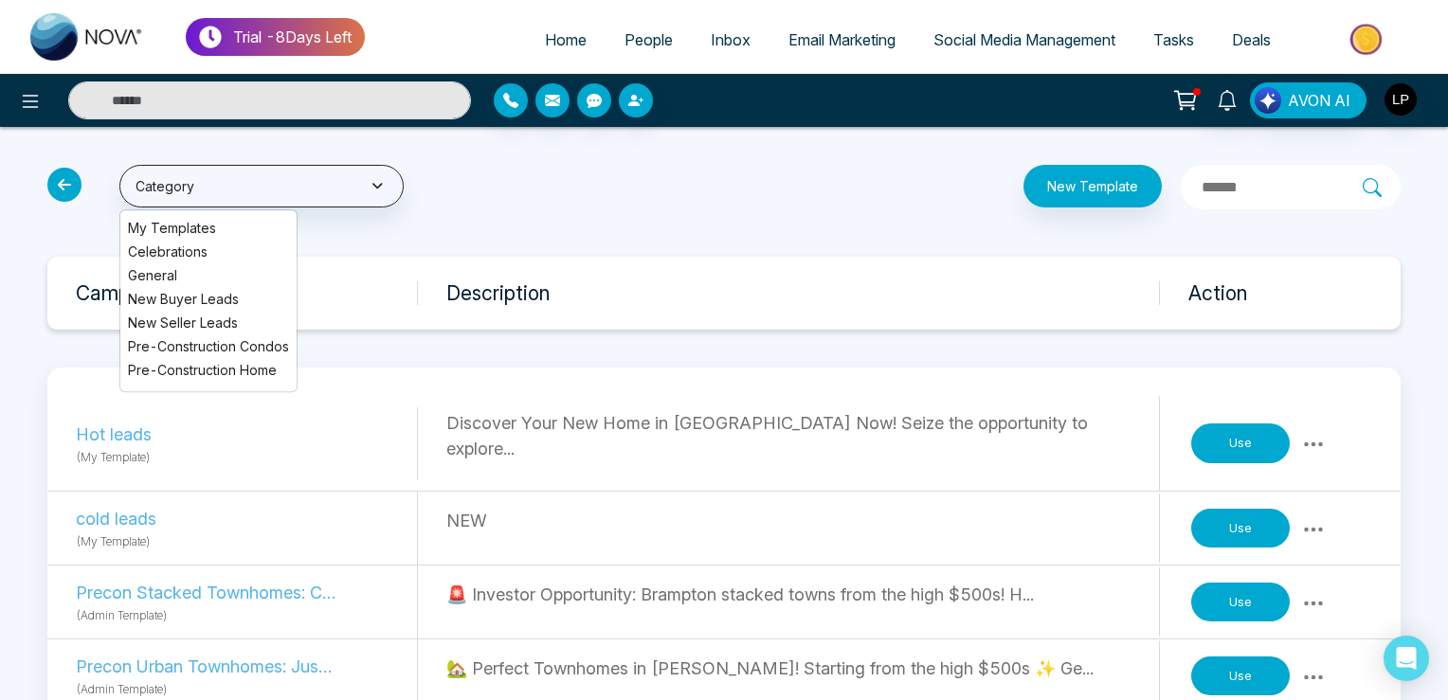
click at [1334, 434] on div "Hot leads (My Template) Discover Your New Home in [GEOGRAPHIC_DATA] Now! Seize …" at bounding box center [723, 444] width 1353 height 96
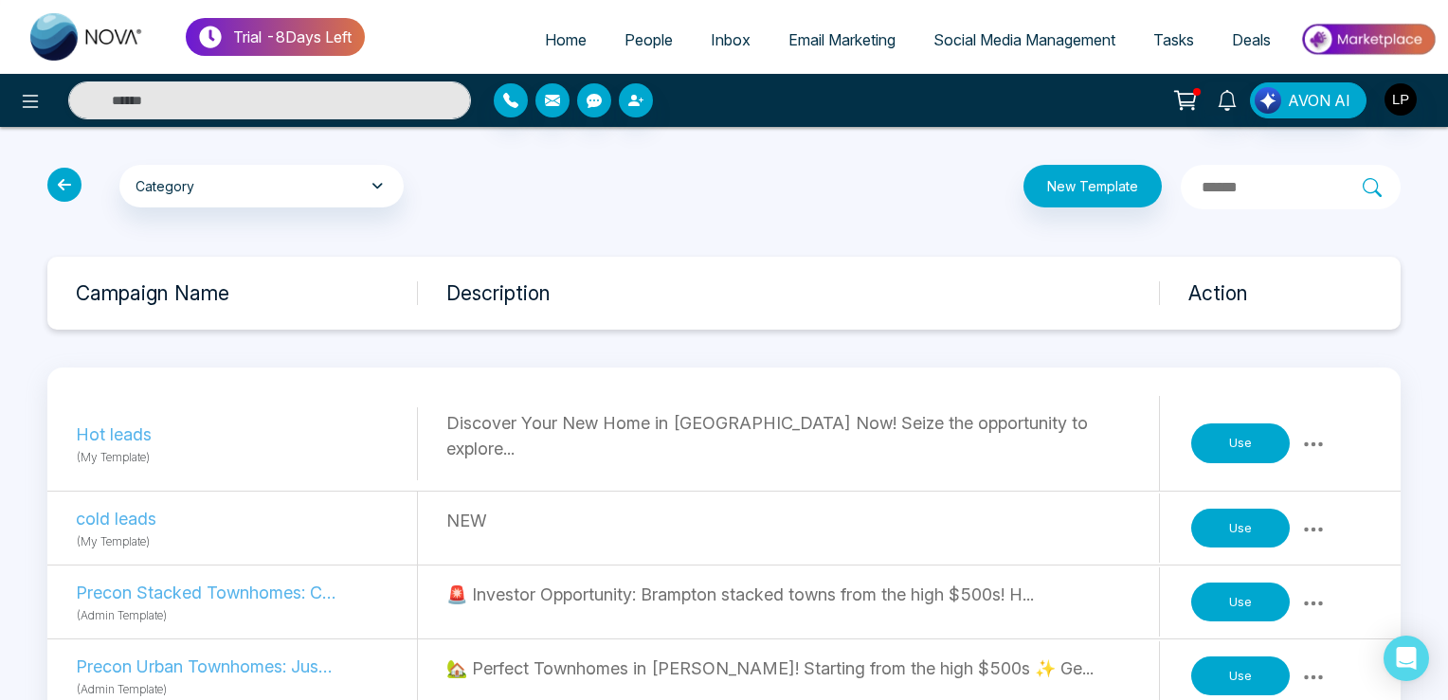
click at [1325, 433] on icon at bounding box center [1313, 444] width 23 height 23
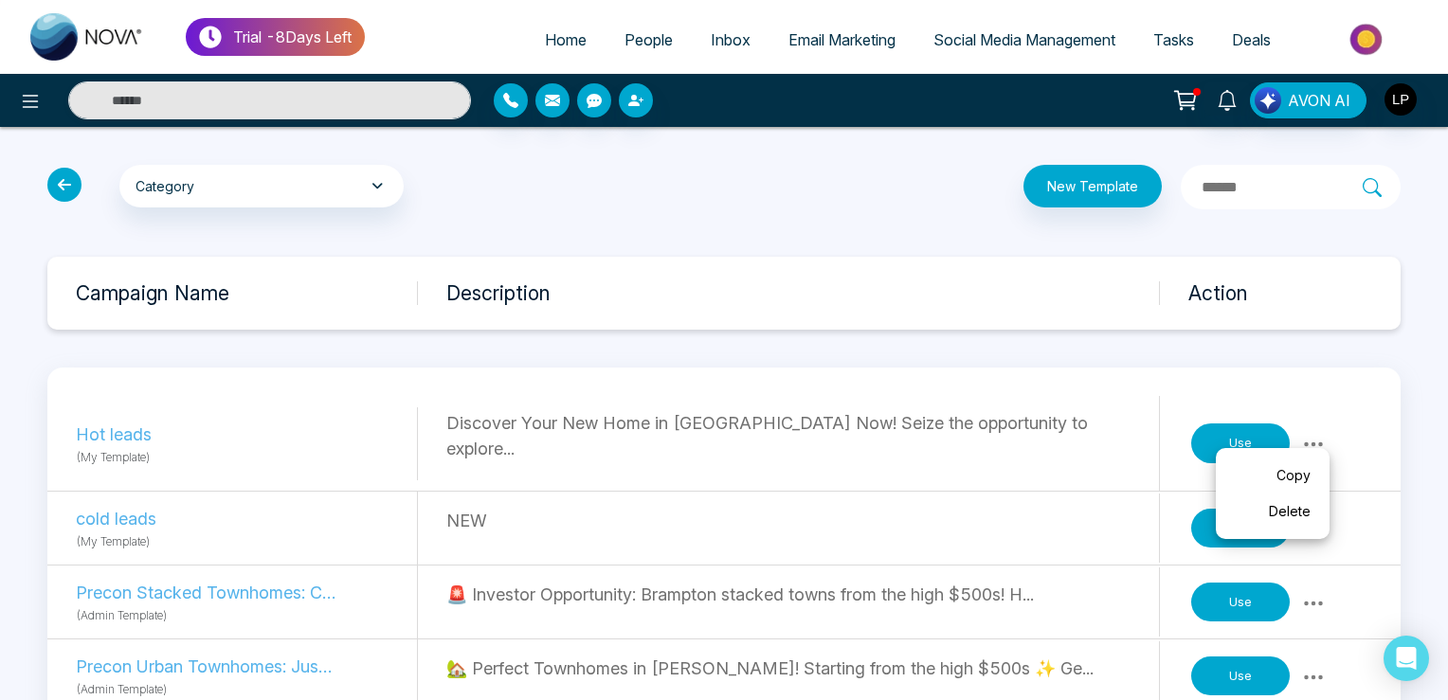
click at [1283, 499] on link "Delete" at bounding box center [1272, 512] width 95 height 36
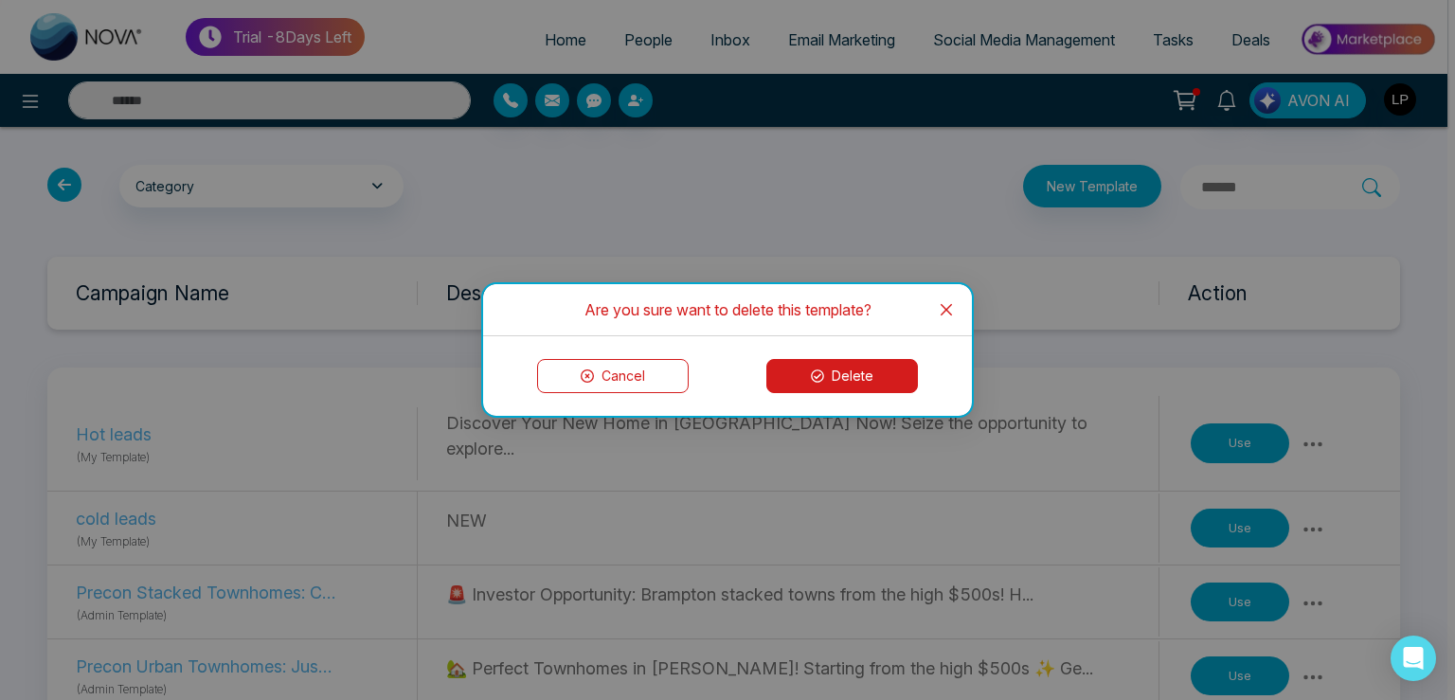
click at [823, 379] on icon at bounding box center [817, 376] width 13 height 13
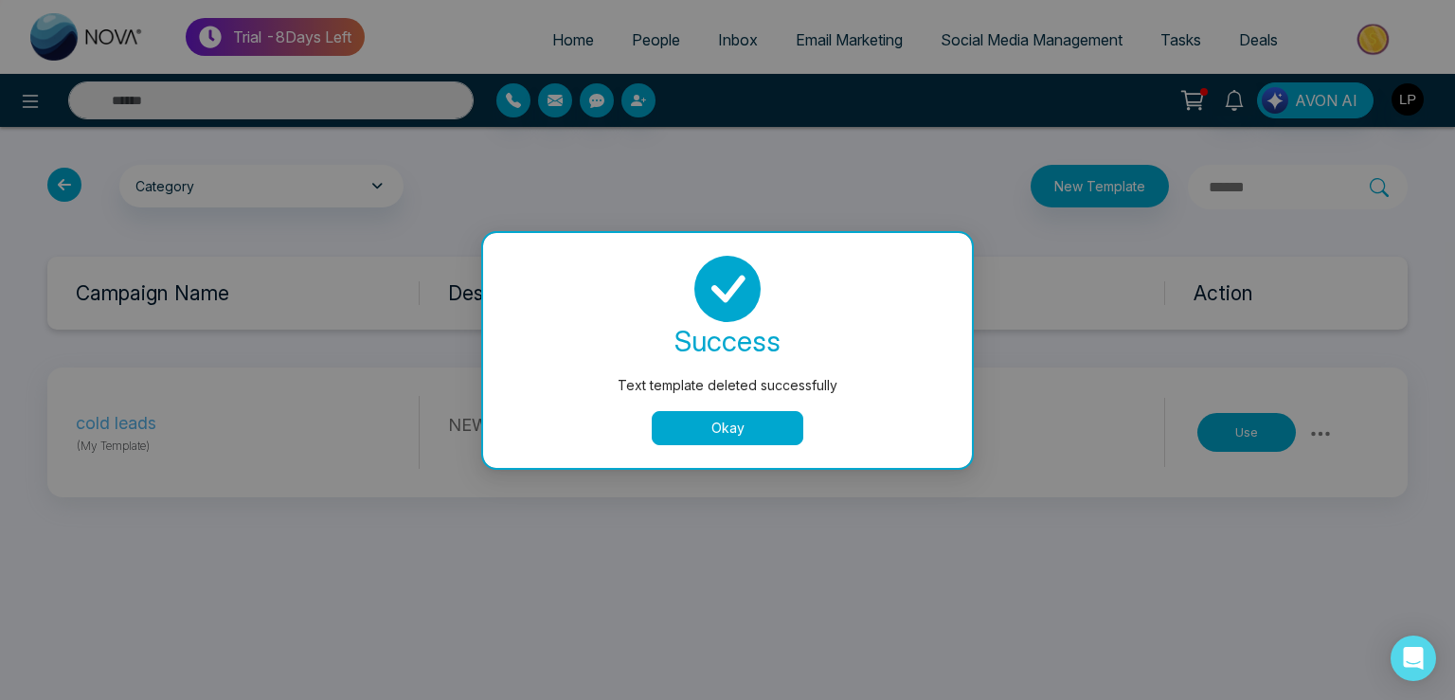
drag, startPoint x: 702, startPoint y: 419, endPoint x: 912, endPoint y: 434, distance: 210.0
click at [706, 421] on button "Okay" at bounding box center [728, 428] width 152 height 34
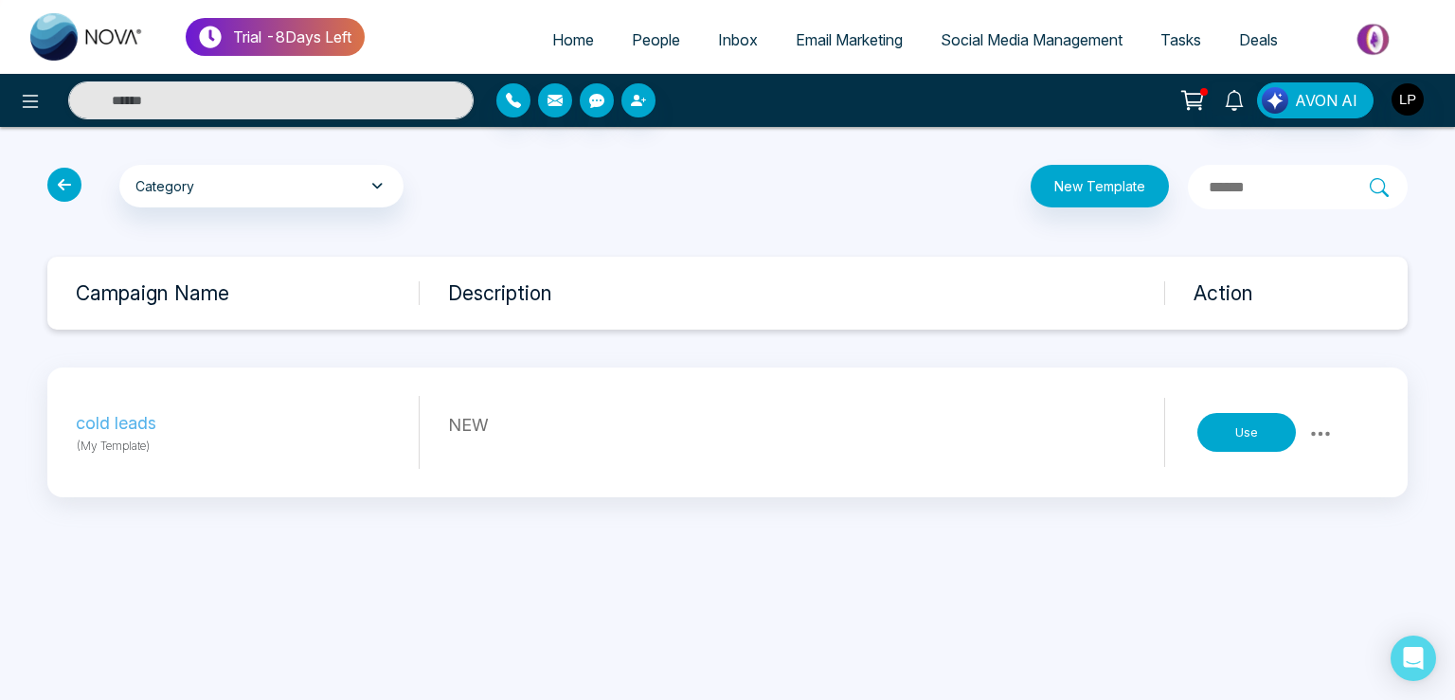
click at [1313, 426] on icon at bounding box center [1321, 434] width 23 height 23
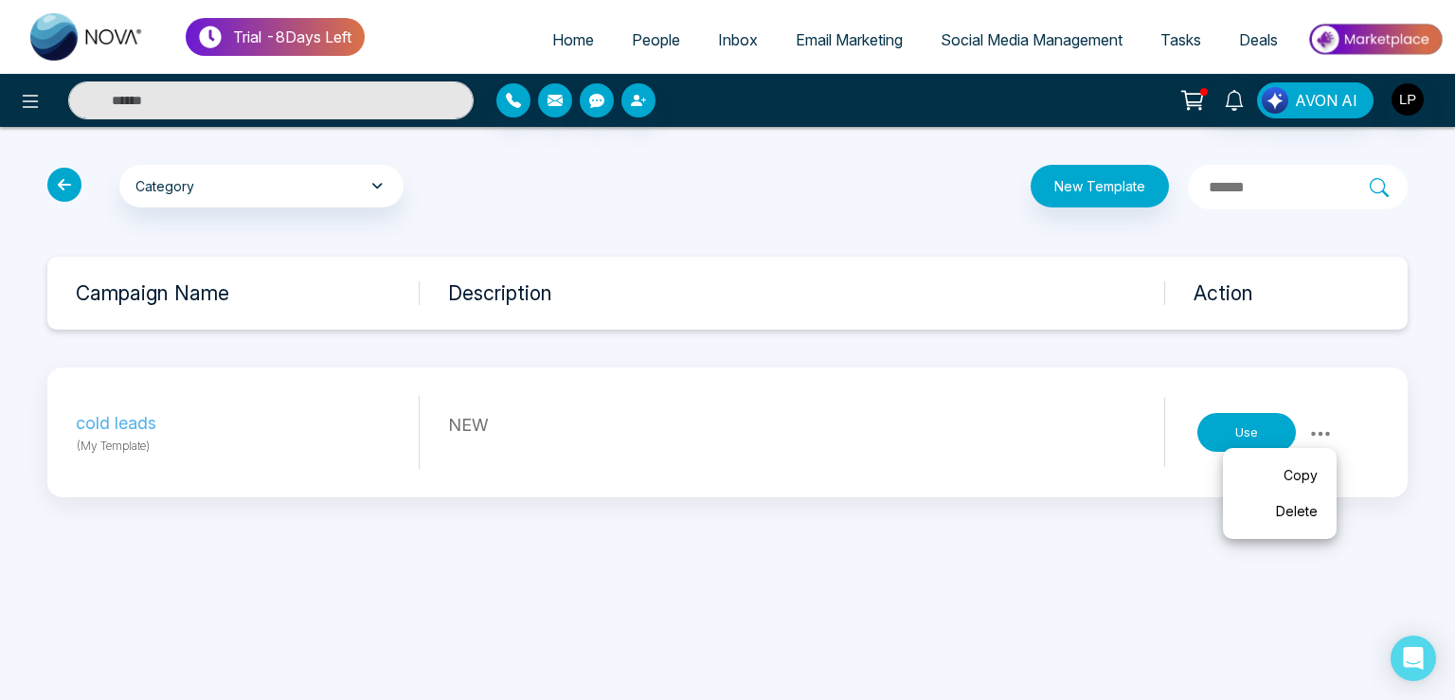
click at [1299, 514] on link "Delete" at bounding box center [1280, 512] width 95 height 36
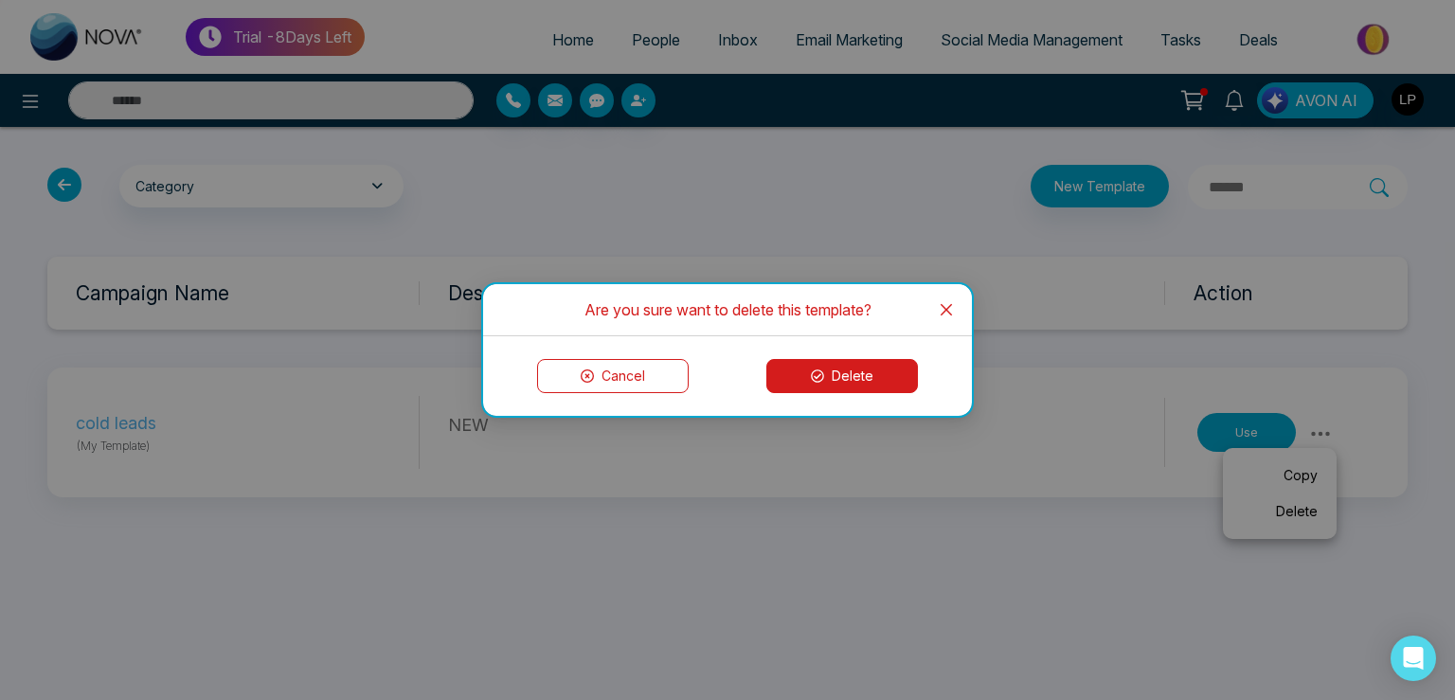
click at [812, 385] on button "Delete" at bounding box center [843, 376] width 152 height 34
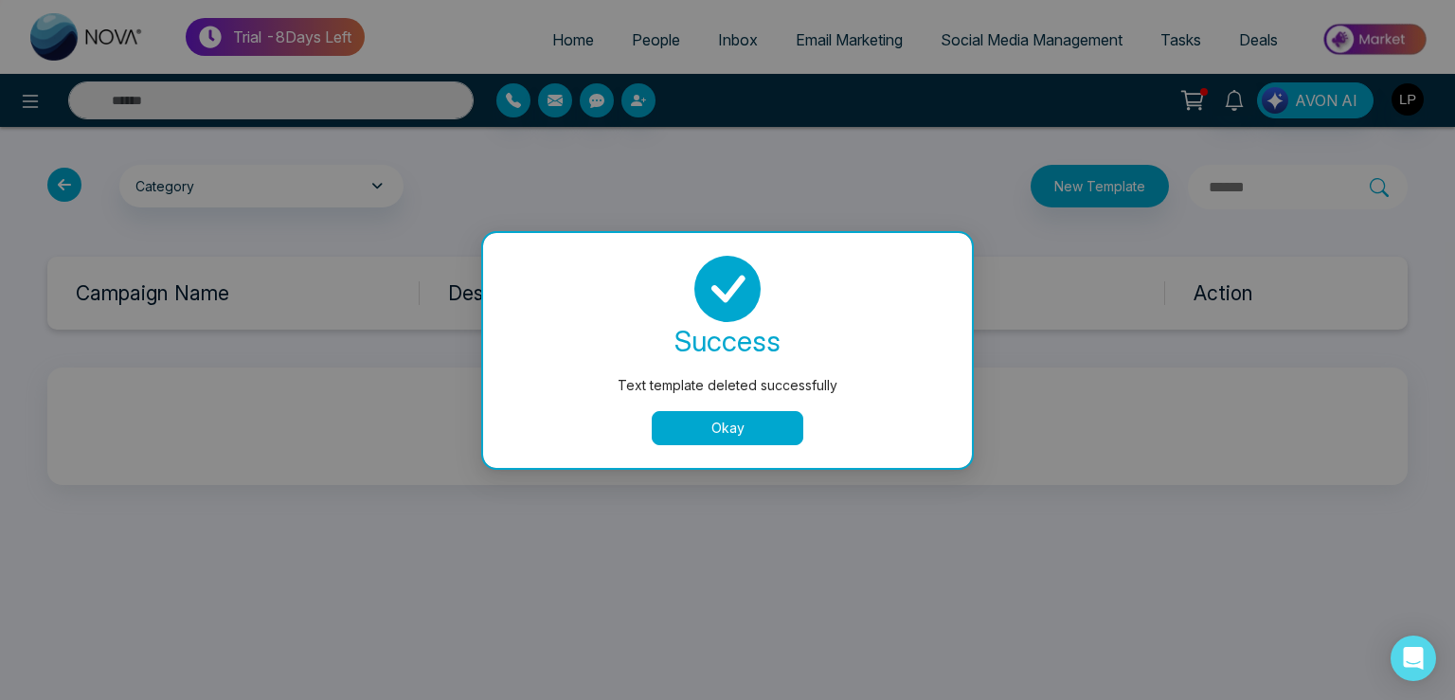
click at [754, 427] on button "Okay" at bounding box center [728, 428] width 152 height 34
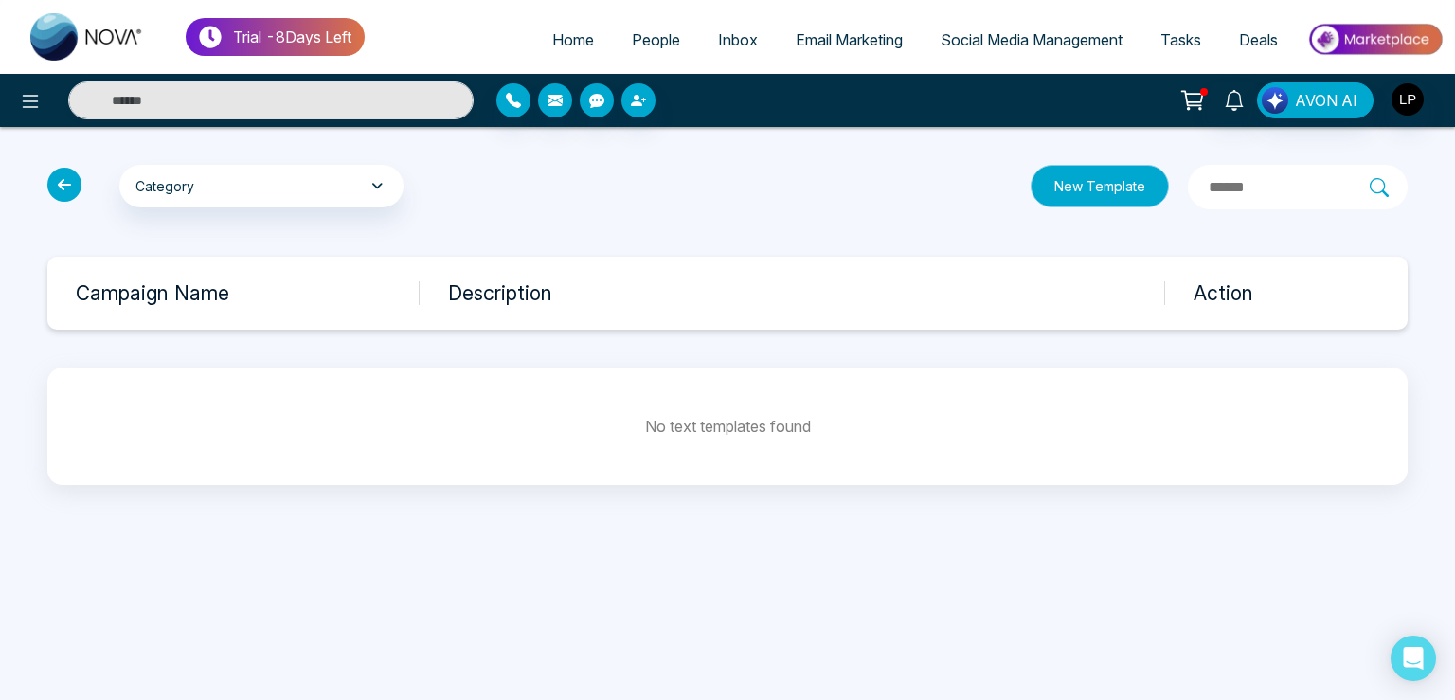
click at [1047, 204] on button "New Template" at bounding box center [1100, 186] width 138 height 43
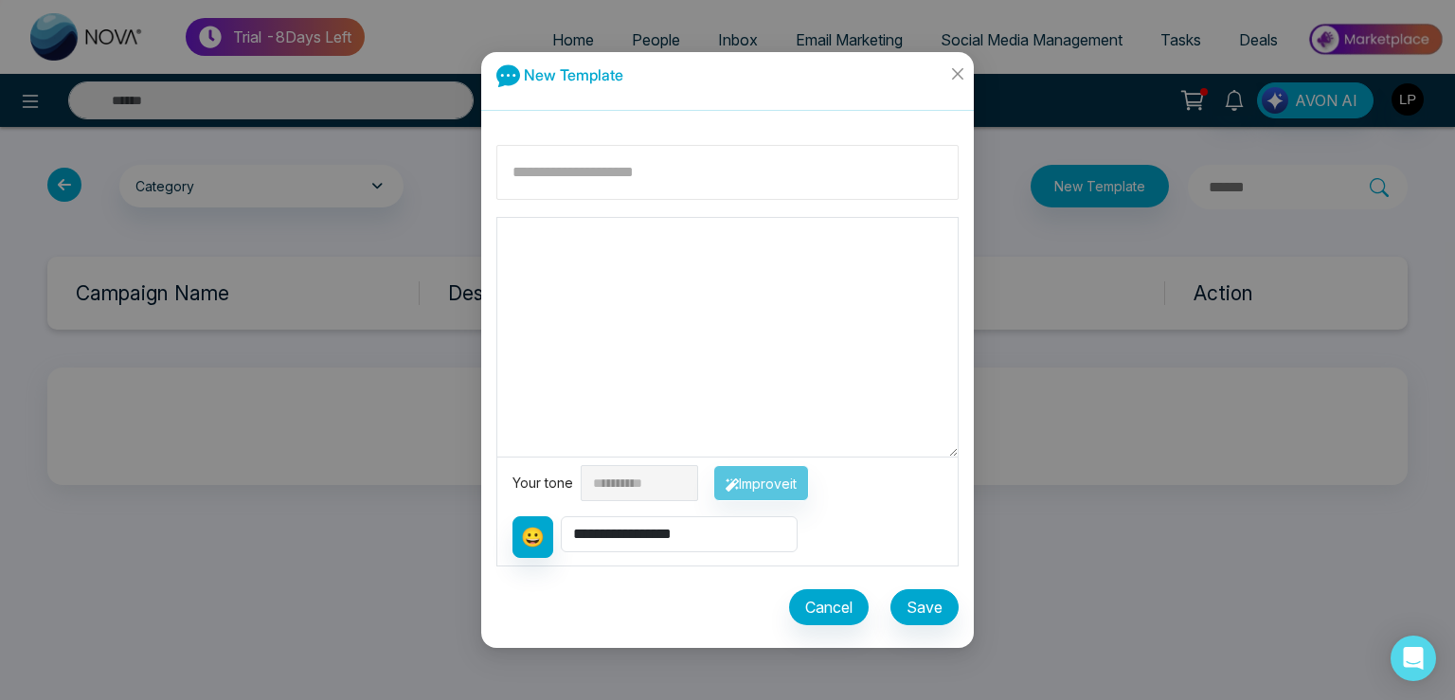
click at [602, 181] on input at bounding box center [728, 172] width 462 height 55
type input "**********"
click at [586, 262] on textarea at bounding box center [727, 337] width 461 height 239
type textarea "***"
click at [918, 620] on button "Save" at bounding box center [925, 607] width 68 height 36
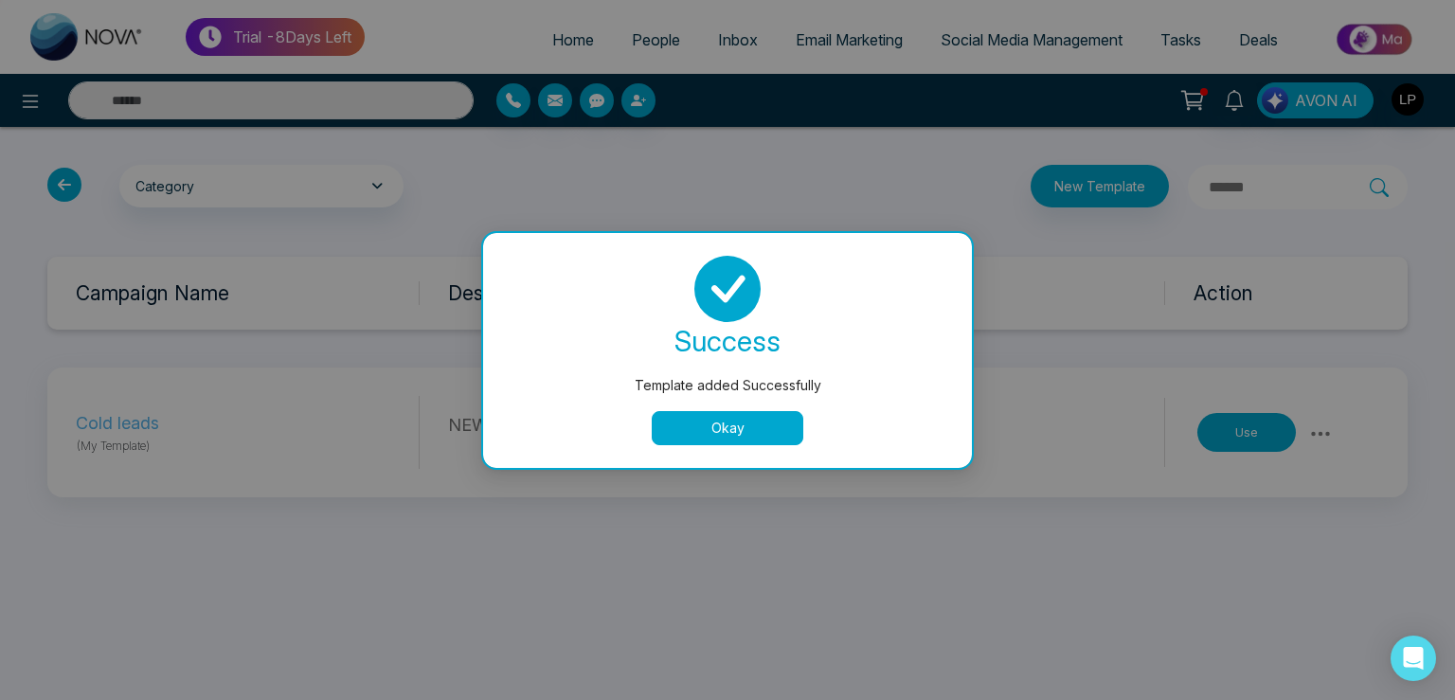
click at [726, 430] on button "Okay" at bounding box center [728, 428] width 152 height 34
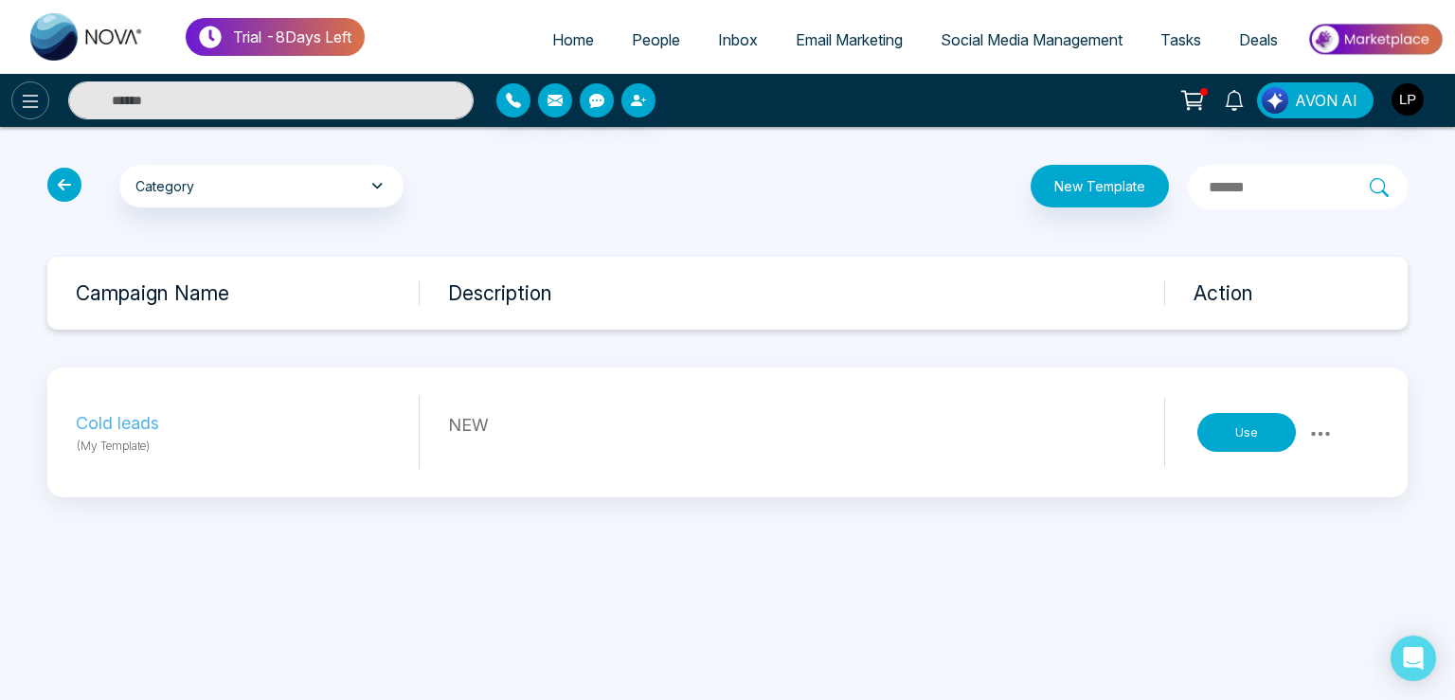
click at [24, 99] on icon at bounding box center [30, 101] width 23 height 23
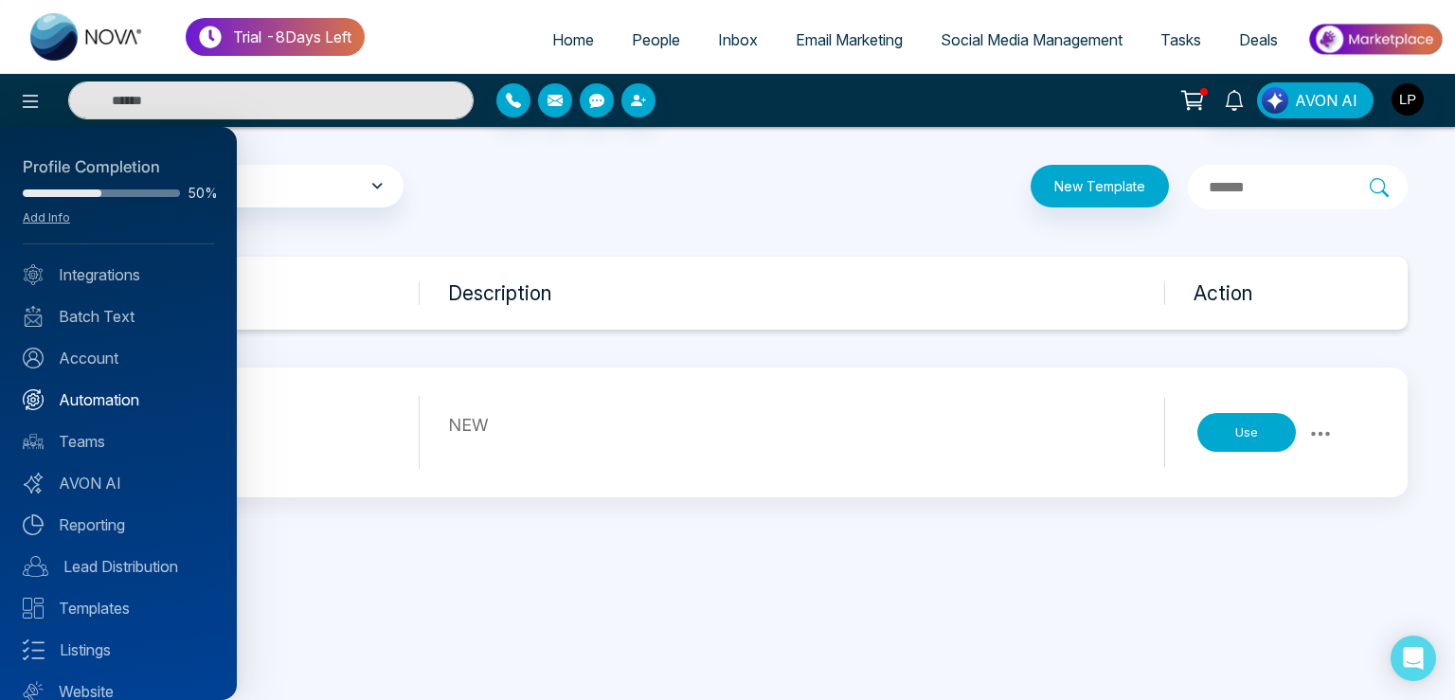
click at [93, 397] on link "Automation" at bounding box center [118, 399] width 191 height 23
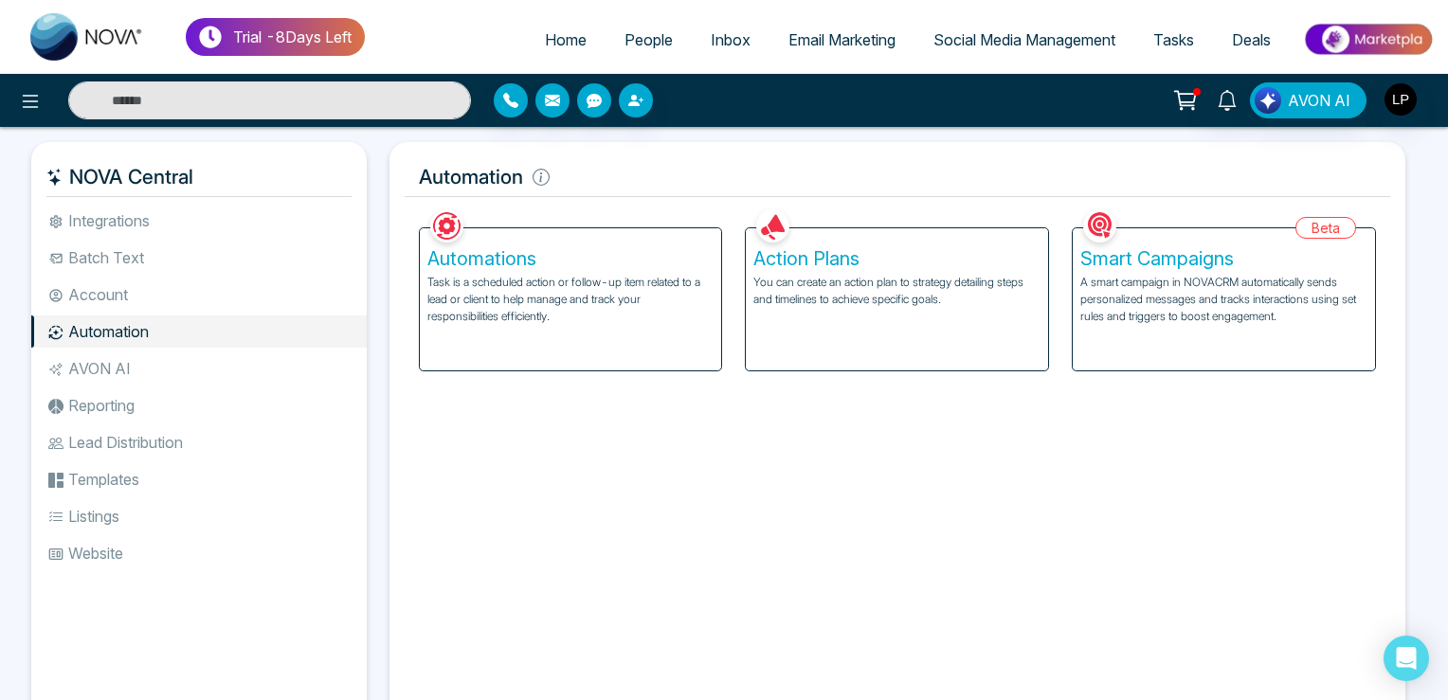
drag, startPoint x: 729, startPoint y: 248, endPoint x: 745, endPoint y: 248, distance: 16.1
click at [733, 248] on div "Automations Task is a scheduled action or follow-up item related to a lead or c…" at bounding box center [570, 288] width 327 height 167
click at [798, 262] on h5 "Action Plans" at bounding box center [896, 258] width 287 height 23
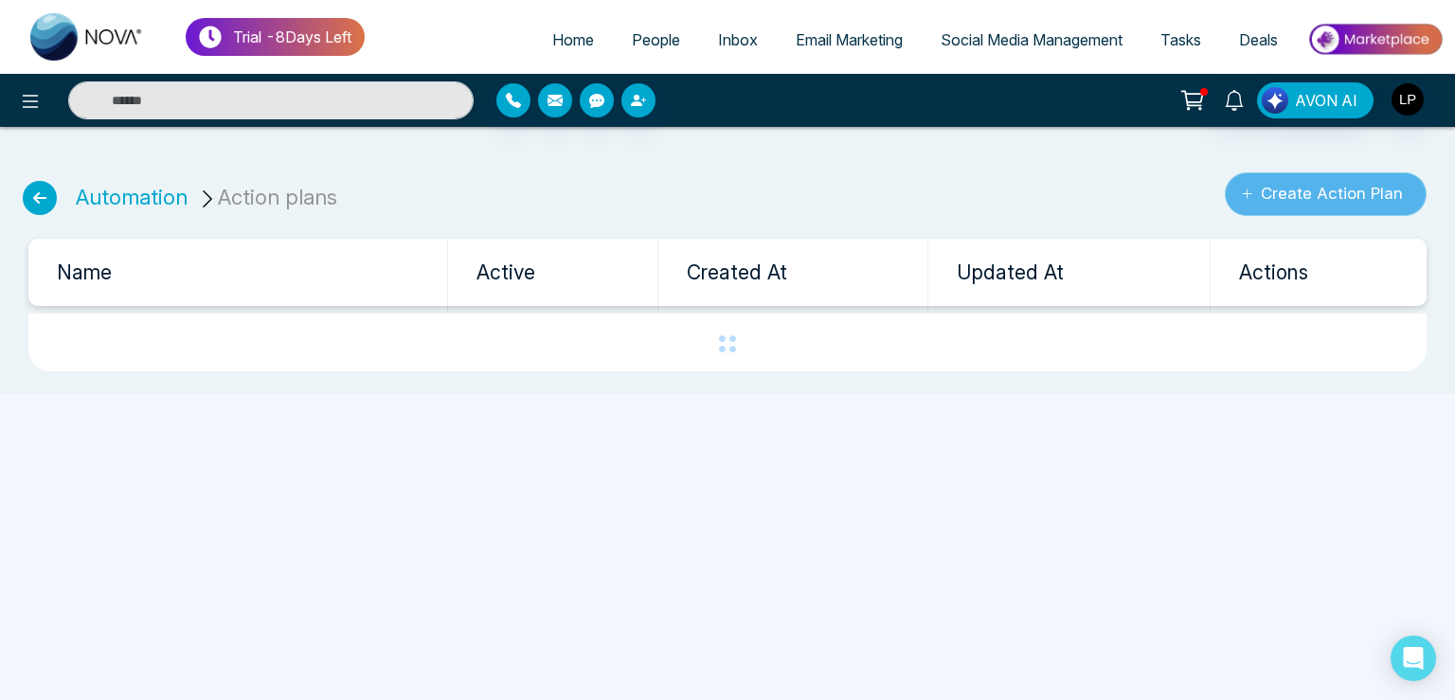
click at [1305, 184] on button "Create Action Plan" at bounding box center [1326, 194] width 202 height 44
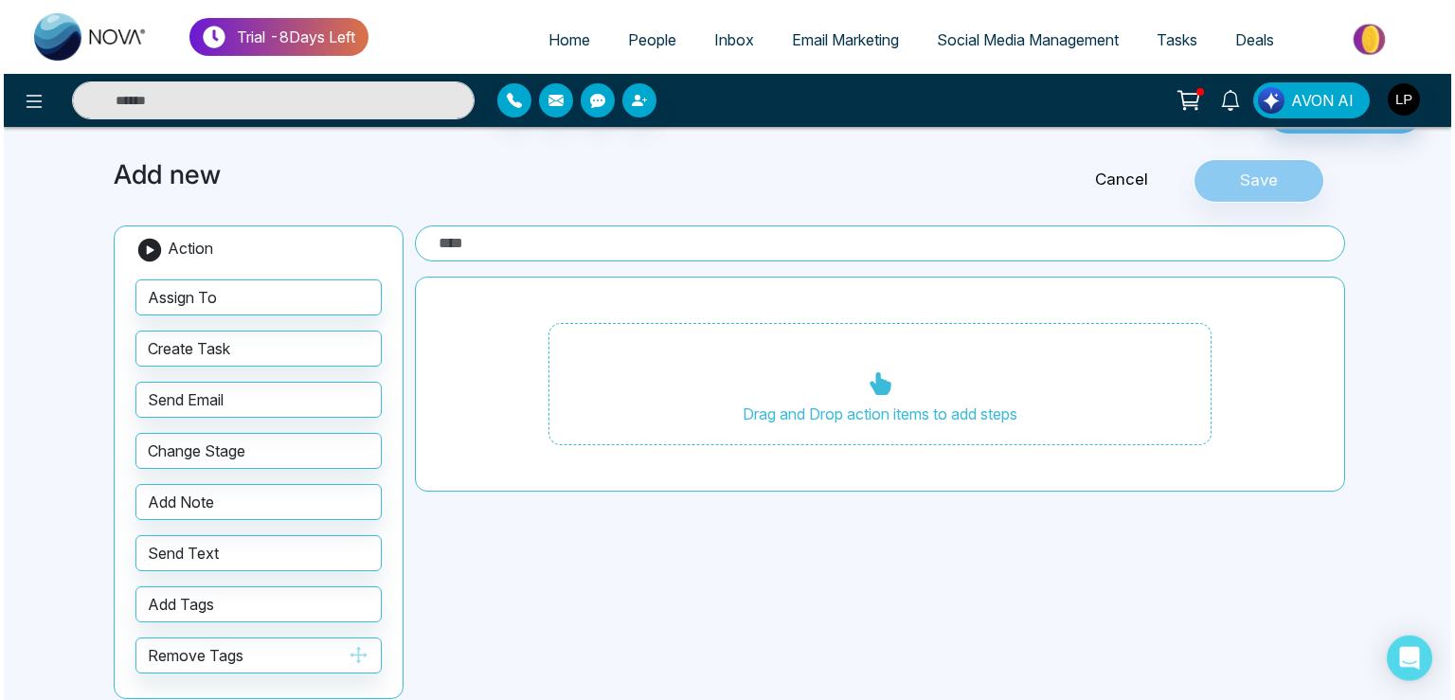
scroll to position [75, 0]
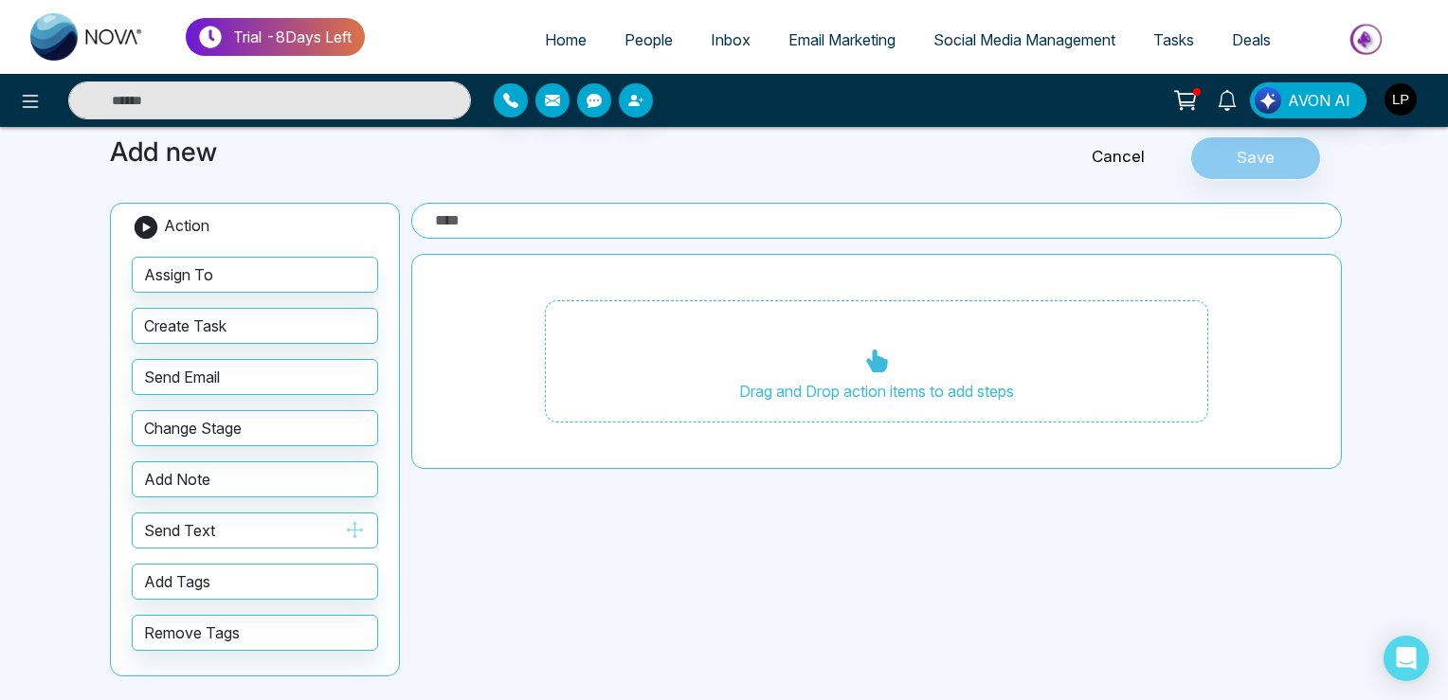
click at [222, 533] on button "Send Text" at bounding box center [255, 531] width 246 height 36
drag, startPoint x: 222, startPoint y: 533, endPoint x: 629, endPoint y: 431, distance: 419.9
click at [629, 431] on div "Add new Cancel Save Action Assign To Create Task Send Email Change Stage Add No…" at bounding box center [724, 409] width 1251 height 591
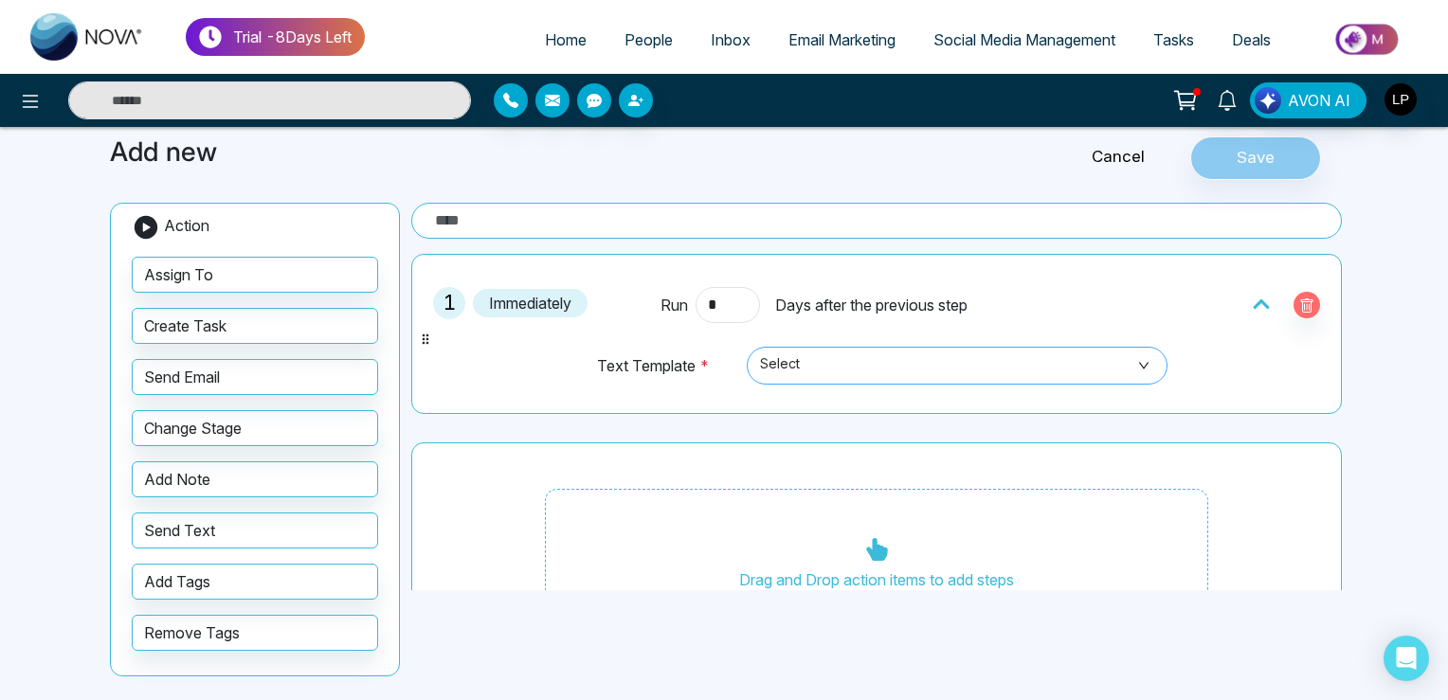
click at [809, 367] on span "Select" at bounding box center [957, 366] width 394 height 32
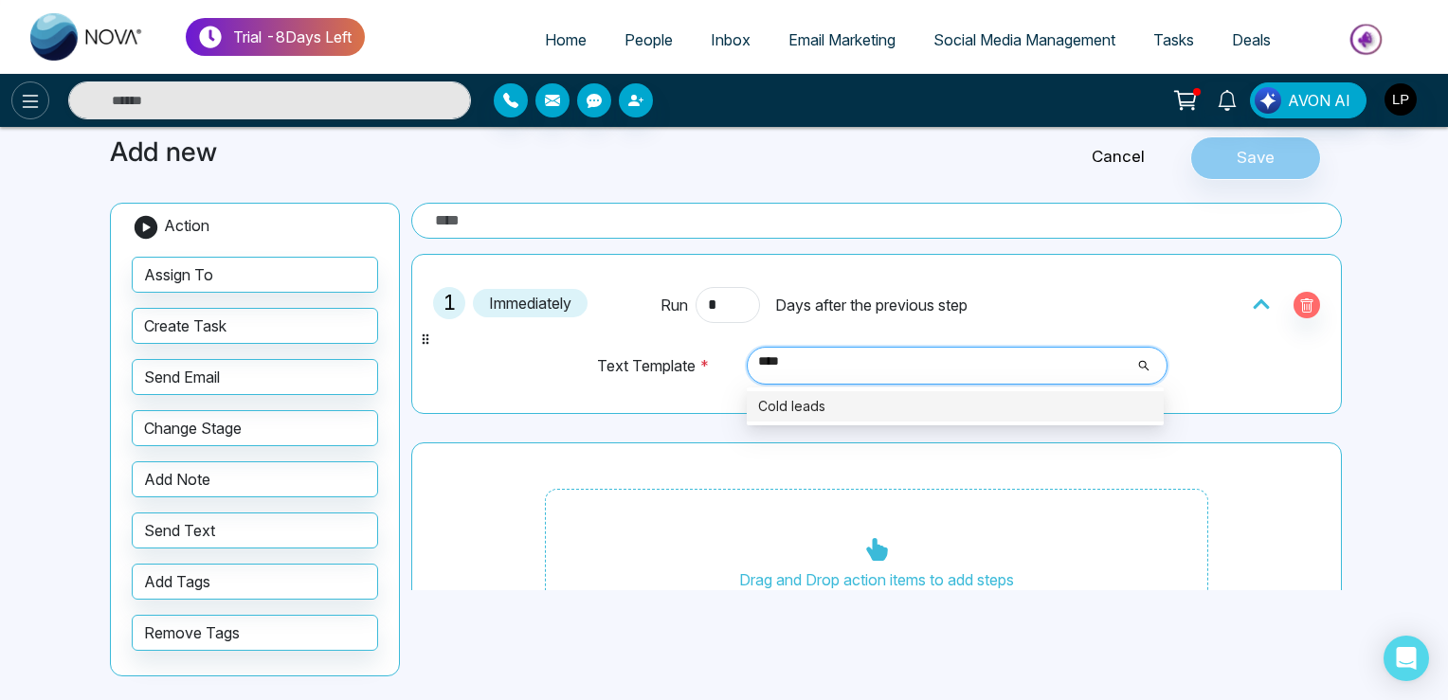
type input "****"
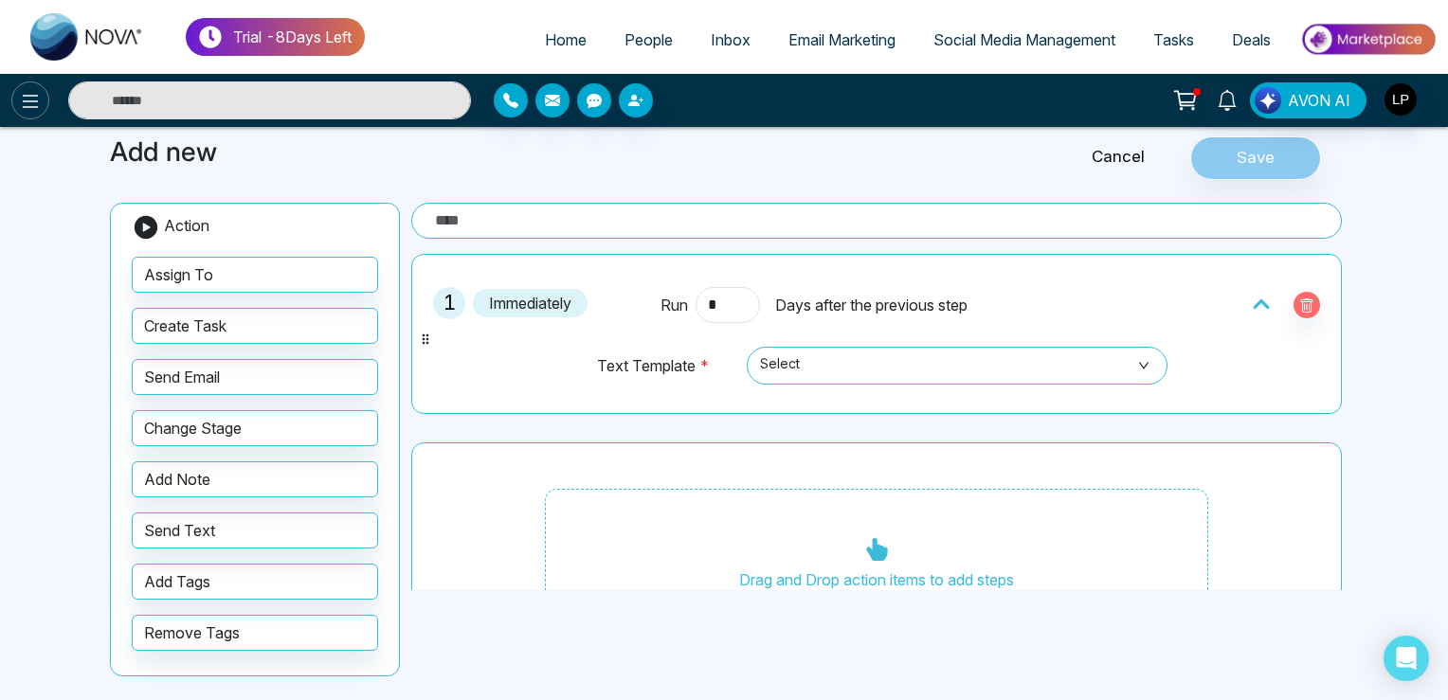
click at [26, 101] on icon at bounding box center [30, 101] width 23 height 23
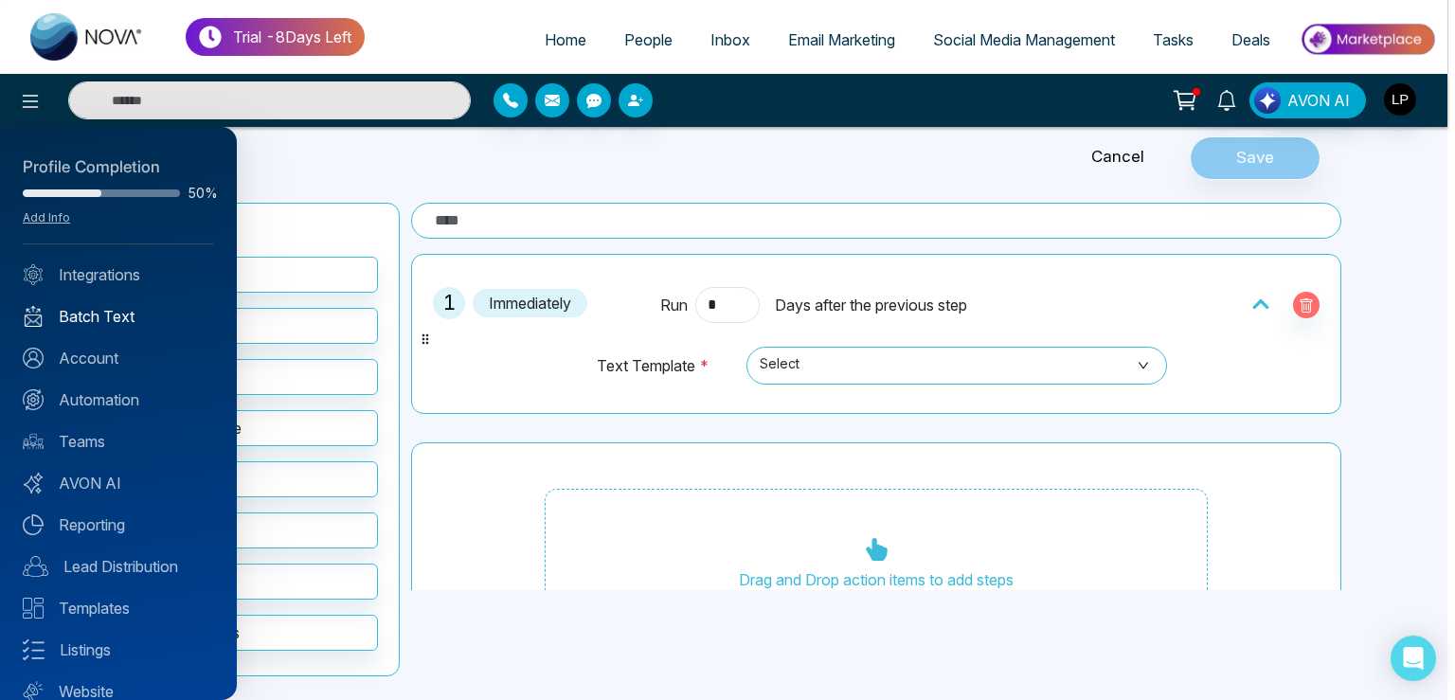
click at [111, 317] on link "Batch Text" at bounding box center [118, 316] width 191 height 23
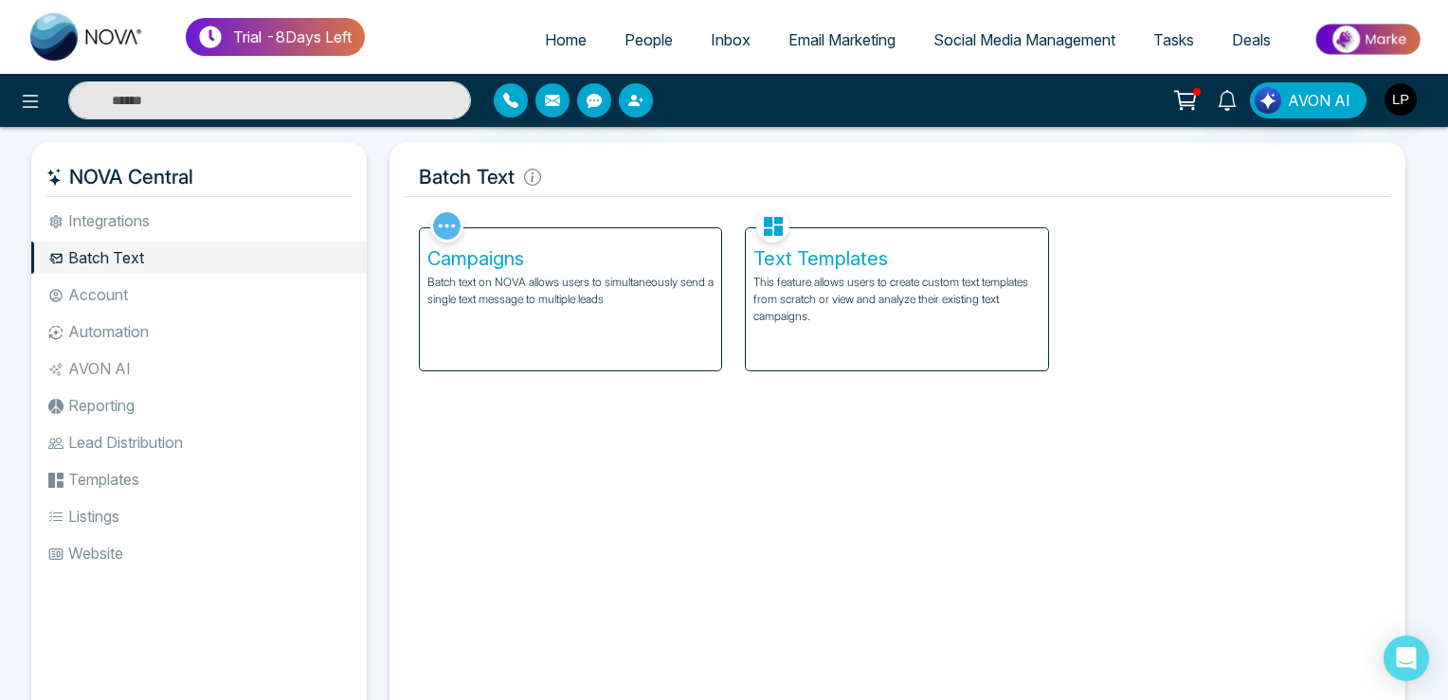
click at [847, 313] on p "This feature allows users to create custom text templates from scratch or view …" at bounding box center [896, 299] width 287 height 51
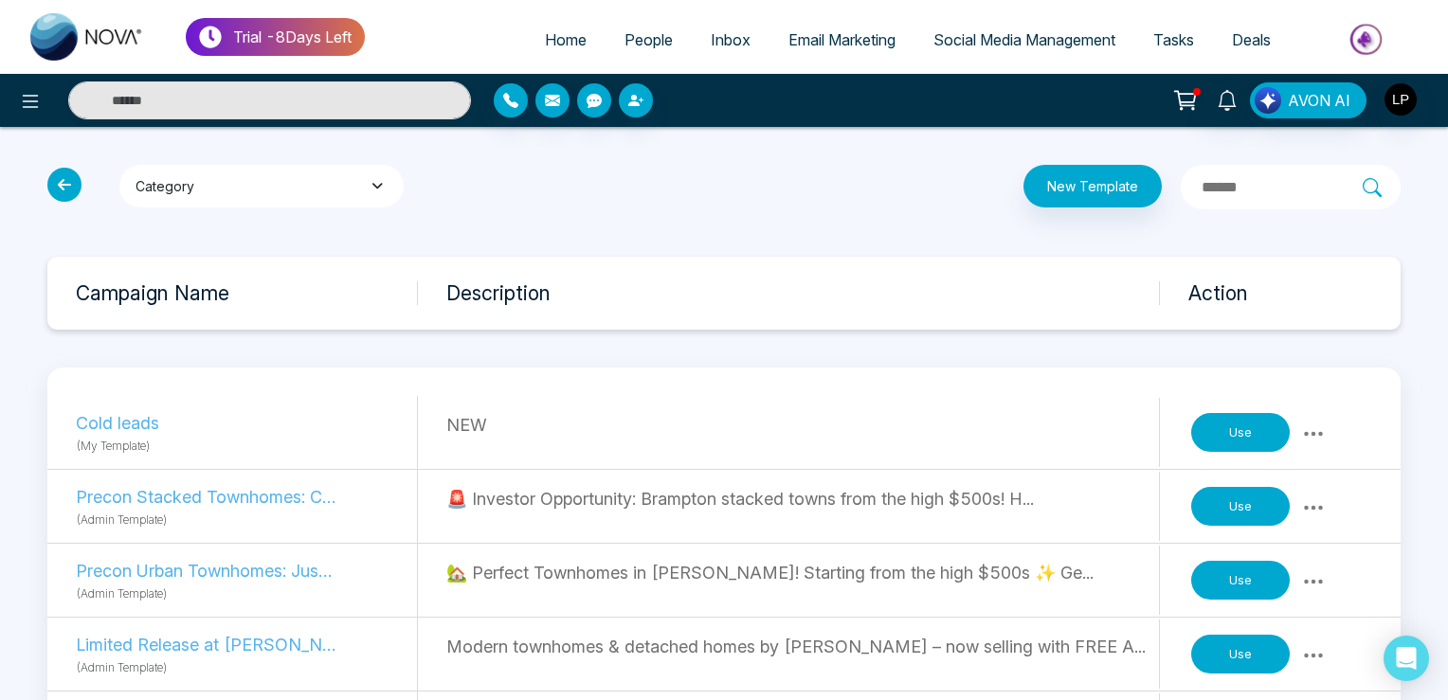
click at [228, 184] on button "Category" at bounding box center [261, 186] width 284 height 43
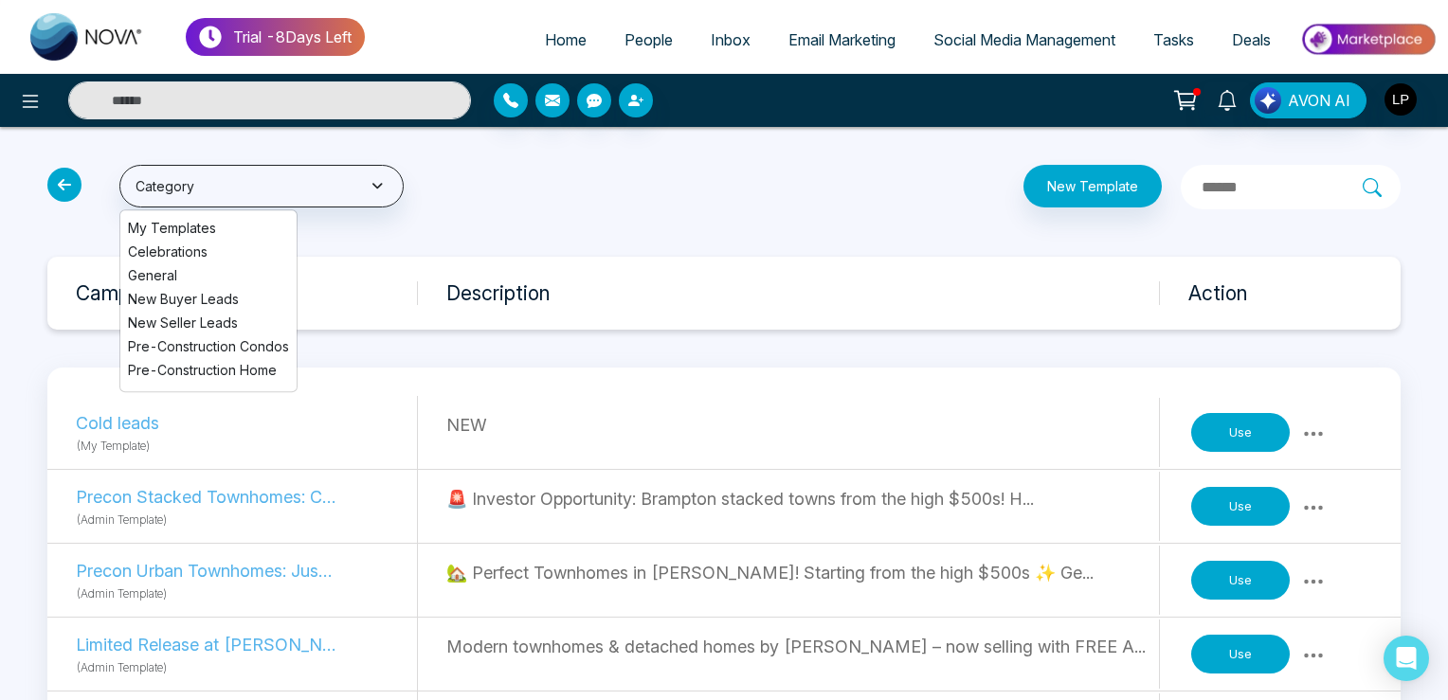
click at [190, 222] on span "My Templates" at bounding box center [208, 228] width 161 height 20
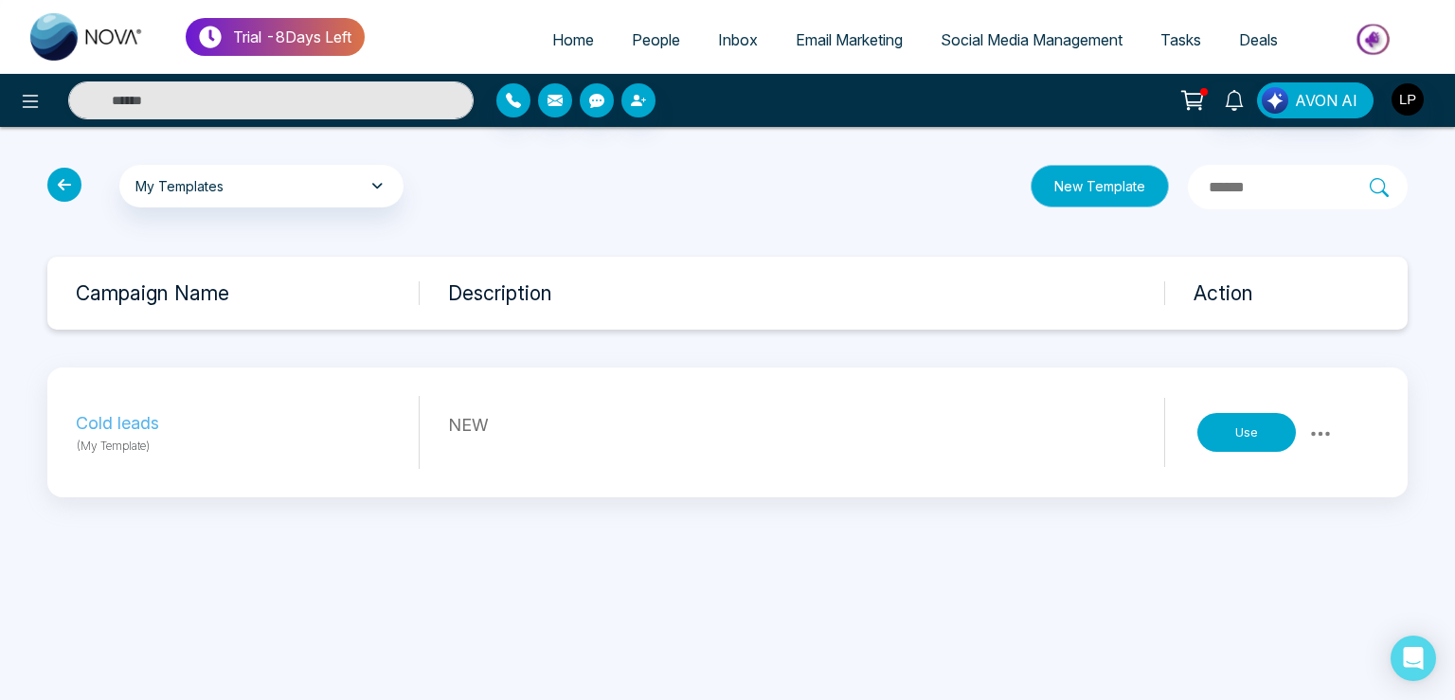
click at [1031, 191] on button "New Template" at bounding box center [1100, 186] width 138 height 43
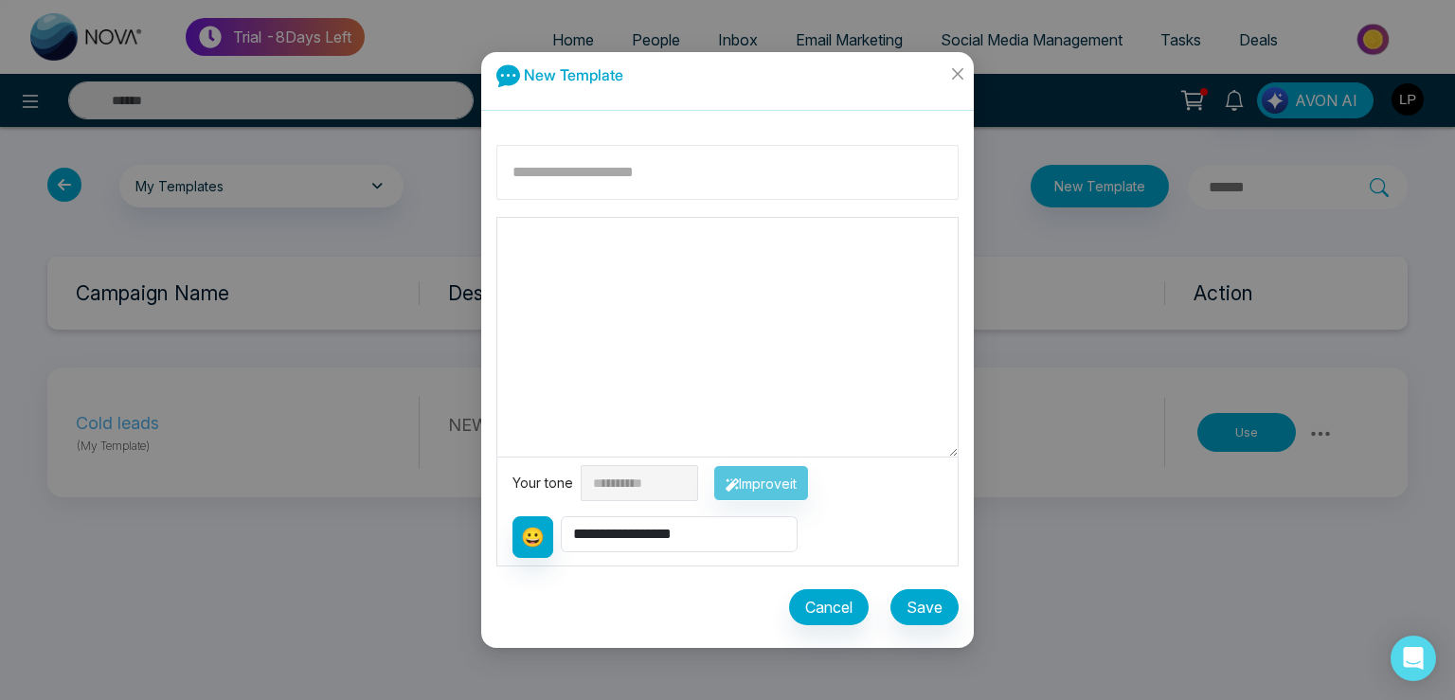
click at [588, 181] on input at bounding box center [728, 172] width 462 height 55
type input "*********"
click at [612, 266] on textarea at bounding box center [727, 337] width 461 height 239
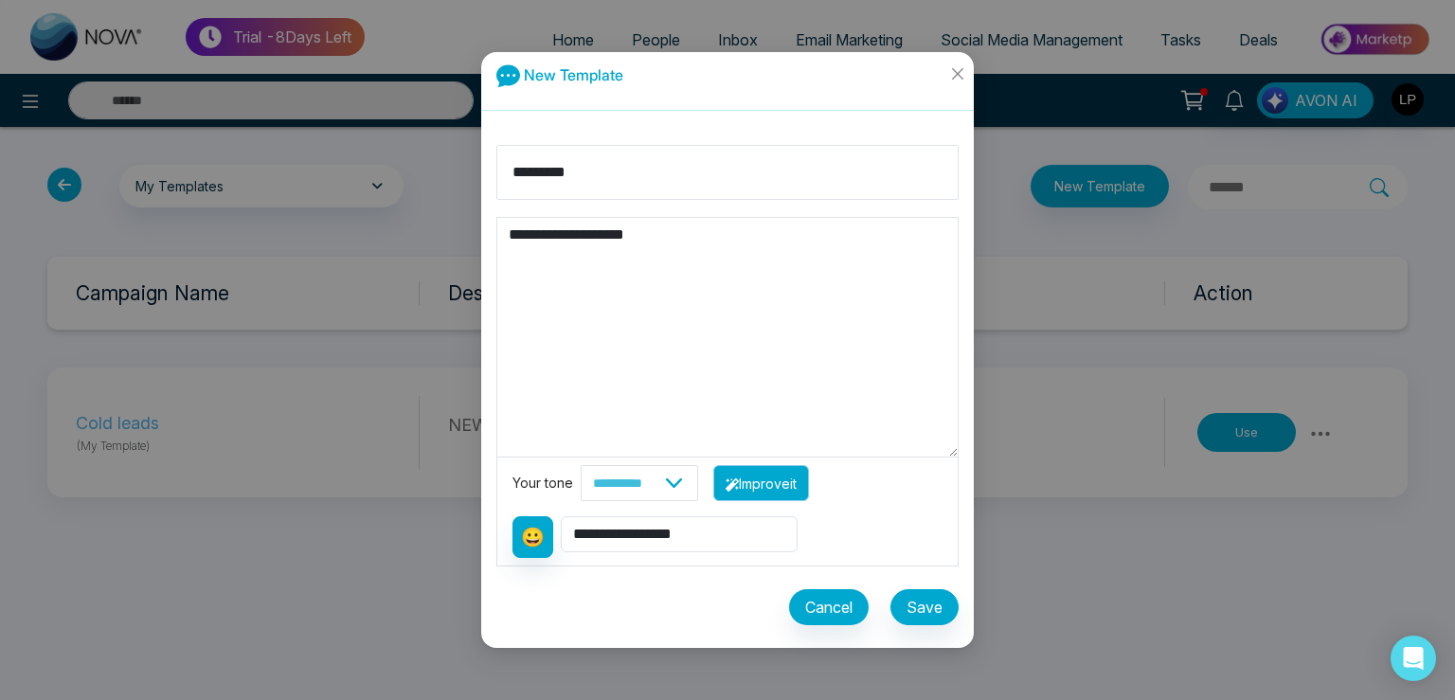
click at [809, 467] on button "Improve it" at bounding box center [762, 483] width 96 height 36
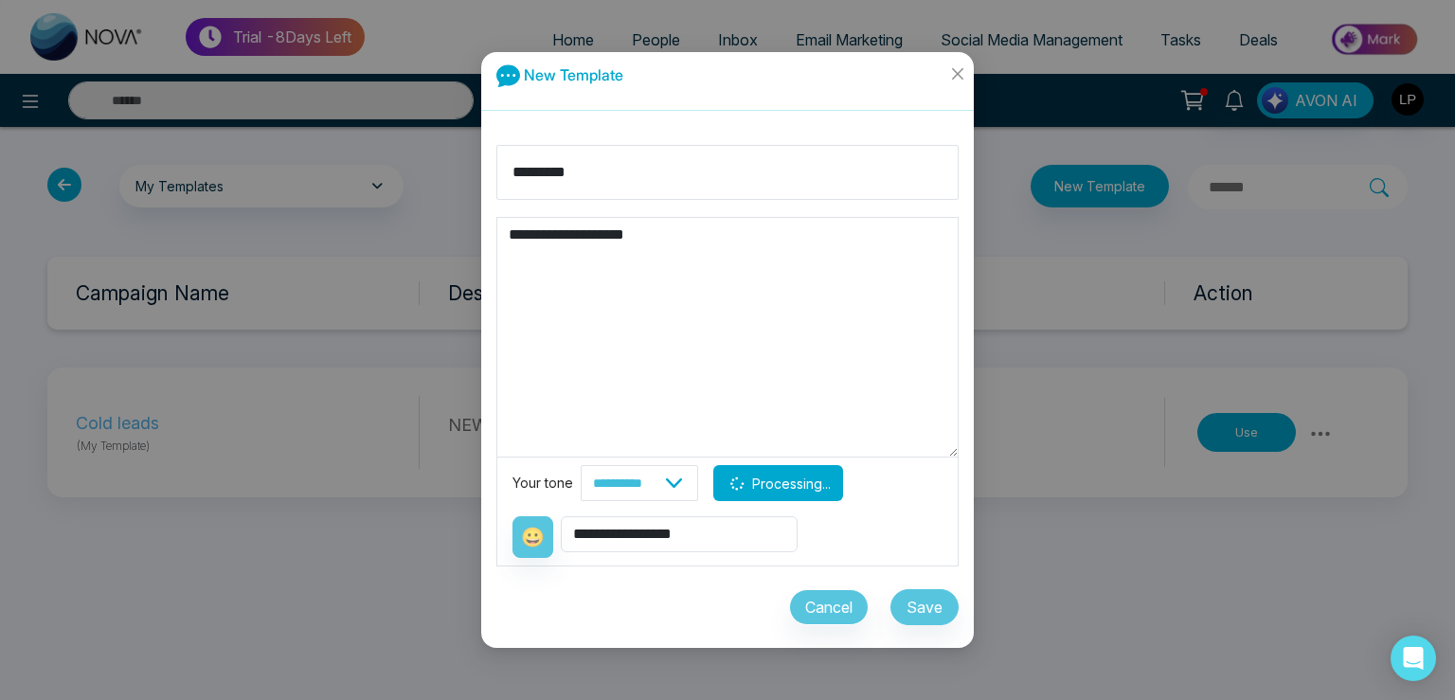
type textarea "**********"
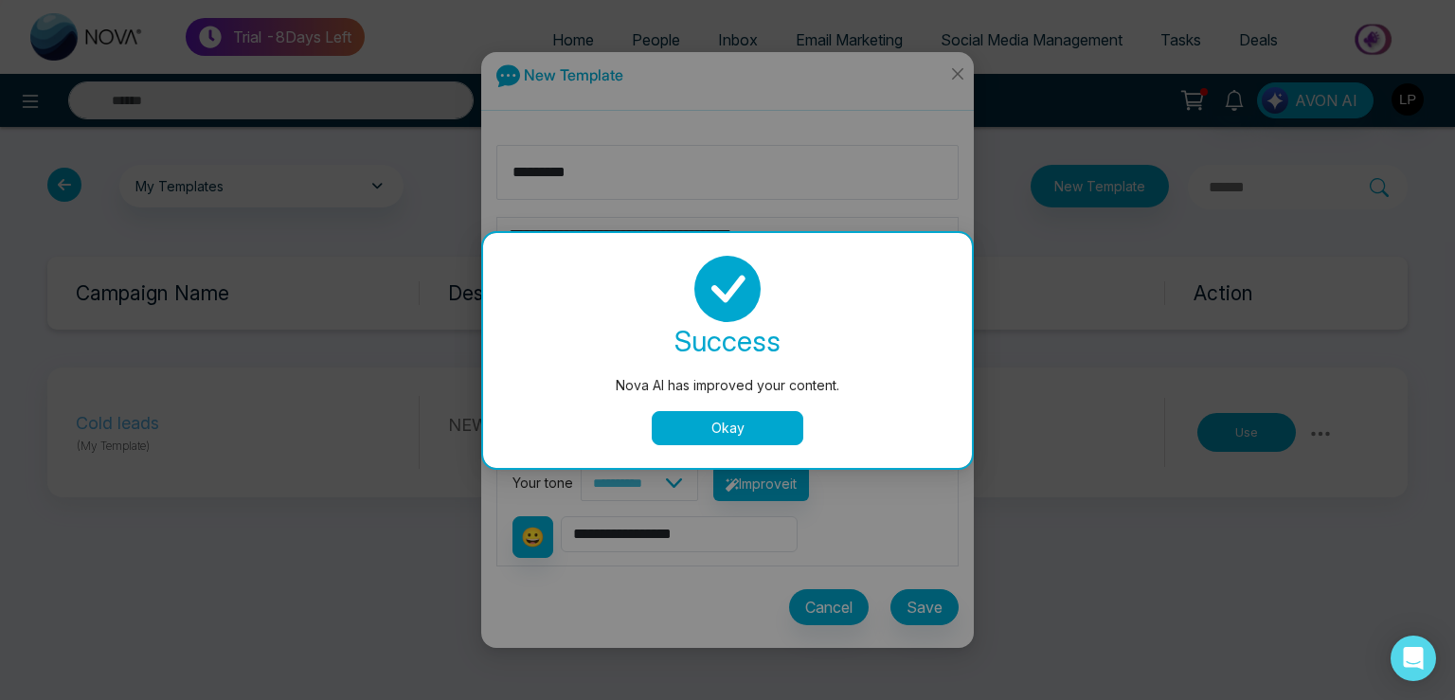
click at [923, 608] on div "Nova AI has improved your content. success Nova AI has improved your content. O…" at bounding box center [727, 350] width 1455 height 700
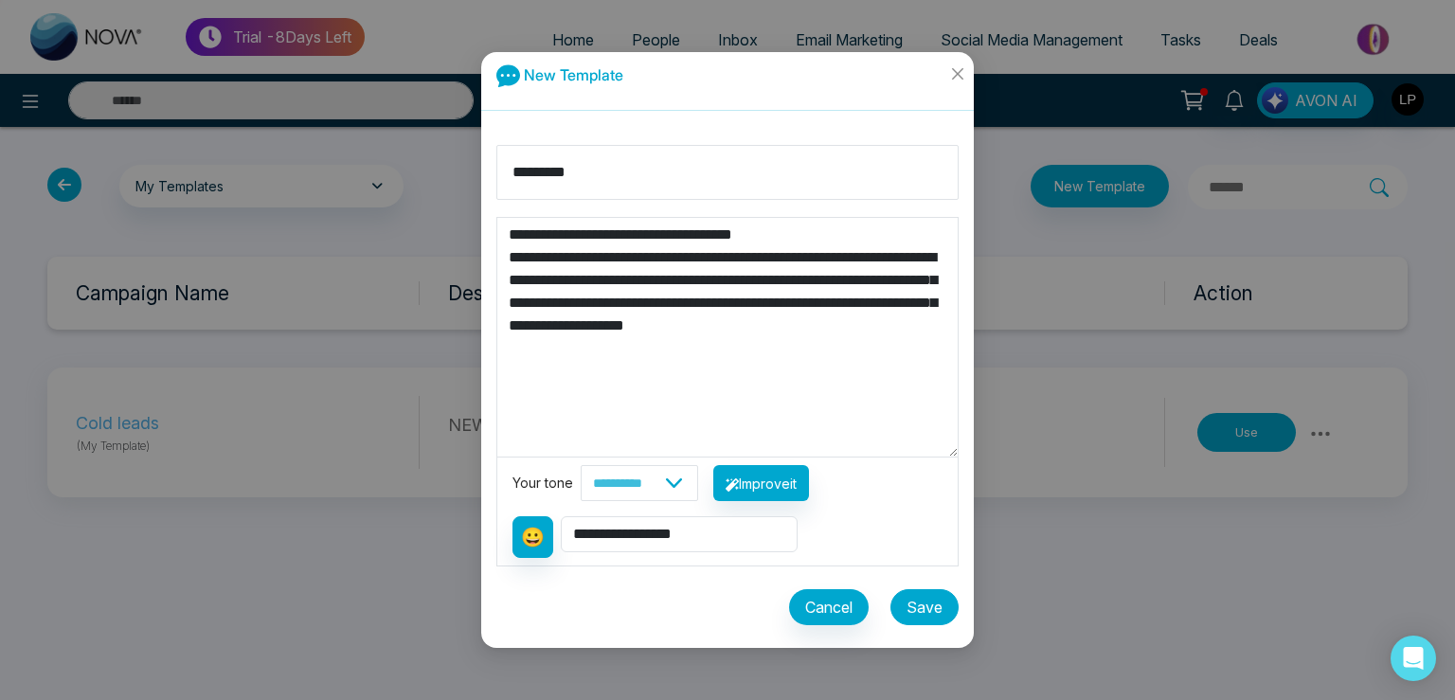
click at [923, 608] on button "Save" at bounding box center [925, 607] width 68 height 36
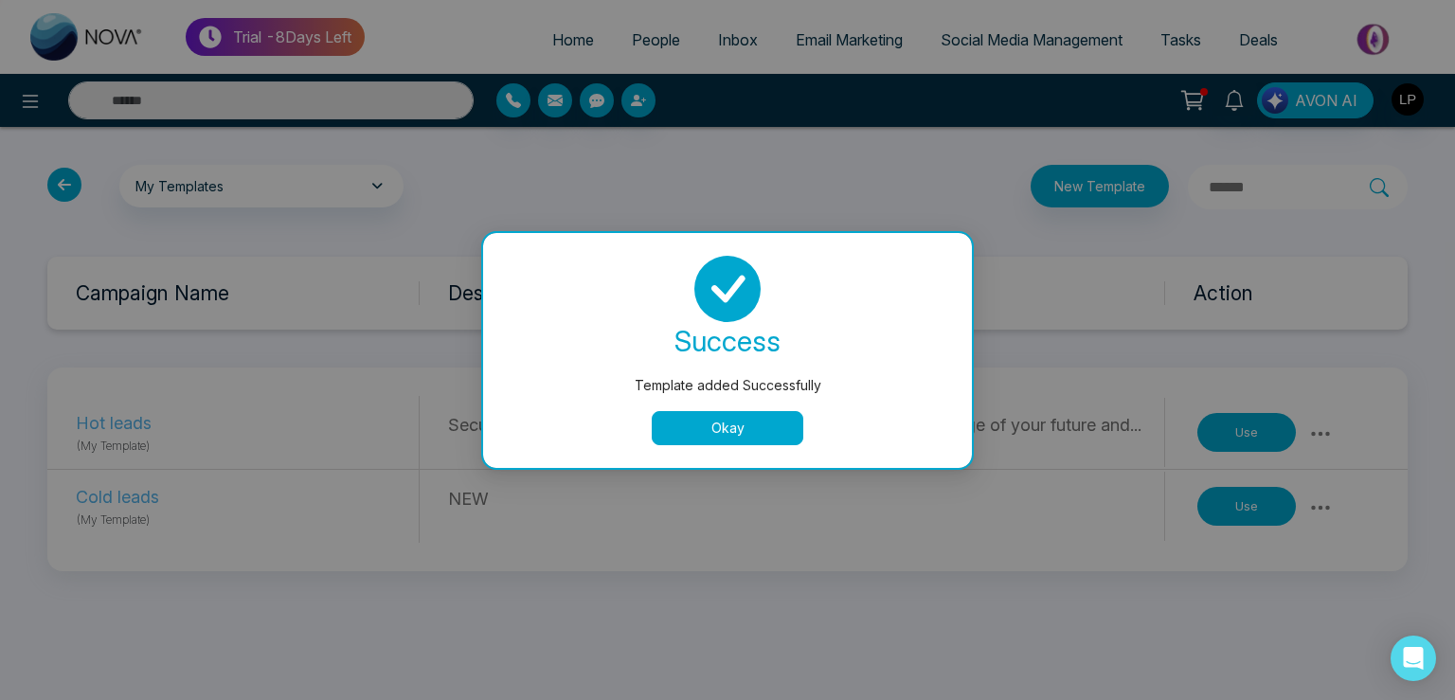
click at [721, 439] on button "Okay" at bounding box center [728, 428] width 152 height 34
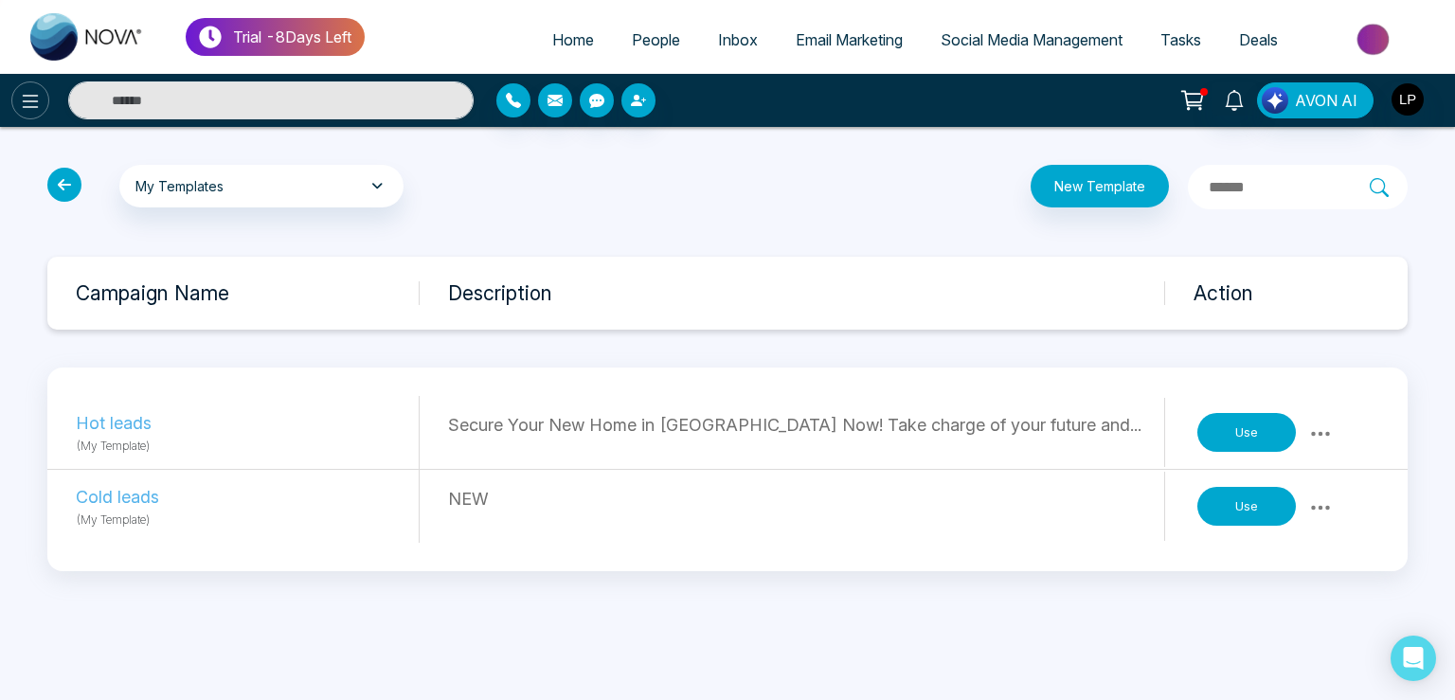
click at [21, 97] on icon at bounding box center [30, 101] width 23 height 23
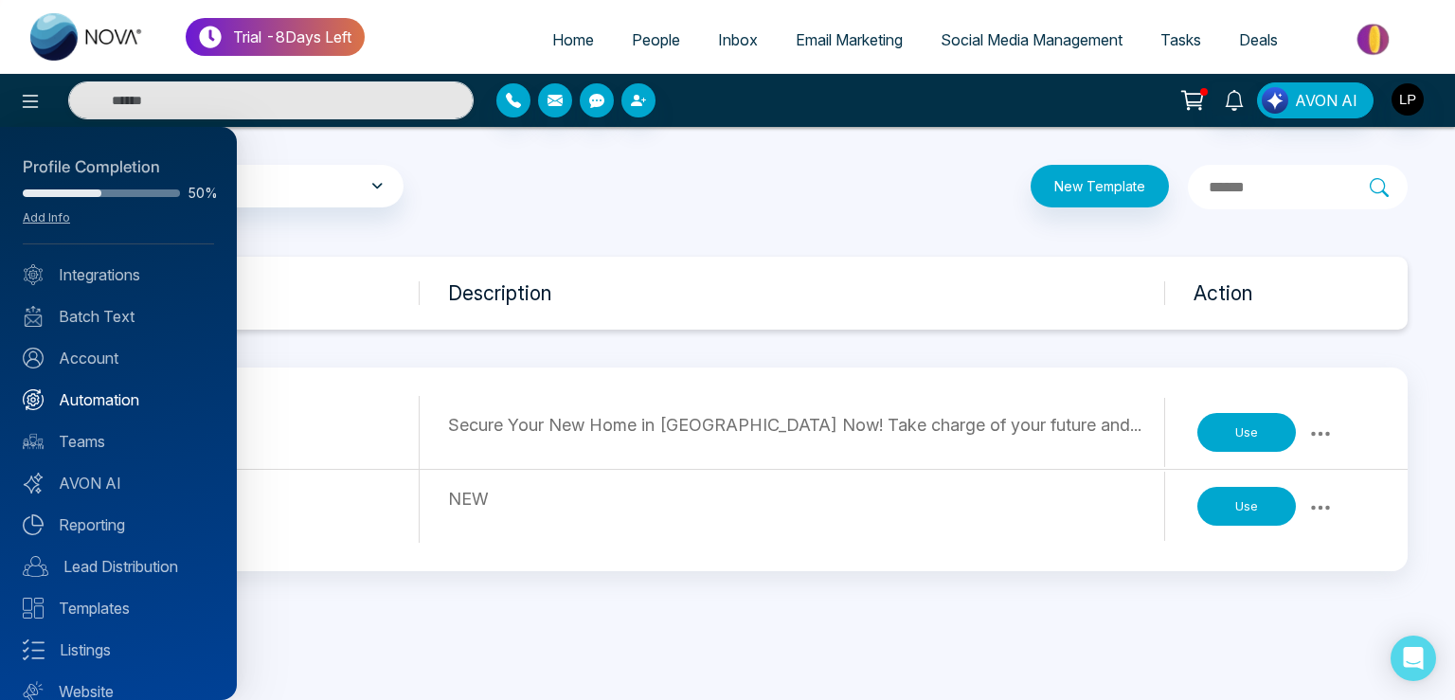
click at [86, 394] on link "Automation" at bounding box center [118, 399] width 191 height 23
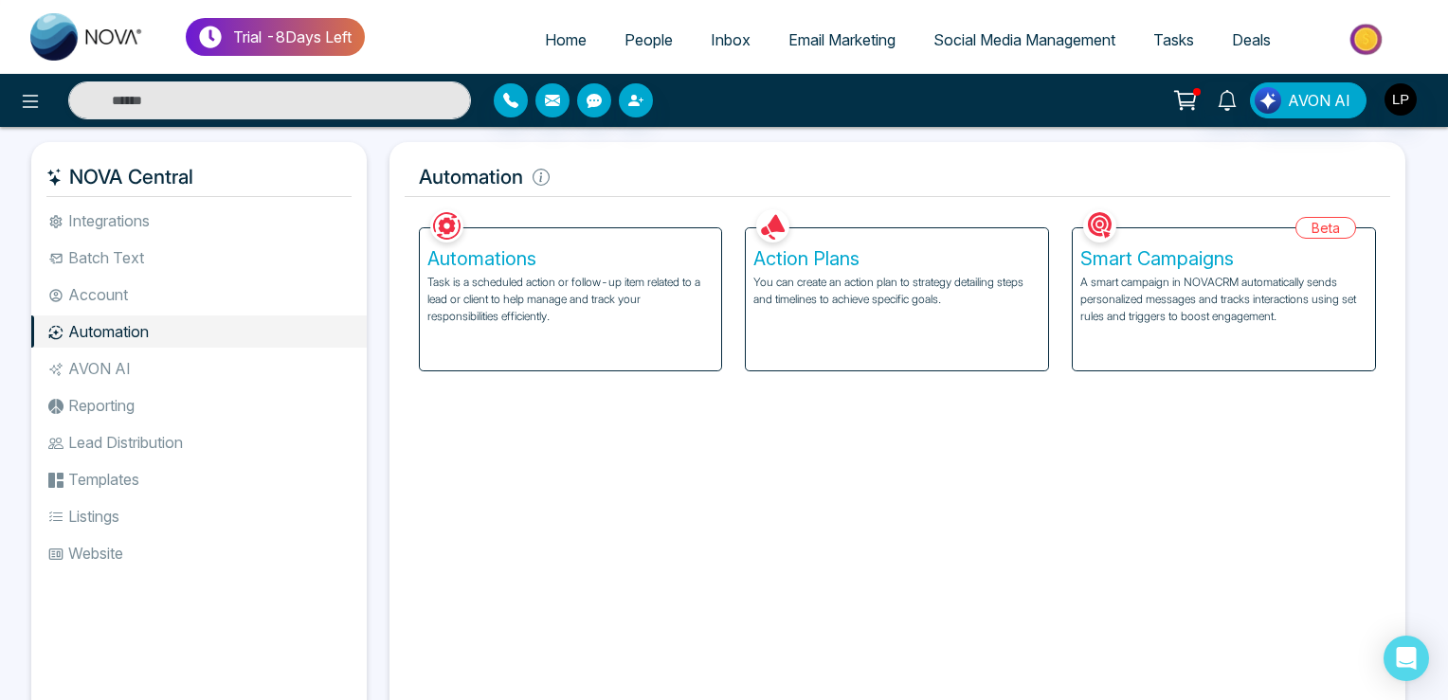
click at [799, 270] on div "Action Plans You can create an action plan to strategy detailing steps and time…" at bounding box center [897, 299] width 302 height 142
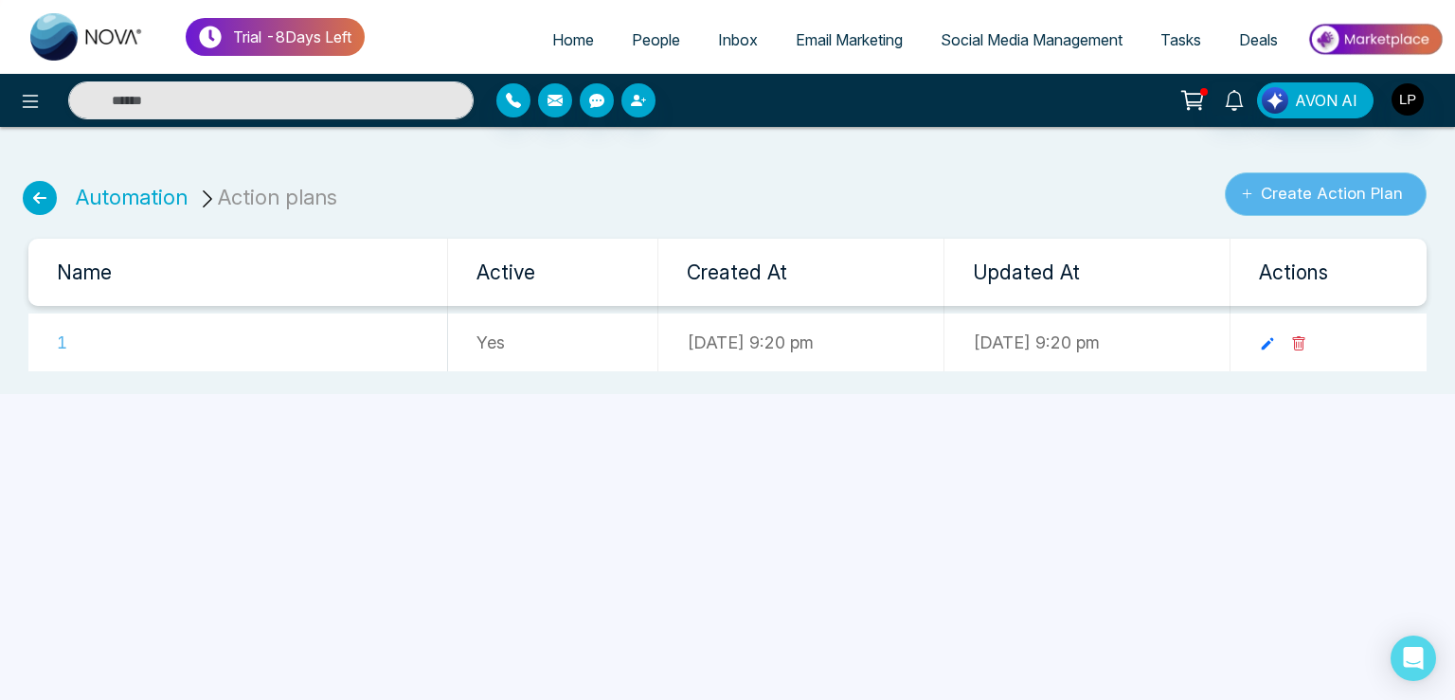
click at [1283, 196] on button "Create Action Plan" at bounding box center [1326, 194] width 202 height 44
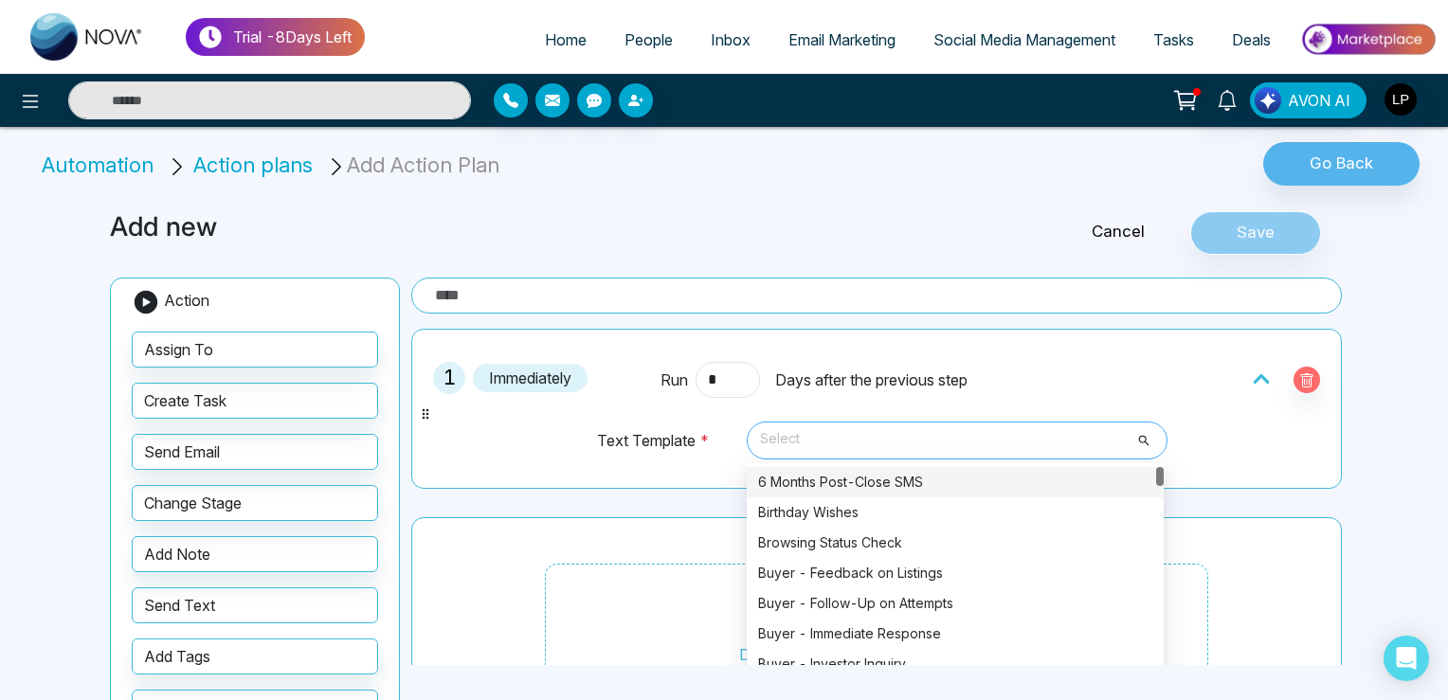
click at [805, 443] on span "Select" at bounding box center [957, 441] width 394 height 32
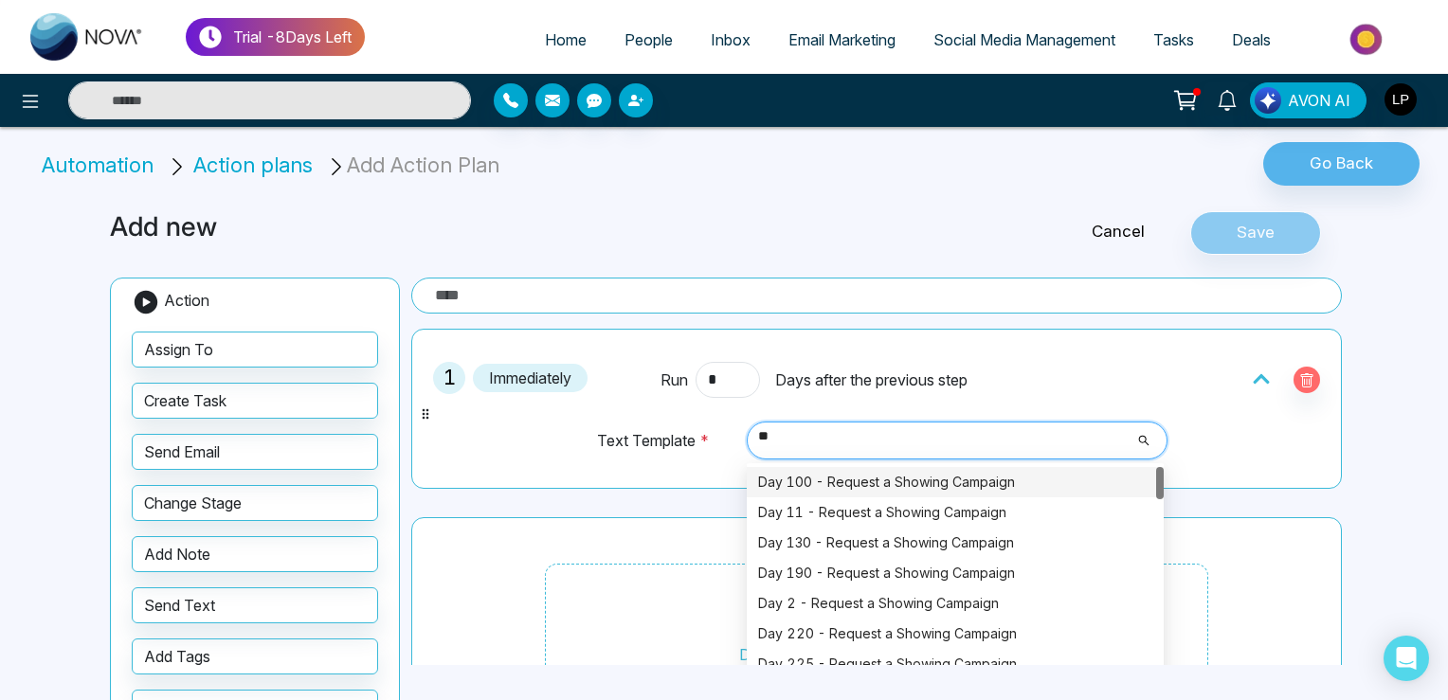
type input "***"
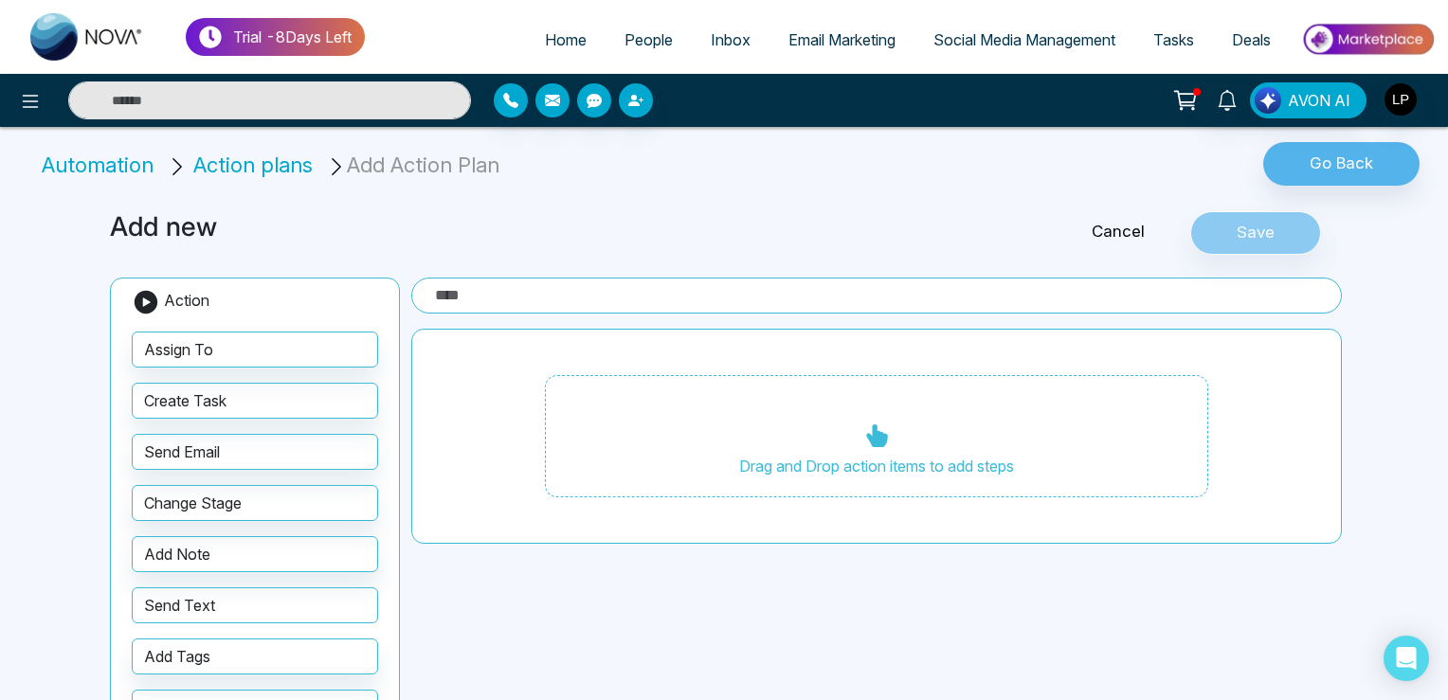
drag, startPoint x: 335, startPoint y: 599, endPoint x: 844, endPoint y: 468, distance: 525.4
click at [848, 468] on div "Add new Cancel Save Action Assign To Create Task Send Email Change Stage Add No…" at bounding box center [724, 484] width 1251 height 591
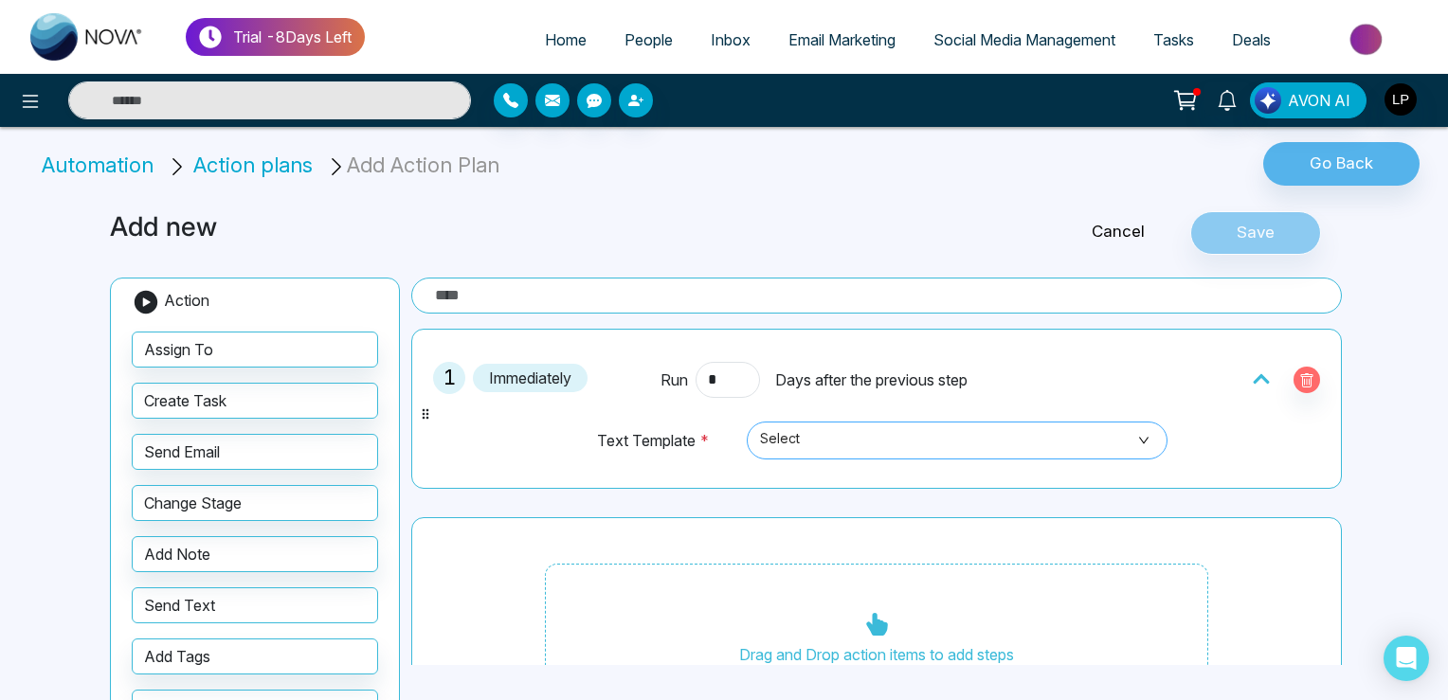
drag, startPoint x: 840, startPoint y: 435, endPoint x: 823, endPoint y: 438, distance: 16.4
click at [832, 437] on span "Select" at bounding box center [957, 441] width 394 height 32
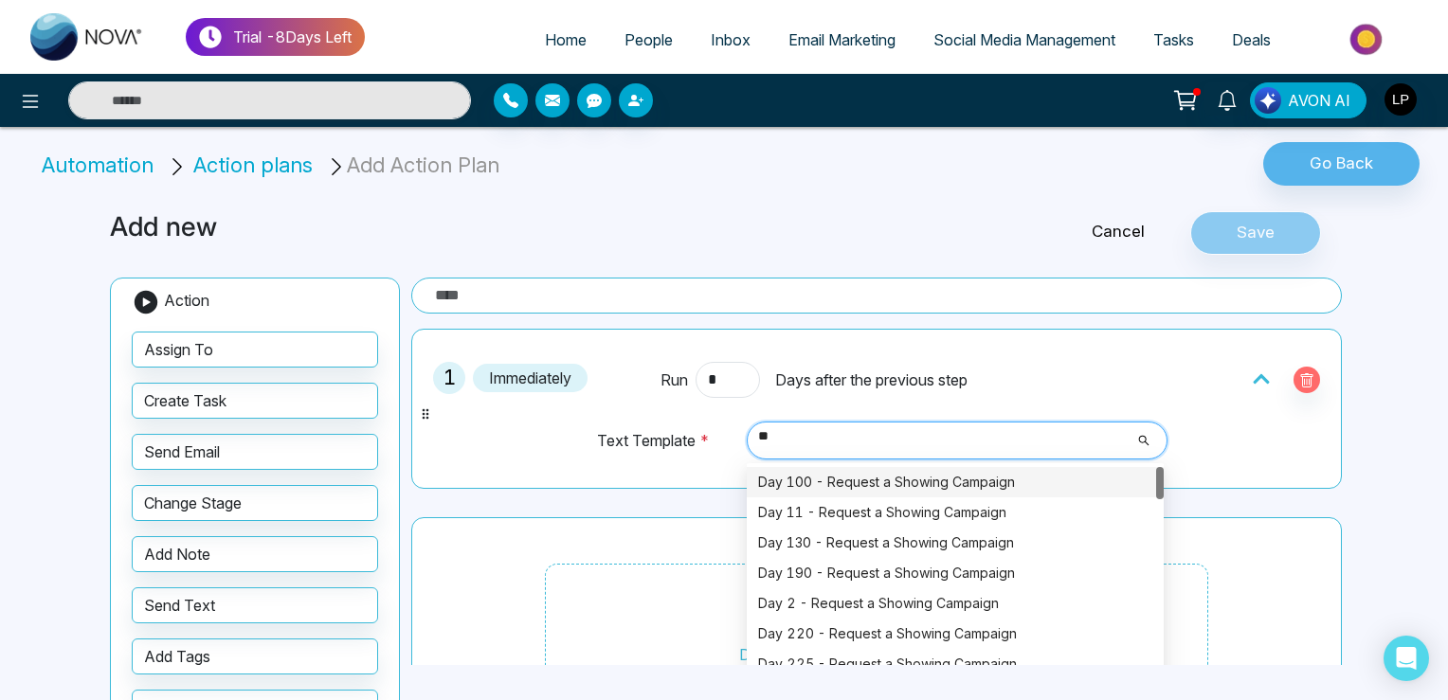
type input "*"
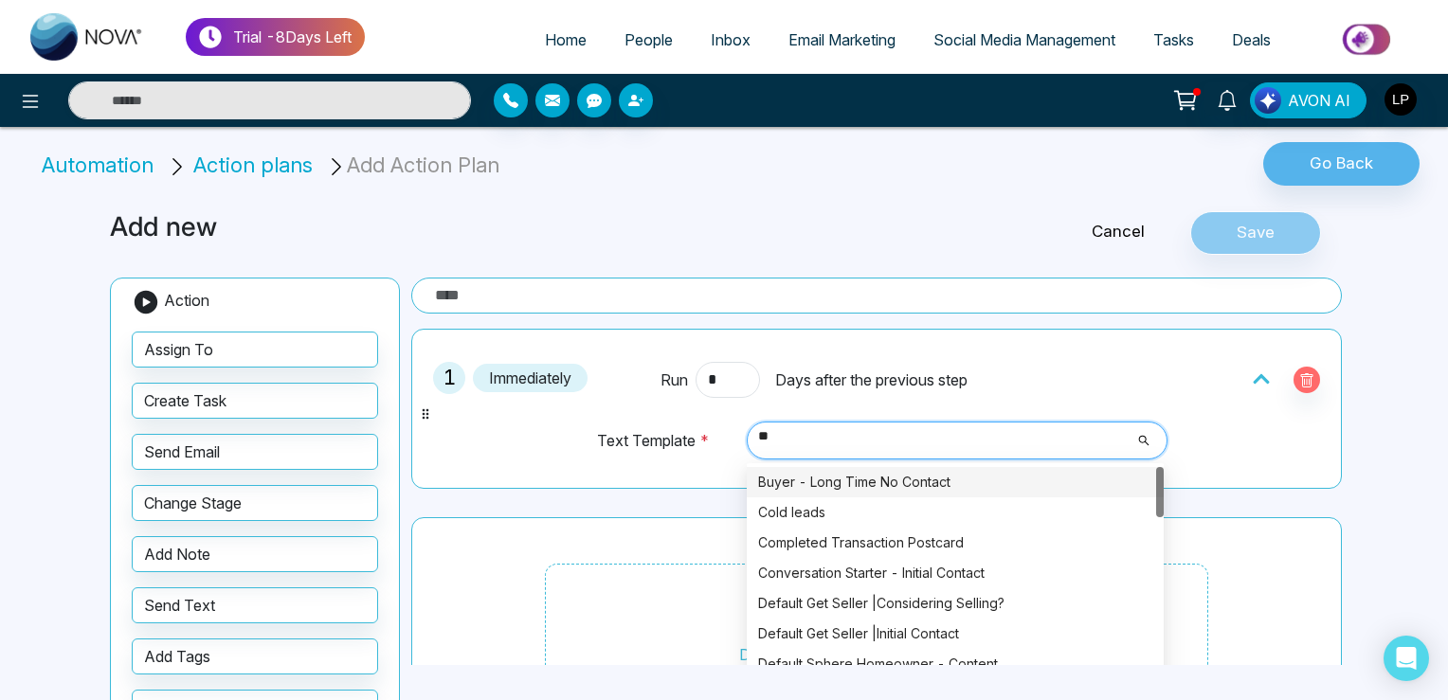
type input "*"
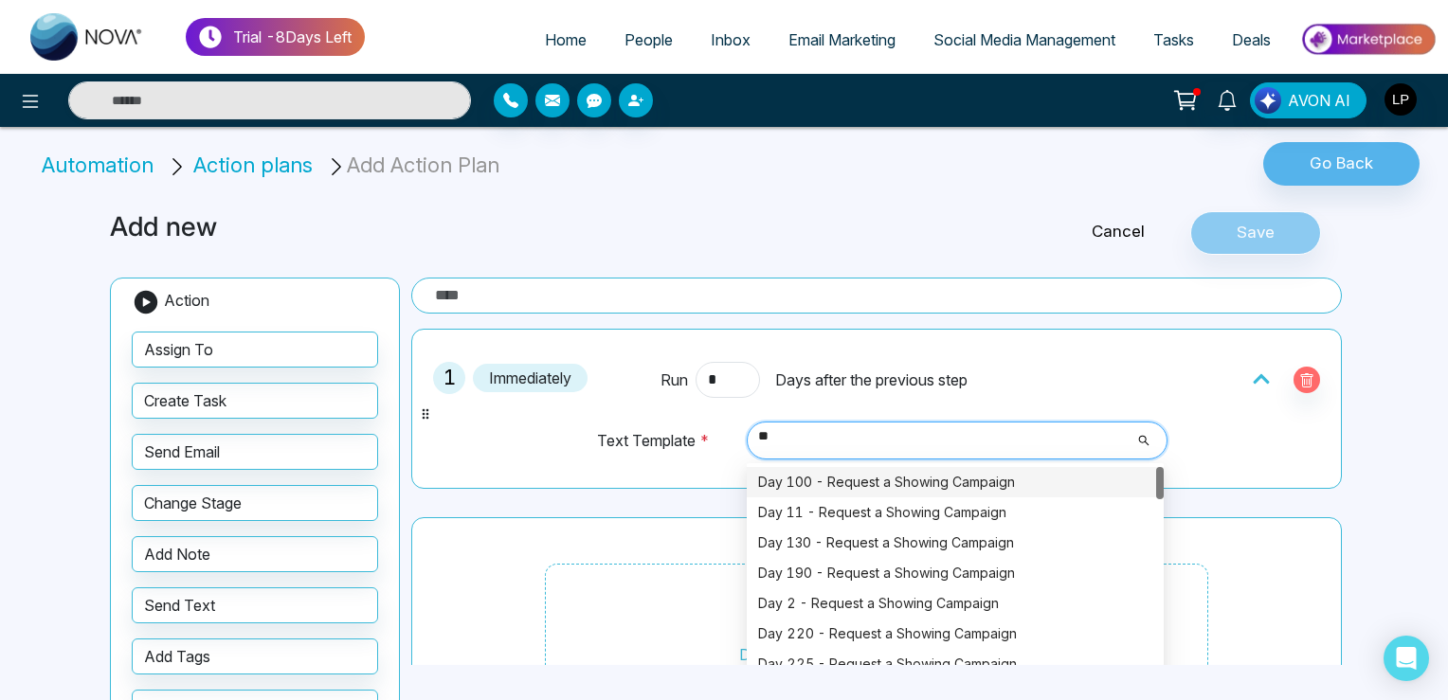
type input "***"
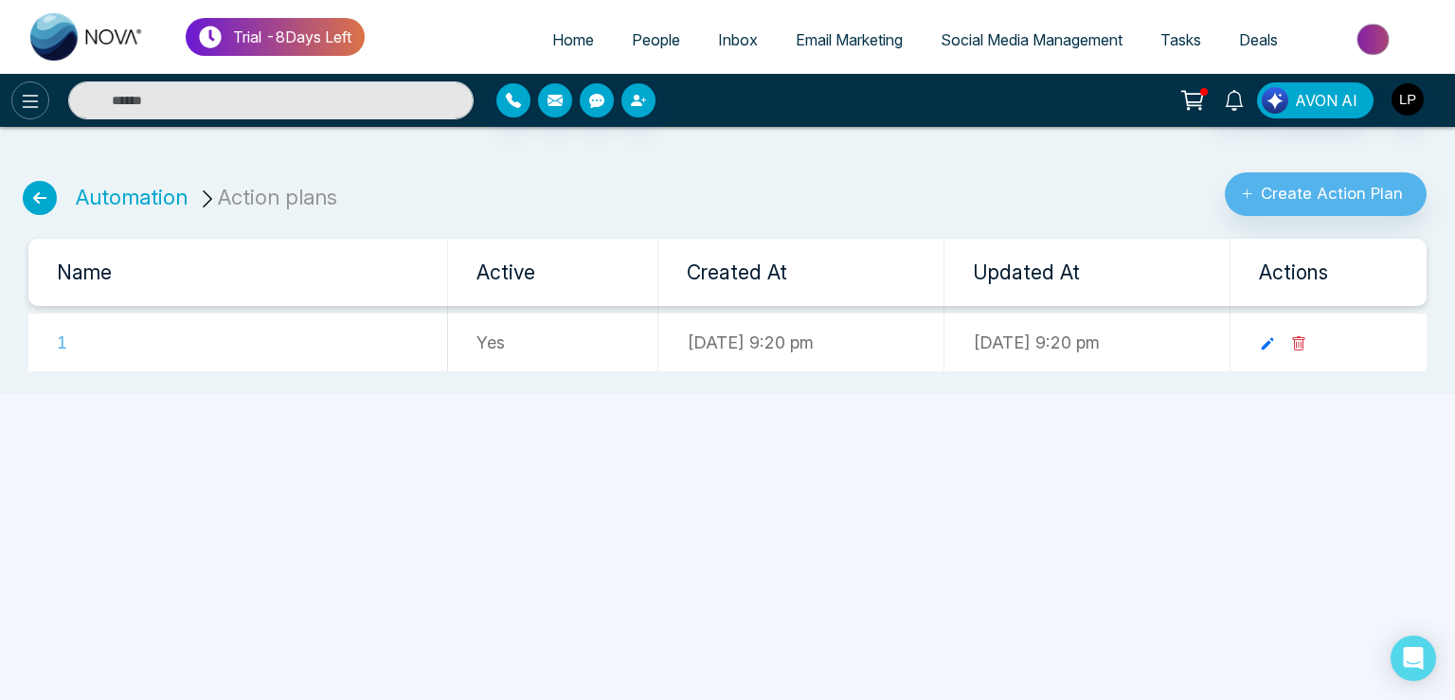
click at [28, 105] on icon at bounding box center [30, 101] width 23 height 23
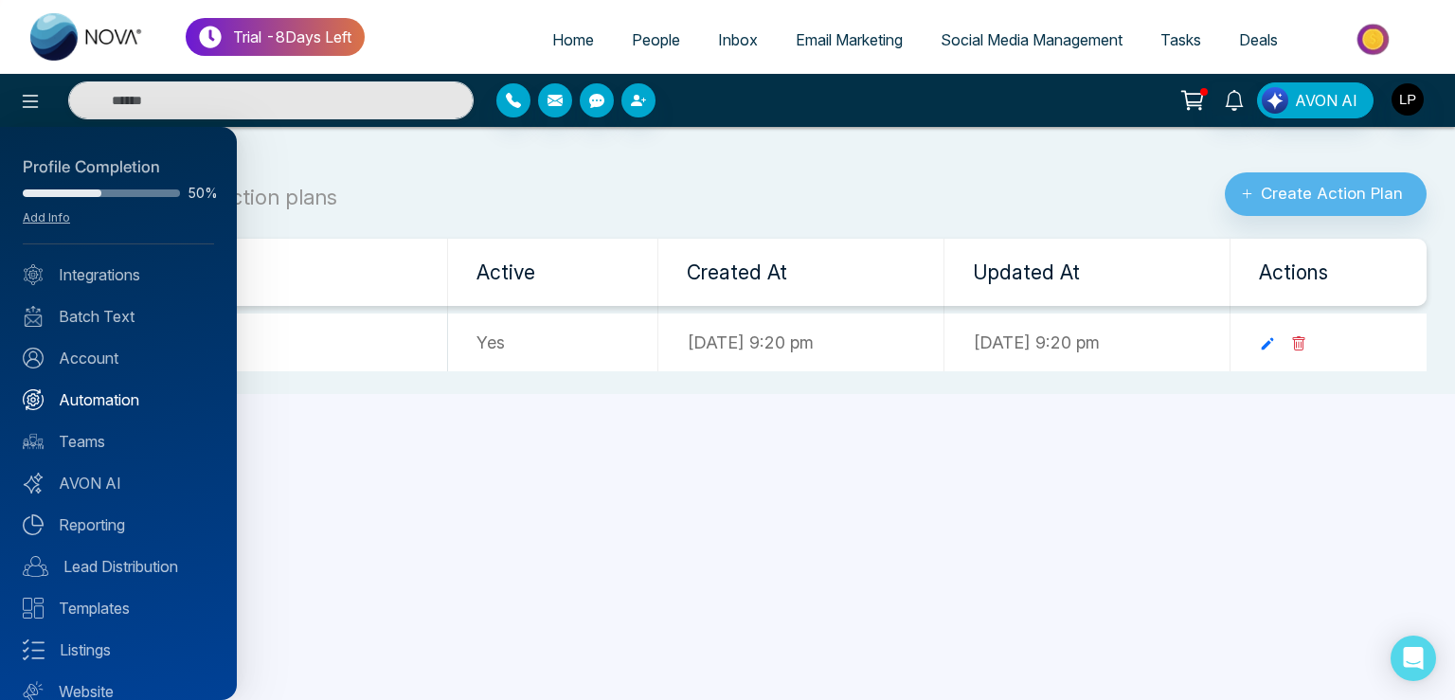
click at [108, 397] on link "Automation" at bounding box center [118, 399] width 191 height 23
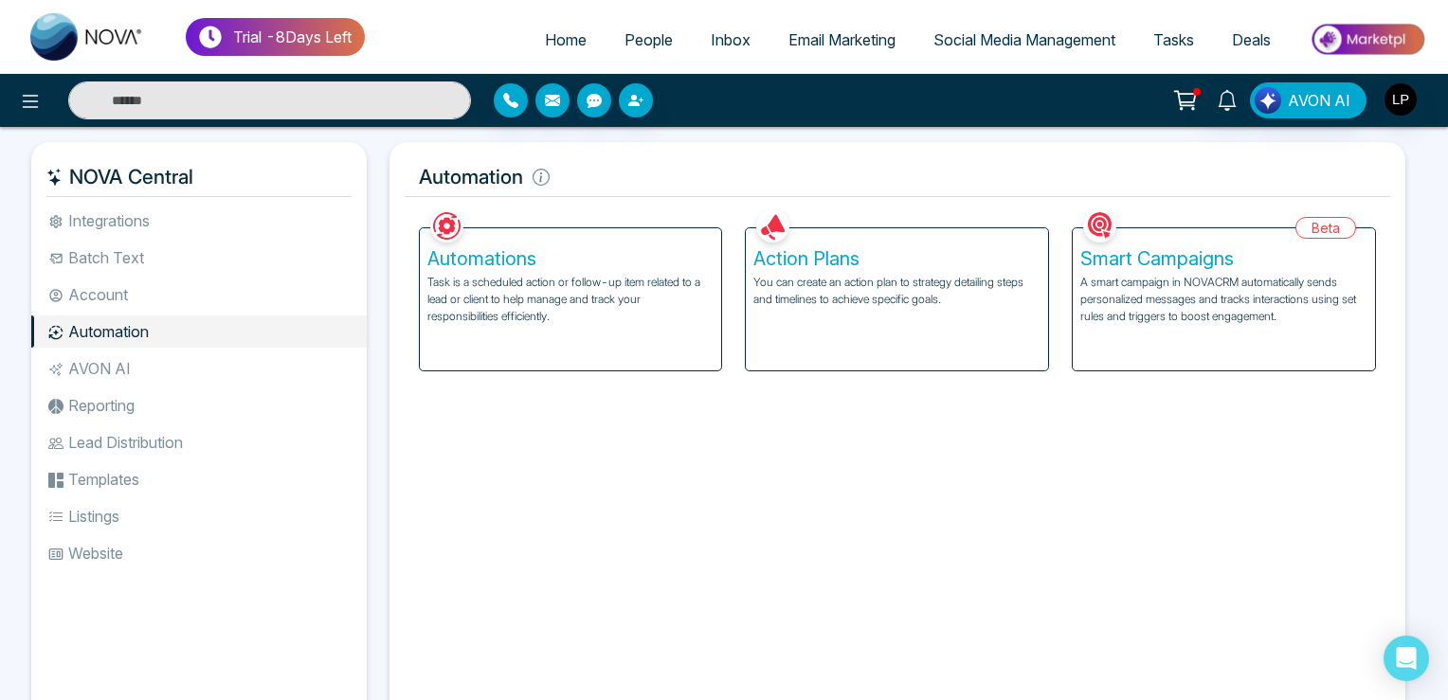
click at [1174, 327] on div "Smart Campaigns A smart campaign in NOVACRM automatically sends personalized me…" at bounding box center [1224, 299] width 302 height 142
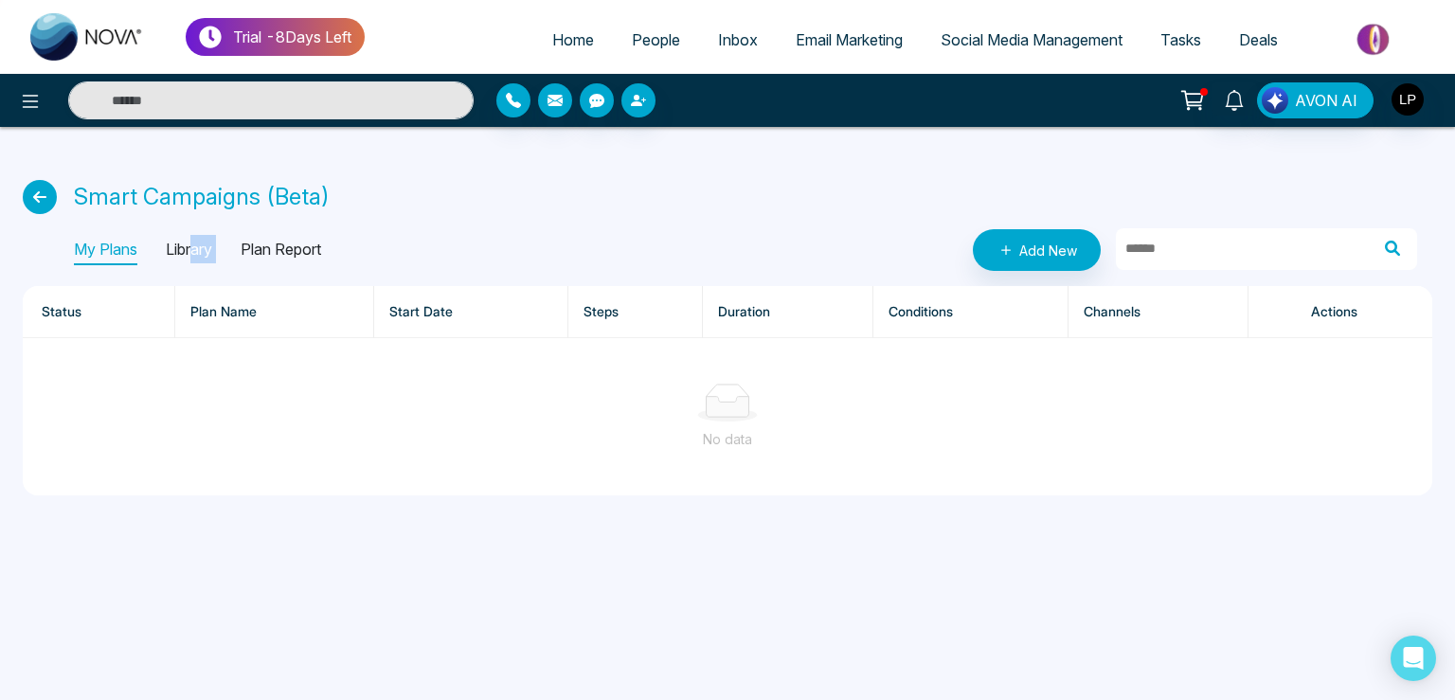
drag, startPoint x: 195, startPoint y: 244, endPoint x: 237, endPoint y: 228, distance: 44.4
click at [237, 228] on div "Smart Campaigns (Beta) My Plans Library Plan Report Add New Status Plan Name St…" at bounding box center [727, 322] width 1455 height 391
click at [188, 244] on p "Library" at bounding box center [189, 250] width 46 height 30
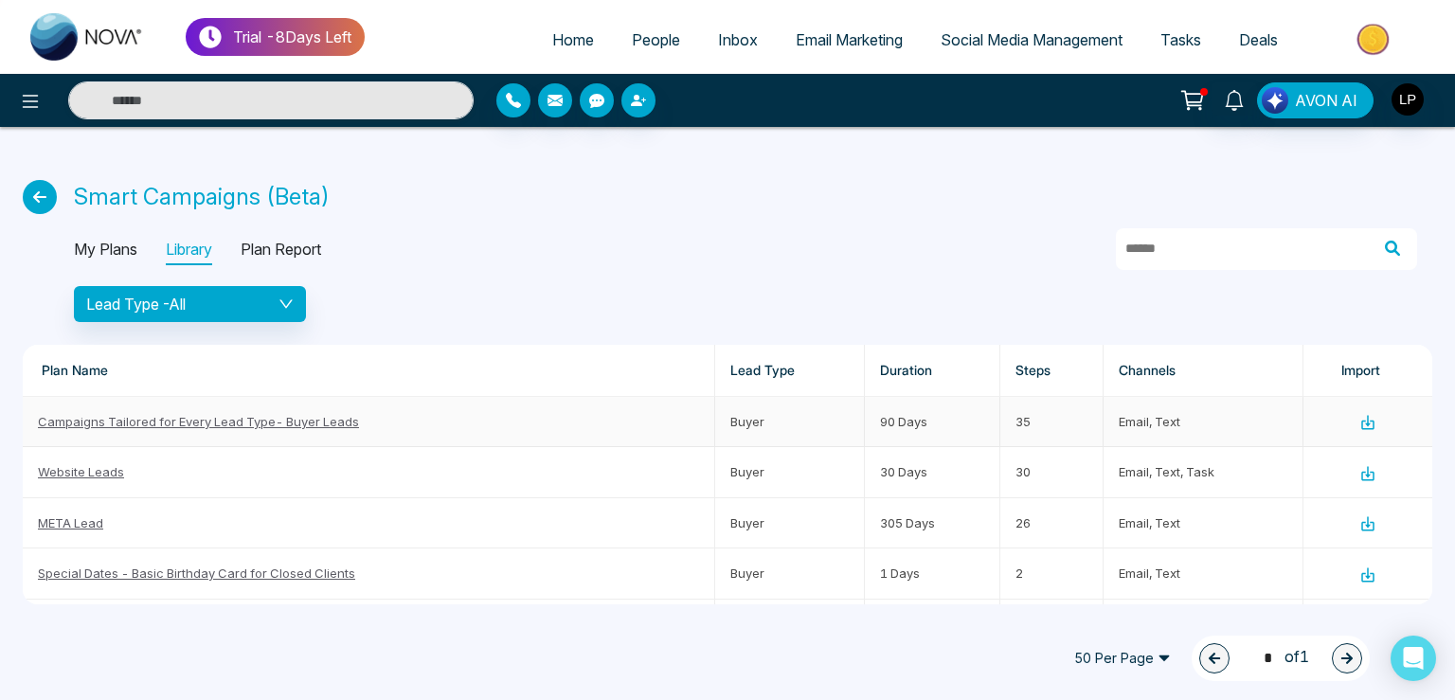
click at [137, 415] on link "Campaigns Tailored for Every Lead Type- Buyer Leads" at bounding box center [198, 421] width 321 height 15
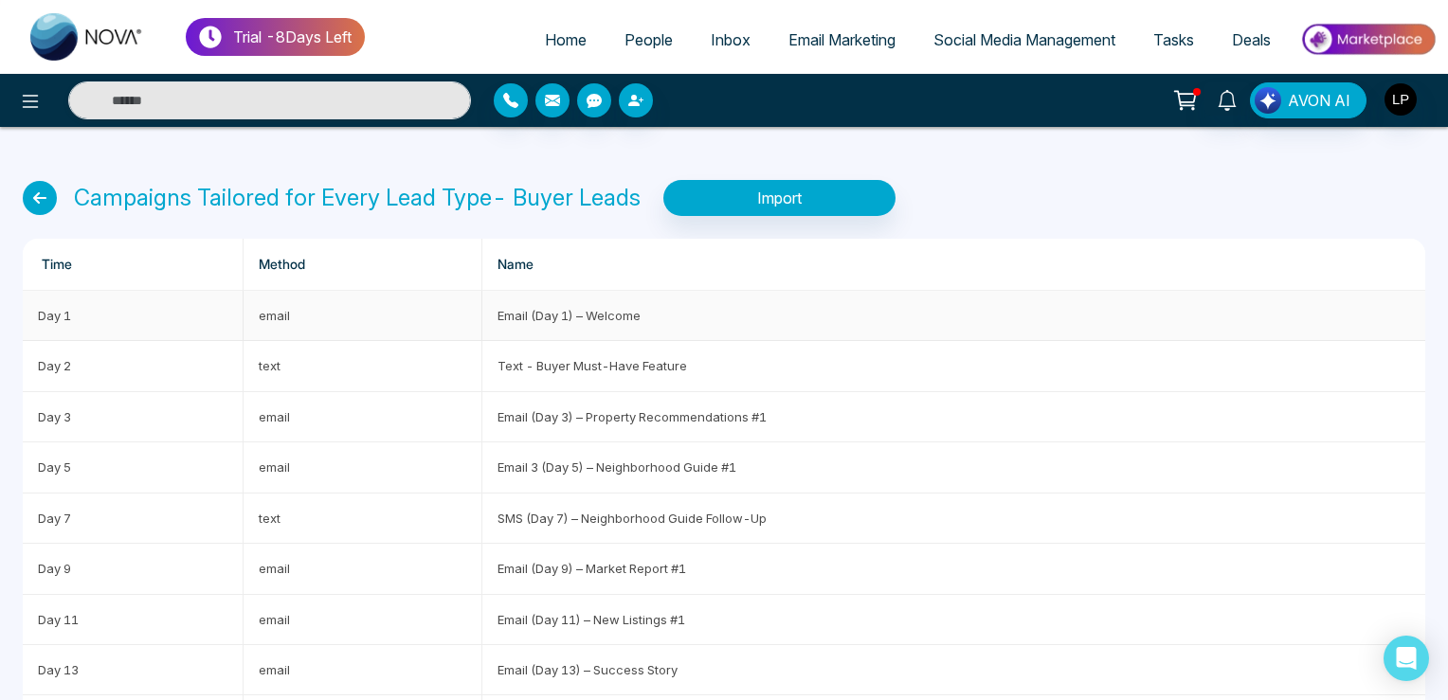
click at [272, 313] on td "email" at bounding box center [363, 316] width 239 height 50
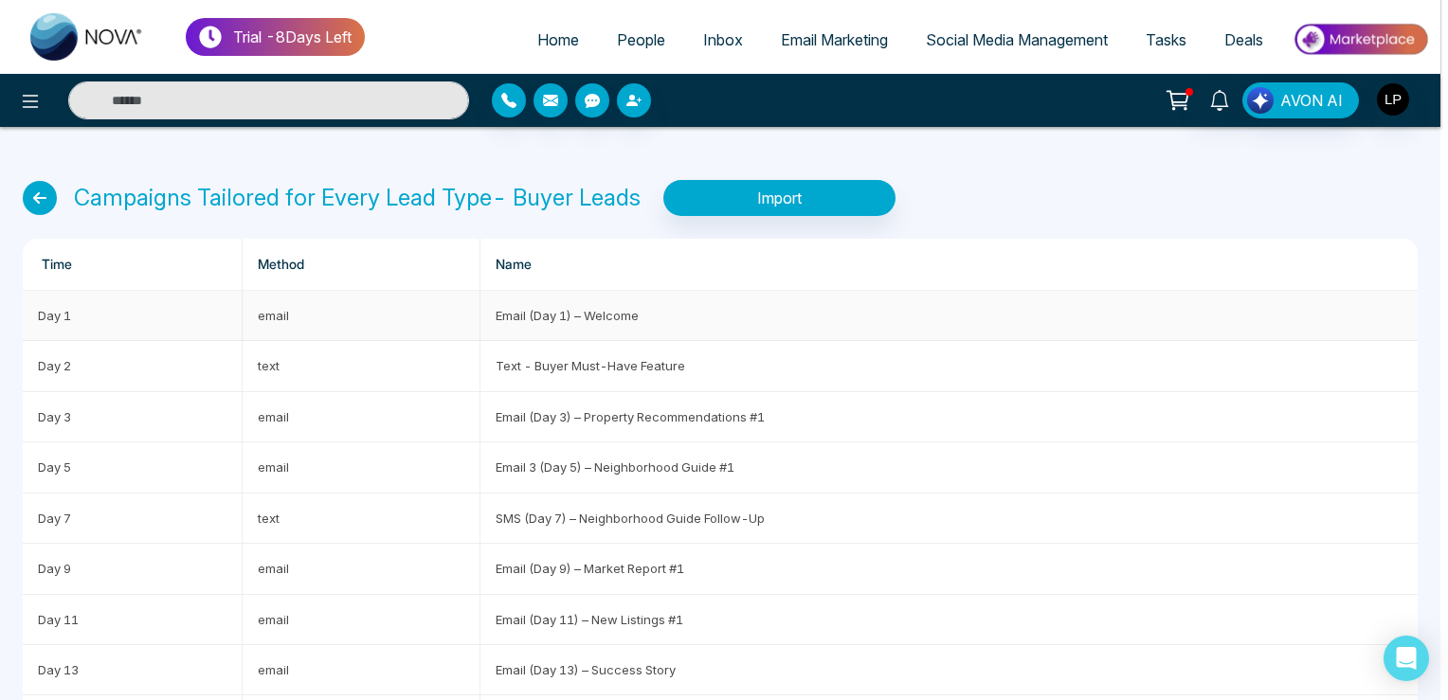
type input "**********"
type input "*"
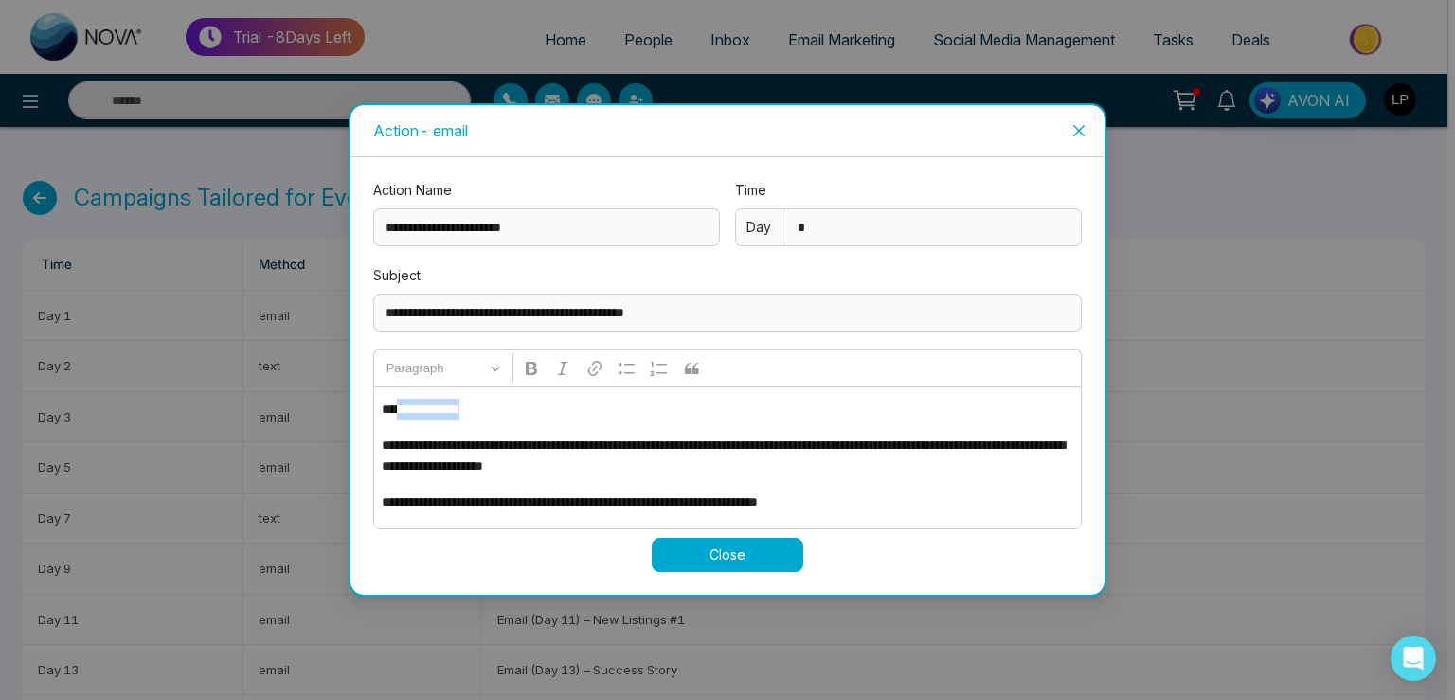
drag, startPoint x: 398, startPoint y: 410, endPoint x: 484, endPoint y: 405, distance: 86.4
click at [484, 405] on p "**********" at bounding box center [724, 409] width 684 height 21
click at [495, 410] on p "**********" at bounding box center [724, 409] width 684 height 21
click at [404, 406] on p "**********" at bounding box center [724, 409] width 684 height 21
click at [401, 423] on div "**********" at bounding box center [727, 458] width 709 height 142
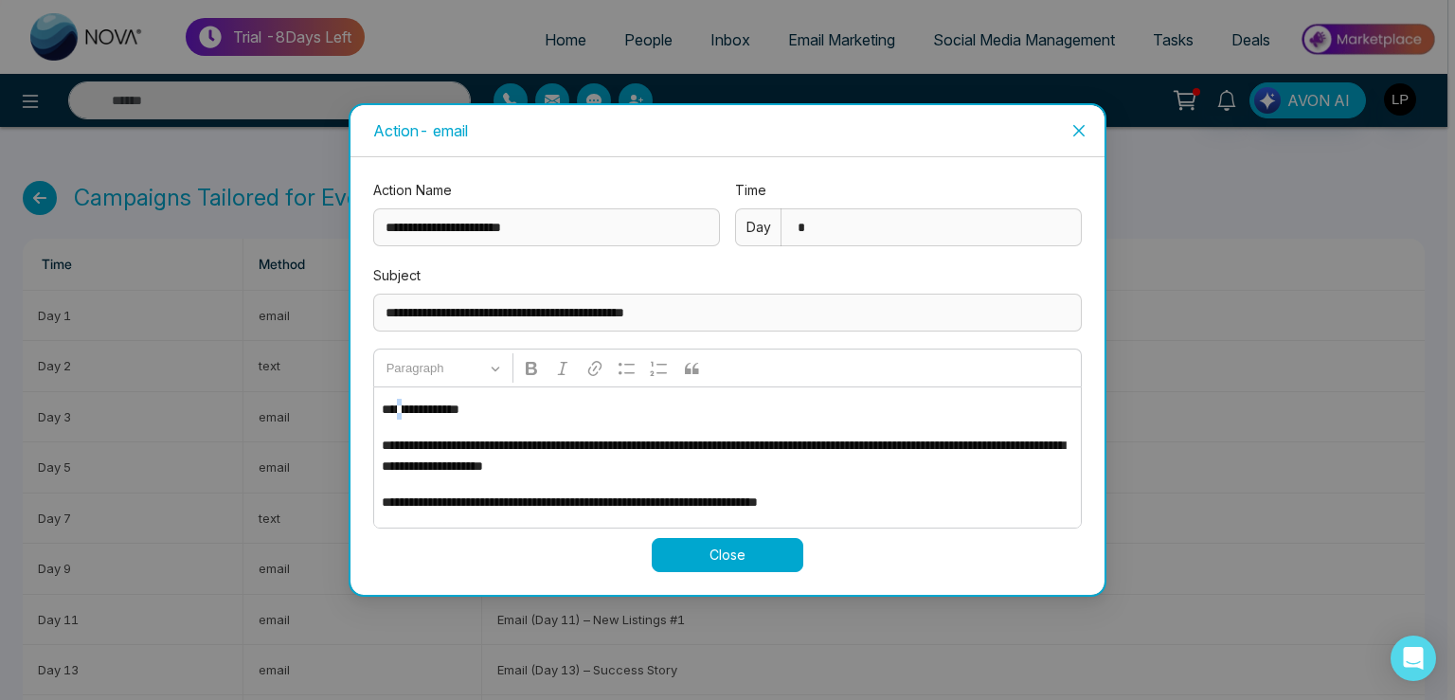
click at [399, 407] on p "**********" at bounding box center [724, 409] width 684 height 21
click at [400, 419] on p "**********" at bounding box center [724, 409] width 684 height 21
click at [396, 413] on p "**********" at bounding box center [724, 409] width 684 height 21
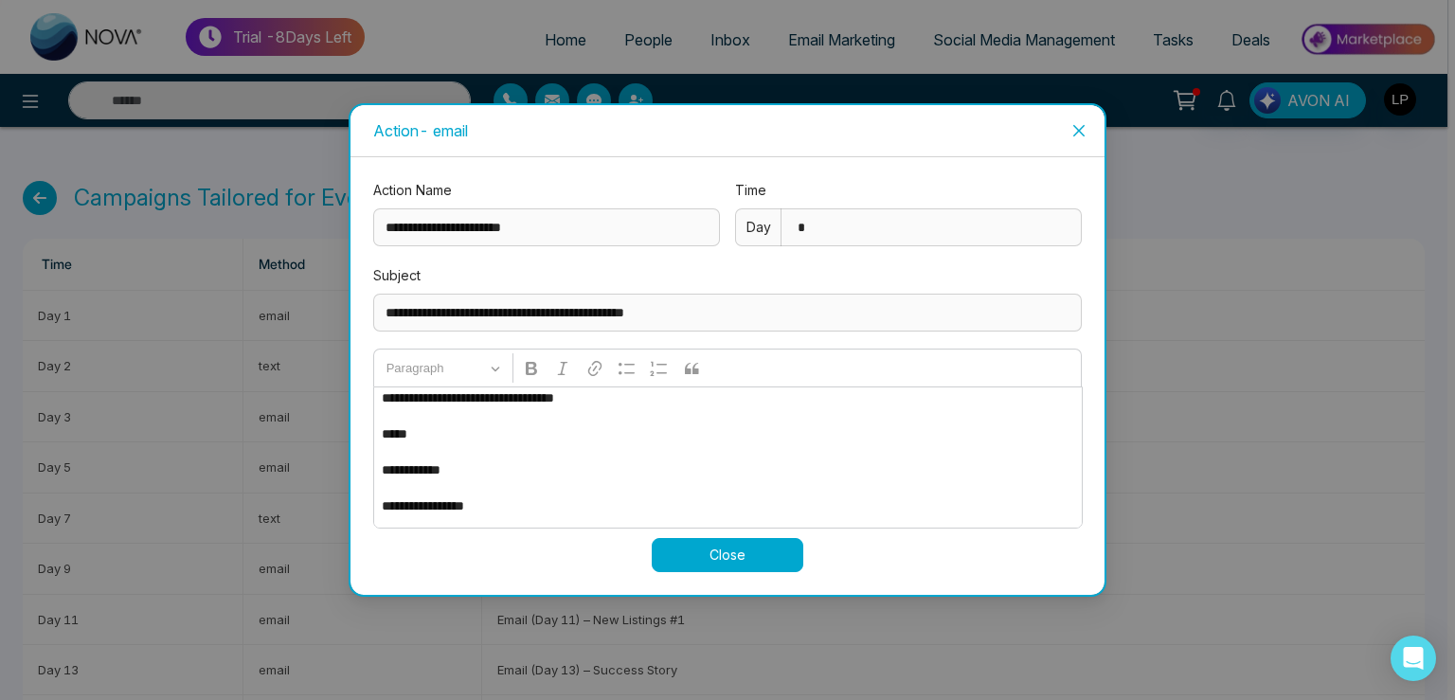
click at [385, 465] on p "**********" at bounding box center [724, 470] width 684 height 21
drag, startPoint x: 383, startPoint y: 464, endPoint x: 487, endPoint y: 474, distance: 104.7
click at [487, 474] on p "**********" at bounding box center [724, 470] width 684 height 21
drag, startPoint x: 398, startPoint y: 504, endPoint x: 418, endPoint y: 502, distance: 20.0
click at [400, 504] on p "**********" at bounding box center [724, 506] width 684 height 21
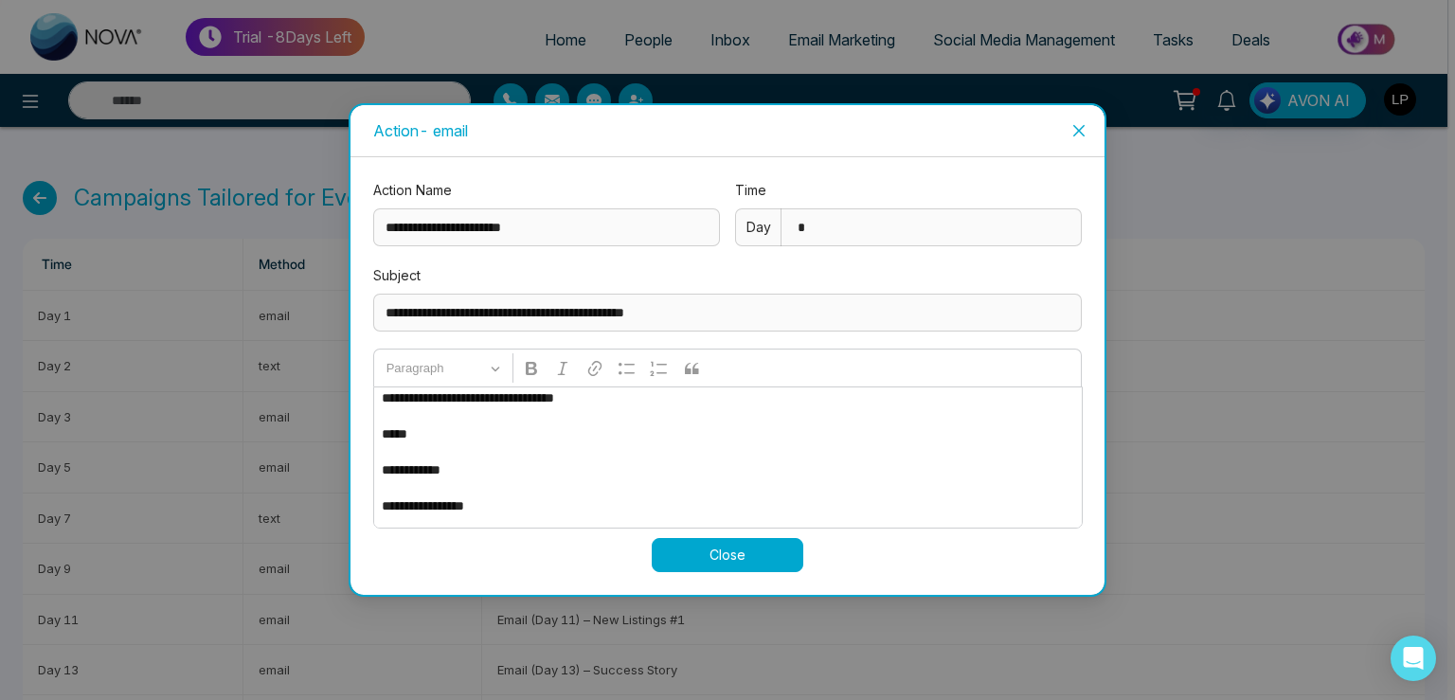
click at [468, 500] on p "**********" at bounding box center [724, 506] width 684 height 21
click at [1077, 123] on span "Close" at bounding box center [1079, 130] width 51 height 51
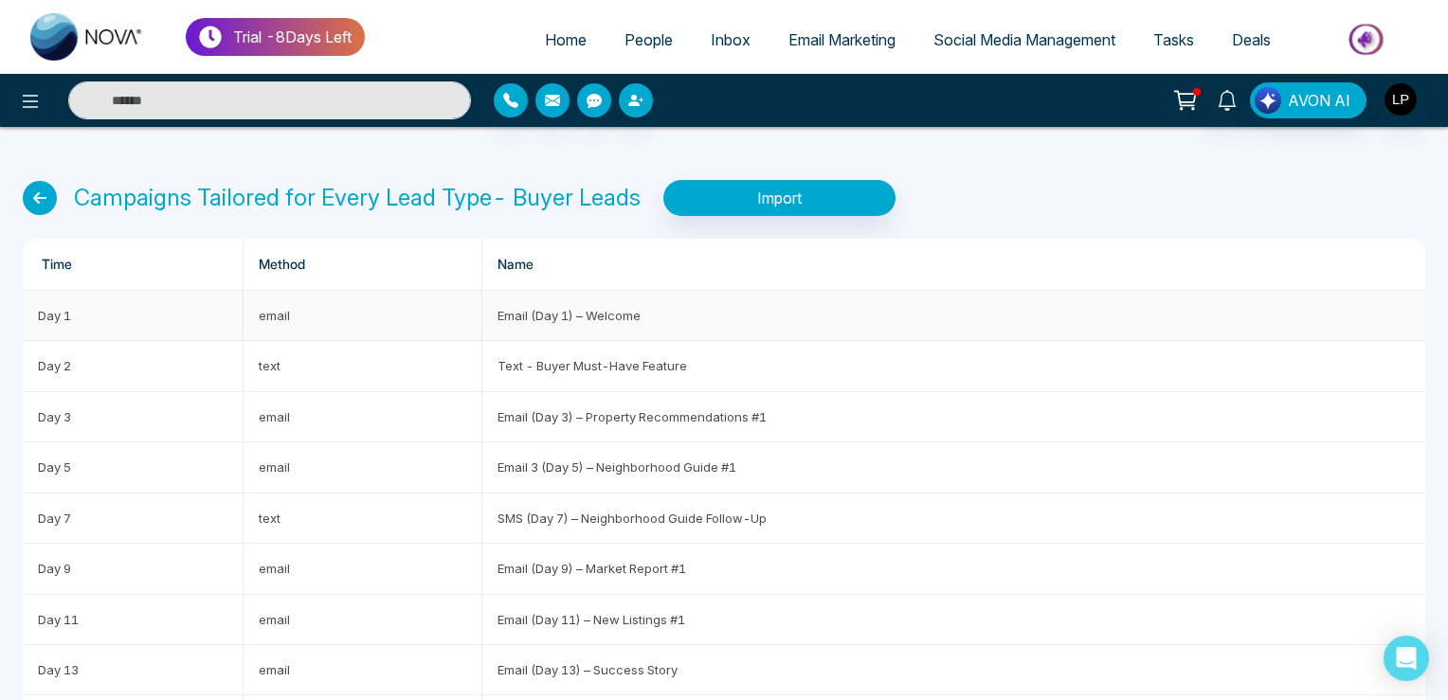
click at [557, 318] on td "Email (Day 1) – Welcome" at bounding box center [953, 316] width 943 height 50
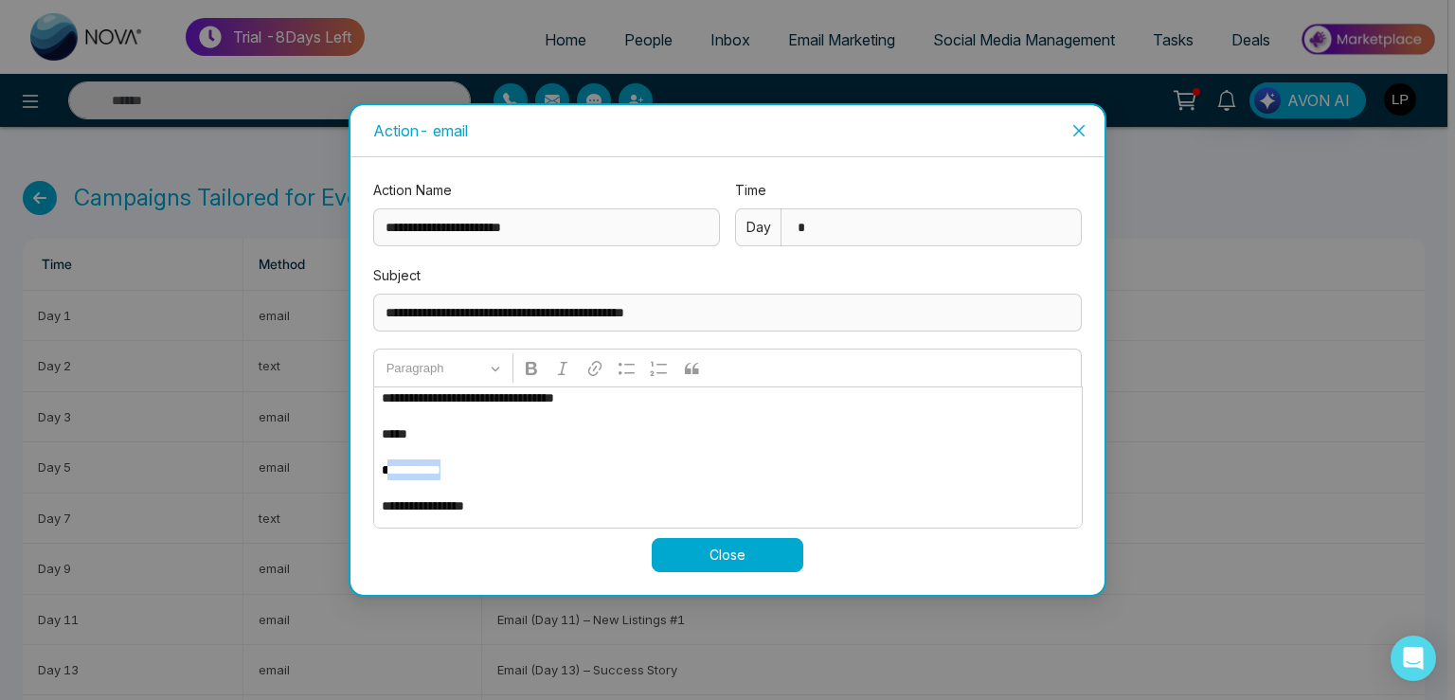
drag, startPoint x: 391, startPoint y: 468, endPoint x: 481, endPoint y: 474, distance: 90.2
click at [481, 474] on p "**********" at bounding box center [724, 470] width 684 height 21
click at [461, 467] on p "**********" at bounding box center [724, 470] width 684 height 21
click at [395, 505] on p "**********" at bounding box center [724, 506] width 684 height 21
click at [1082, 119] on span "Close" at bounding box center [1079, 130] width 51 height 51
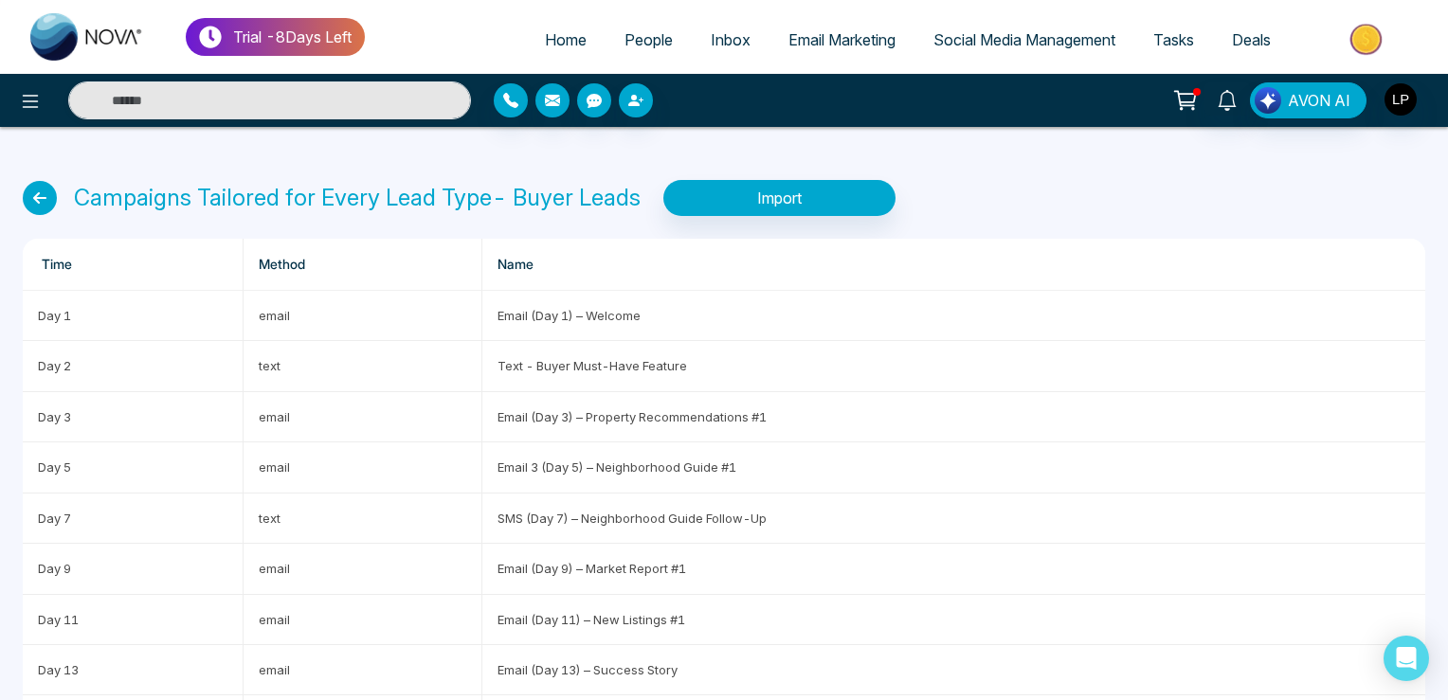
click at [629, 43] on span "People" at bounding box center [648, 39] width 48 height 19
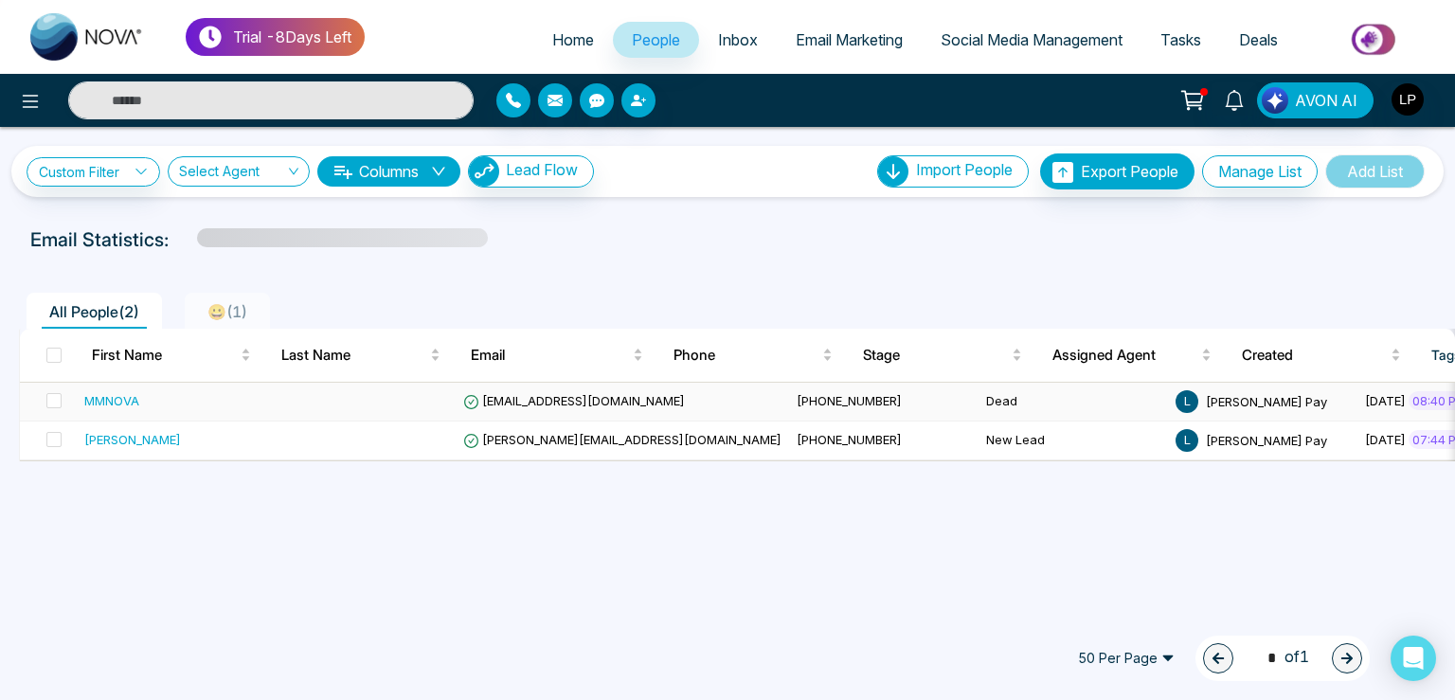
click at [514, 415] on td "[EMAIL_ADDRESS][DOMAIN_NAME]" at bounding box center [623, 402] width 334 height 39
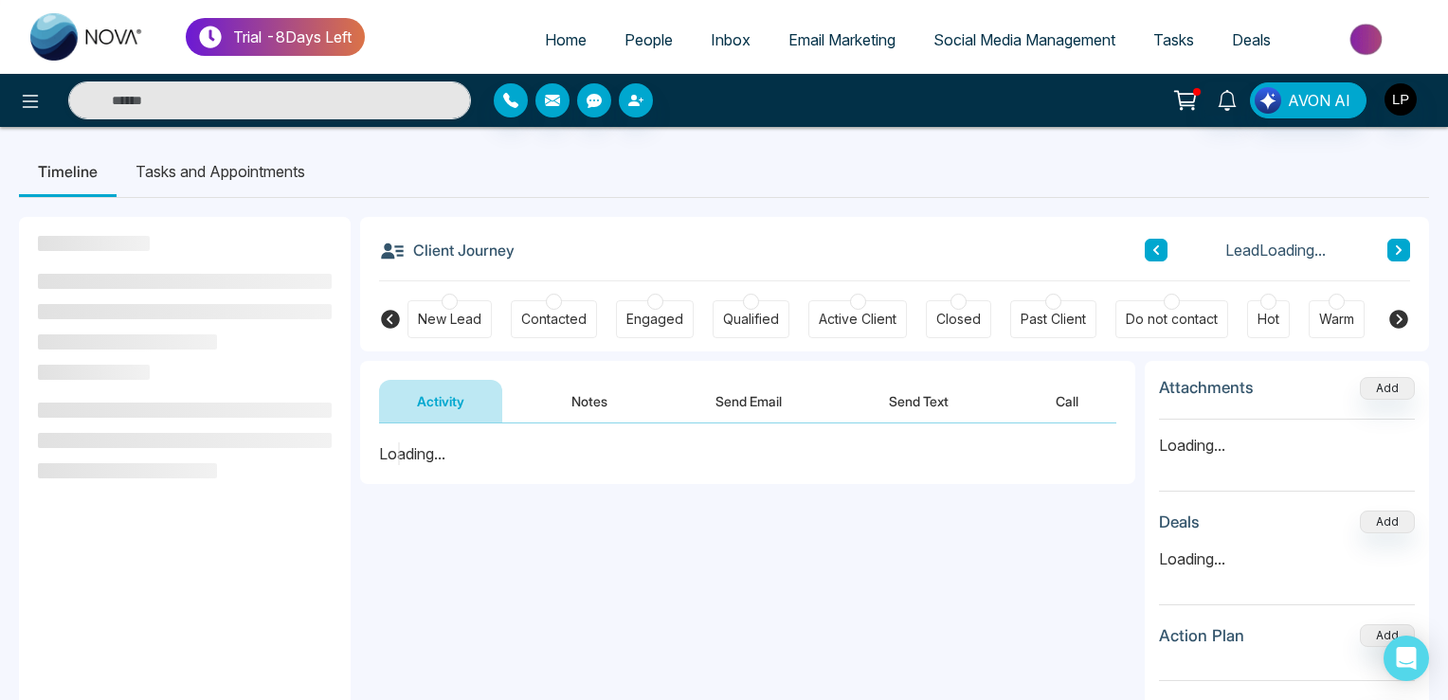
click at [748, 400] on button "Send Email" at bounding box center [748, 401] width 142 height 43
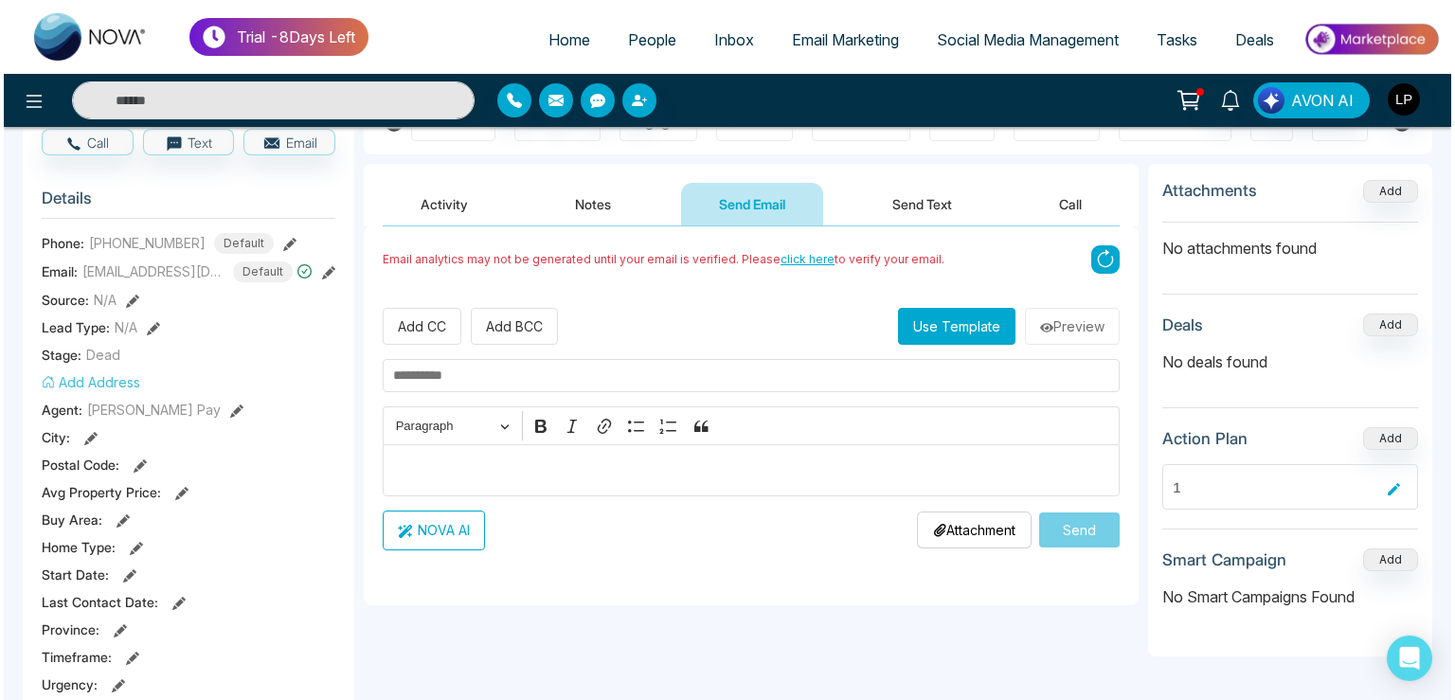
scroll to position [299, 0]
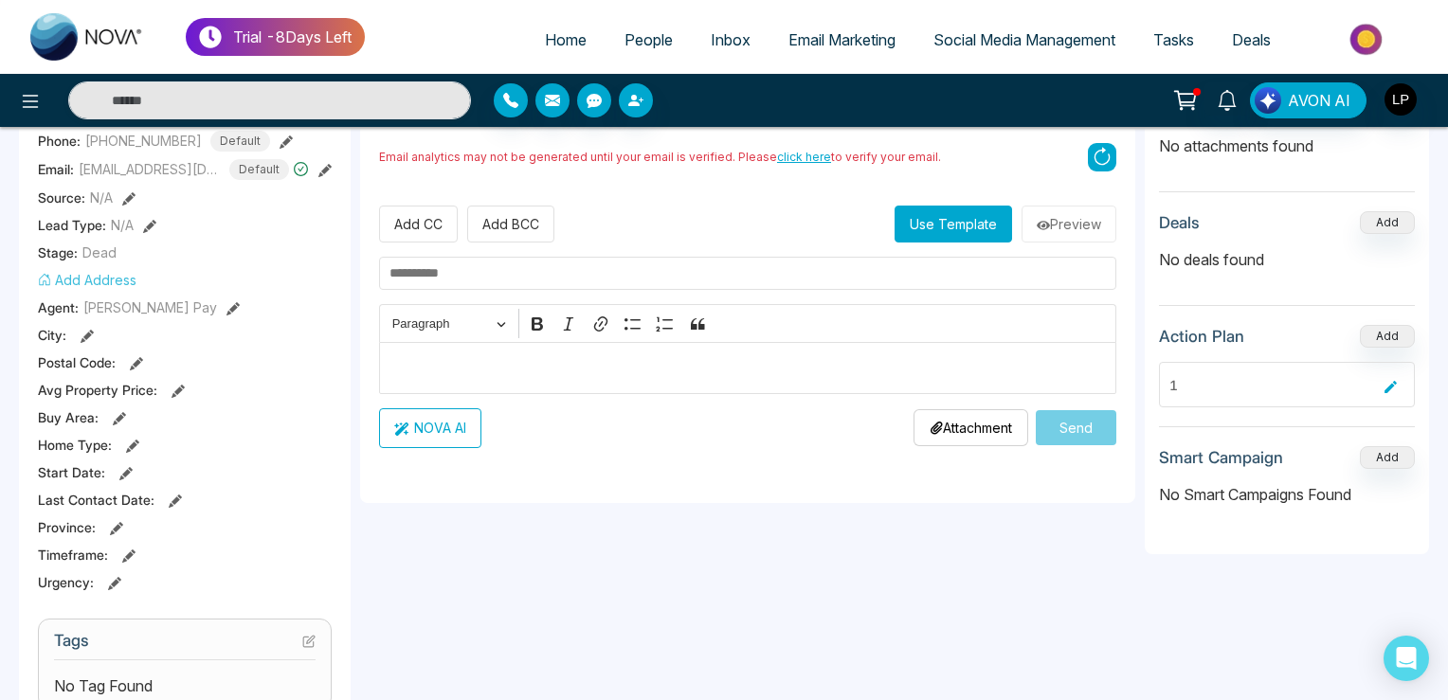
click at [514, 379] on div "Editor editing area: main" at bounding box center [747, 368] width 737 height 52
type textarea "**********"
click at [441, 421] on button "NOVA AI" at bounding box center [430, 428] width 102 height 40
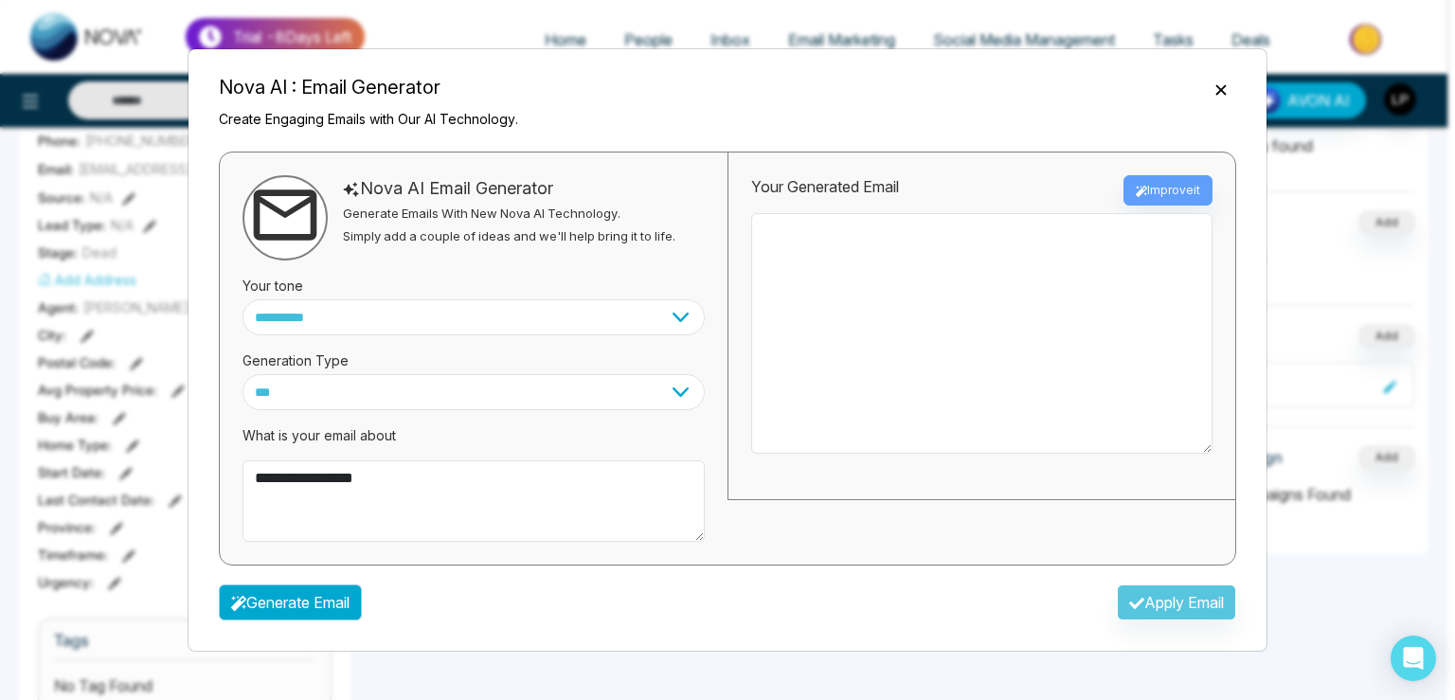
click at [316, 614] on button "Generate Email" at bounding box center [290, 603] width 143 height 36
type textarea "**********"
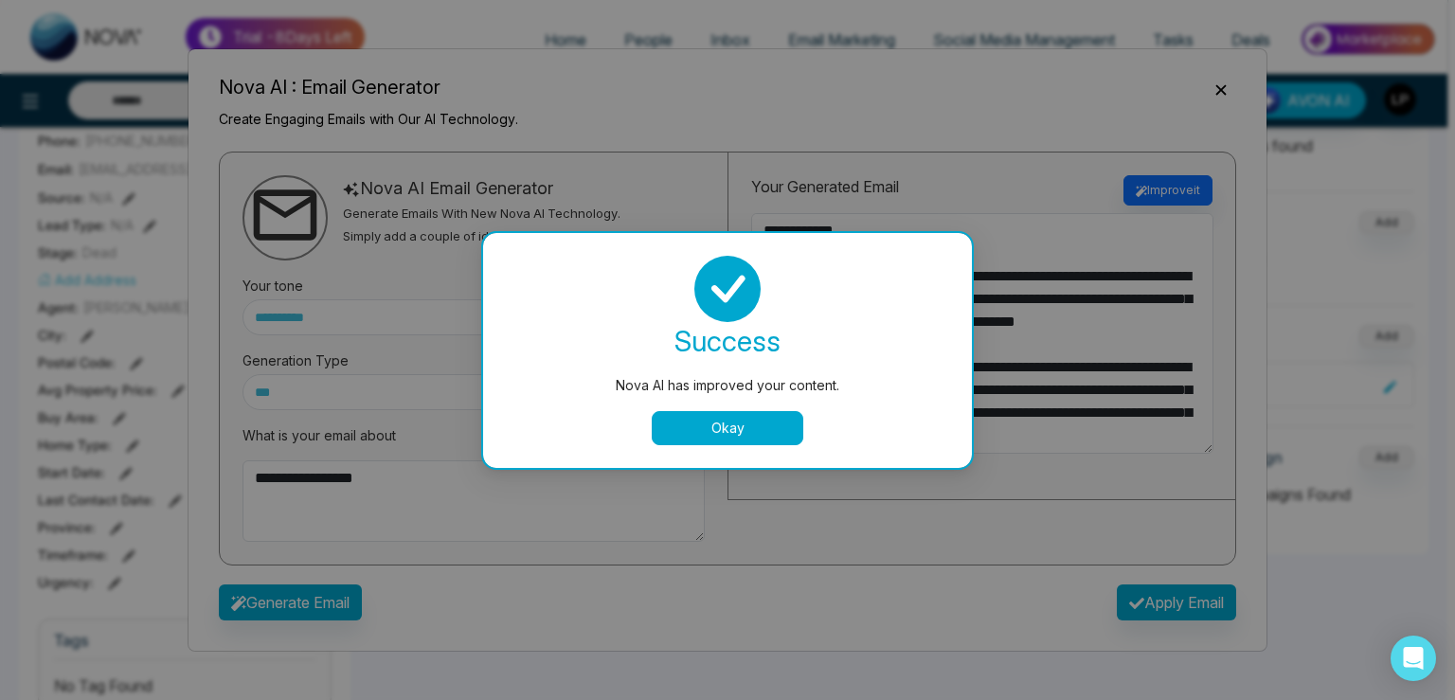
click at [734, 434] on button "Okay" at bounding box center [728, 428] width 152 height 34
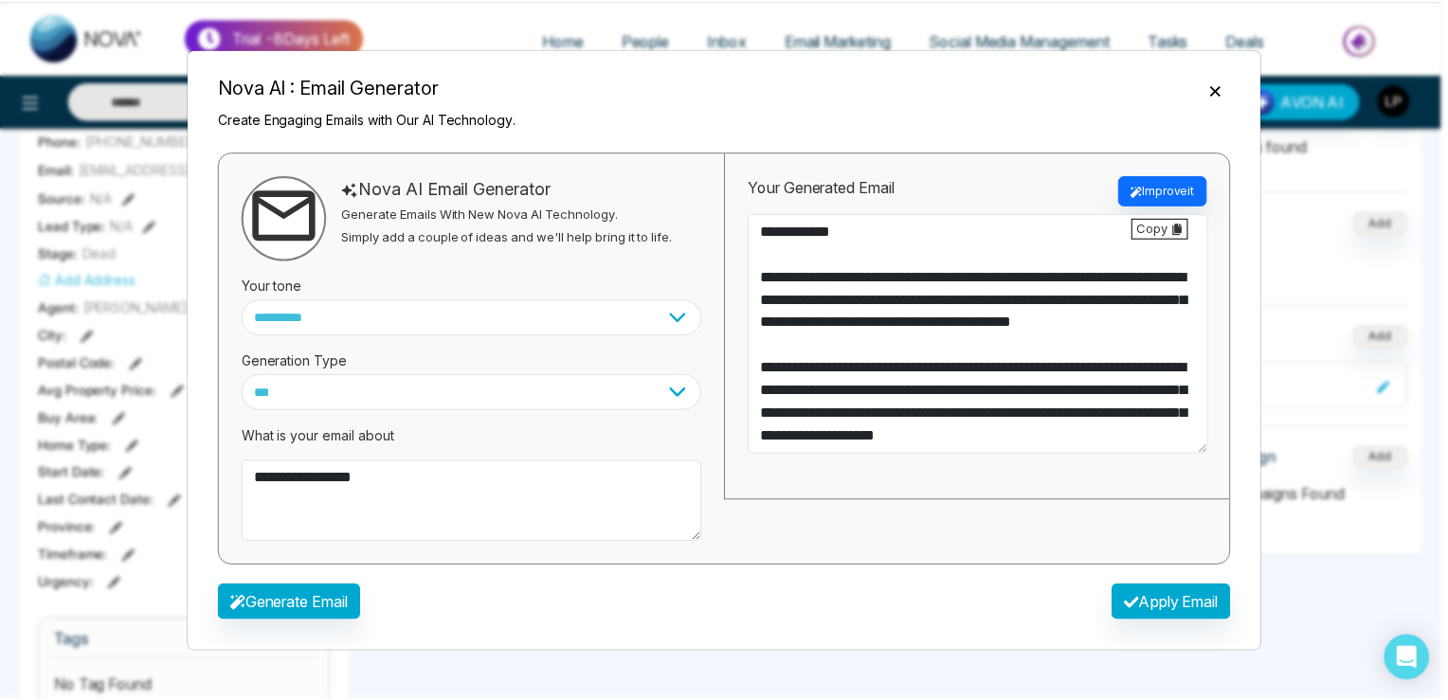
scroll to position [318, 0]
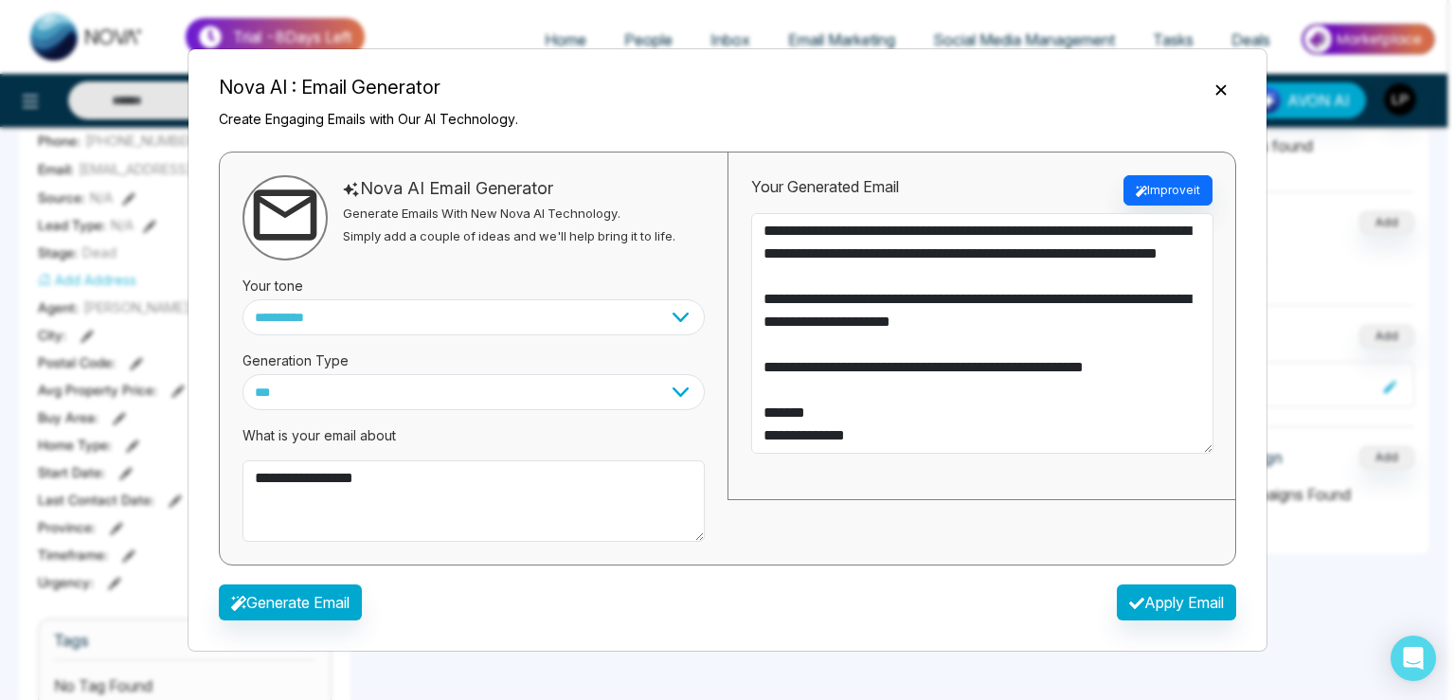
click at [1221, 91] on icon "Close" at bounding box center [1221, 90] width 19 height 19
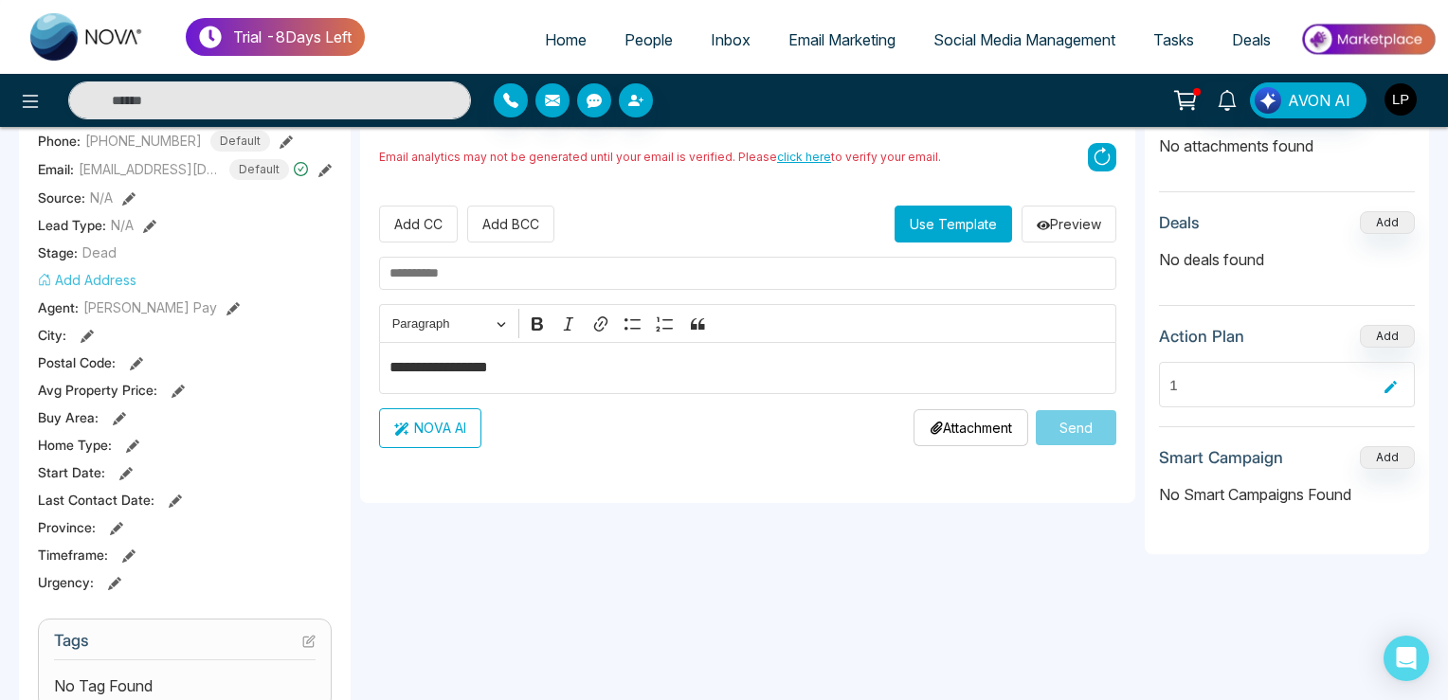
click at [1405, 99] on img "button" at bounding box center [1400, 99] width 32 height 32
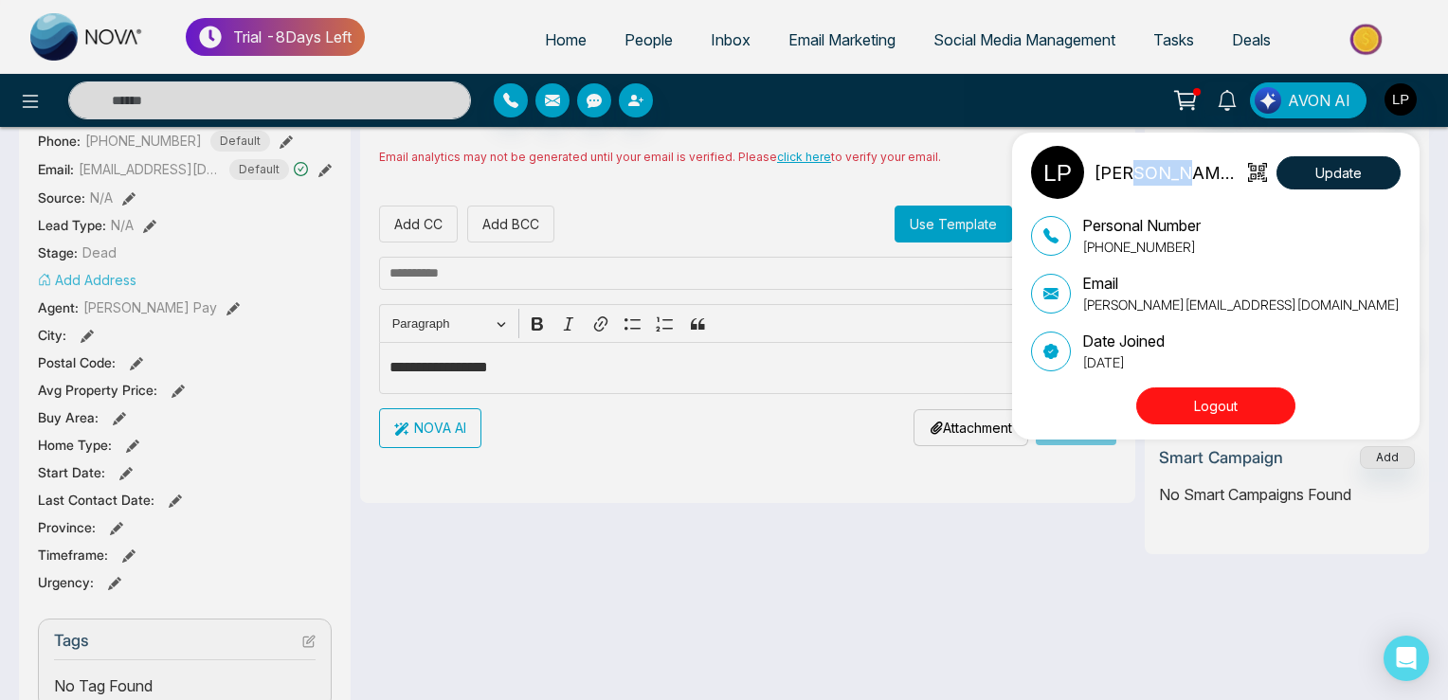
drag, startPoint x: 1135, startPoint y: 165, endPoint x: 1178, endPoint y: 168, distance: 42.7
click at [1178, 168] on p "[PERSON_NAME] Pay" at bounding box center [1167, 173] width 149 height 26
click at [764, 111] on div "Lokesh Pay Update Personal Number +918421020309 Email lokesh+8@mmnovatech.com D…" at bounding box center [724, 350] width 1448 height 700
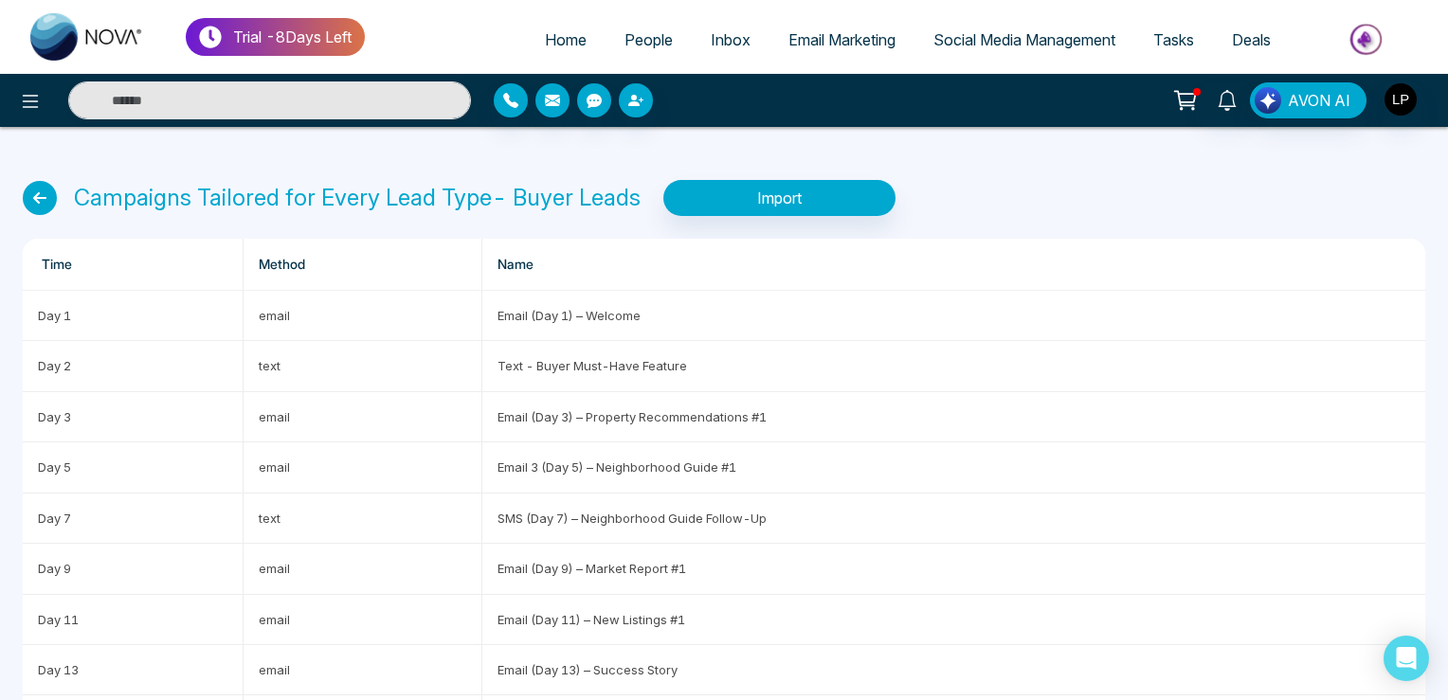
click at [30, 205] on icon at bounding box center [40, 198] width 34 height 34
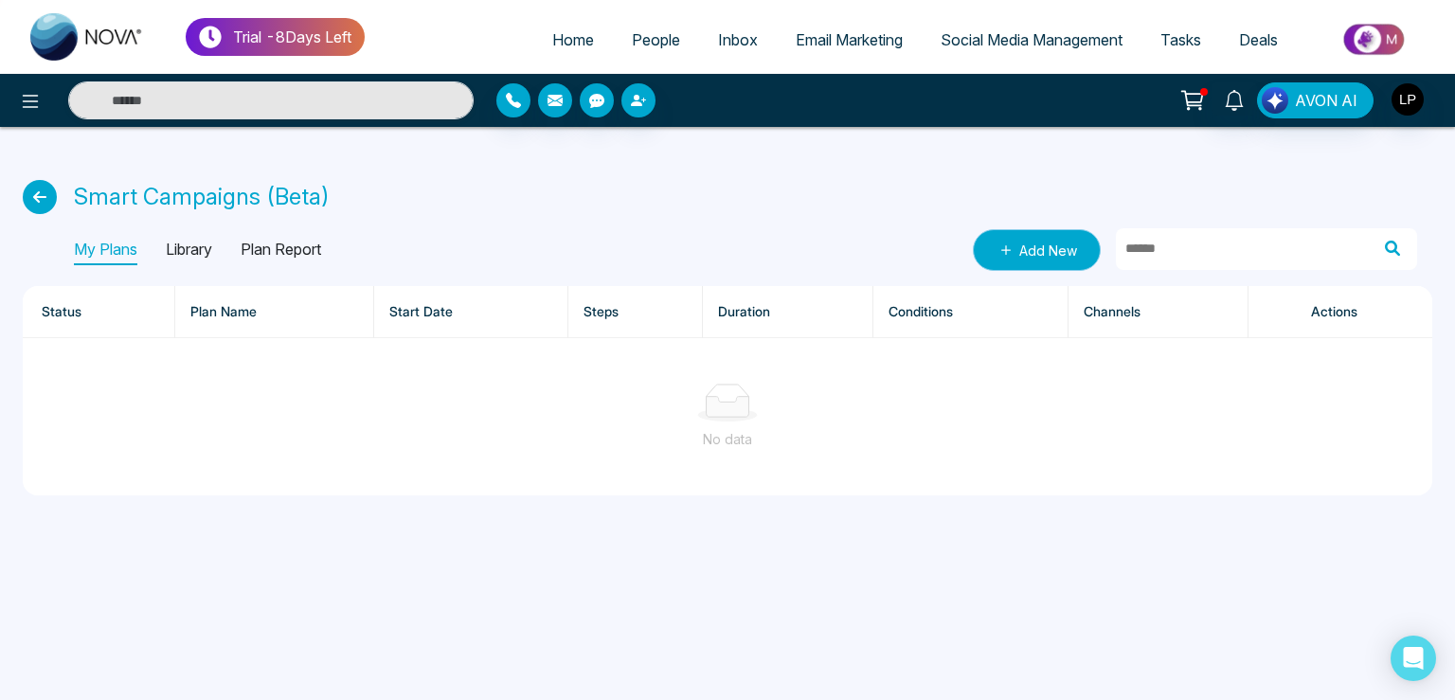
click at [1022, 252] on link "Add New" at bounding box center [1037, 250] width 128 height 42
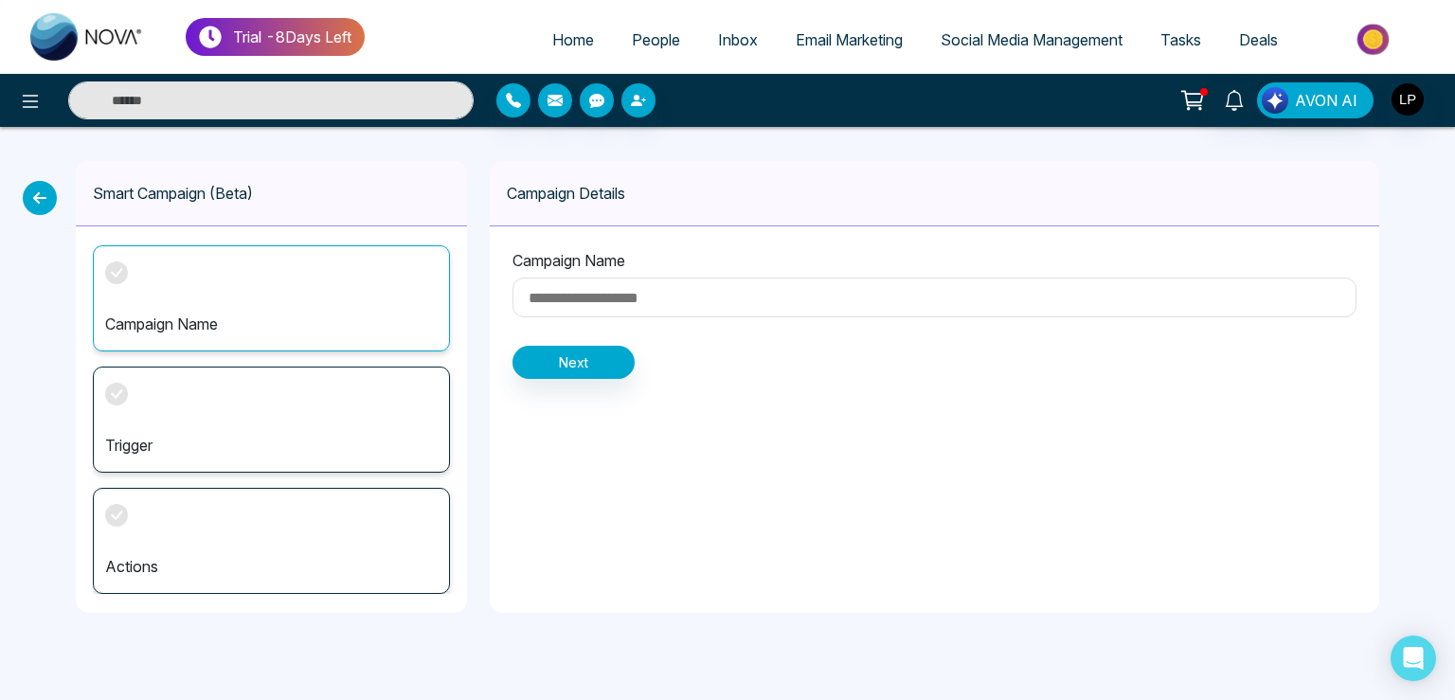
click at [612, 288] on input at bounding box center [935, 298] width 844 height 40
type input "*******"
click at [583, 360] on button "Next" at bounding box center [574, 362] width 122 height 33
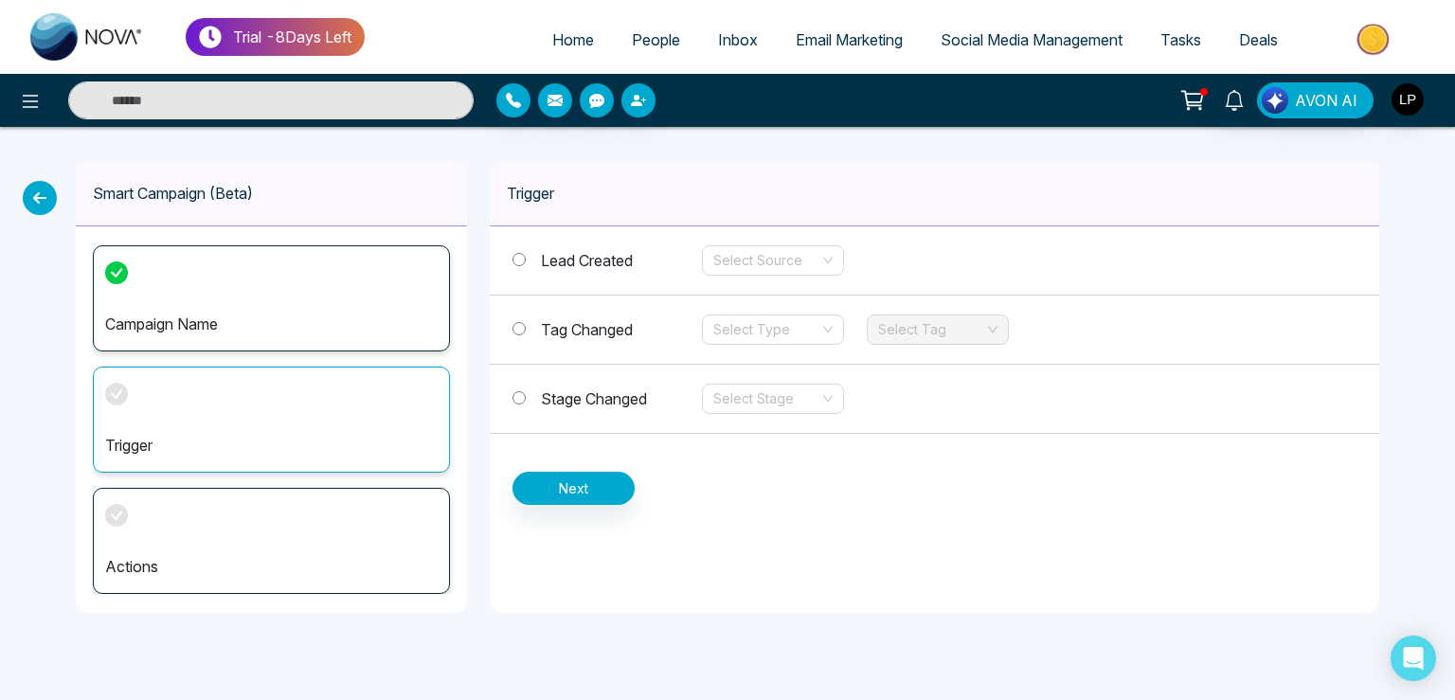
click at [587, 370] on div "Stage Changed Select Stage" at bounding box center [935, 399] width 890 height 69
click at [612, 394] on span "Stage Changed" at bounding box center [594, 398] width 106 height 19
click at [751, 392] on input "search" at bounding box center [767, 399] width 106 height 28
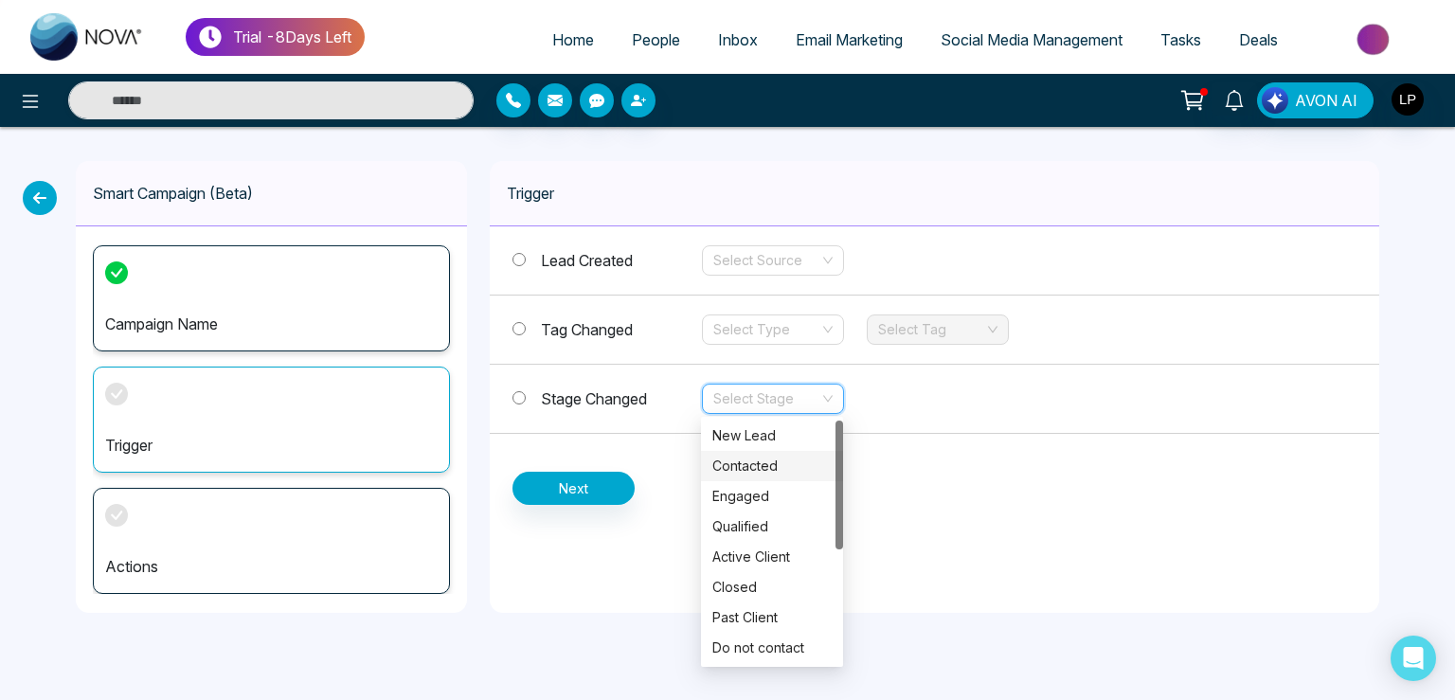
click at [736, 453] on div "Contacted" at bounding box center [772, 466] width 142 height 30
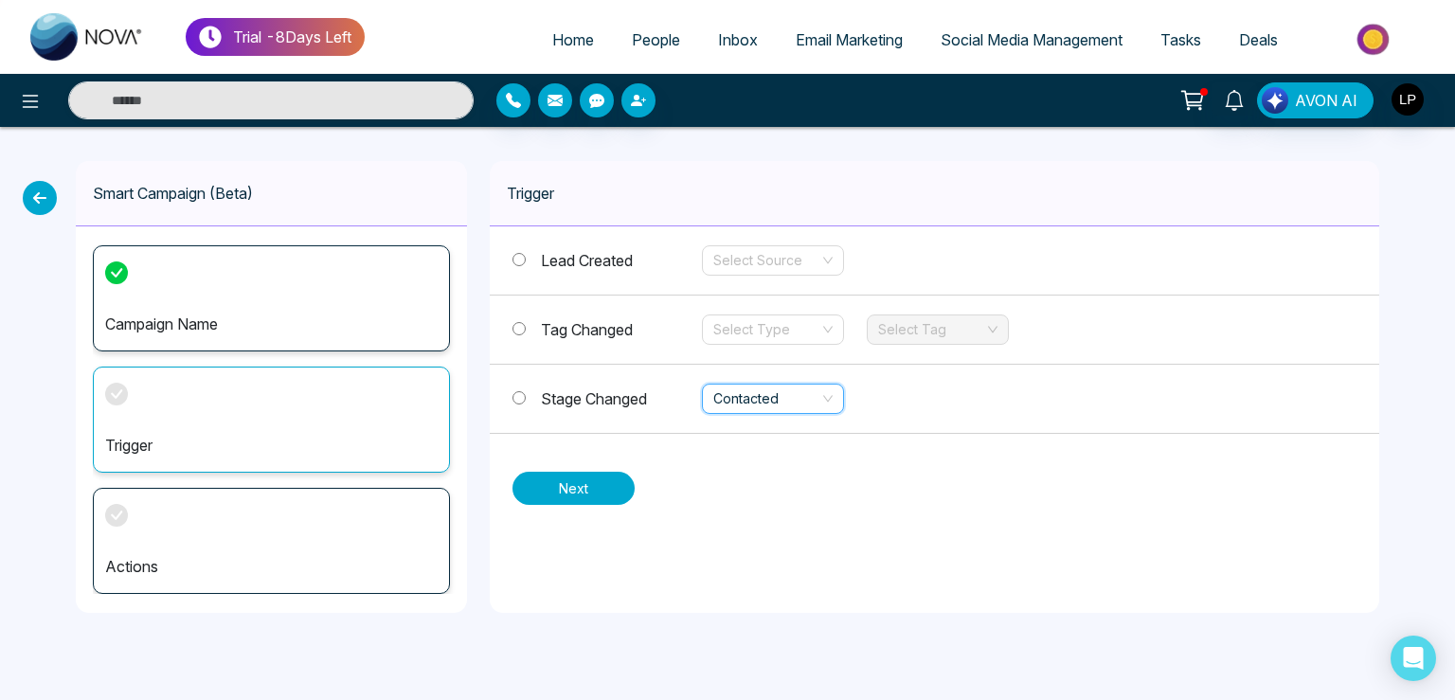
click at [582, 495] on button "Next" at bounding box center [574, 488] width 122 height 33
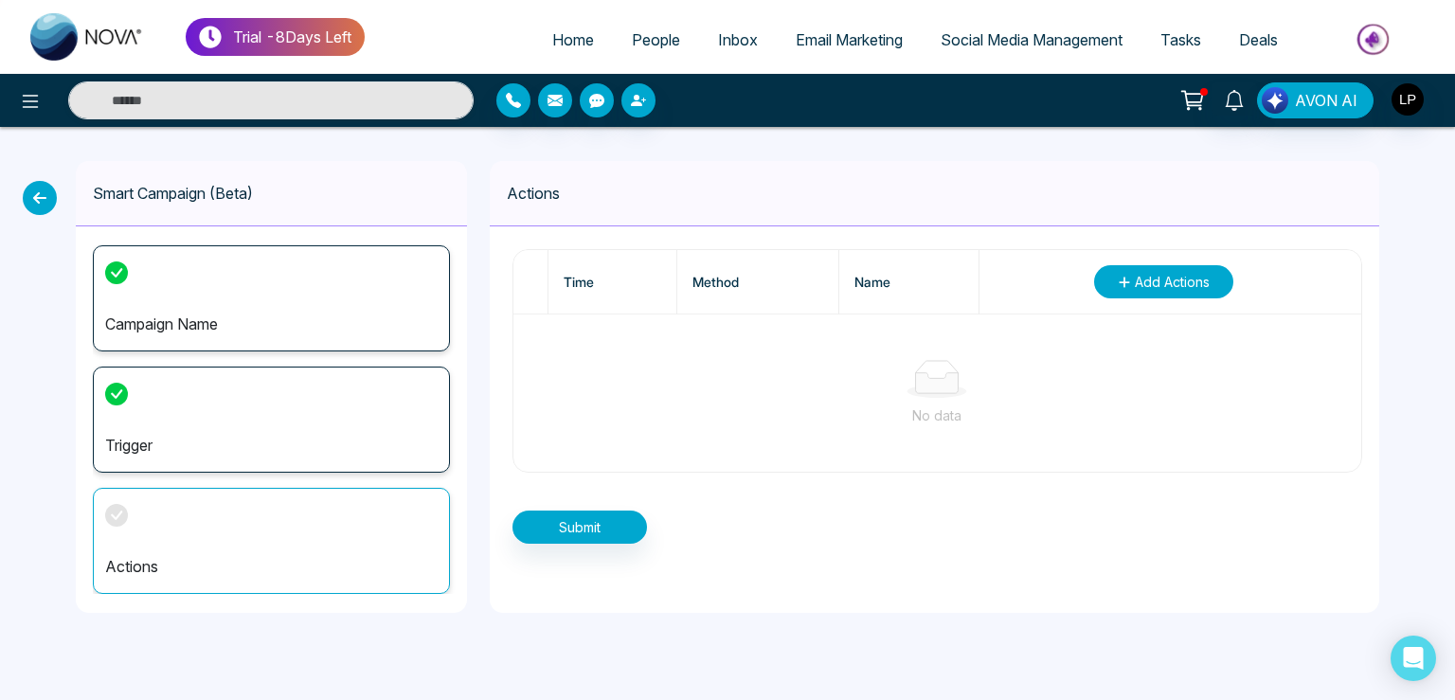
click at [1154, 285] on span "Add Actions" at bounding box center [1172, 282] width 75 height 20
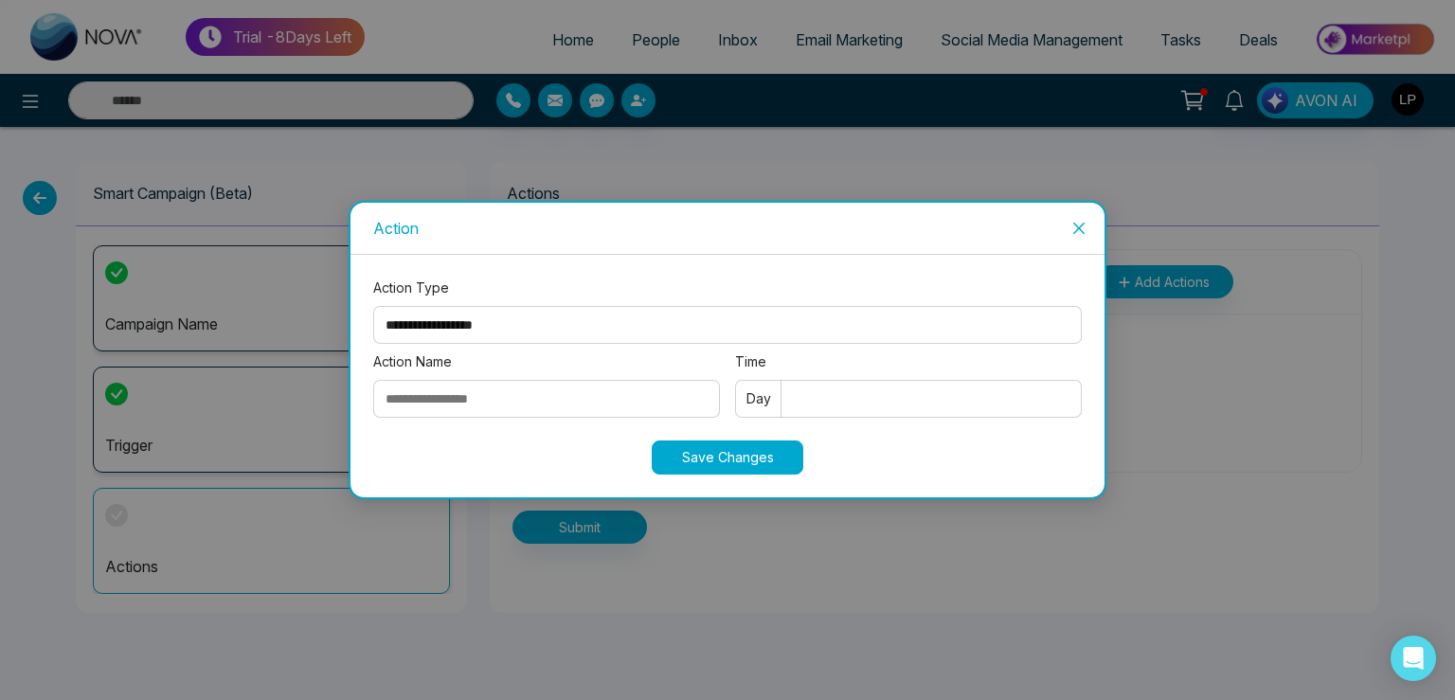
click at [373, 306] on select "**********" at bounding box center [727, 325] width 709 height 38
select select "*****"
click option "*****" at bounding box center [0, 0] width 0 height 0
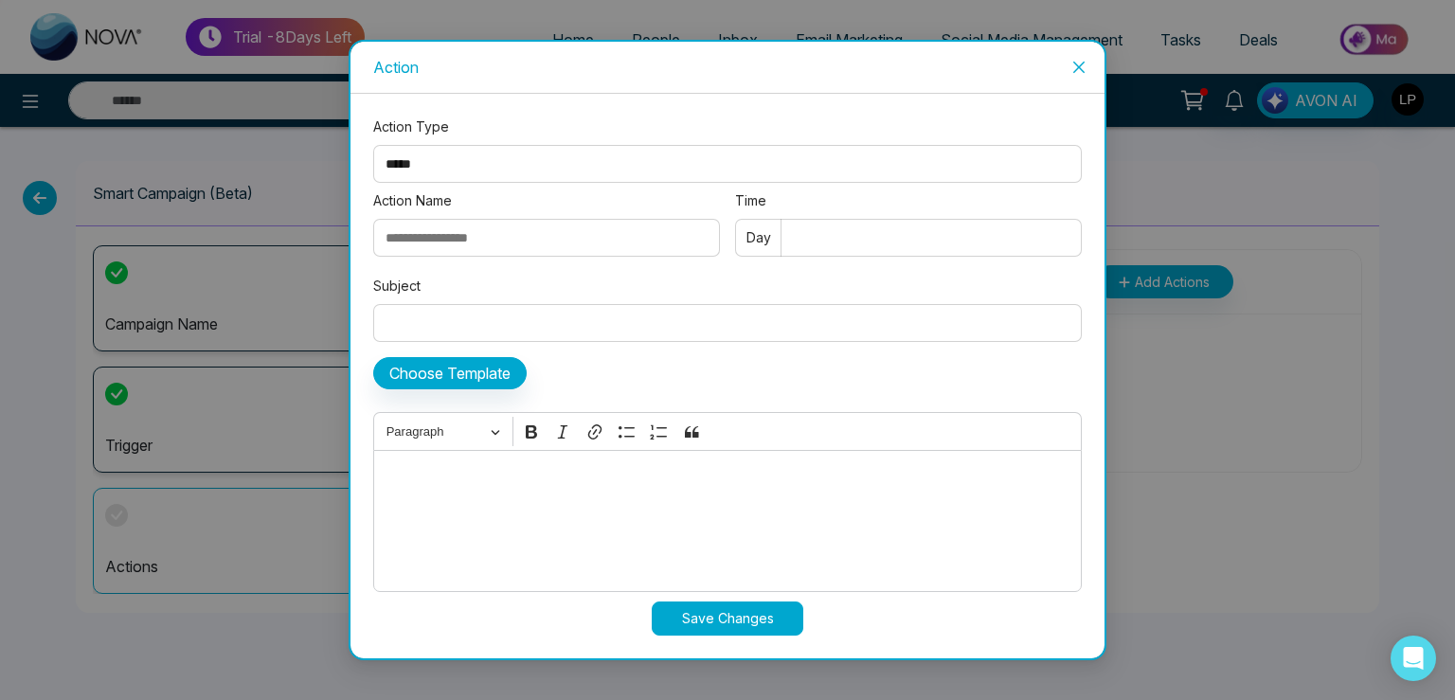
click at [451, 232] on input "Action Name" at bounding box center [546, 238] width 347 height 38
type input "******"
click at [803, 237] on input "Time" at bounding box center [908, 238] width 347 height 38
type input "*"
click at [464, 333] on input "Subject" at bounding box center [727, 323] width 709 height 38
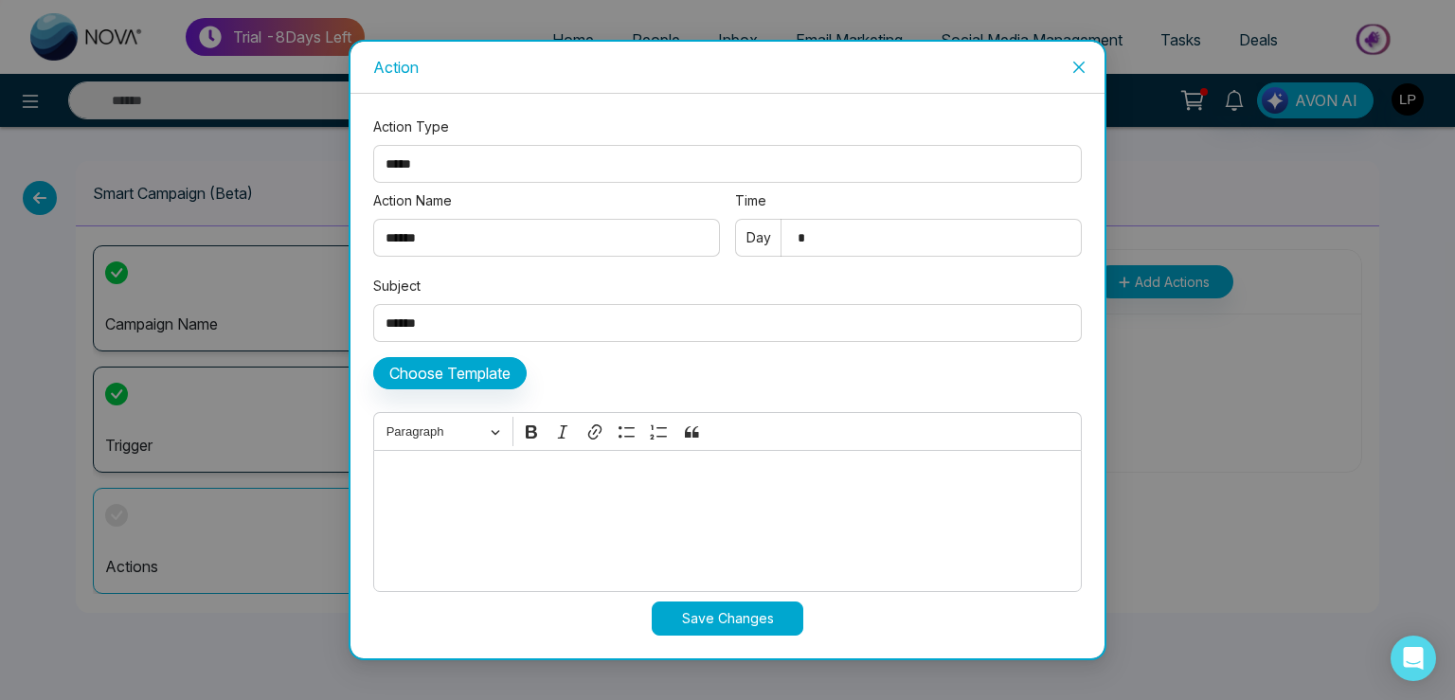
type input "******"
click at [1072, 61] on span "Close" at bounding box center [1079, 67] width 51 height 51
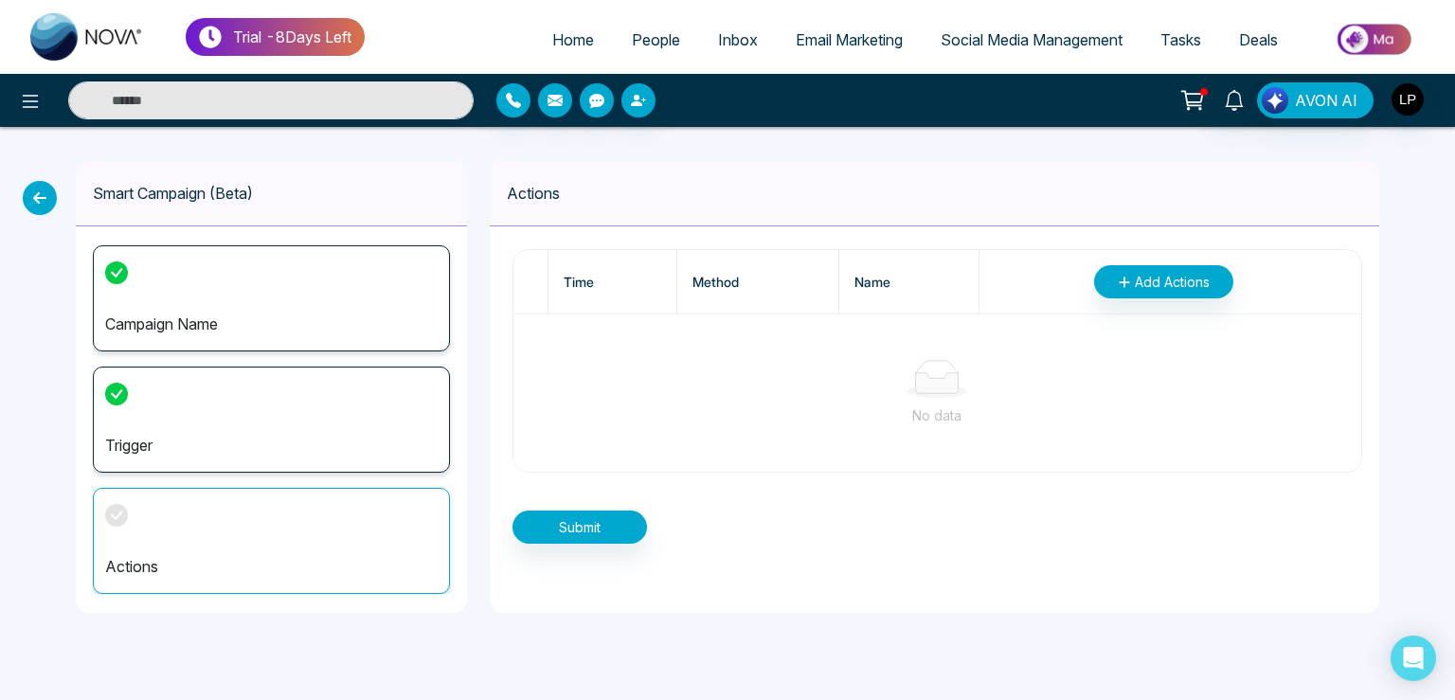
click at [51, 222] on div "Smart Campaign (Beta) Campaign Name Trigger Actions Actions Time Method Name Ad…" at bounding box center [727, 387] width 1455 height 520
click at [47, 202] on icon at bounding box center [40, 198] width 34 height 34
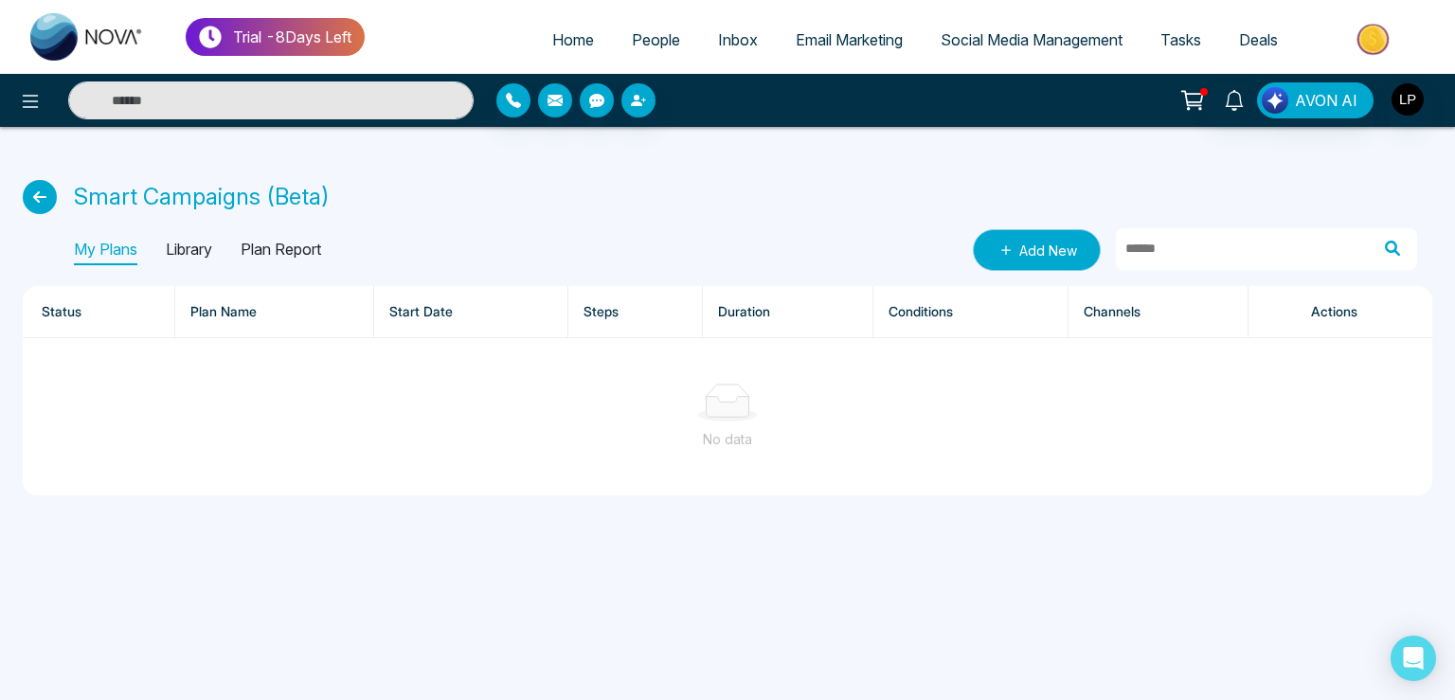
click at [999, 248] on icon at bounding box center [1006, 250] width 19 height 19
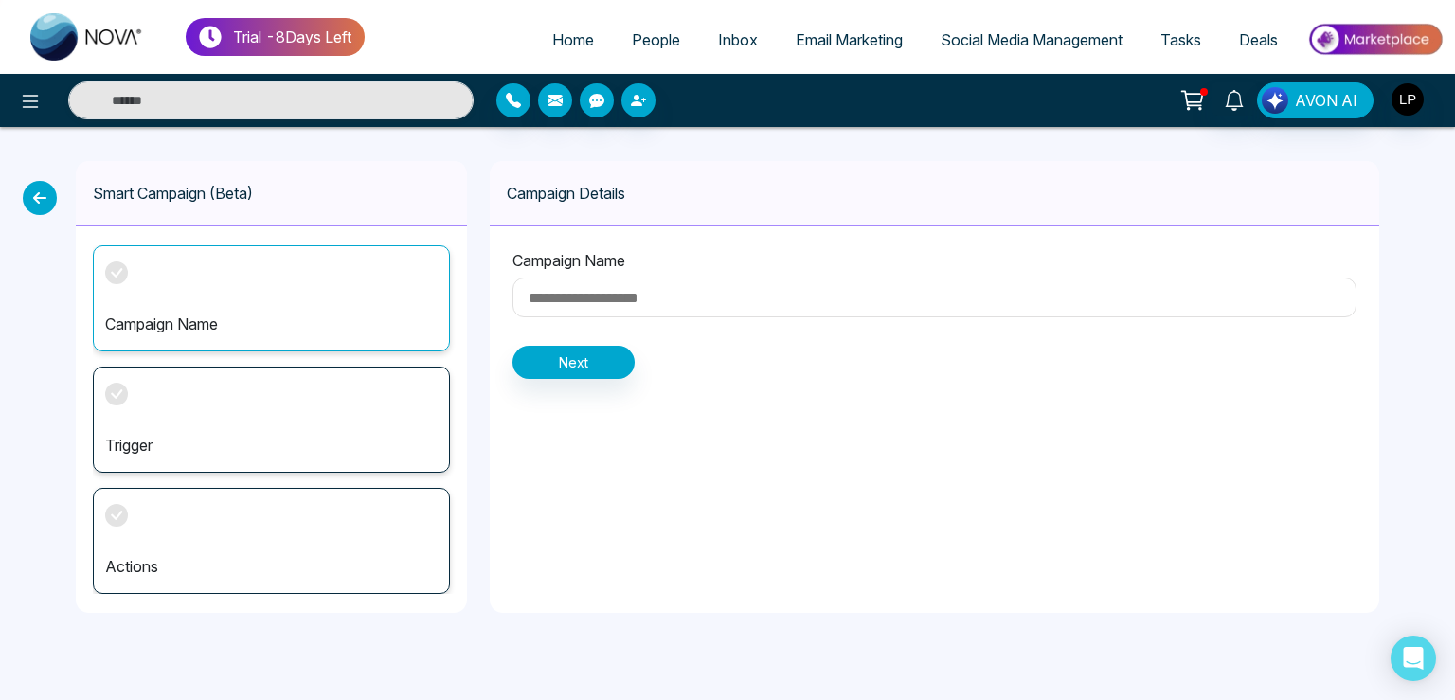
click at [138, 391] on div "Trigger" at bounding box center [271, 420] width 357 height 106
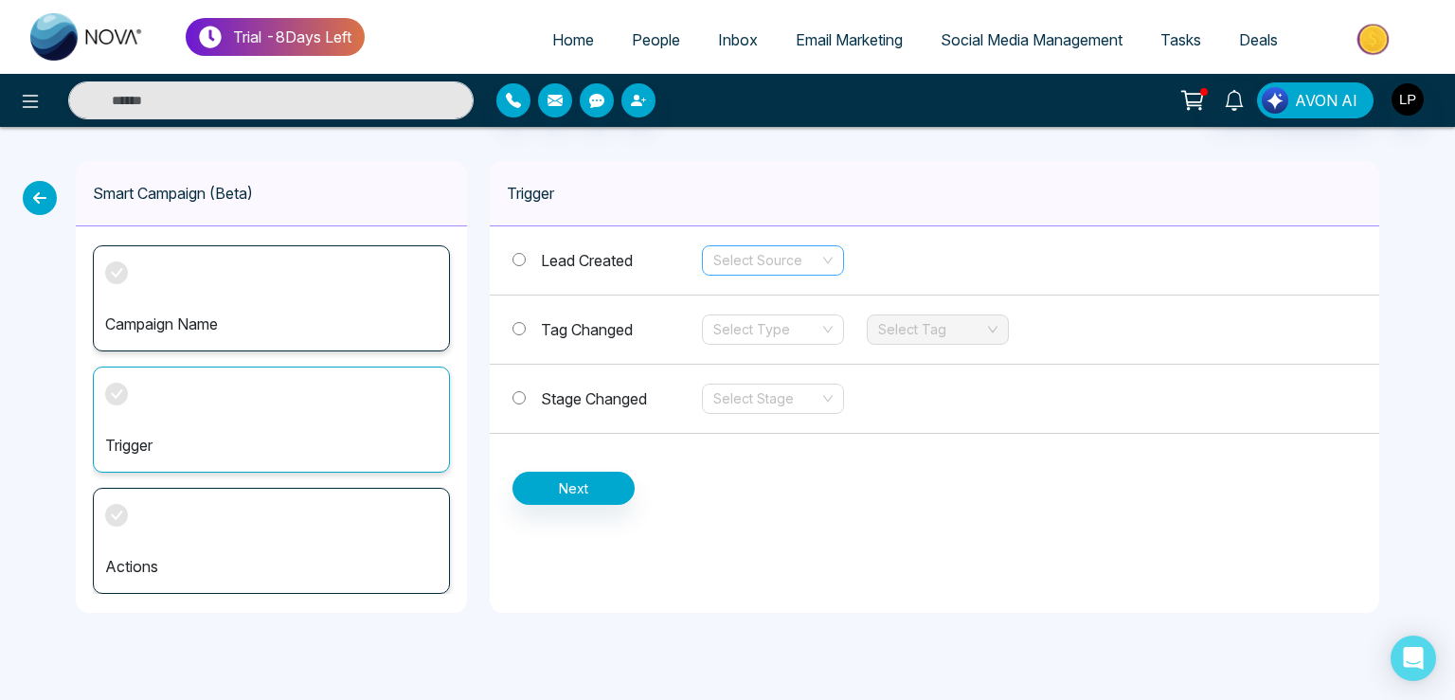
click at [783, 256] on input "search" at bounding box center [767, 260] width 106 height 28
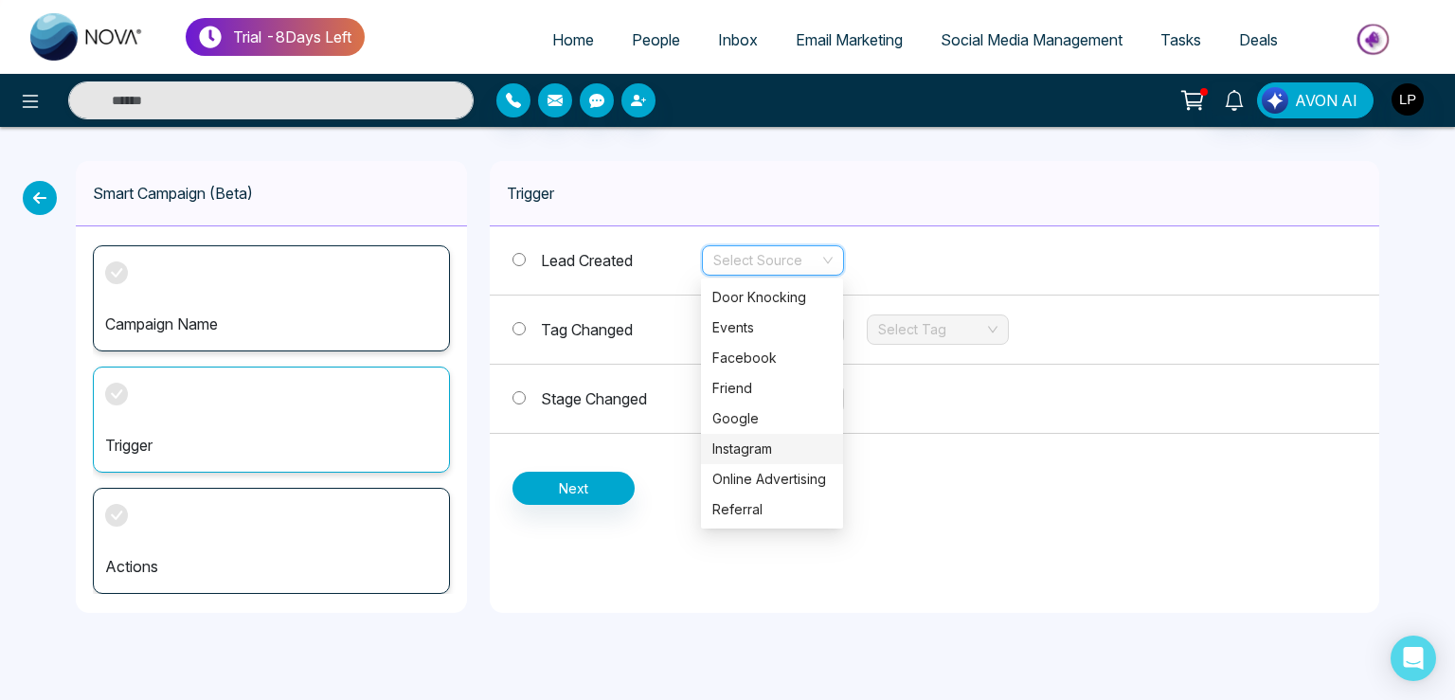
click at [750, 450] on div "Instagram" at bounding box center [772, 449] width 119 height 21
